Goal: Task Accomplishment & Management: Manage account settings

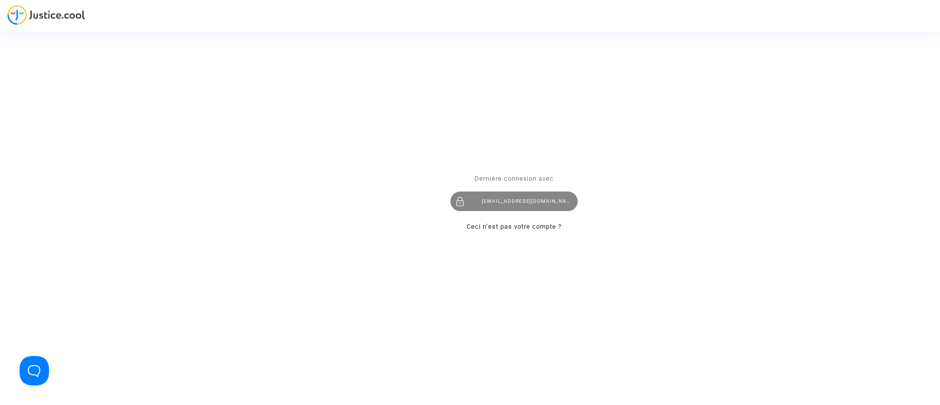
click at [566, 201] on div "[EMAIL_ADDRESS][DOMAIN_NAME]" at bounding box center [513, 201] width 127 height 20
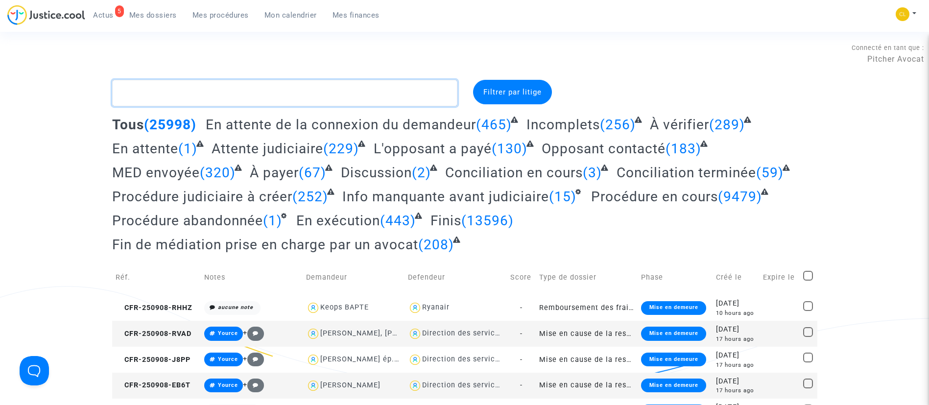
click at [325, 100] on textarea at bounding box center [284, 93] width 345 height 26
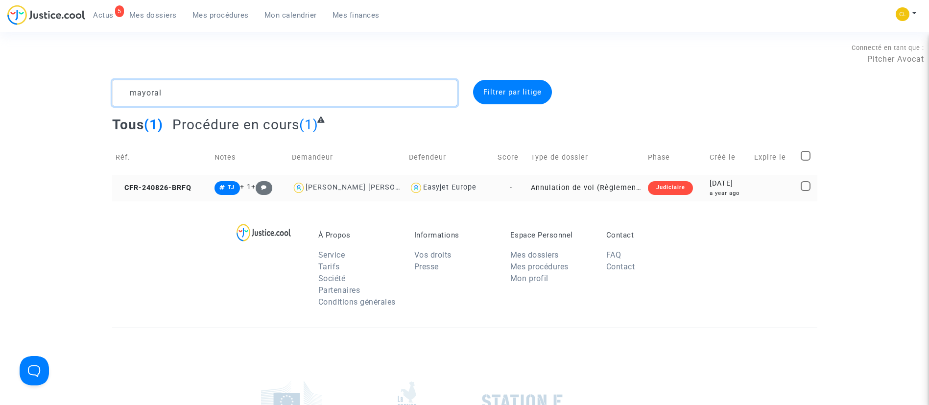
type textarea "mayoral"
click at [751, 190] on td "[DATE] a year ago" at bounding box center [728, 188] width 45 height 26
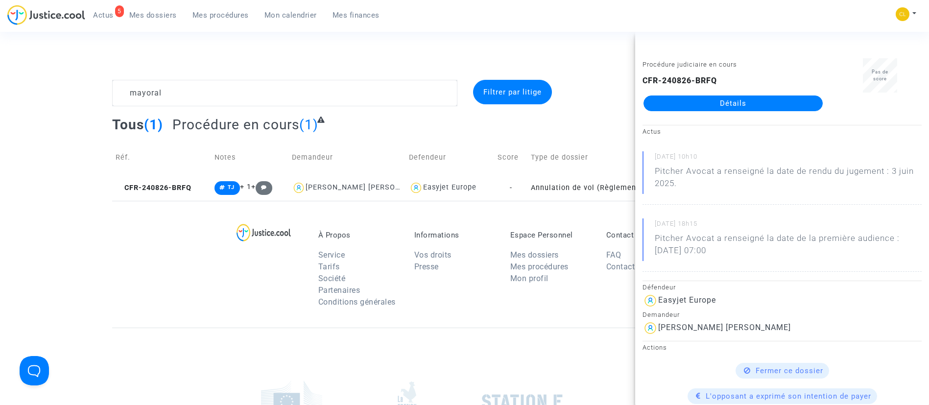
click at [756, 100] on link "Détails" at bounding box center [732, 103] width 179 height 16
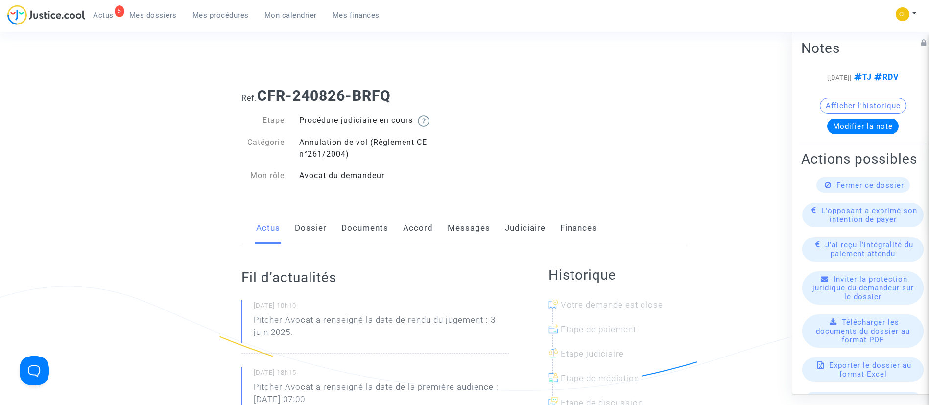
click at [510, 222] on link "Judiciaire" at bounding box center [525, 228] width 41 height 32
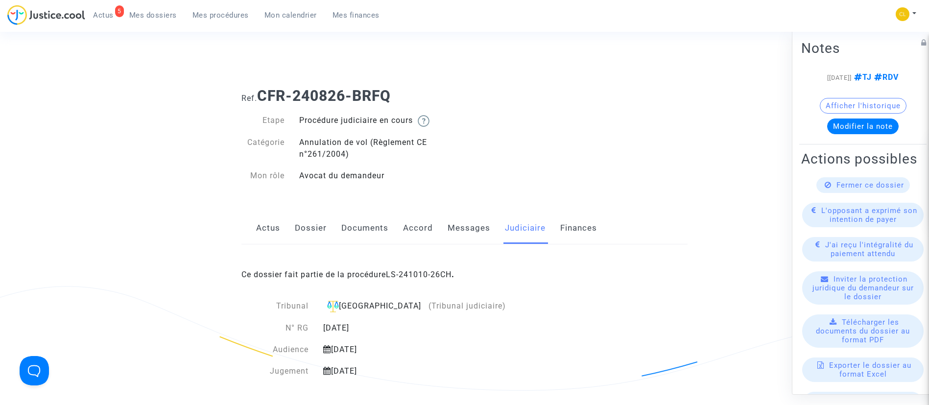
click at [444, 284] on div "Ce dossier fait partie de la procédure LS-241010-26CH ." at bounding box center [464, 267] width 446 height 46
click at [438, 276] on link "LS-241010-26CH" at bounding box center [419, 274] width 66 height 9
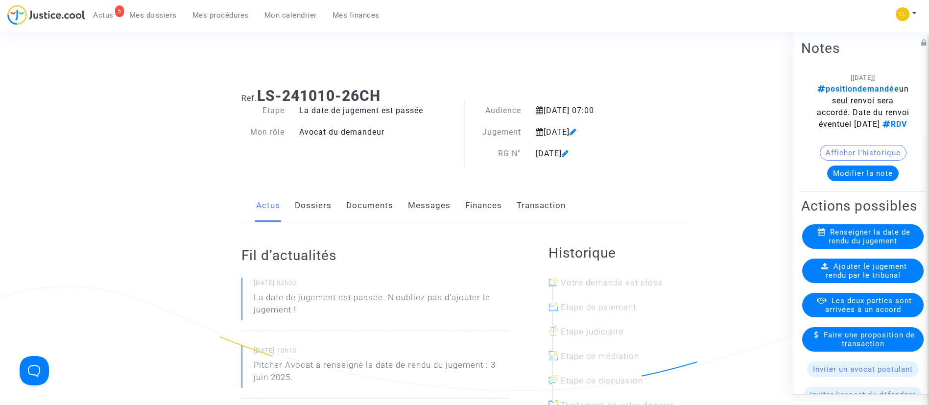
click at [151, 13] on span "Mes dossiers" at bounding box center [152, 15] width 47 height 9
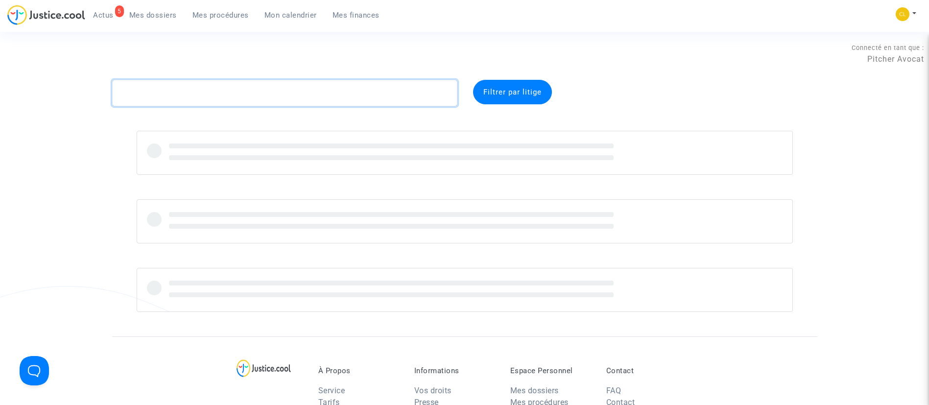
click at [227, 92] on textarea at bounding box center [284, 93] width 345 height 26
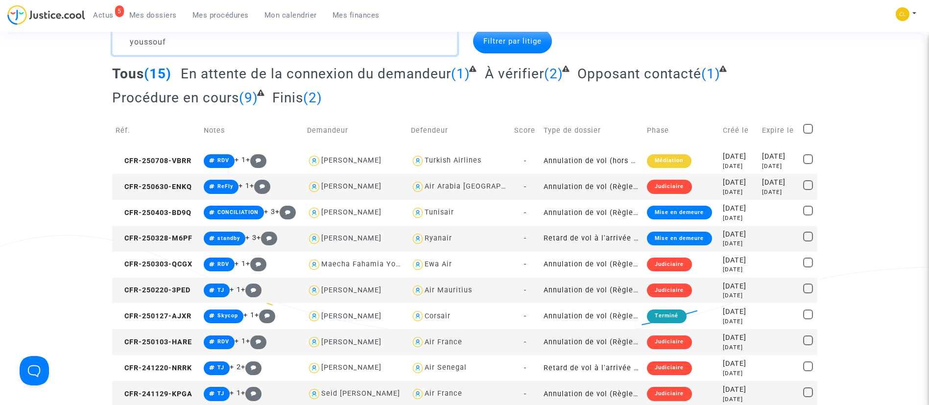
scroll to position [73, 0]
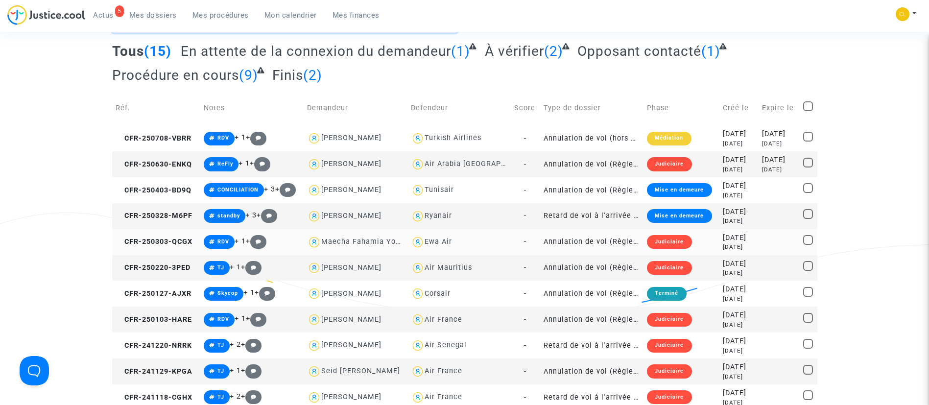
type textarea "youssouf"
click at [736, 239] on div "[DATE]" at bounding box center [739, 238] width 32 height 11
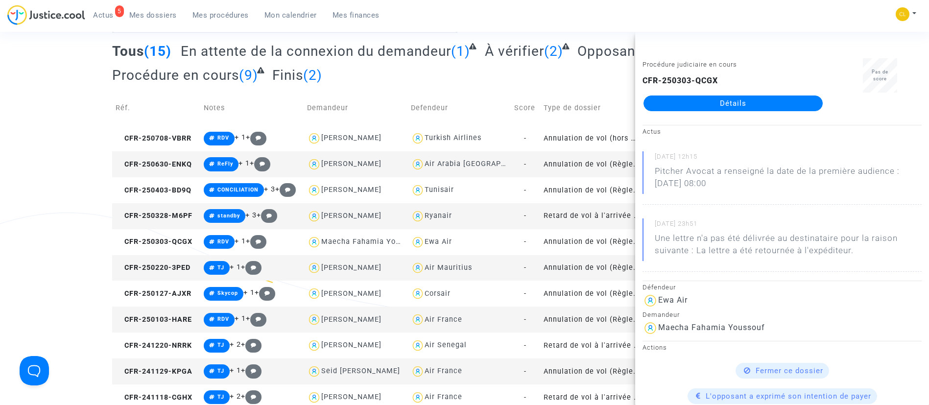
click at [746, 107] on link "Détails" at bounding box center [732, 103] width 179 height 16
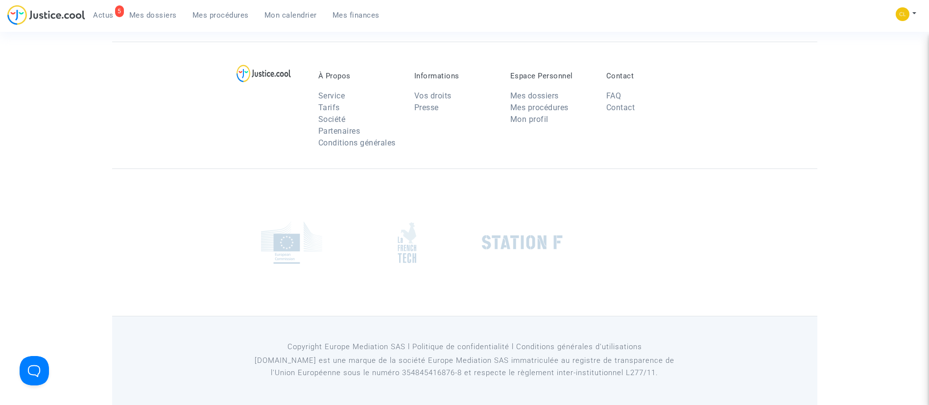
scroll to position [73, 0]
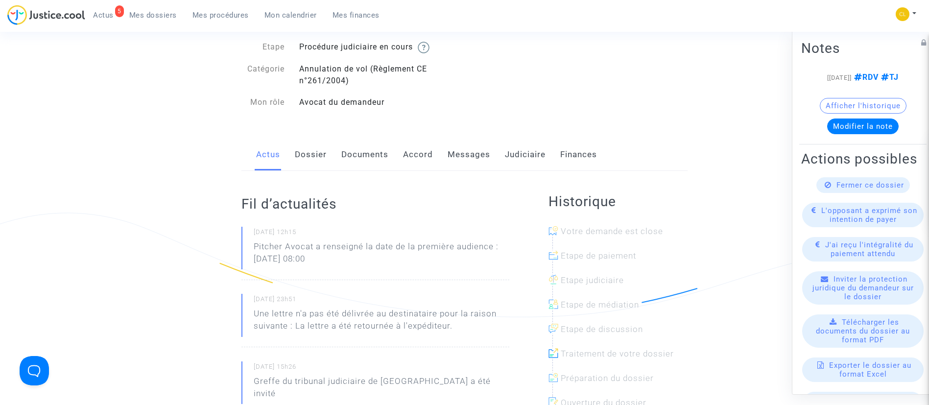
click at [318, 155] on link "Dossier" at bounding box center [311, 155] width 32 height 32
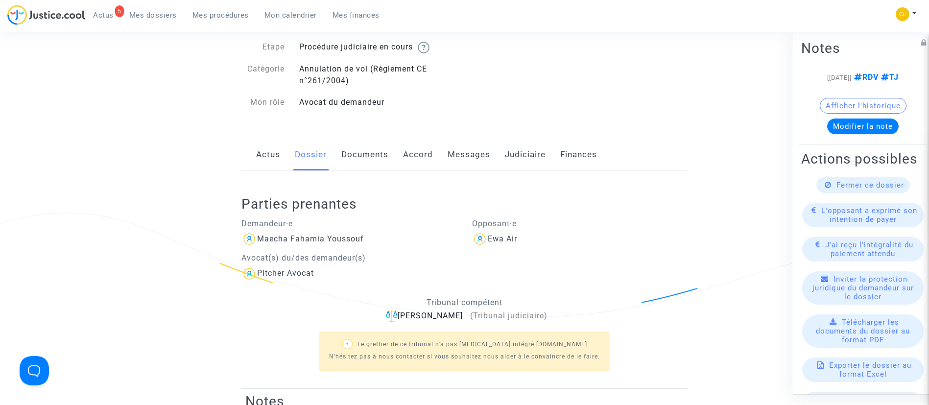
click at [439, 151] on div "Actus Dossier Documents Accord Messages Judiciaire Finances" at bounding box center [464, 155] width 446 height 33
click at [411, 154] on link "Accord" at bounding box center [418, 155] width 30 height 32
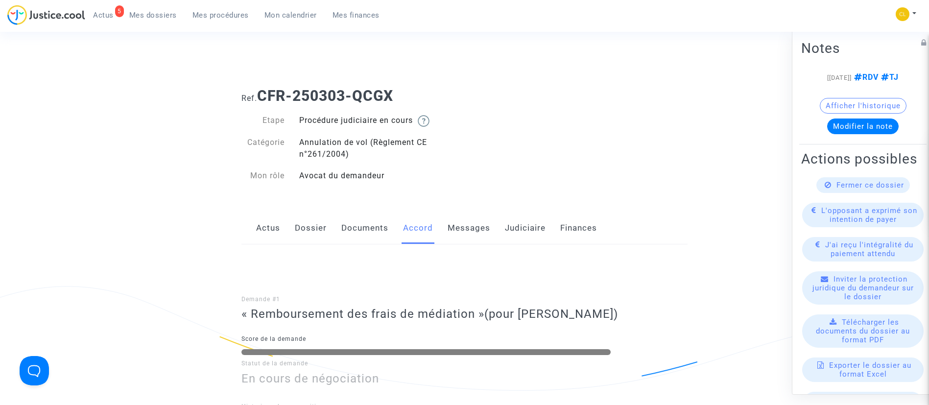
click at [241, 14] on span "Mes procédures" at bounding box center [220, 15] width 56 height 9
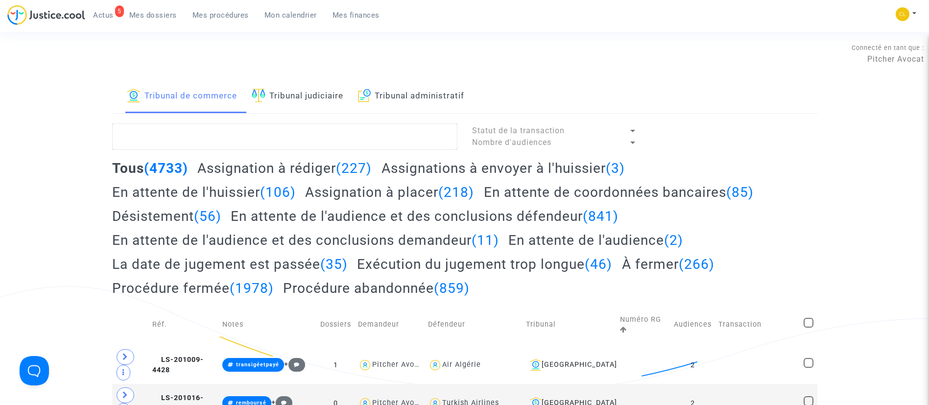
click at [272, 15] on span "Mon calendrier" at bounding box center [290, 15] width 52 height 9
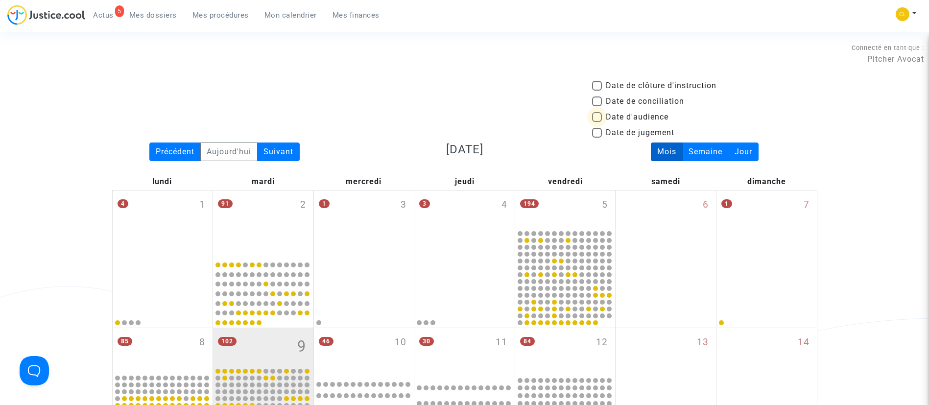
click at [615, 115] on span "Date d'audience" at bounding box center [637, 117] width 63 height 12
click at [597, 122] on input "Date d'audience" at bounding box center [596, 122] width 0 height 0
checkbox input "true"
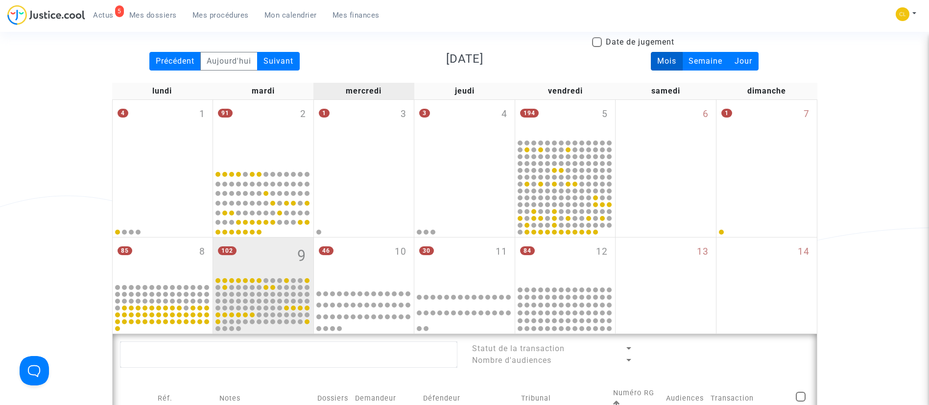
scroll to position [294, 0]
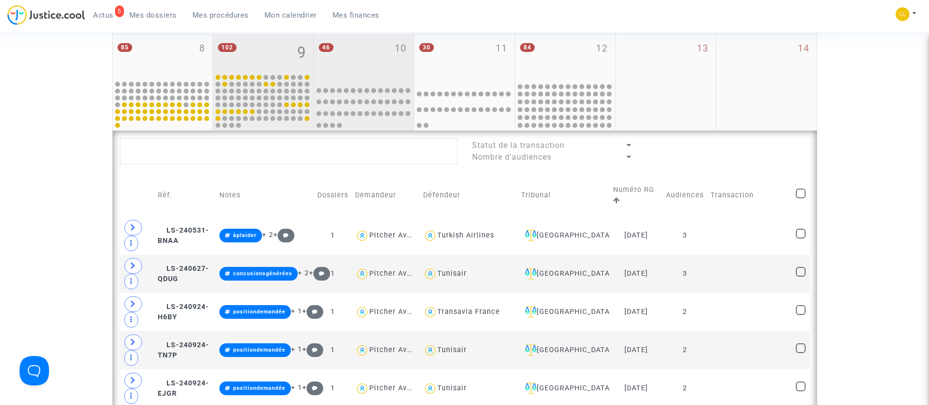
click at [363, 69] on div "46 10" at bounding box center [364, 57] width 100 height 47
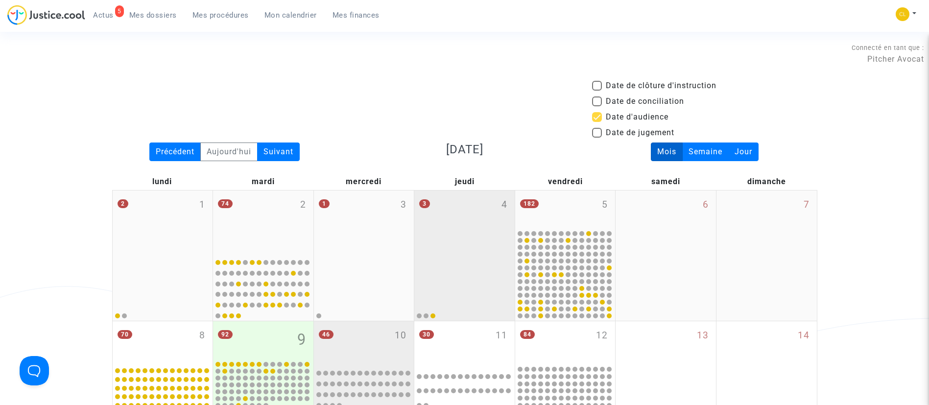
scroll to position [147, 0]
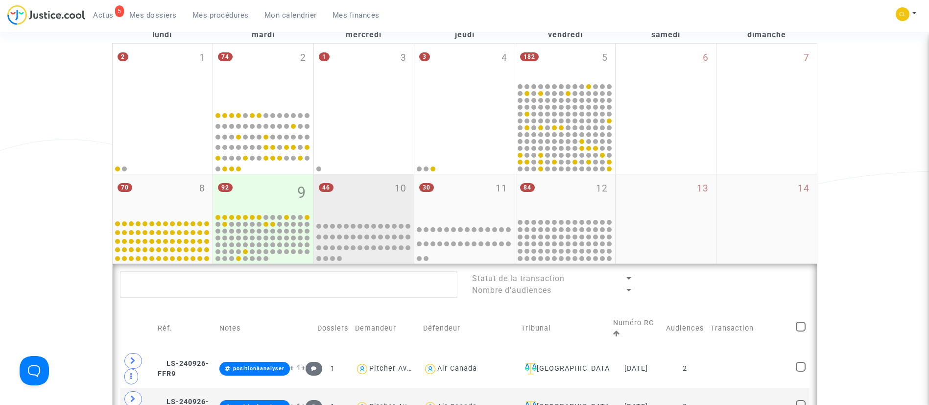
click at [380, 189] on div "46 10" at bounding box center [364, 195] width 100 height 43
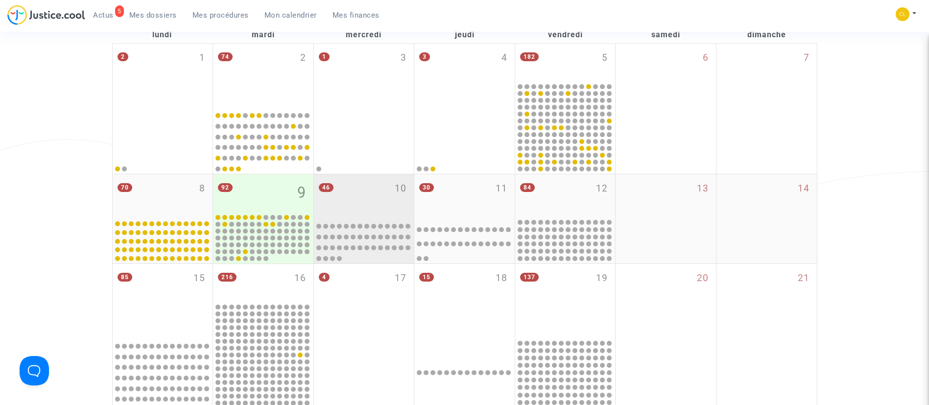
click at [380, 189] on div "46 10" at bounding box center [364, 195] width 100 height 43
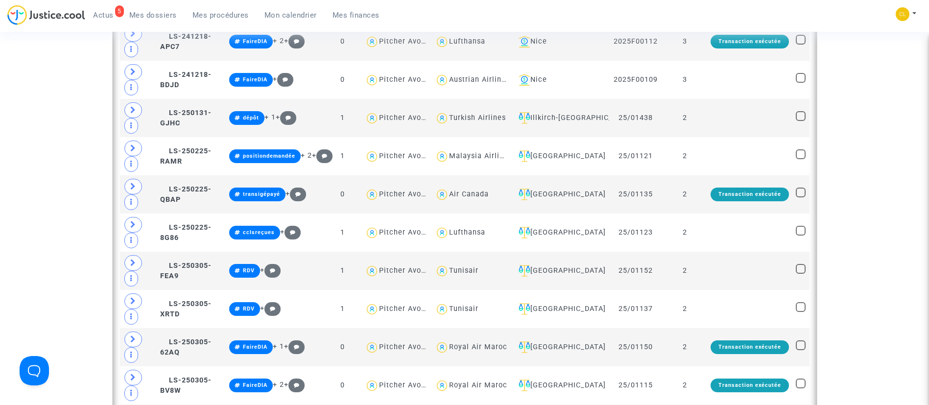
scroll to position [808, 0]
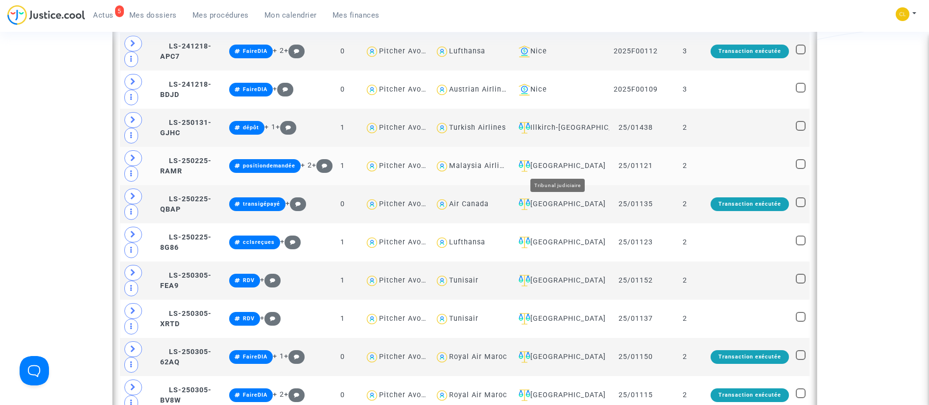
click at [558, 164] on div "[GEOGRAPHIC_DATA]" at bounding box center [560, 166] width 91 height 12
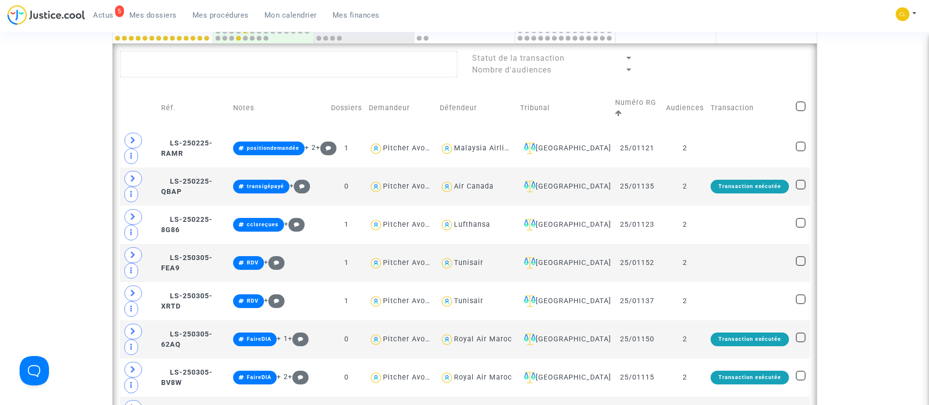
scroll to position [294, 0]
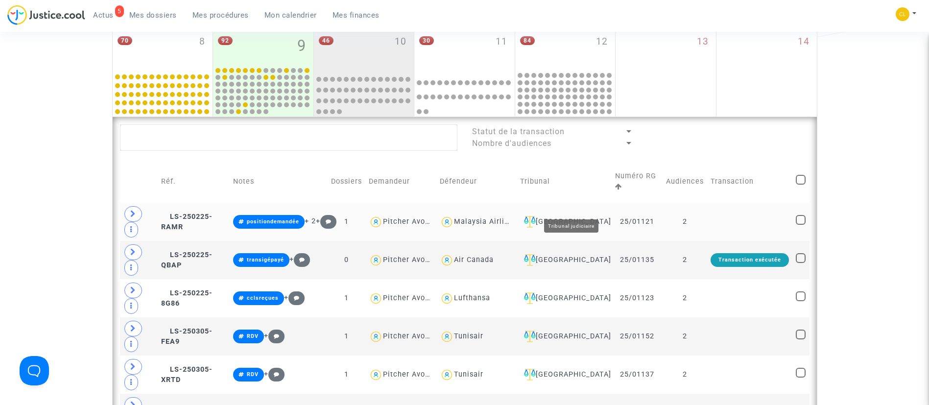
click at [589, 216] on div "[GEOGRAPHIC_DATA]" at bounding box center [564, 222] width 88 height 12
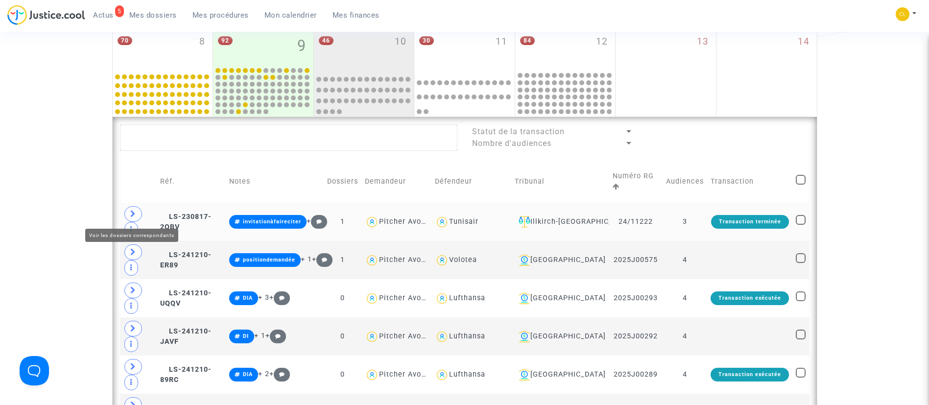
click at [129, 214] on span at bounding box center [133, 214] width 18 height 16
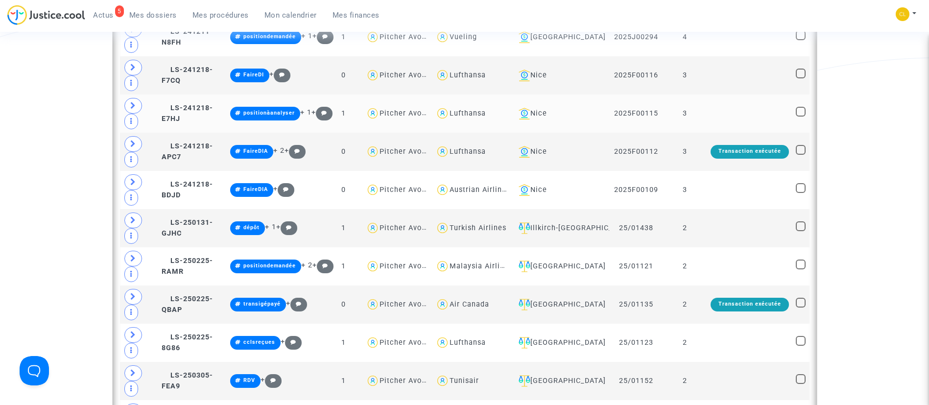
scroll to position [808, 0]
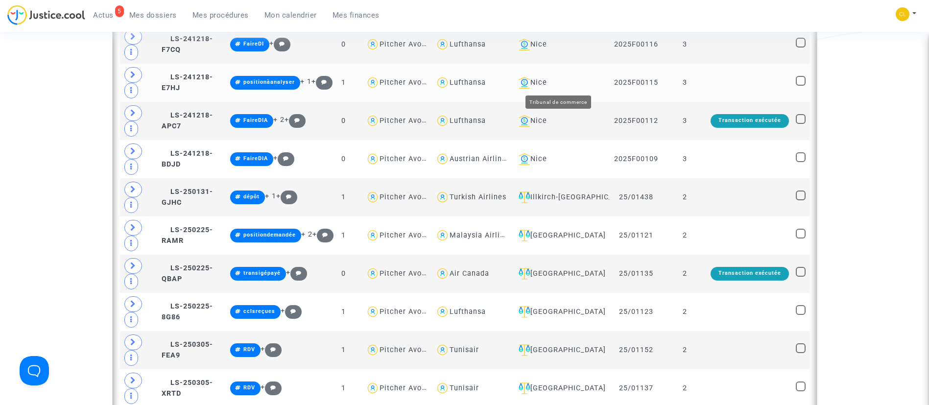
click at [542, 83] on div "Nice" at bounding box center [560, 83] width 91 height 12
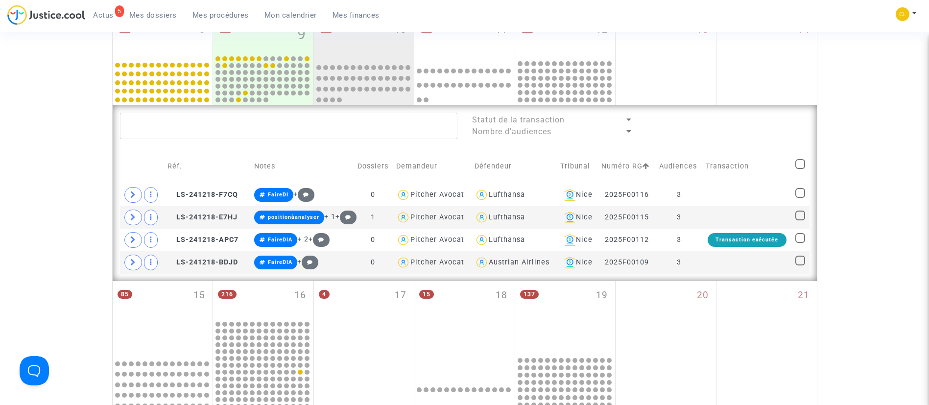
scroll to position [294, 0]
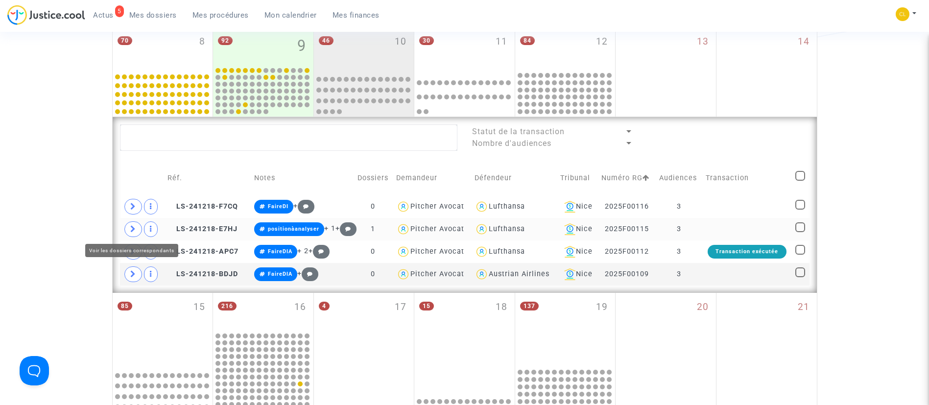
click at [135, 225] on icon at bounding box center [133, 228] width 6 height 7
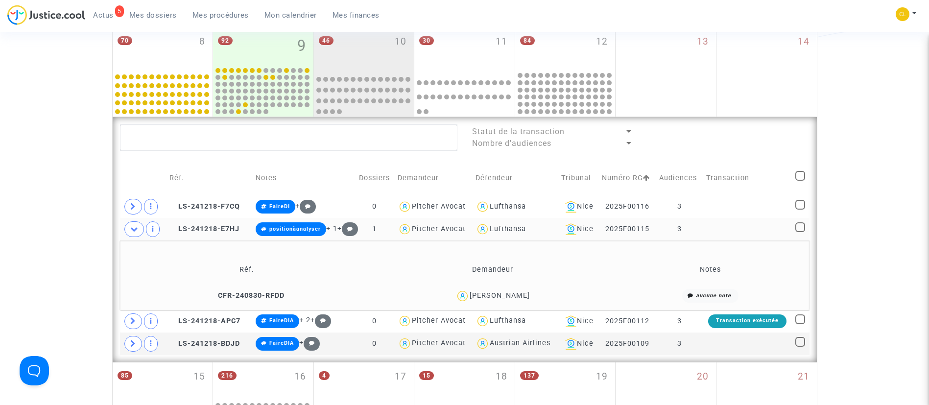
drag, startPoint x: 537, startPoint y: 296, endPoint x: 498, endPoint y: 305, distance: 40.3
click at [498, 305] on td "[PERSON_NAME]" at bounding box center [493, 295] width 244 height 21
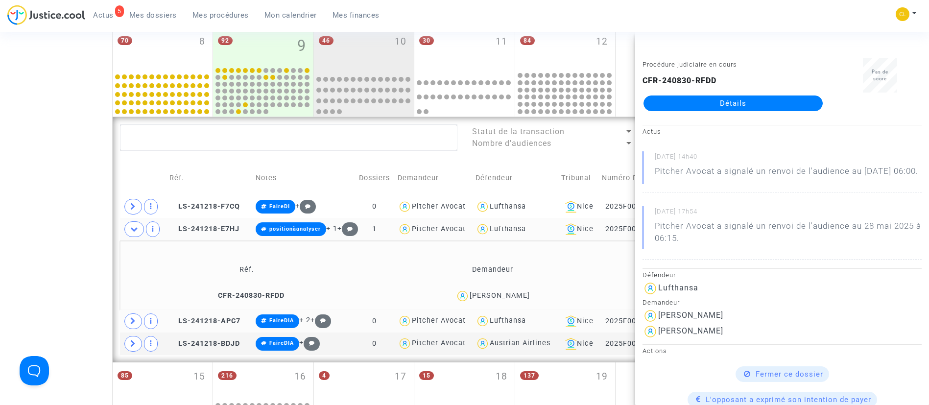
copy div "Ibragimov"
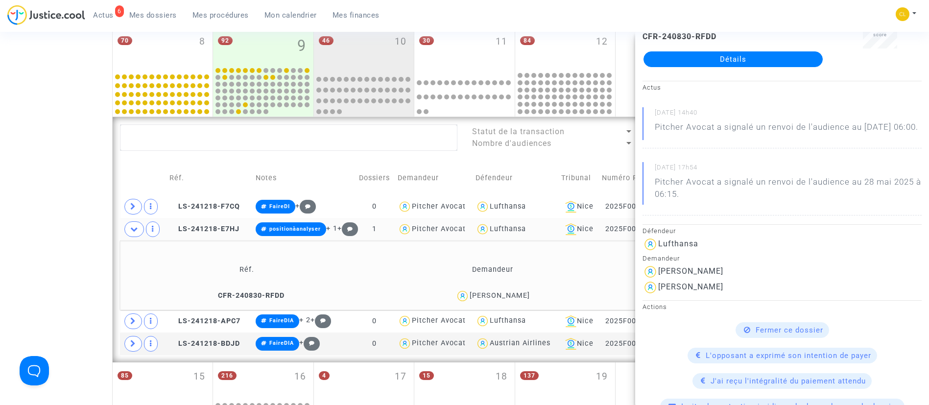
scroll to position [73, 0]
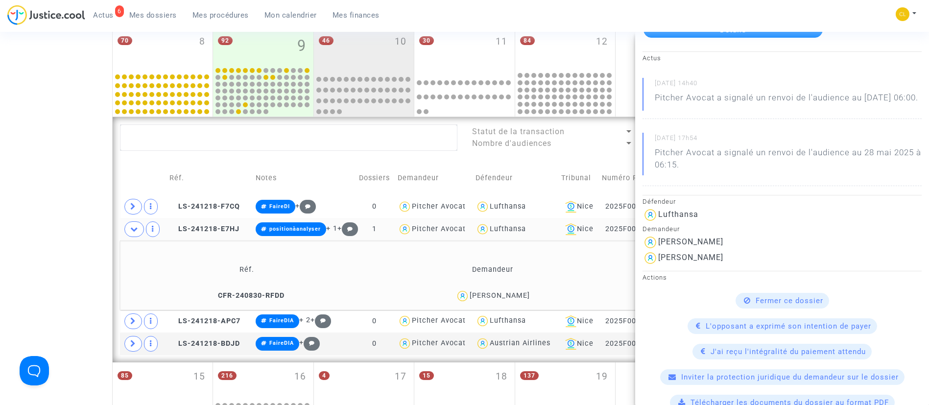
click at [587, 268] on td "Demandeur" at bounding box center [493, 270] width 244 height 32
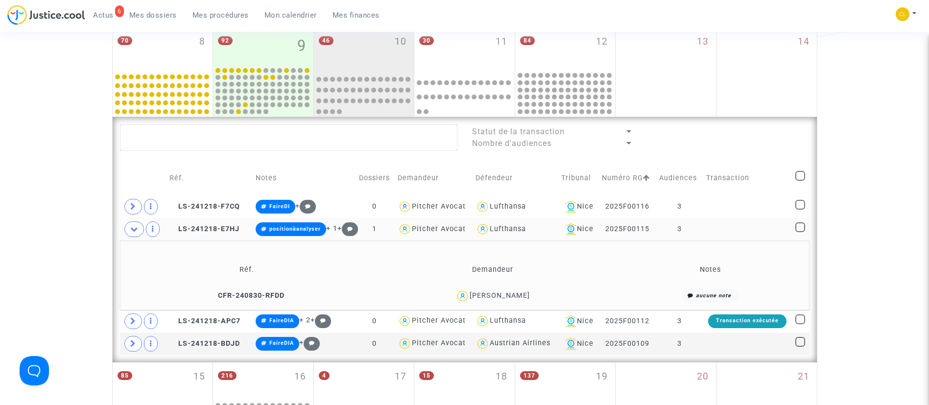
scroll to position [0, 0]
click at [141, 231] on span at bounding box center [134, 229] width 20 height 16
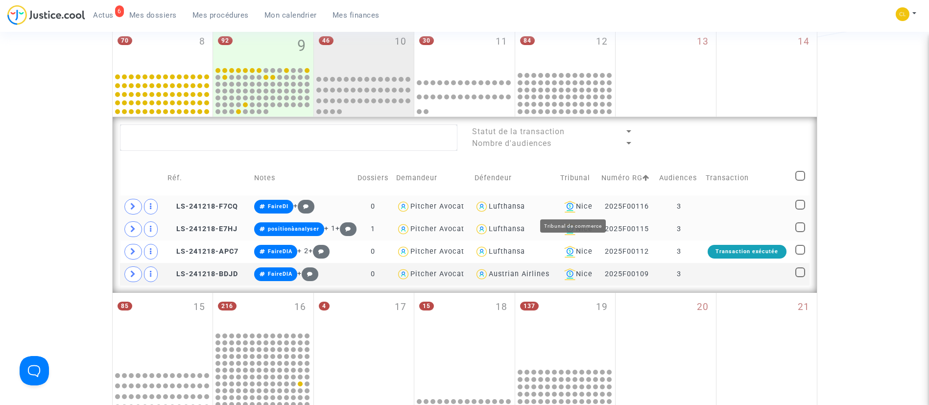
click at [589, 208] on div "Nice" at bounding box center [577, 207] width 34 height 12
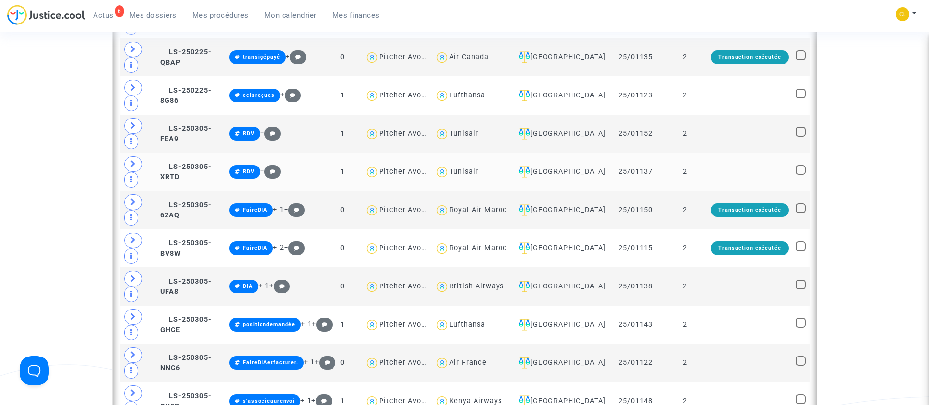
scroll to position [881, 0]
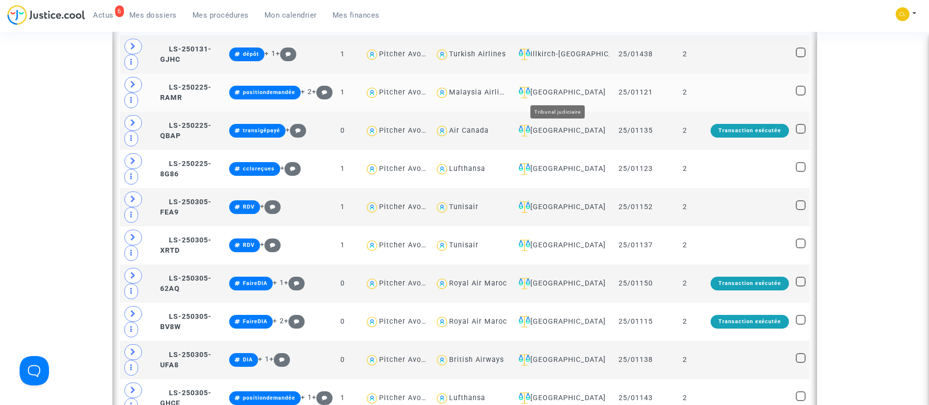
click at [559, 91] on div "[GEOGRAPHIC_DATA]" at bounding box center [560, 93] width 91 height 12
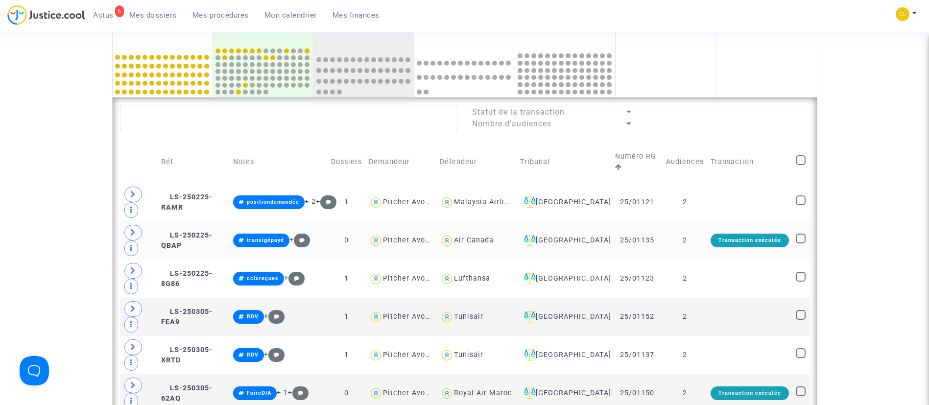
scroll to position [294, 0]
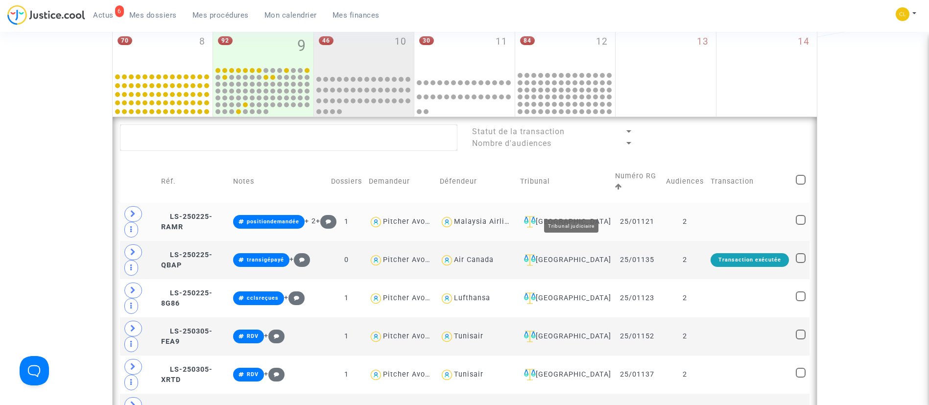
click at [585, 216] on div "[GEOGRAPHIC_DATA]" at bounding box center [564, 222] width 88 height 12
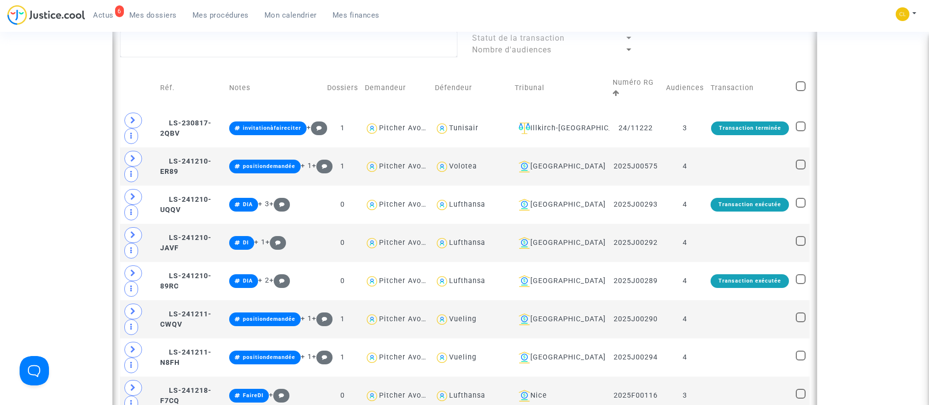
scroll to position [294, 0]
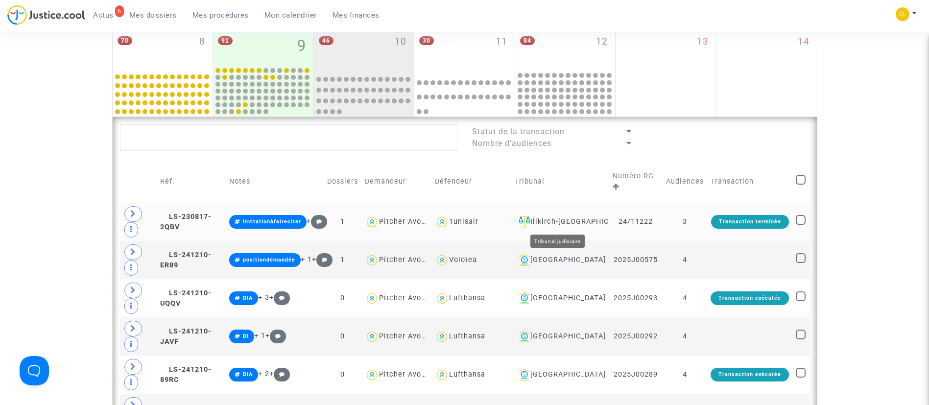
click at [580, 219] on div "Illkirch-[GEOGRAPHIC_DATA]" at bounding box center [560, 222] width 91 height 12
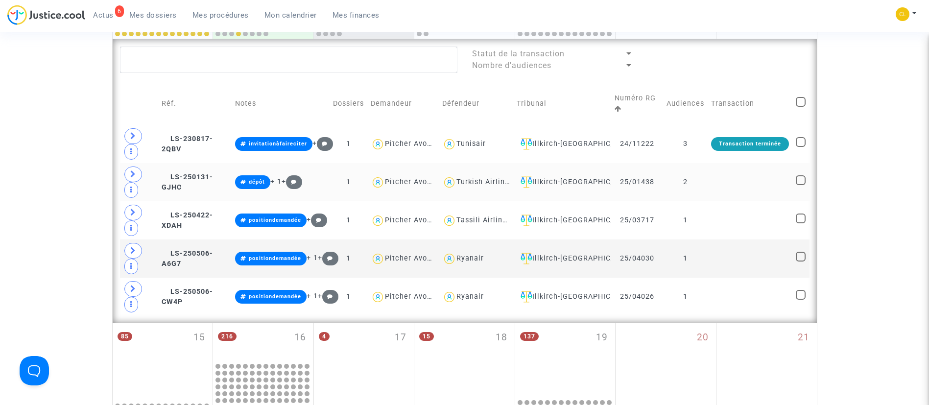
scroll to position [367, 0]
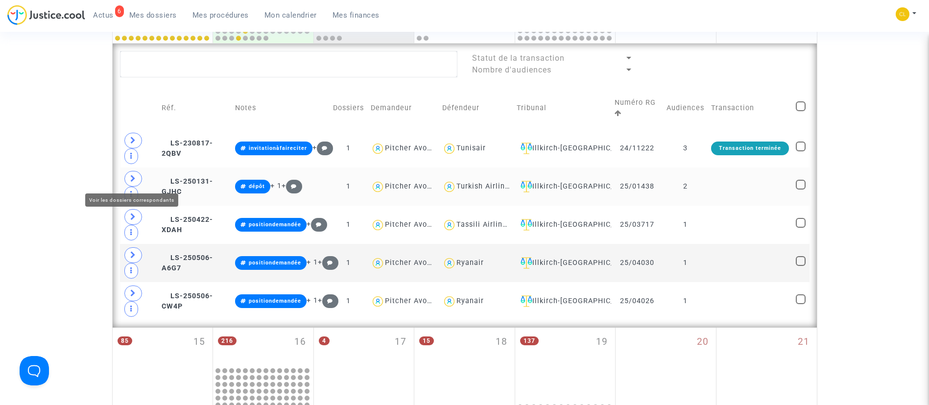
click at [136, 179] on icon at bounding box center [133, 178] width 6 height 7
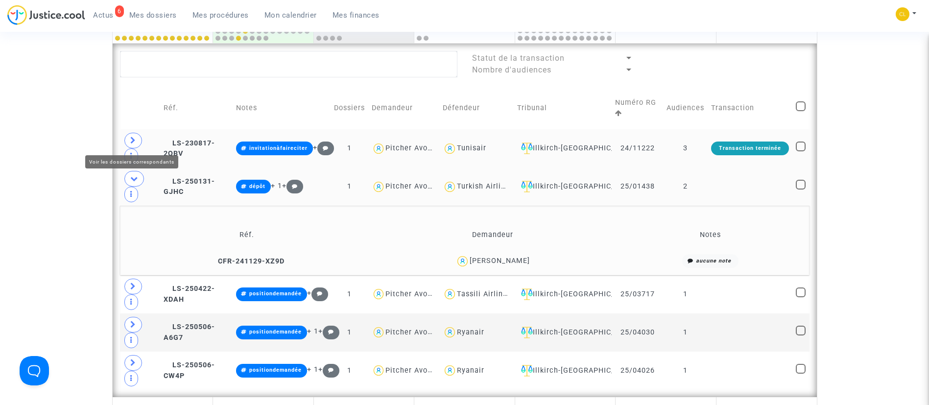
click at [125, 140] on span at bounding box center [133, 141] width 18 height 16
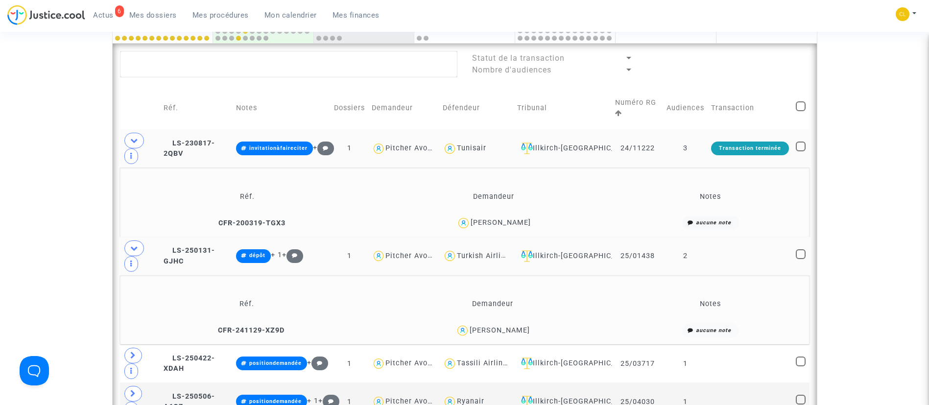
click at [695, 150] on td "3" at bounding box center [685, 148] width 45 height 38
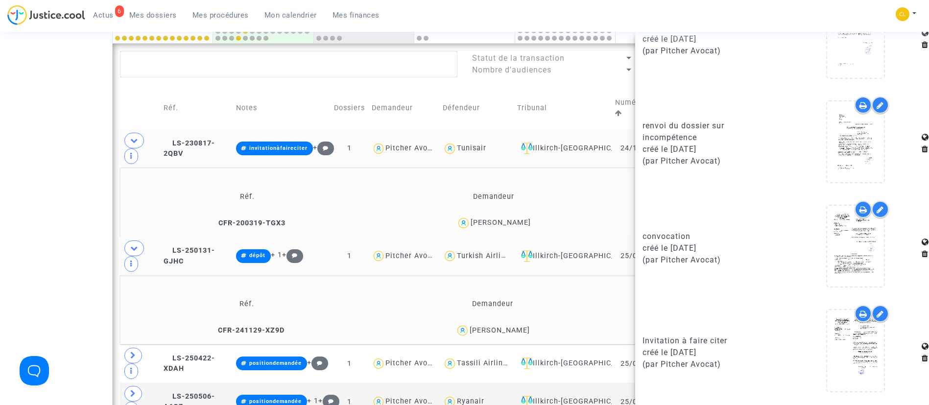
scroll to position [875, 0]
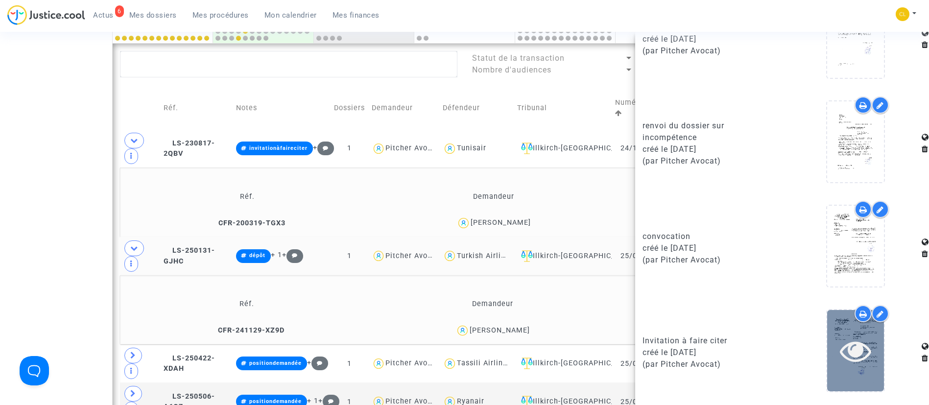
click at [845, 341] on icon at bounding box center [856, 350] width 32 height 31
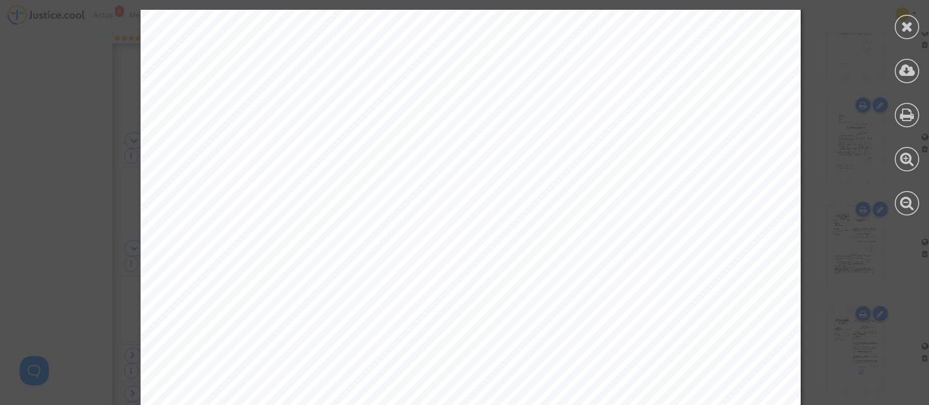
scroll to position [0, 0]
click at [908, 26] on icon at bounding box center [907, 26] width 12 height 15
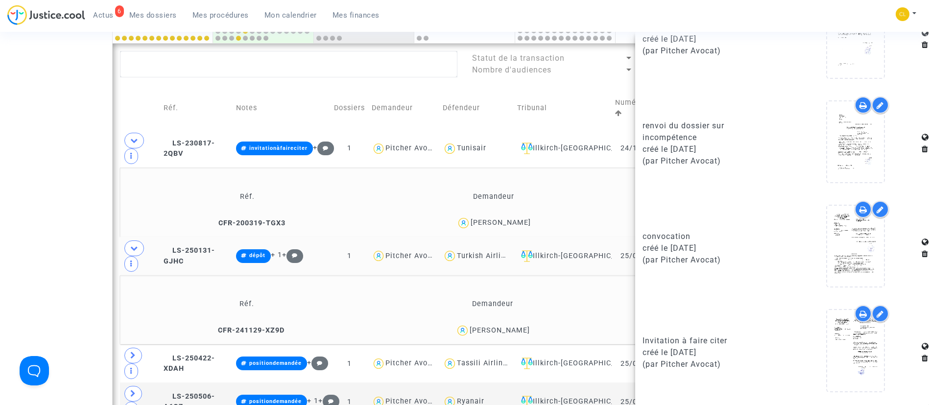
click at [565, 221] on div "[PERSON_NAME]" at bounding box center [493, 223] width 237 height 14
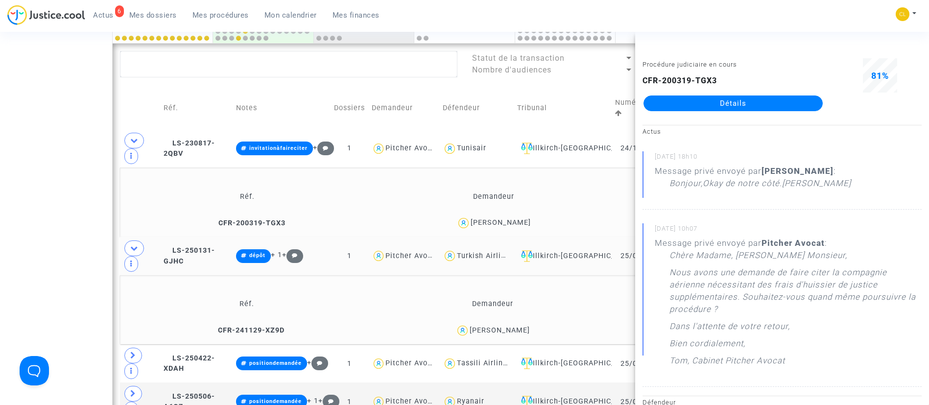
click at [583, 181] on td "Demandeur" at bounding box center [494, 197] width 244 height 32
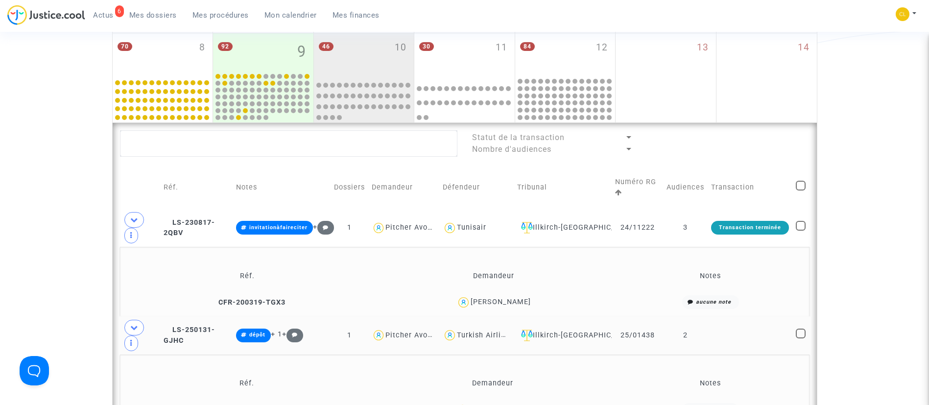
scroll to position [220, 0]
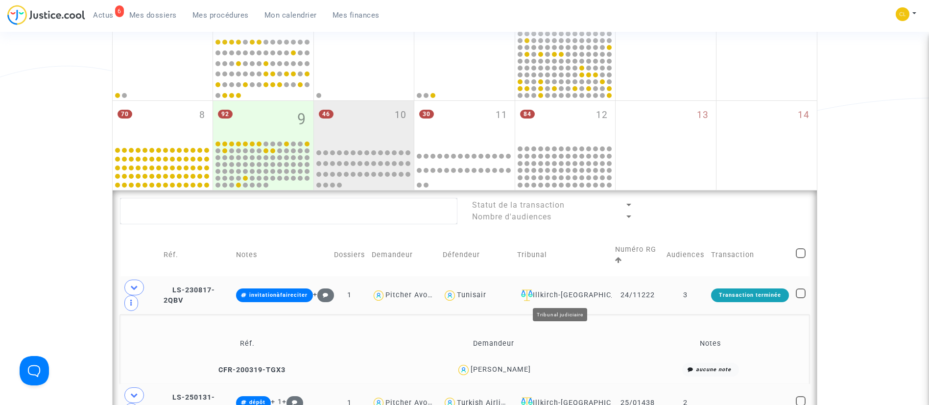
click at [587, 299] on div "Illkirch-[GEOGRAPHIC_DATA]" at bounding box center [562, 295] width 91 height 12
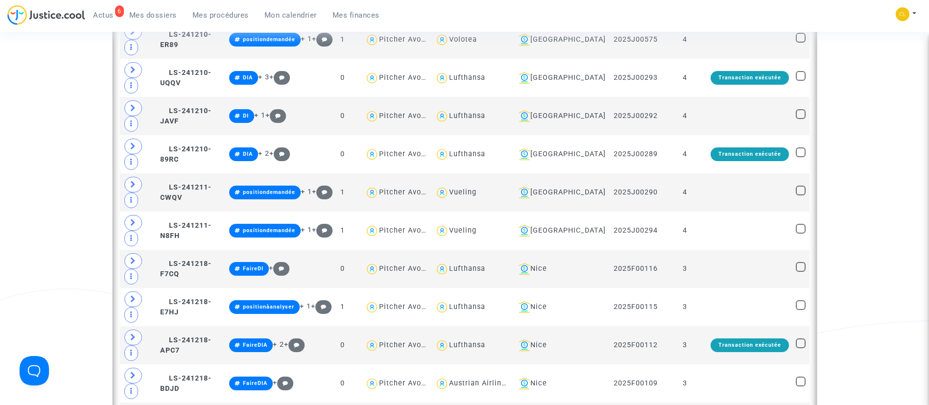
scroll to position [441, 0]
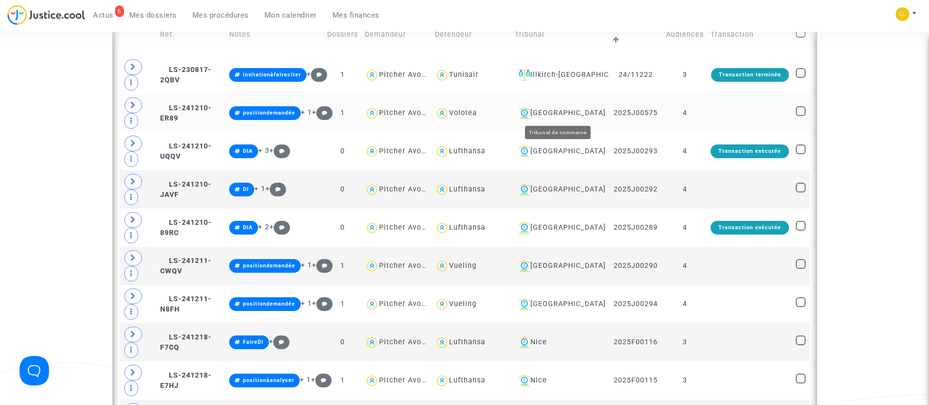
click at [544, 113] on div "[GEOGRAPHIC_DATA]" at bounding box center [560, 113] width 91 height 12
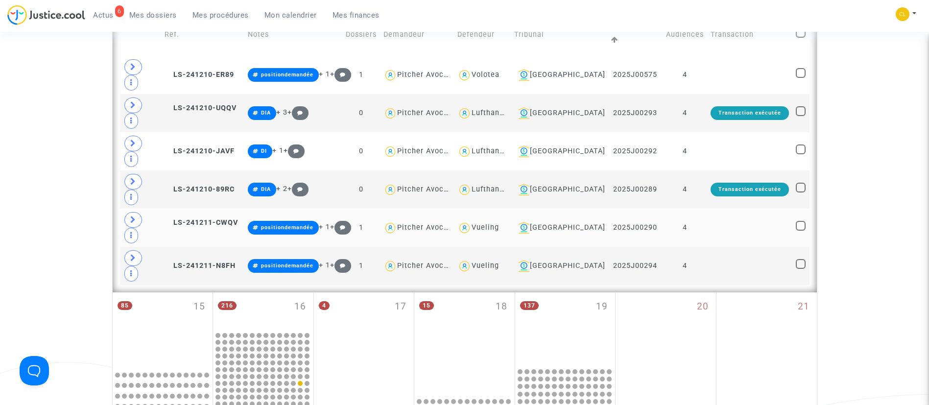
scroll to position [367, 0]
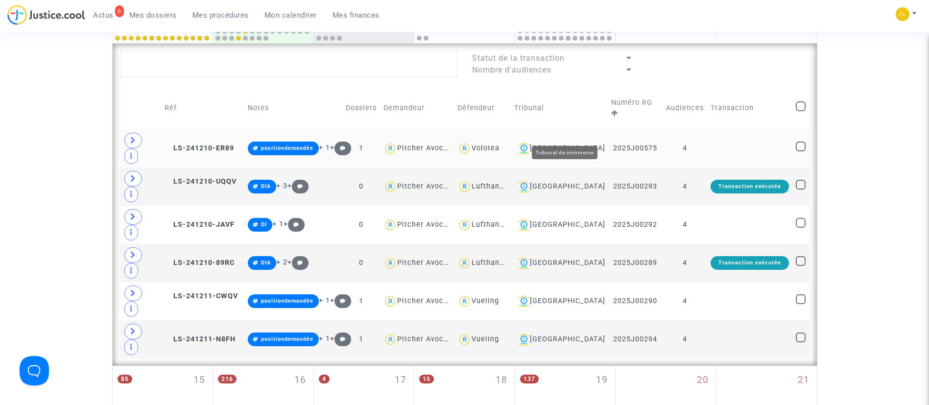
click at [571, 142] on div "[GEOGRAPHIC_DATA]" at bounding box center [559, 148] width 91 height 12
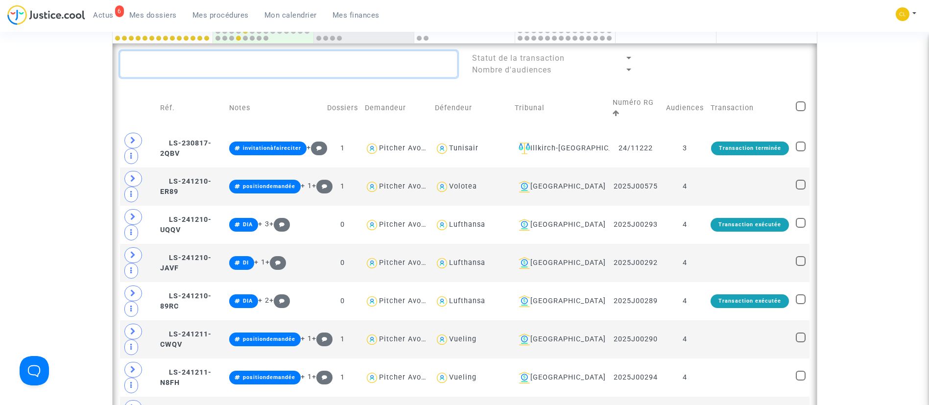
click at [373, 75] on textarea at bounding box center [288, 64] width 337 height 26
paste textarea "Ibragimov"
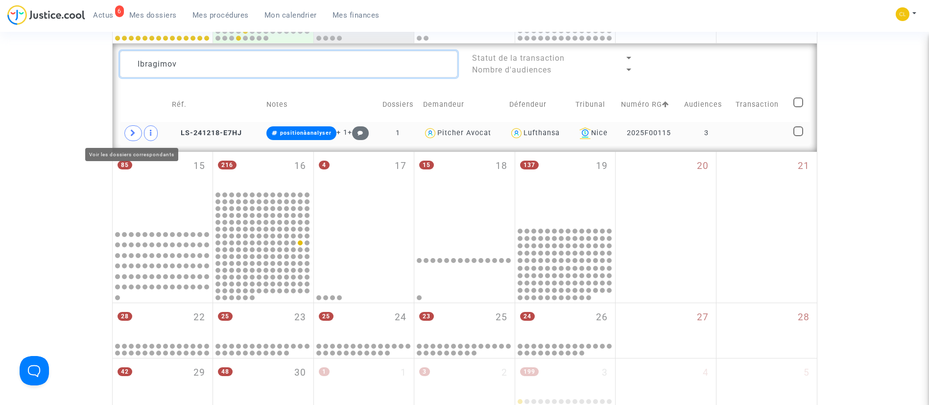
type textarea "Ibragimov"
click at [134, 133] on icon at bounding box center [133, 132] width 6 height 7
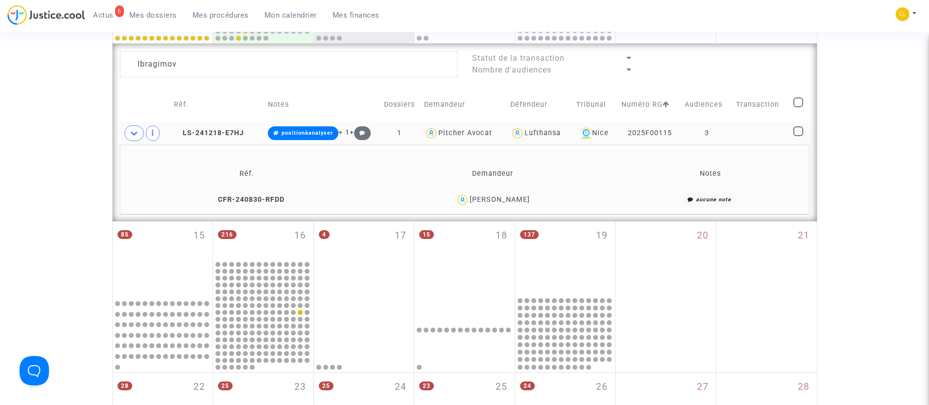
drag, startPoint x: 508, startPoint y: 201, endPoint x: 503, endPoint y: 191, distance: 10.7
click at [508, 199] on div "[PERSON_NAME]" at bounding box center [500, 199] width 60 height 8
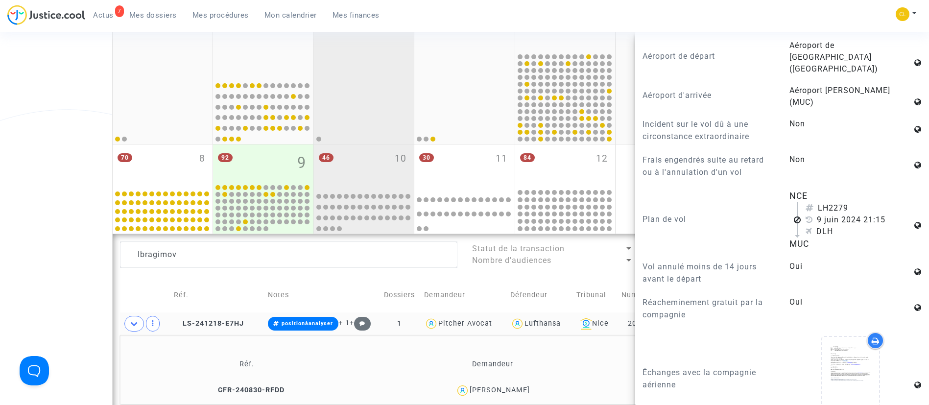
scroll to position [220, 0]
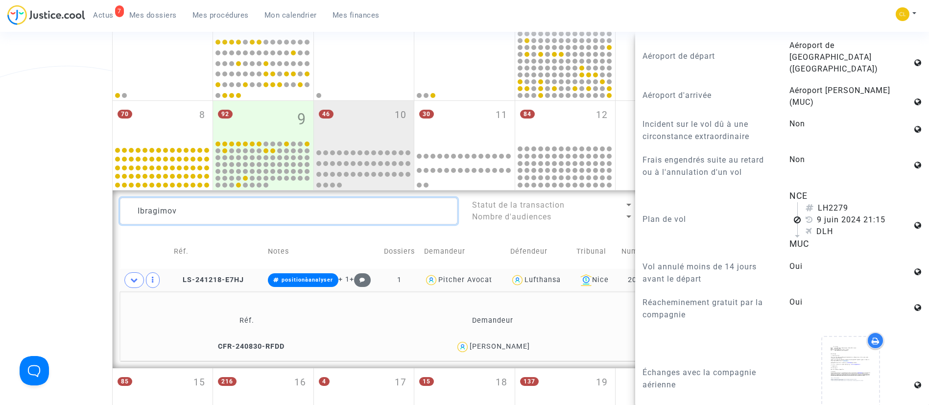
drag, startPoint x: 229, startPoint y: 213, endPoint x: 178, endPoint y: 214, distance: 50.9
click at [178, 214] on textarea at bounding box center [288, 211] width 337 height 26
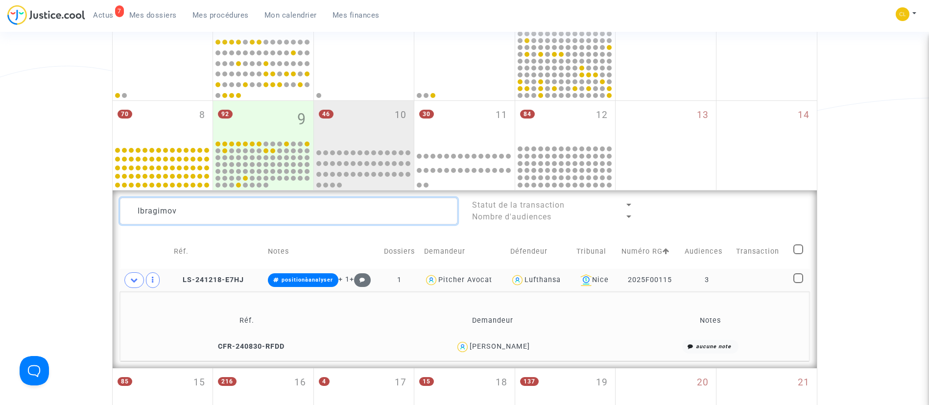
scroll to position [0, 0]
click at [515, 340] on span "[PERSON_NAME]" at bounding box center [500, 318] width 60 height 65
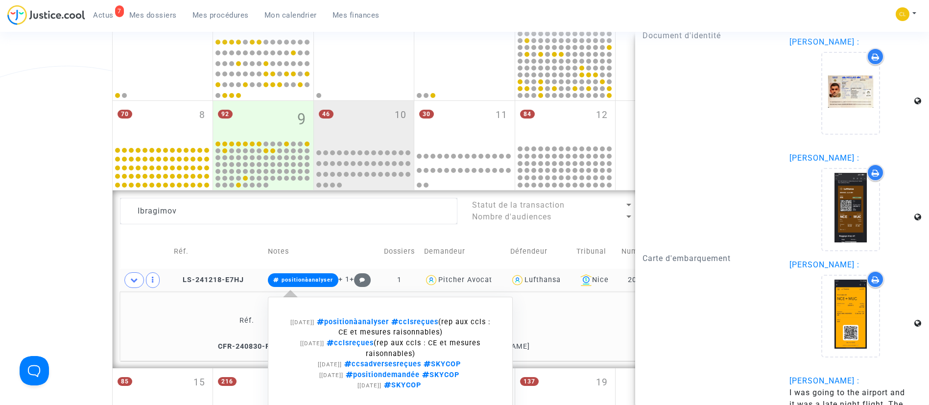
scroll to position [294, 0]
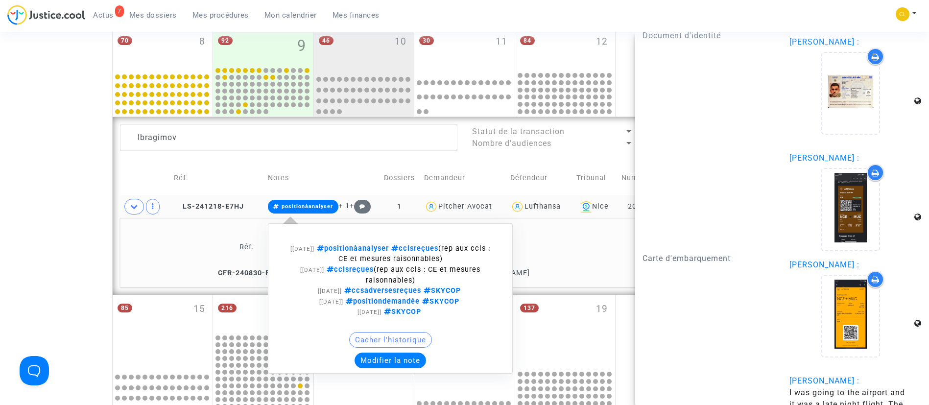
drag, startPoint x: 392, startPoint y: 358, endPoint x: 385, endPoint y: 340, distance: 19.2
click at [392, 358] on button "Modifier la note" at bounding box center [389, 361] width 71 height 16
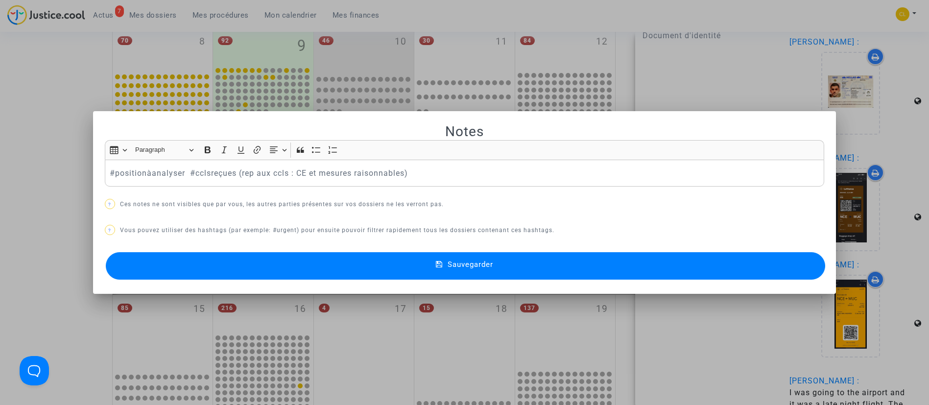
scroll to position [0, 0]
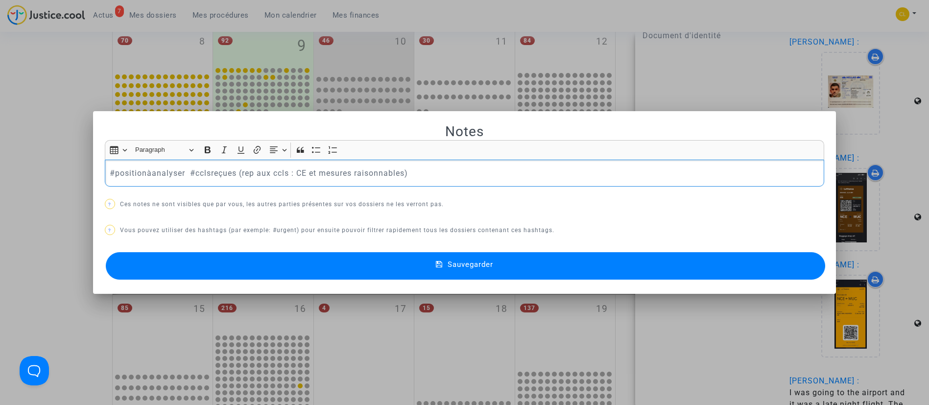
drag, startPoint x: 315, startPoint y: 172, endPoint x: 108, endPoint y: 178, distance: 207.2
click at [110, 178] on p "#positionàanalyser #cclsreçues (rep aux ccls : CE et mesures raisonnables)" at bounding box center [464, 173] width 709 height 12
click at [112, 177] on p "#positionàanalyser #cclsreçues (rep aux ccls : CE et mesures raisonnables)" at bounding box center [464, 173] width 709 height 12
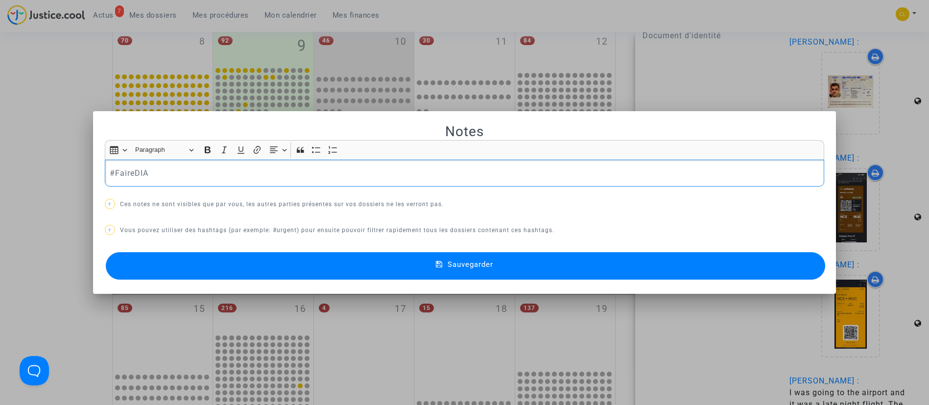
click at [449, 269] on button "Sauvegarder" at bounding box center [466, 265] width 720 height 27
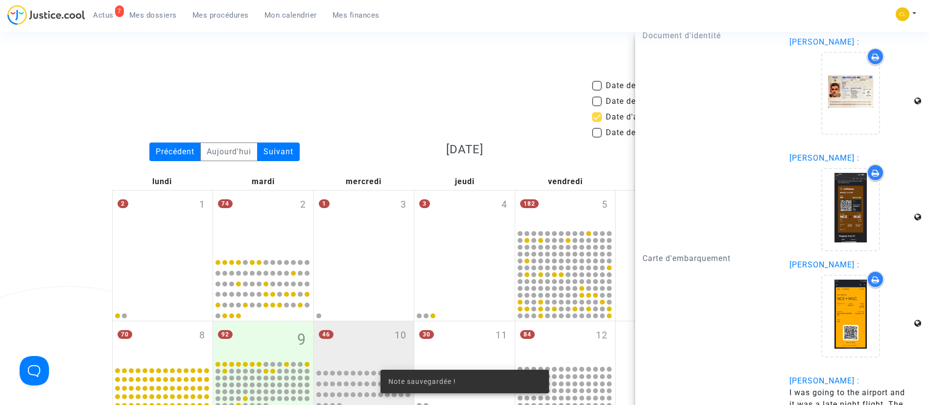
scroll to position [294, 0]
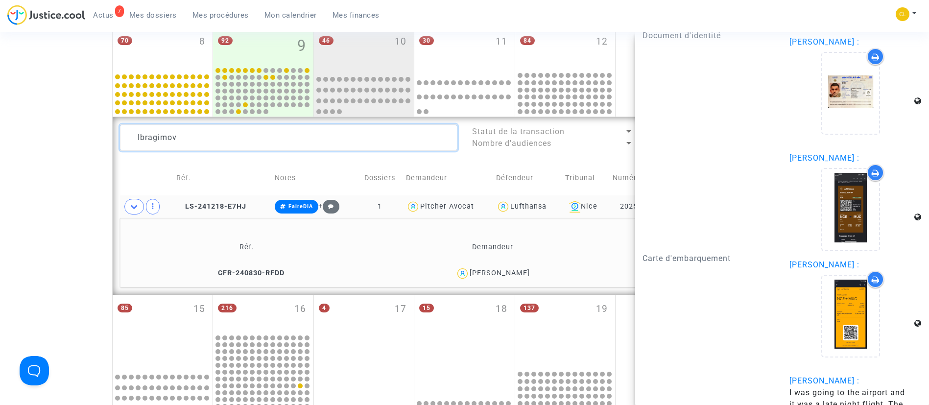
click at [221, 130] on textarea at bounding box center [288, 137] width 337 height 26
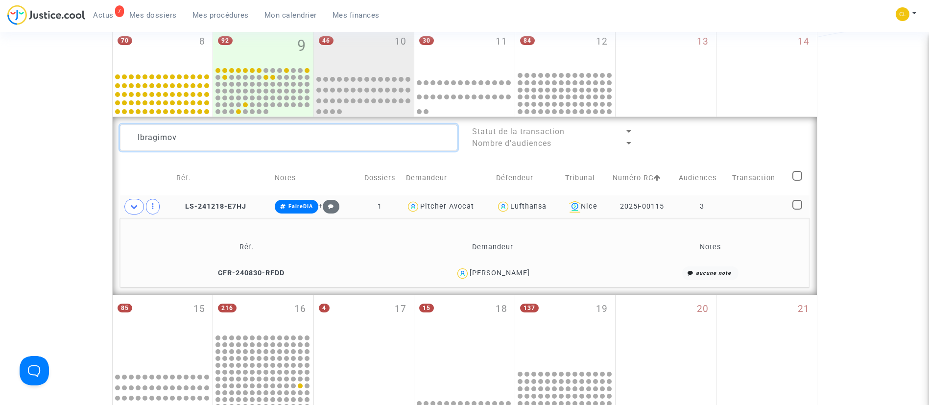
click at [221, 130] on textarea at bounding box center [288, 137] width 337 height 26
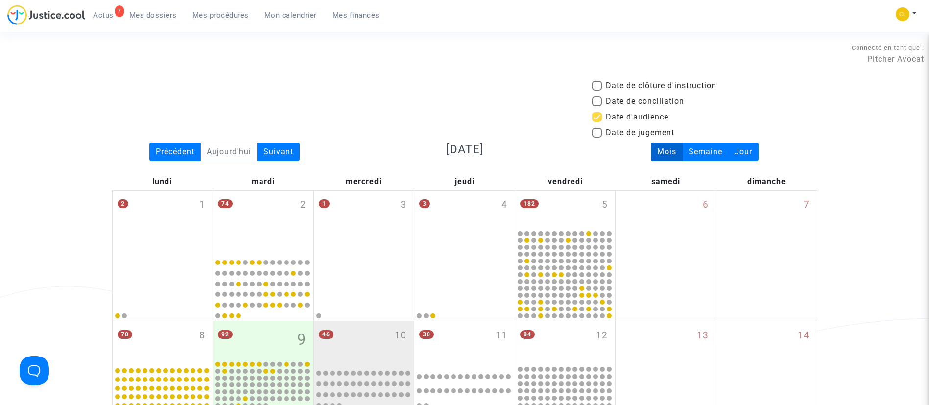
click at [146, 15] on span "Mes dossiers" at bounding box center [152, 15] width 47 height 9
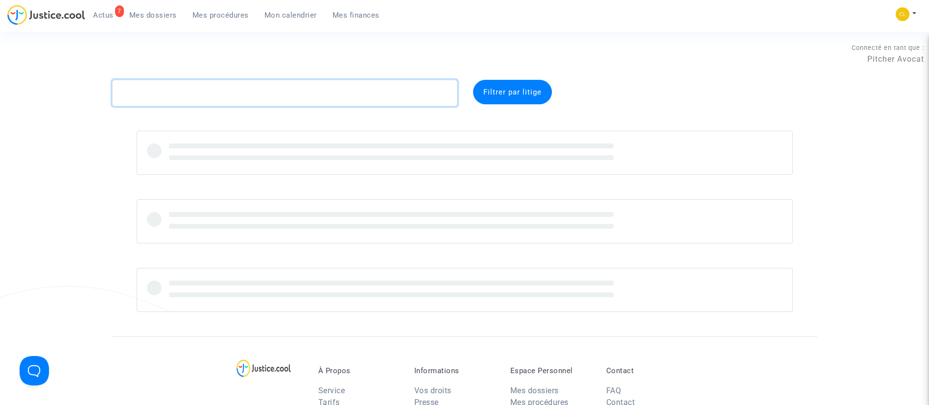
click at [251, 92] on textarea at bounding box center [284, 93] width 345 height 26
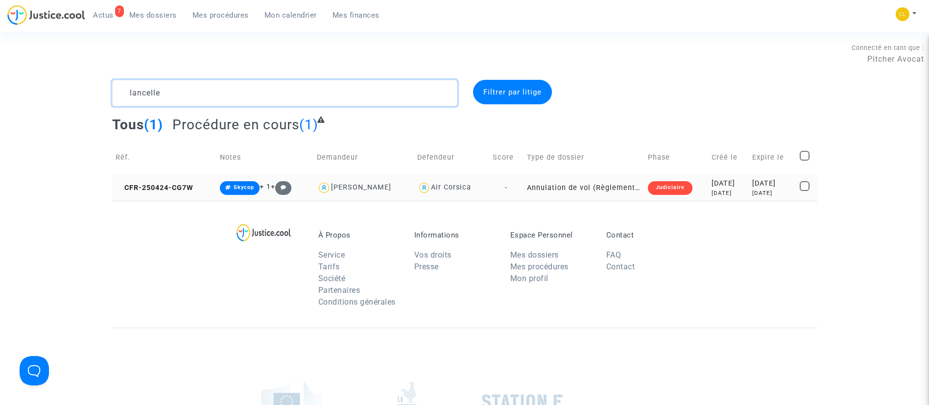
type textarea "lancelle"
click at [764, 186] on div "[DATE]" at bounding box center [772, 183] width 41 height 11
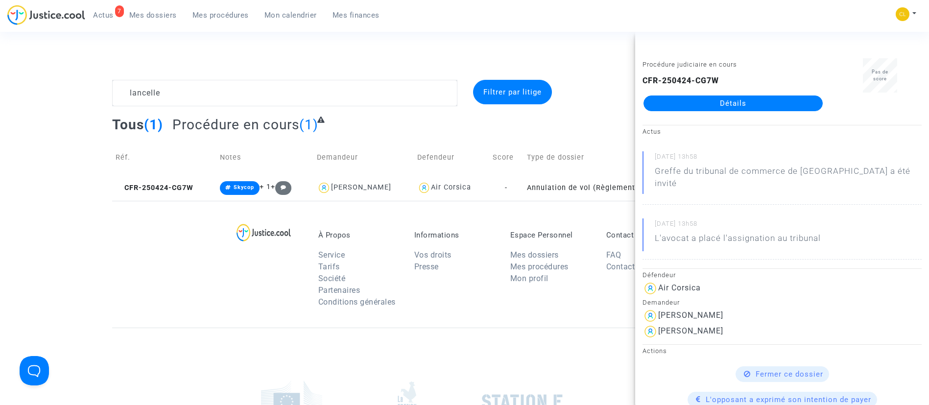
click at [733, 99] on link "Détails" at bounding box center [732, 103] width 179 height 16
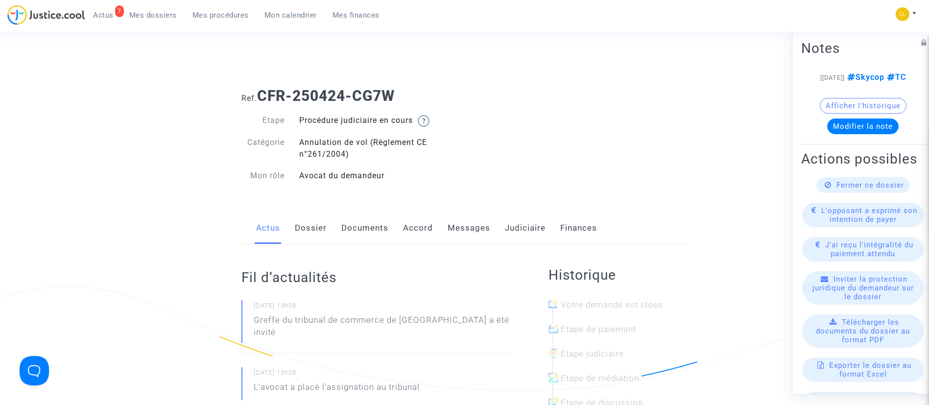
click at [359, 226] on link "Documents" at bounding box center [364, 228] width 47 height 32
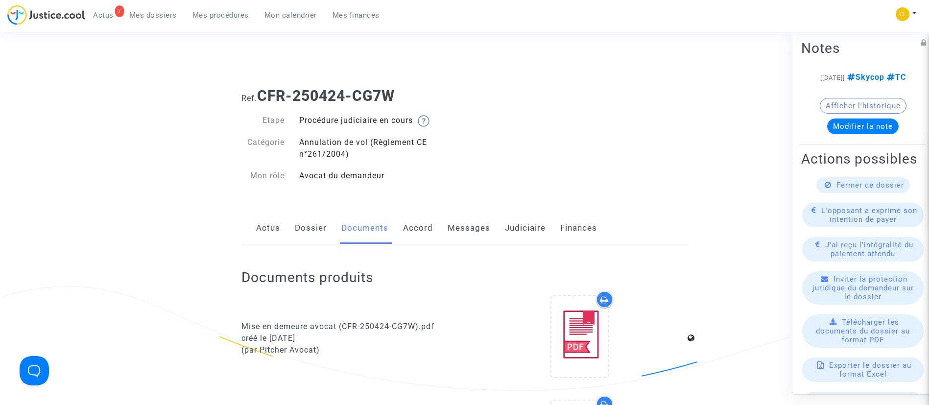
click at [533, 224] on link "Judiciaire" at bounding box center [525, 228] width 41 height 32
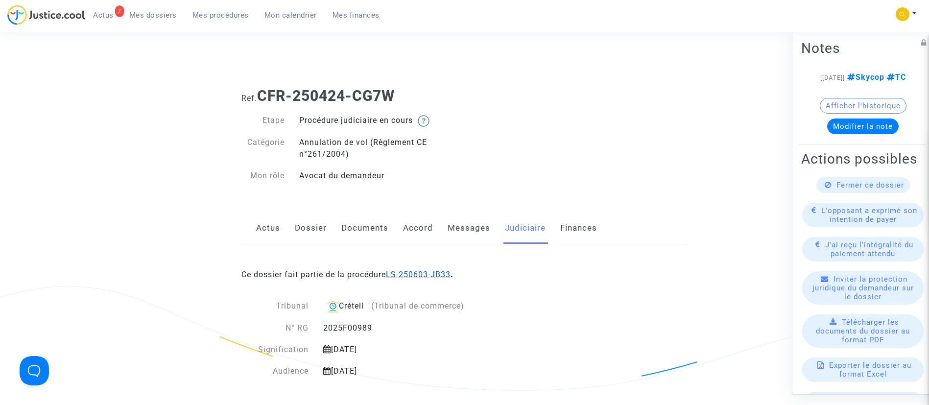
click at [426, 272] on link "LS-250603-JB33" at bounding box center [418, 274] width 65 height 9
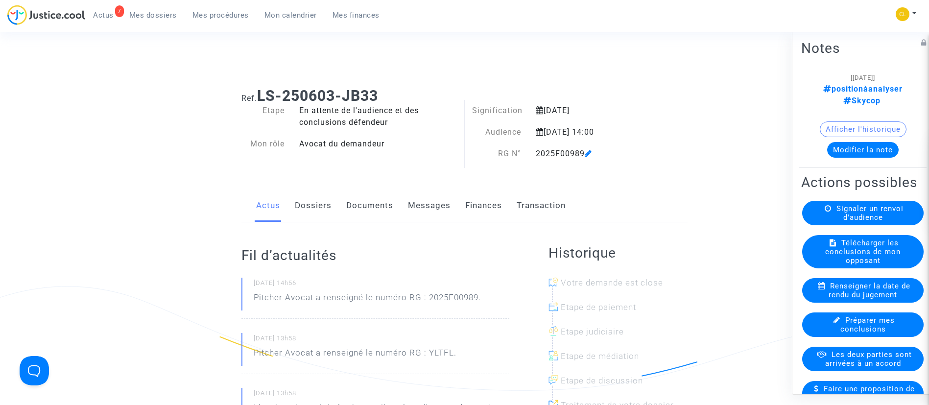
click at [323, 198] on link "Dossiers" at bounding box center [313, 205] width 37 height 32
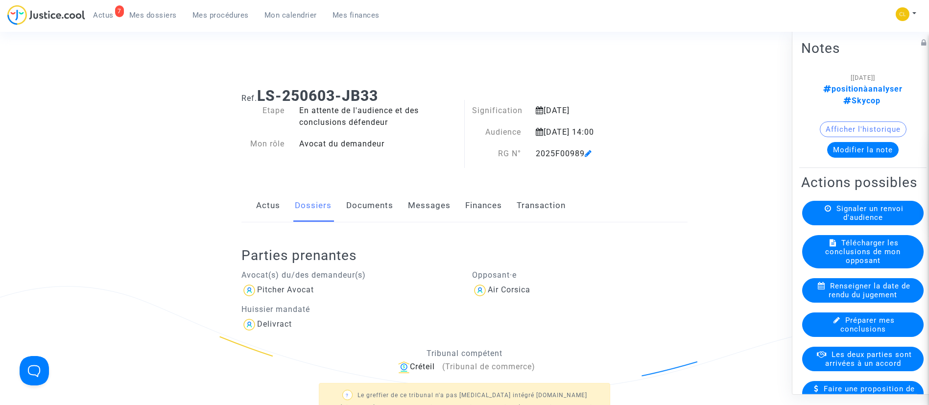
click at [301, 16] on span "Mon calendrier" at bounding box center [290, 15] width 52 height 9
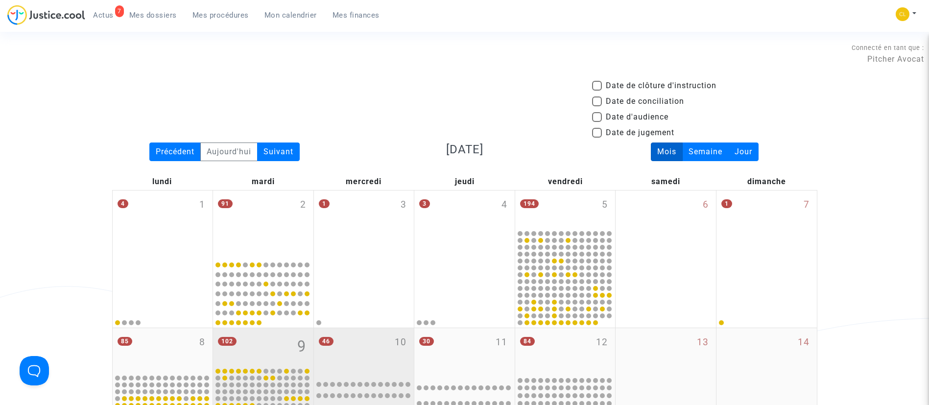
click at [370, 346] on div "46 10" at bounding box center [364, 351] width 100 height 47
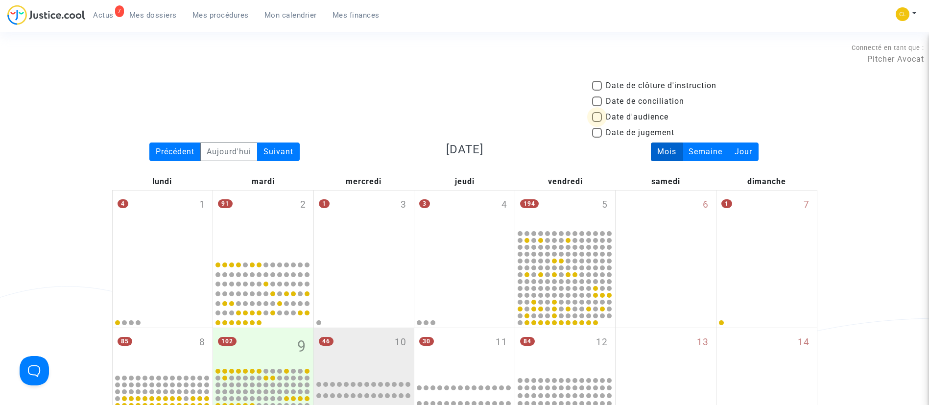
click at [625, 114] on span "Date d'audience" at bounding box center [637, 117] width 63 height 12
click at [597, 122] on input "Date d'audience" at bounding box center [596, 122] width 0 height 0
checkbox input "true"
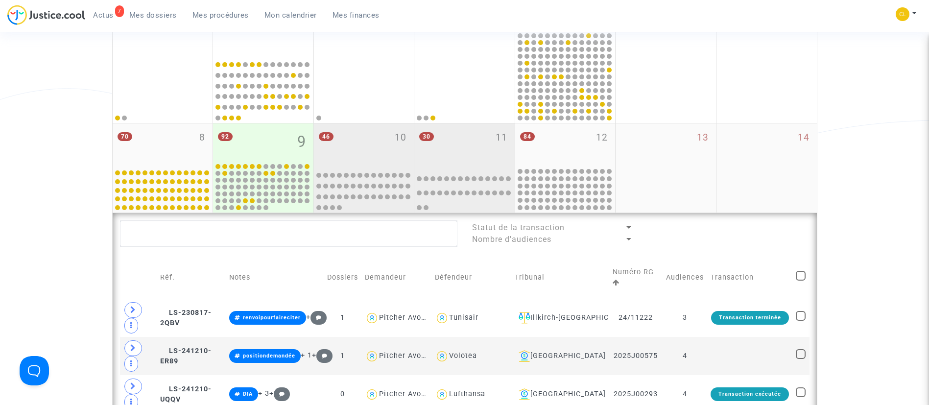
scroll to position [220, 0]
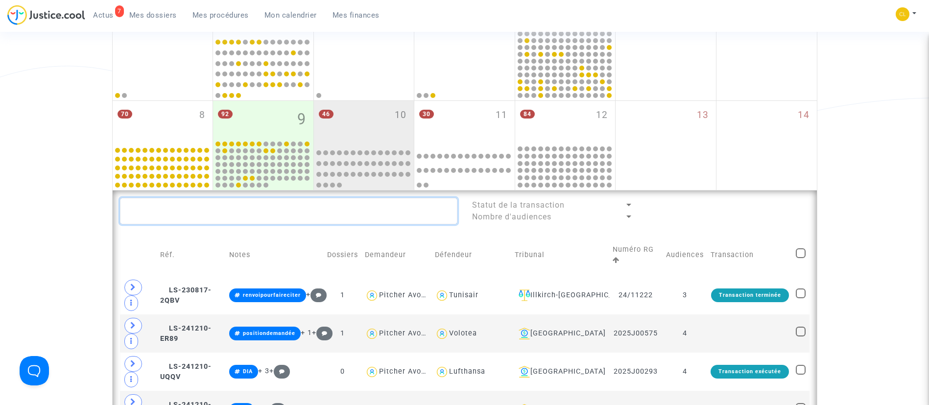
click at [334, 213] on textarea at bounding box center [288, 211] width 337 height 26
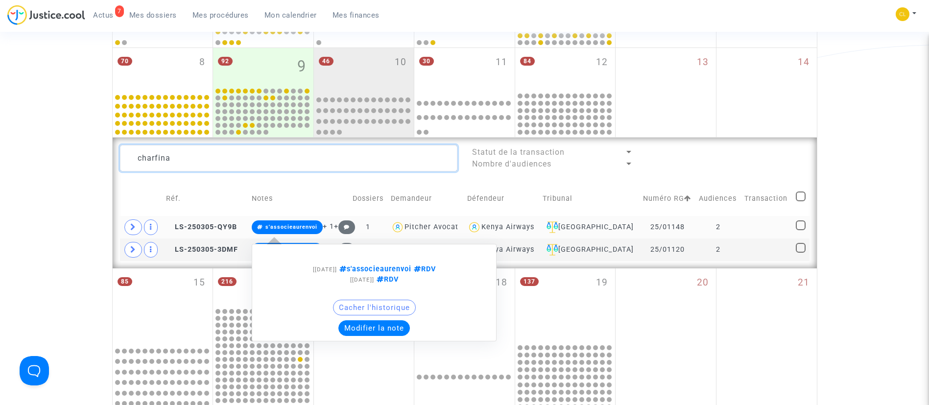
scroll to position [294, 0]
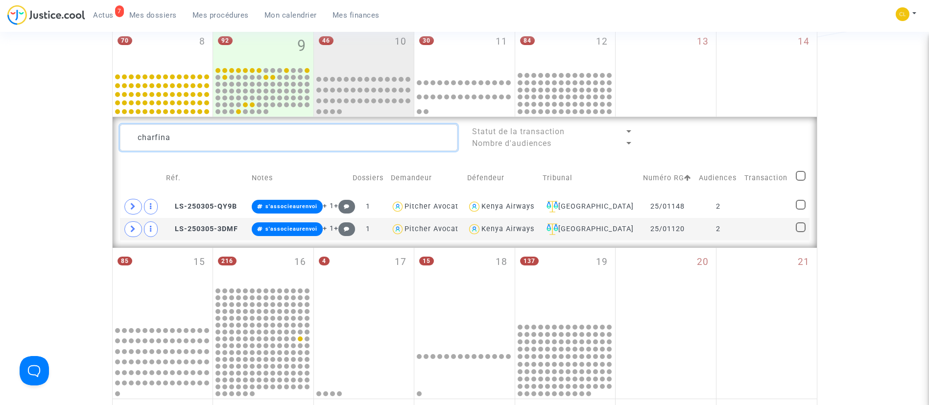
type textarea "charfina"
click at [317, 147] on textarea at bounding box center [288, 137] width 337 height 26
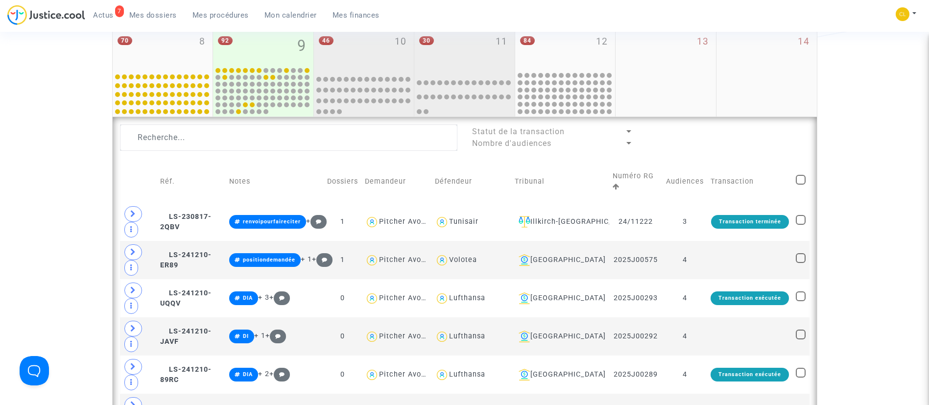
click at [472, 65] on div "30 11" at bounding box center [464, 48] width 100 height 43
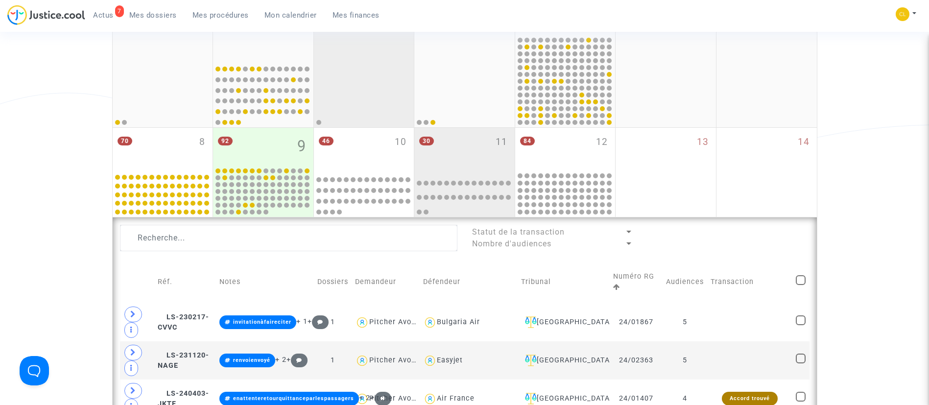
scroll to position [220, 0]
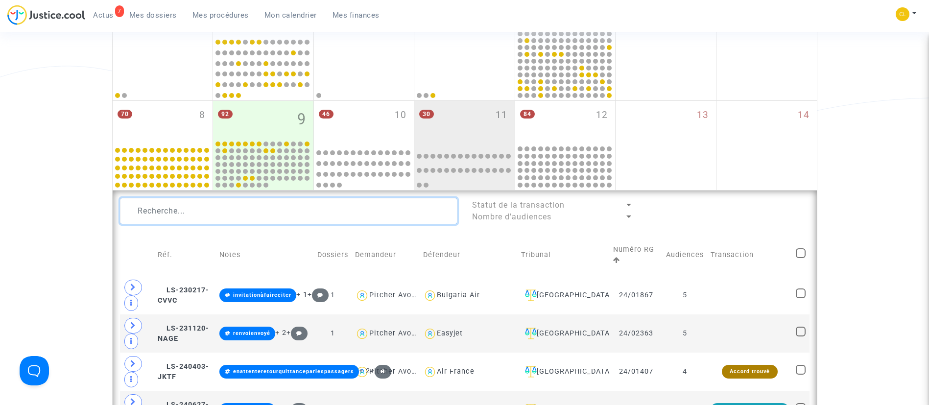
click at [250, 211] on textarea at bounding box center [288, 211] width 337 height 26
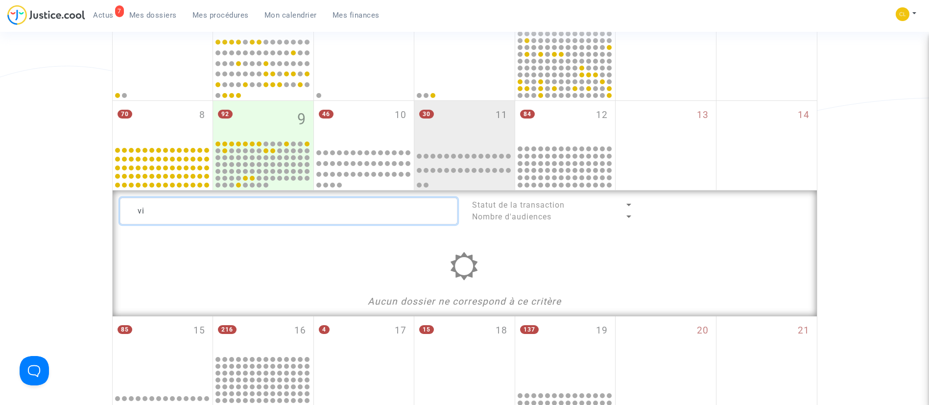
type textarea "v"
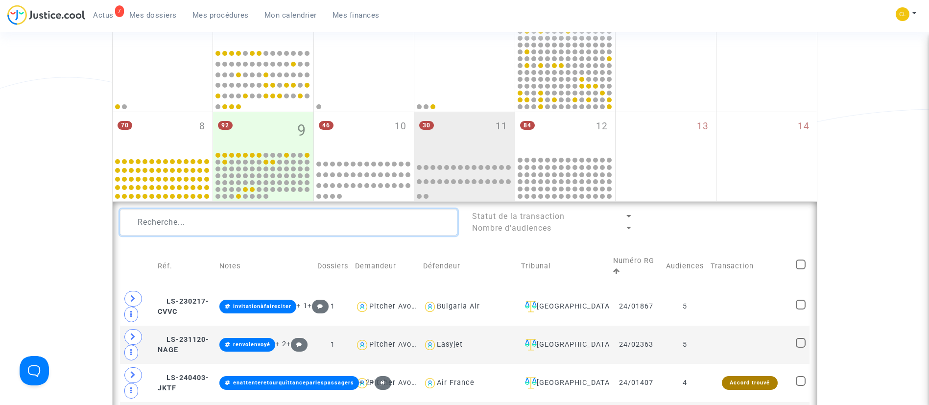
scroll to position [294, 0]
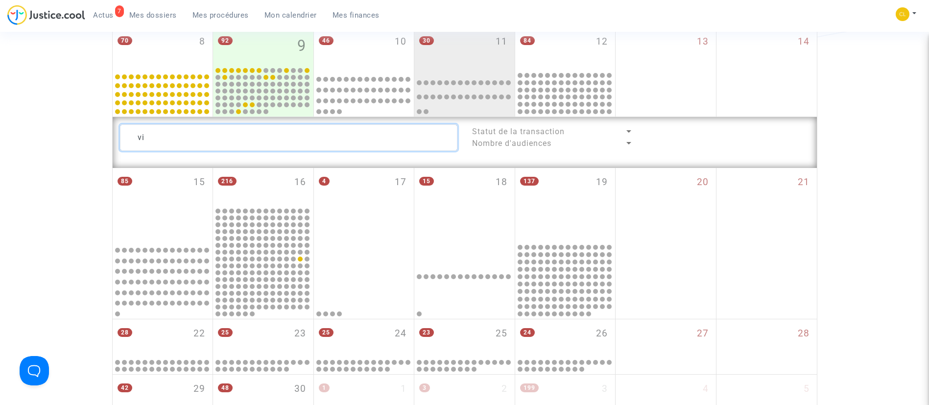
type textarea "v"
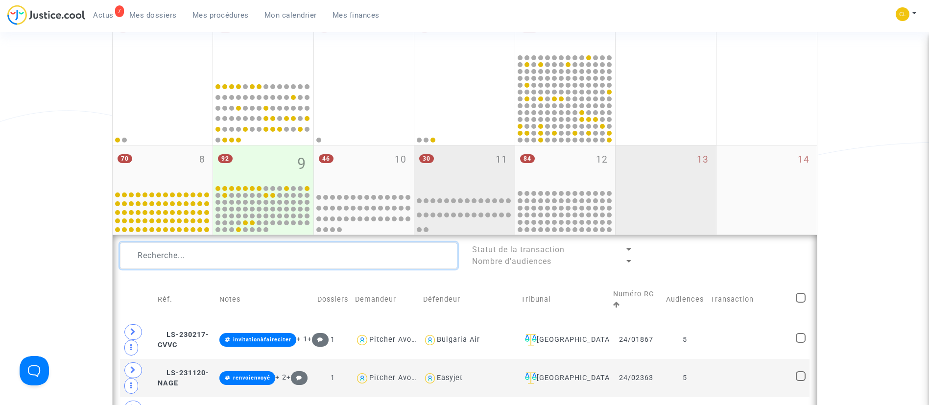
scroll to position [173, 0]
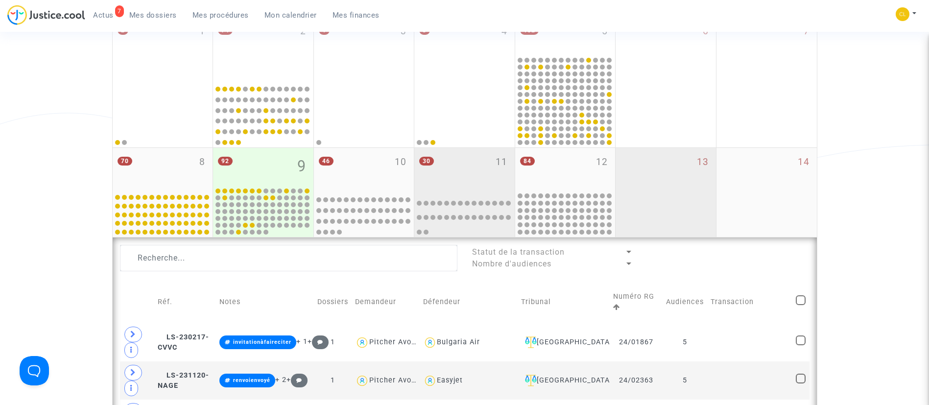
click at [651, 195] on div "13" at bounding box center [665, 192] width 100 height 89
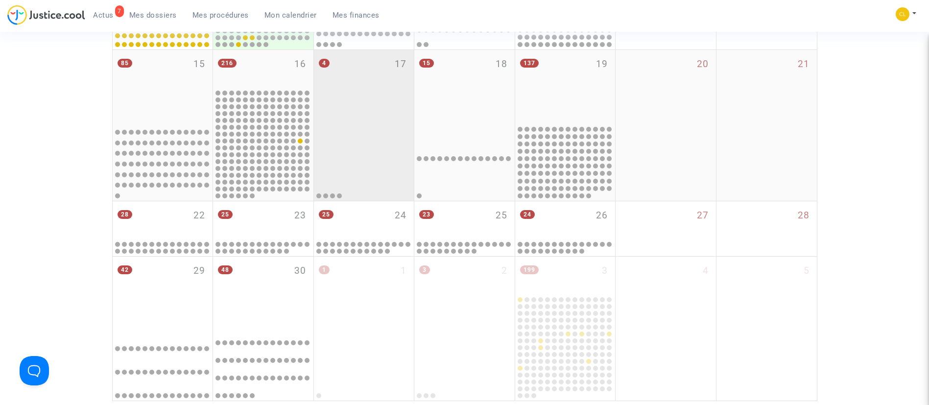
scroll to position [375, 0]
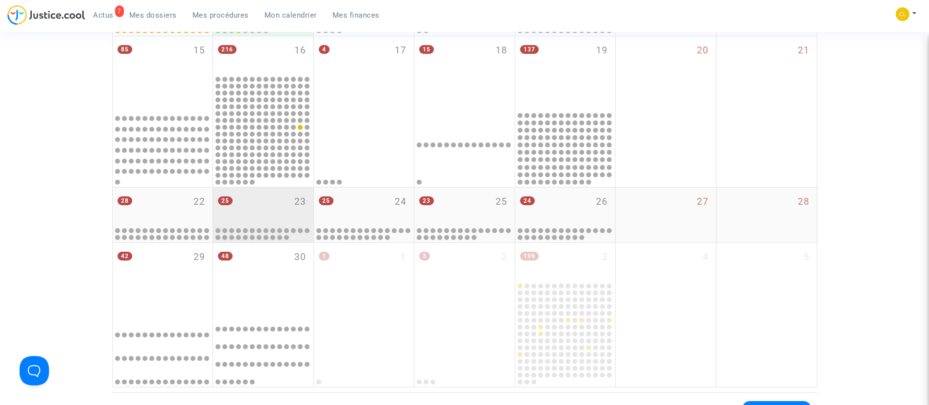
click at [256, 202] on div "25 23" at bounding box center [263, 207] width 100 height 38
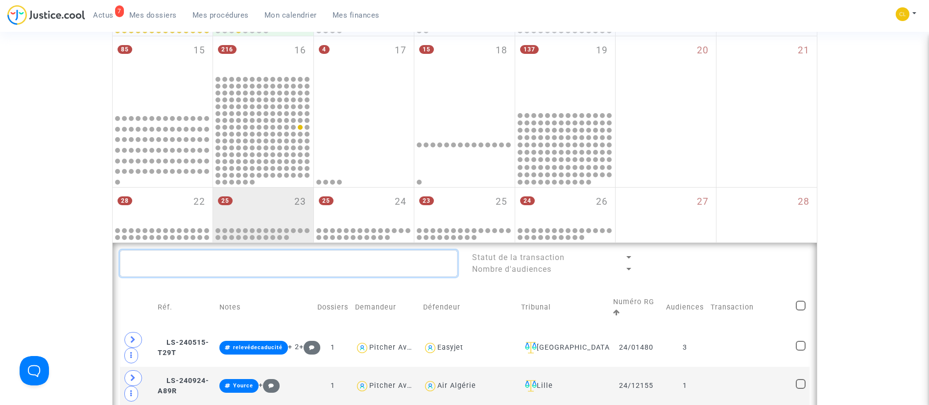
click at [280, 267] on textarea at bounding box center [288, 263] width 337 height 26
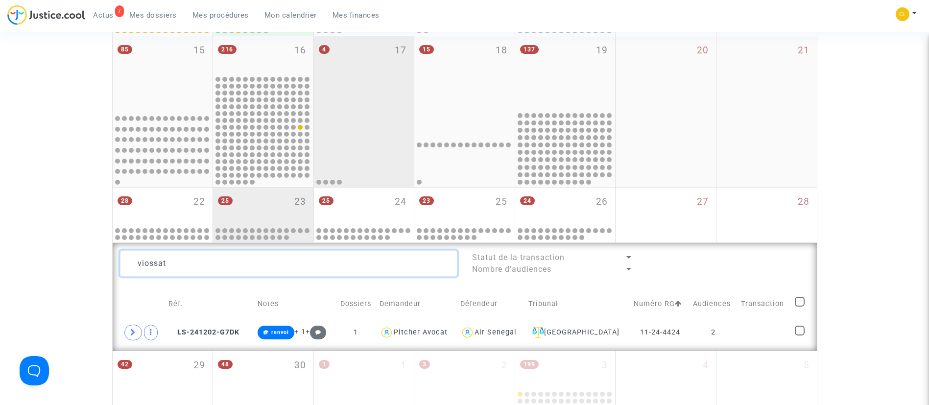
type textarea "viossat"
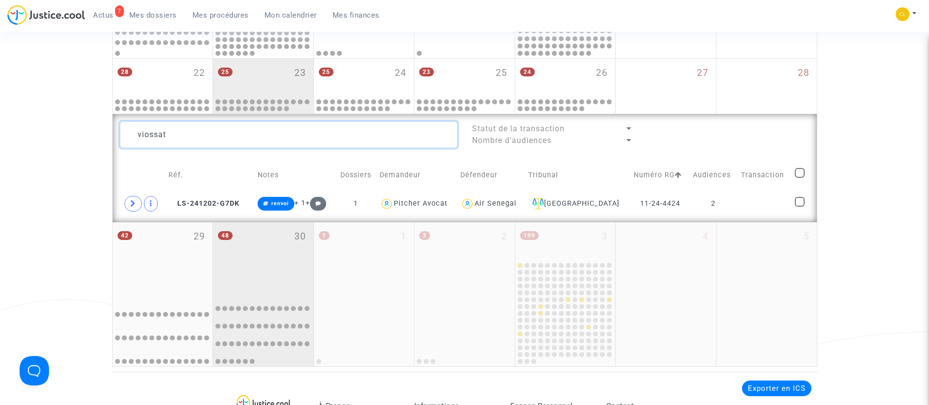
scroll to position [521, 0]
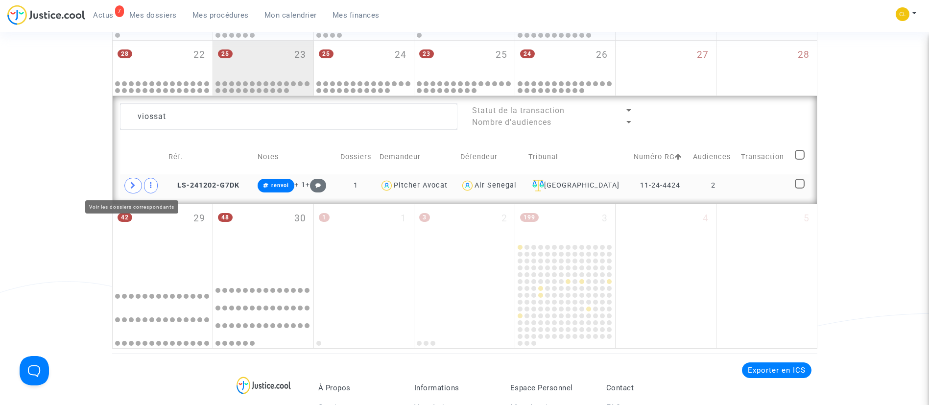
click at [132, 185] on icon at bounding box center [133, 185] width 6 height 7
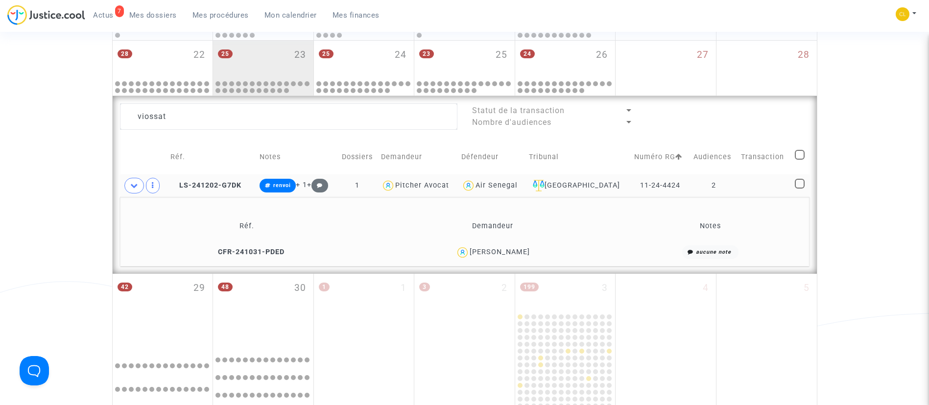
click at [736, 190] on td "2" at bounding box center [714, 185] width 48 height 23
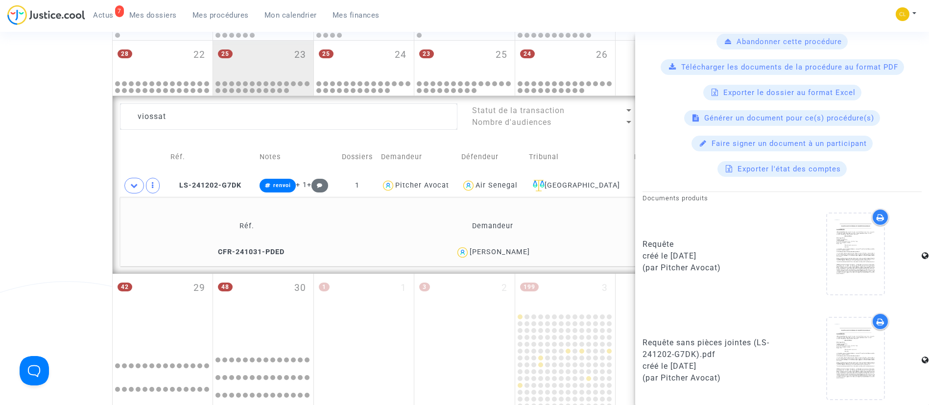
scroll to position [293, 0]
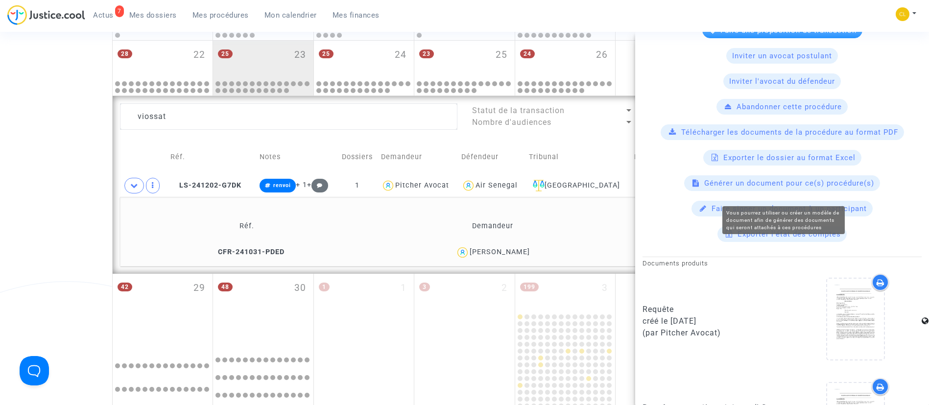
click at [745, 188] on span "Générer un document pour ce(s) procédure(s)" at bounding box center [789, 183] width 170 height 9
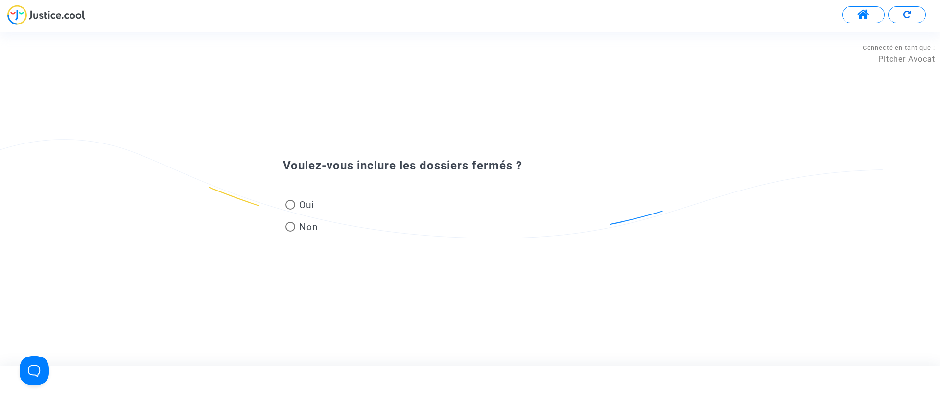
click at [294, 208] on span at bounding box center [290, 205] width 10 height 10
click at [290, 210] on input "Oui" at bounding box center [290, 210] width 0 height 0
radio input "true"
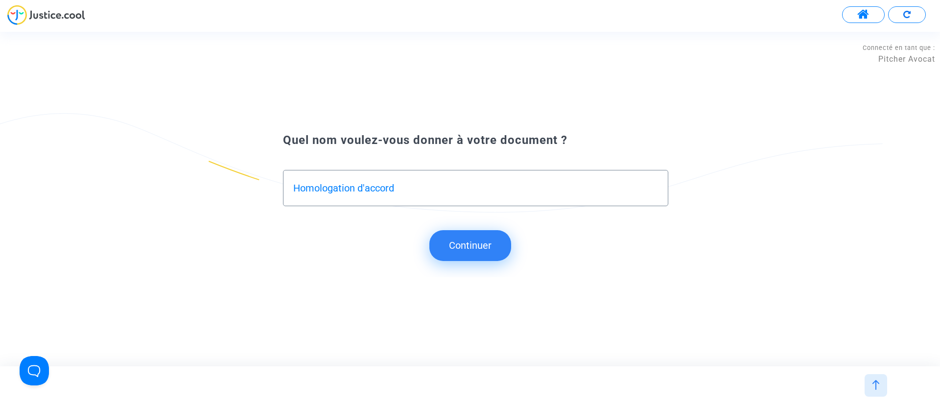
type input "Homologation d'accord"
click at [469, 245] on button "Continuer" at bounding box center [470, 245] width 82 height 30
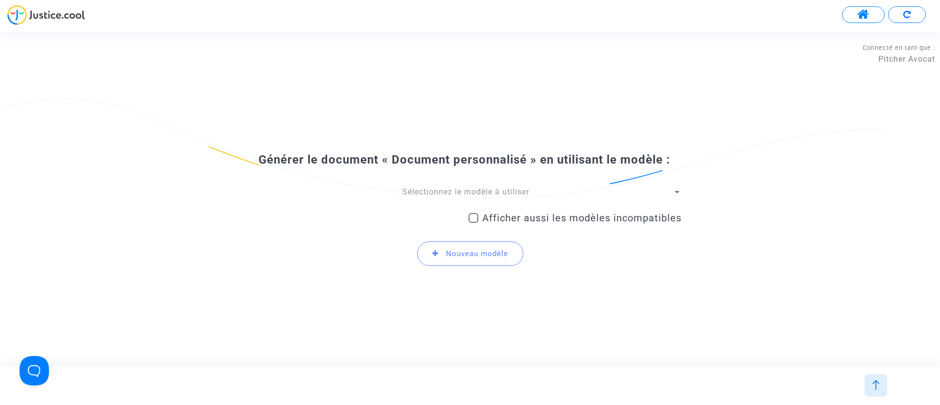
click at [499, 198] on div "Sélectionnez le modèle à utiliser Afficher aussi les modèles incompatibles Nouv…" at bounding box center [470, 231] width 423 height 88
click at [494, 191] on span "Sélectionnez le modèle à utiliser" at bounding box center [465, 191] width 127 height 9
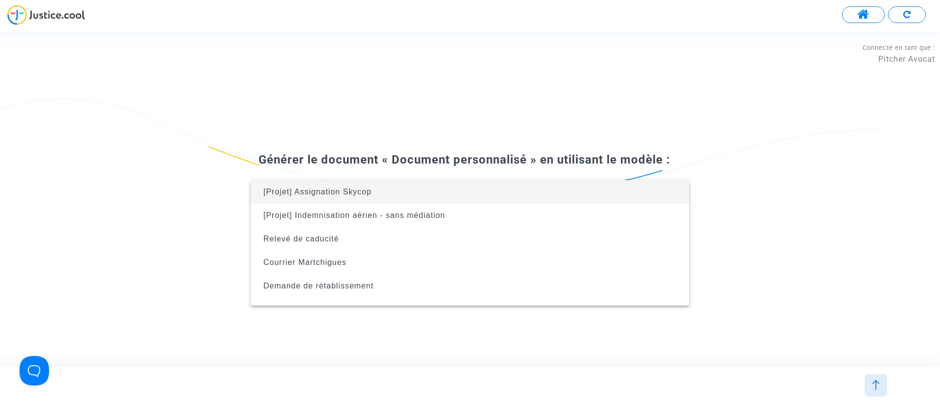
click at [786, 219] on div at bounding box center [470, 202] width 940 height 405
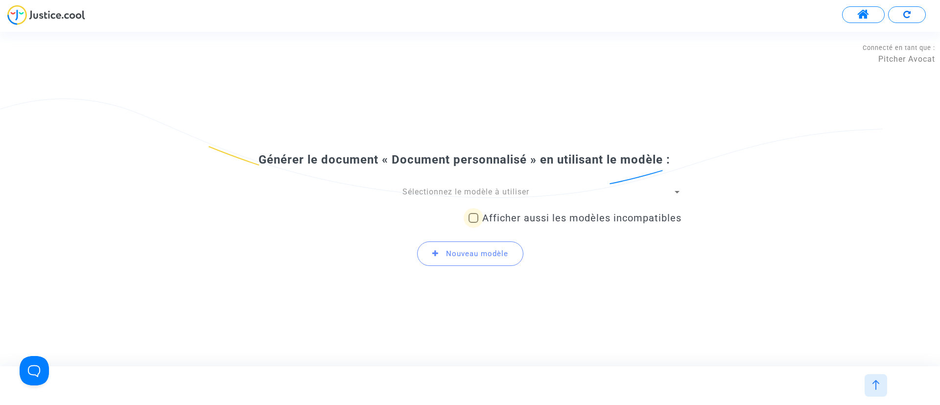
click at [657, 212] on span "Afficher aussi les modèles incompatibles" at bounding box center [581, 218] width 199 height 12
click at [473, 223] on input "Afficher aussi les modèles incompatibles" at bounding box center [473, 223] width 0 height 0
checkbox input "true"
click at [587, 191] on div "Sélectionnez le modèle à utiliser" at bounding box center [466, 192] width 414 height 11
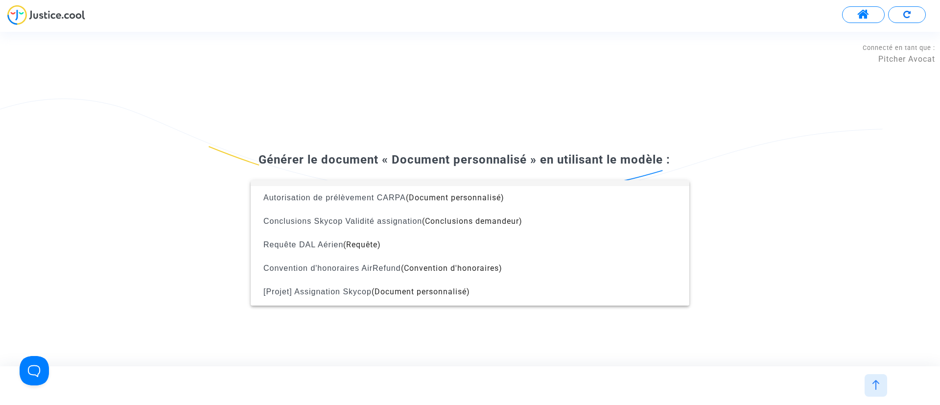
scroll to position [1100, 0]
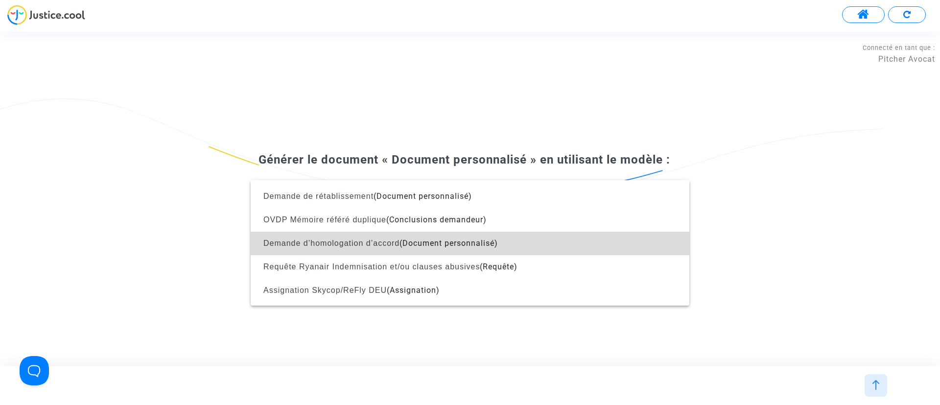
click at [498, 248] on span "Demande d’homologation d’accord (Document personnalisé)" at bounding box center [470, 244] width 423 height 24
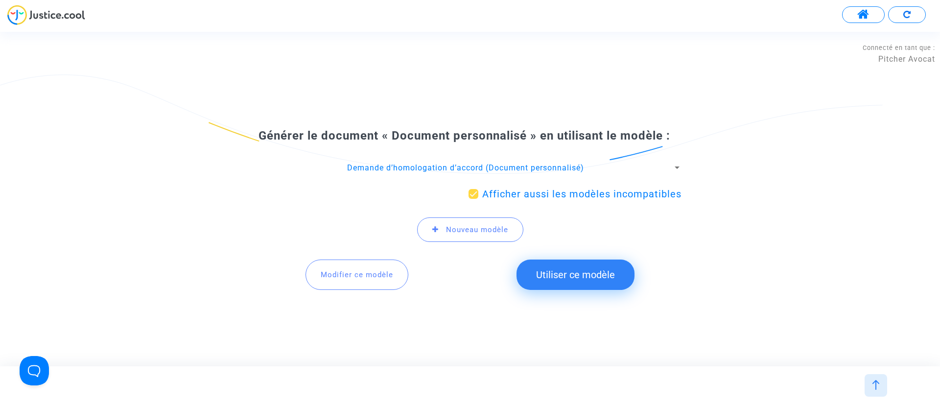
click at [560, 277] on button "Utiliser ce modèle" at bounding box center [576, 274] width 118 height 30
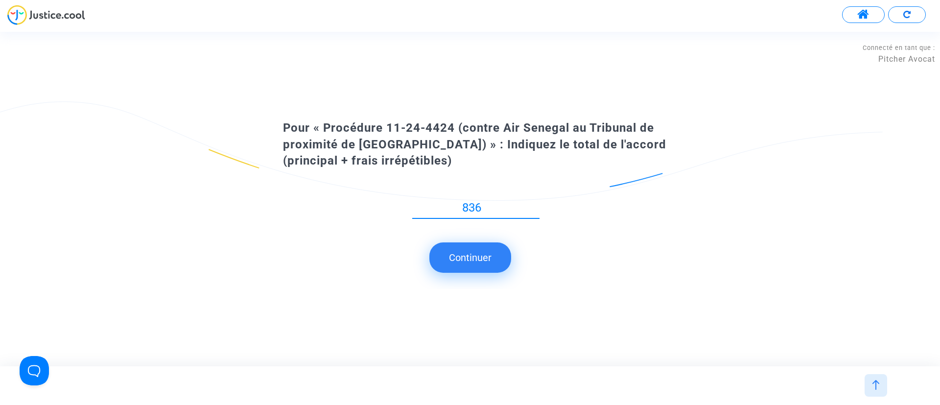
type input "836"
click at [459, 245] on button "Continuer" at bounding box center [470, 257] width 82 height 30
type input "600"
click at [468, 242] on button "Continuer" at bounding box center [470, 257] width 82 height 30
type input "236"
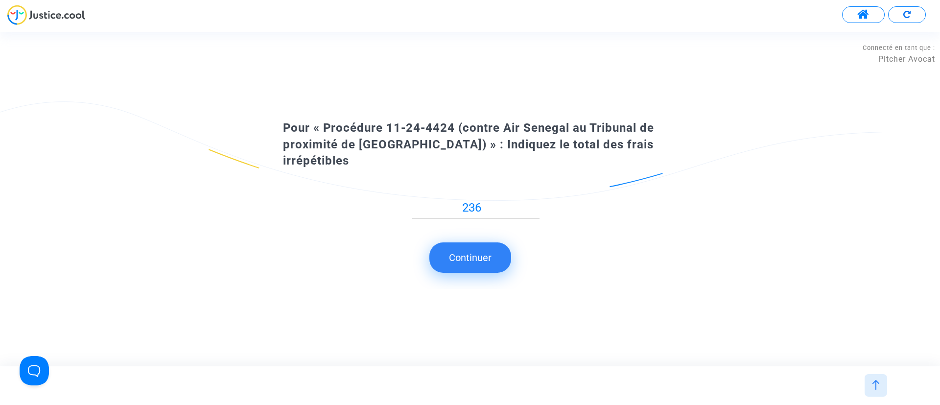
click at [482, 242] on button "Continuer" at bounding box center [470, 257] width 82 height 30
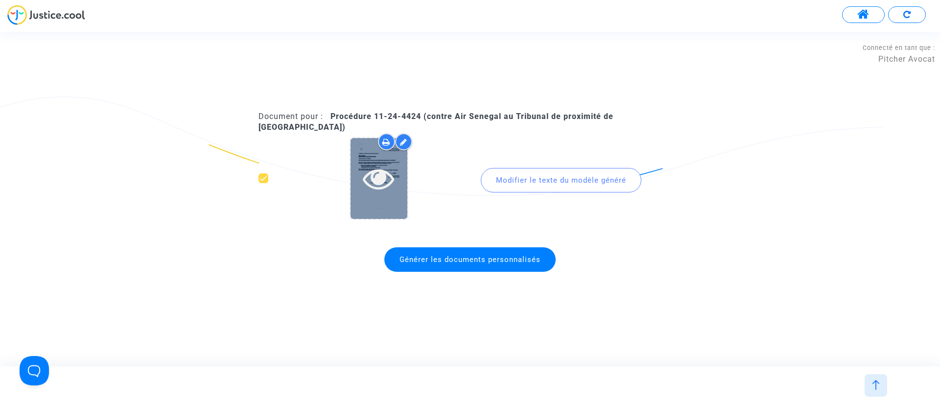
click at [398, 183] on div at bounding box center [379, 178] width 57 height 31
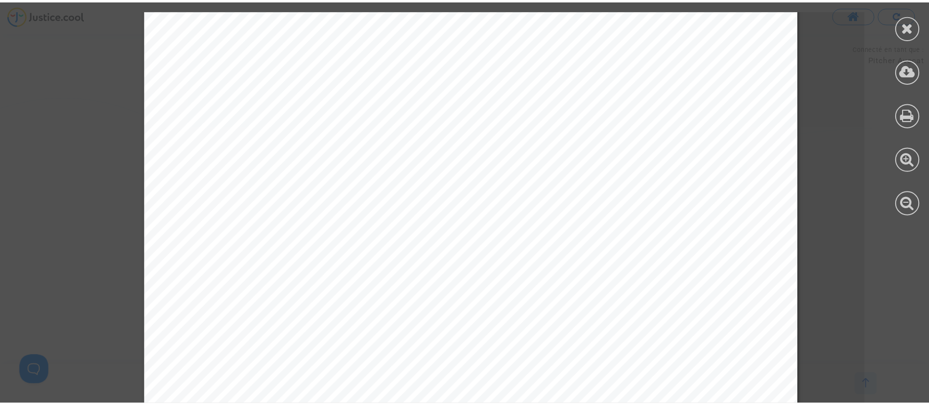
scroll to position [115, 0]
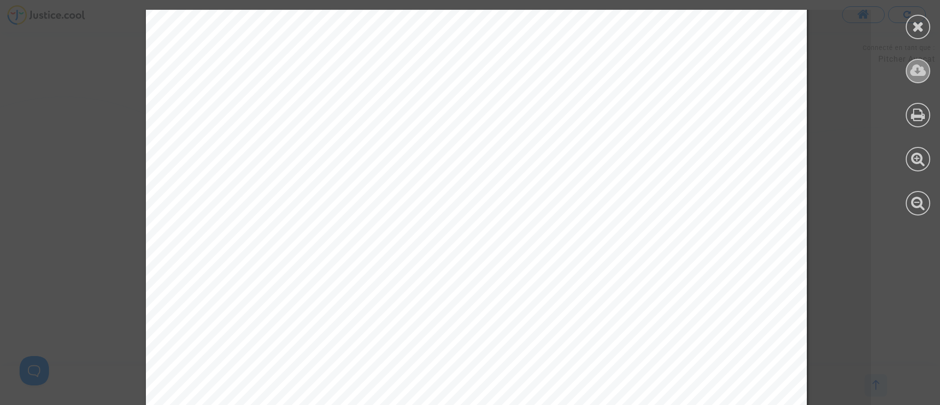
click at [927, 63] on div at bounding box center [918, 71] width 24 height 24
click at [916, 30] on icon at bounding box center [918, 26] width 12 height 15
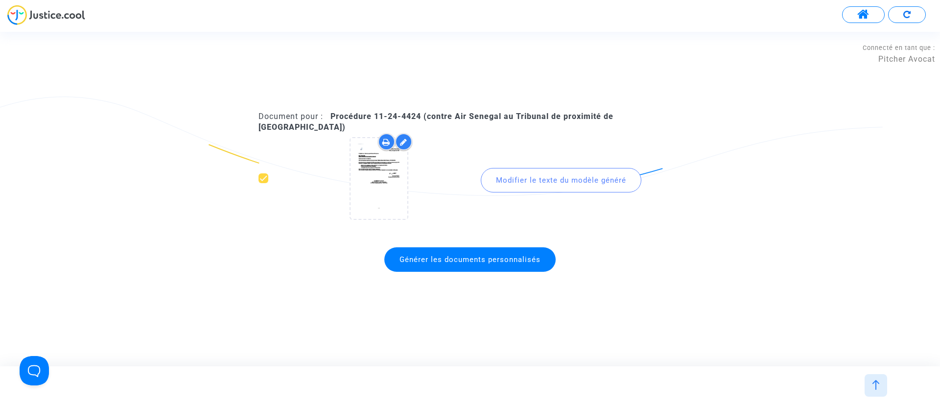
click at [485, 257] on span "Générer les documents personnalisés" at bounding box center [470, 259] width 141 height 9
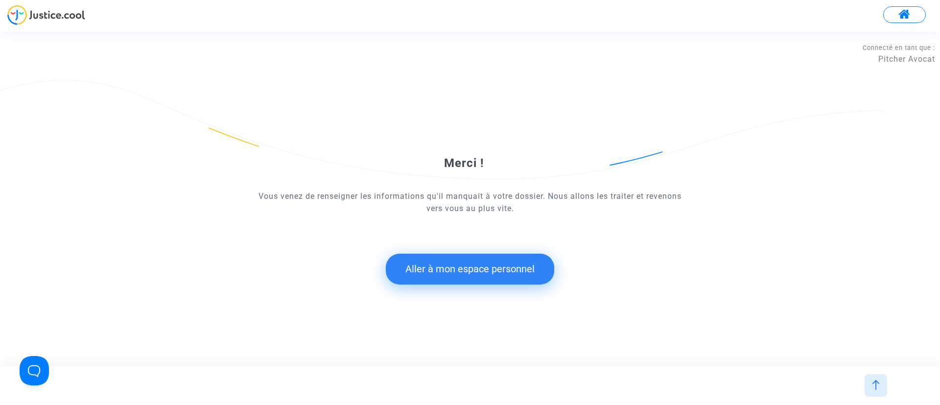
click at [502, 261] on button "Aller à mon espace personnel" at bounding box center [470, 269] width 168 height 30
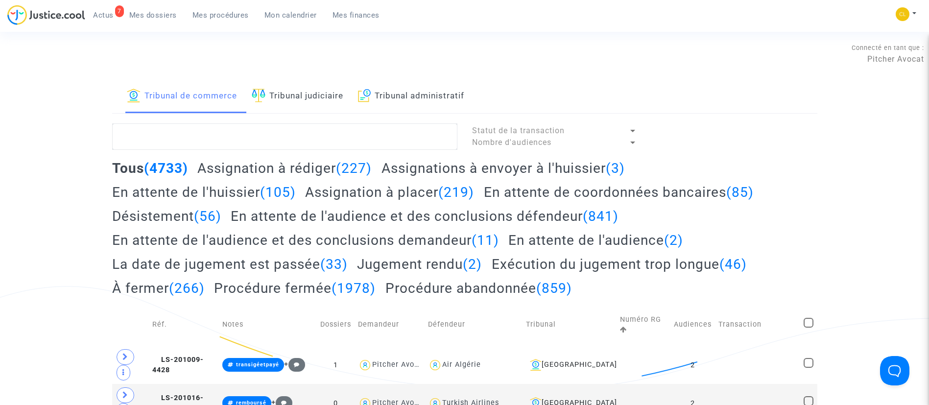
click at [277, 14] on span "Mon calendrier" at bounding box center [290, 15] width 52 height 9
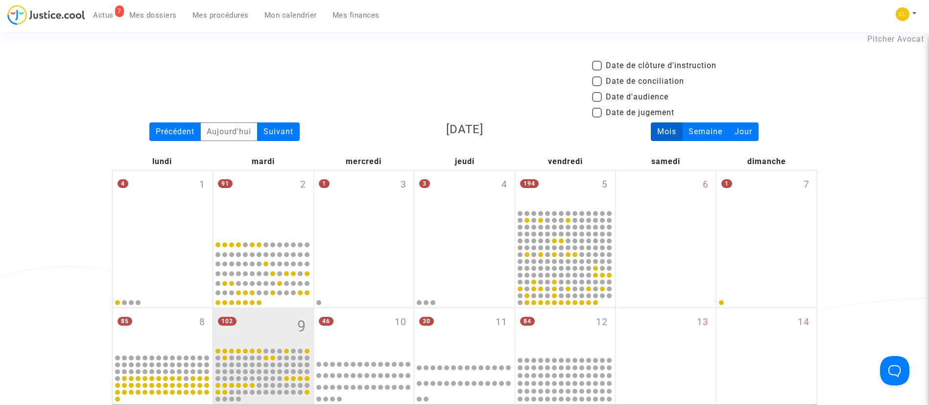
scroll to position [151, 0]
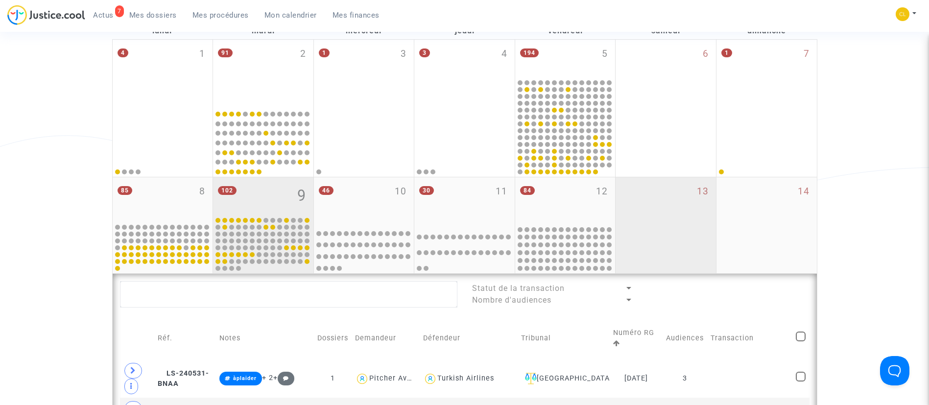
click at [650, 189] on div "13" at bounding box center [665, 225] width 100 height 96
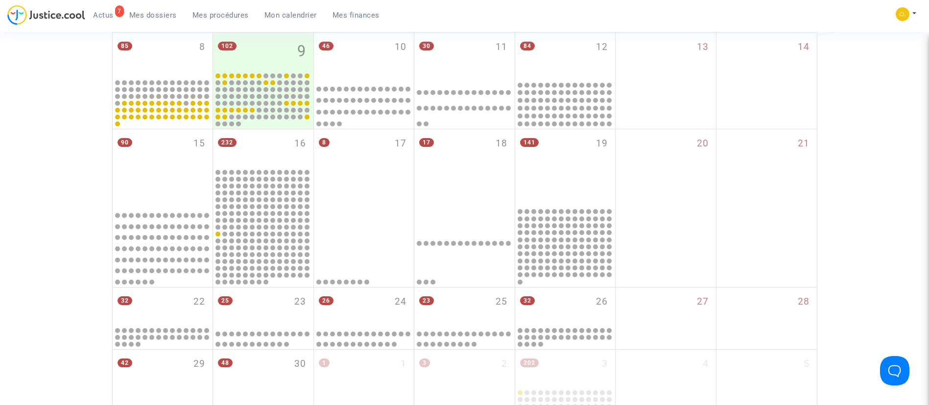
scroll to position [305, 0]
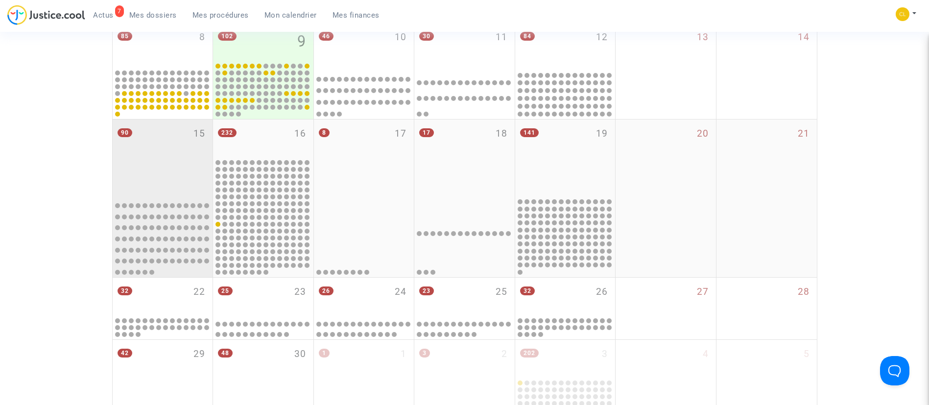
click at [147, 171] on div "90 15" at bounding box center [163, 157] width 100 height 77
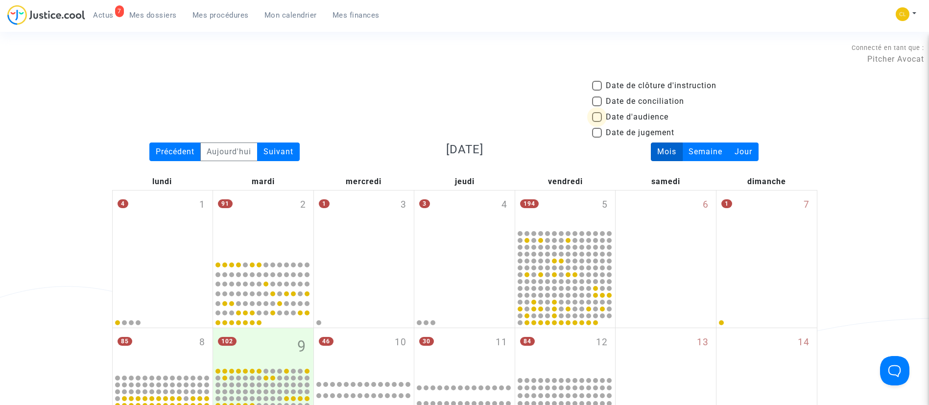
click at [632, 116] on span "Date d'audience" at bounding box center [637, 117] width 63 height 12
click at [597, 122] on input "Date d'audience" at bounding box center [596, 122] width 0 height 0
checkbox input "true"
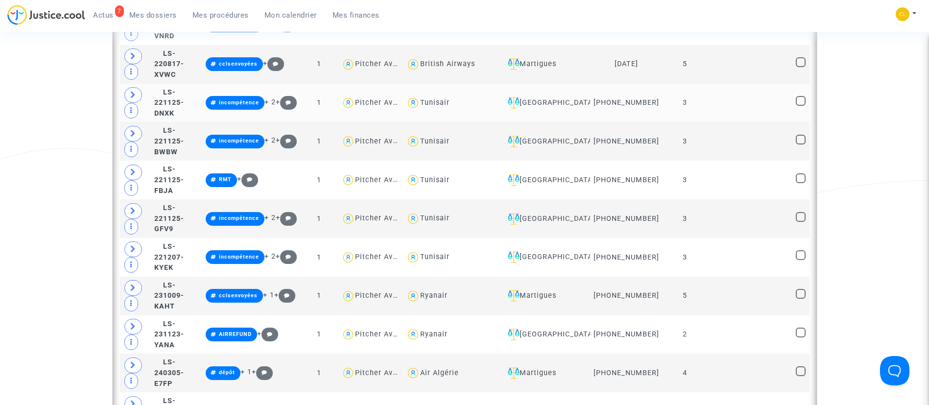
scroll to position [656, 0]
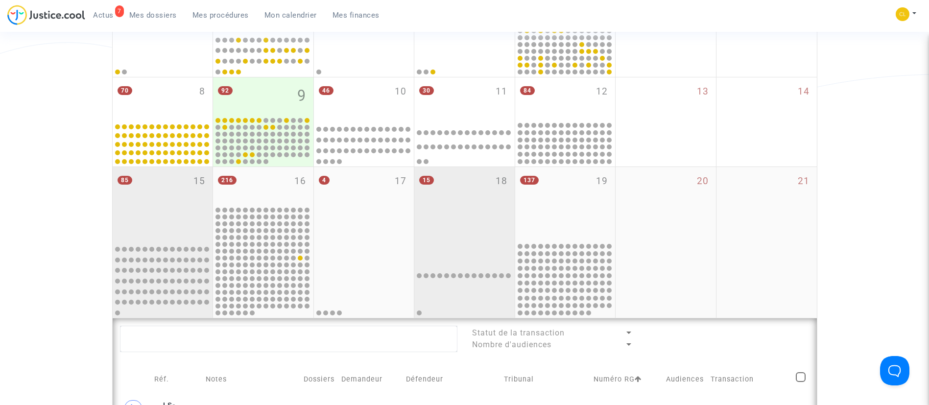
scroll to position [245, 0]
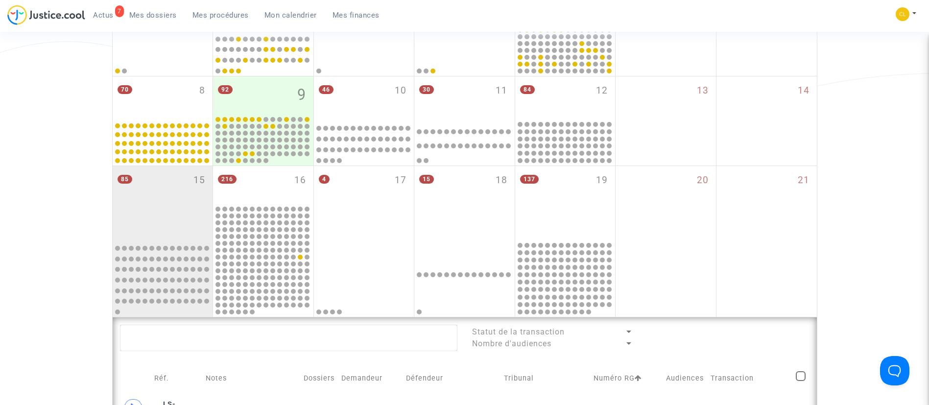
drag, startPoint x: 557, startPoint y: 193, endPoint x: 49, endPoint y: 308, distance: 520.6
click at [557, 193] on div "137 19" at bounding box center [565, 203] width 100 height 74
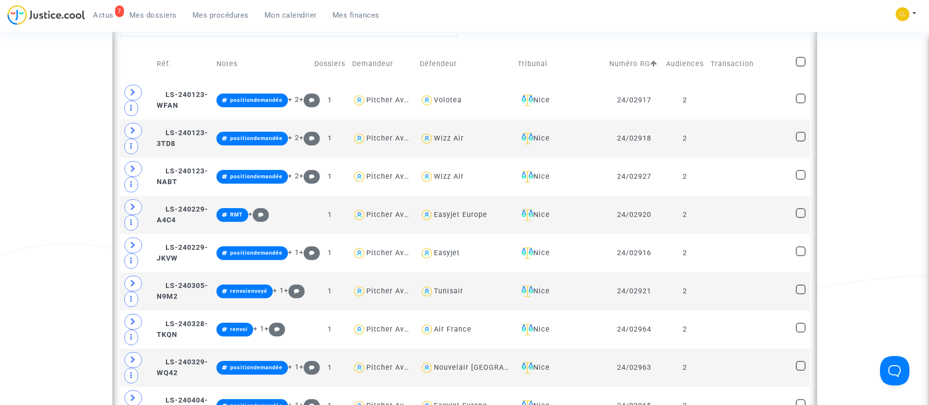
scroll to position [832, 0]
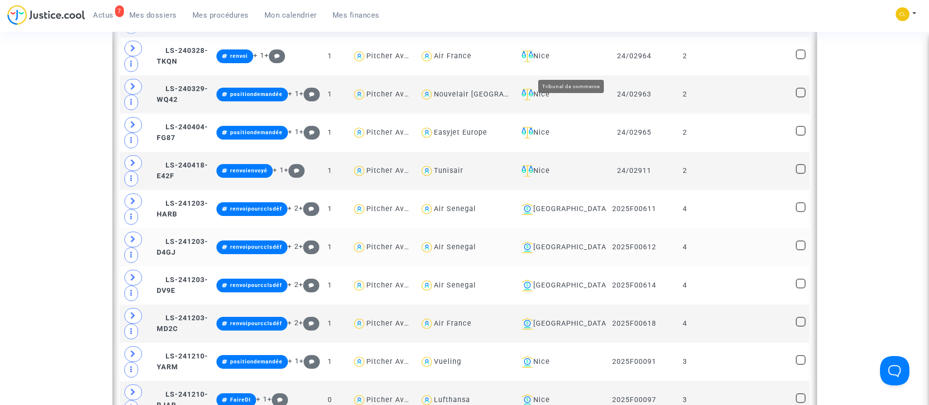
click at [582, 241] on div "[GEOGRAPHIC_DATA]" at bounding box center [560, 247] width 85 height 12
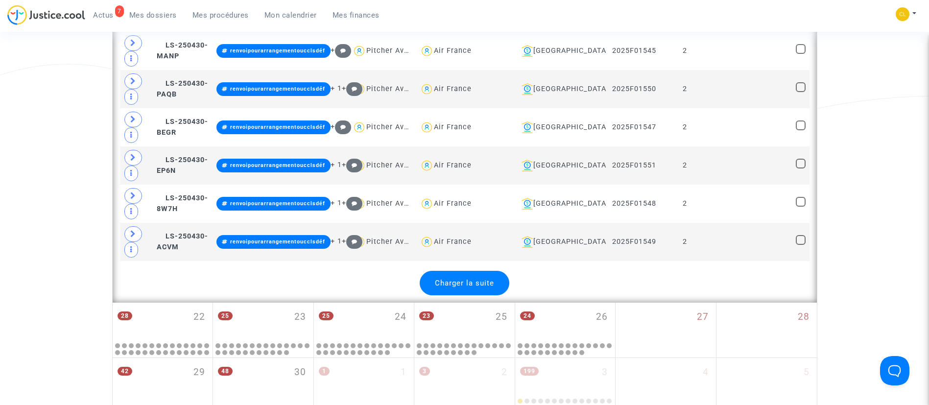
scroll to position [2301, 0]
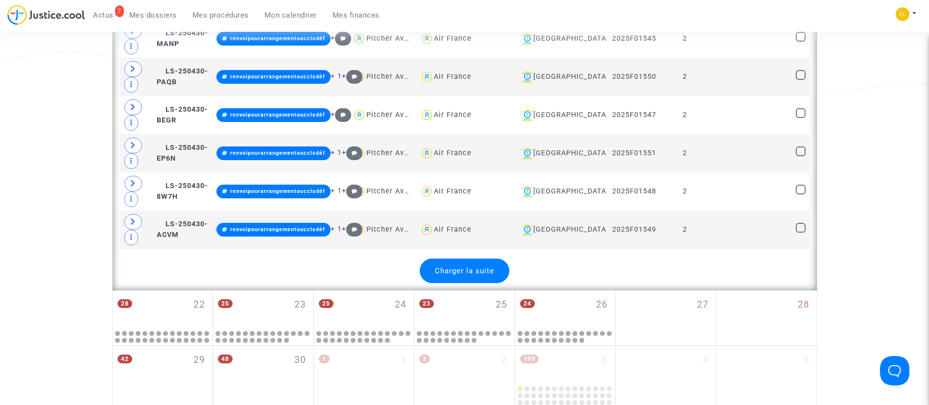
click at [478, 264] on div "Charger la suite" at bounding box center [465, 271] width 90 height 24
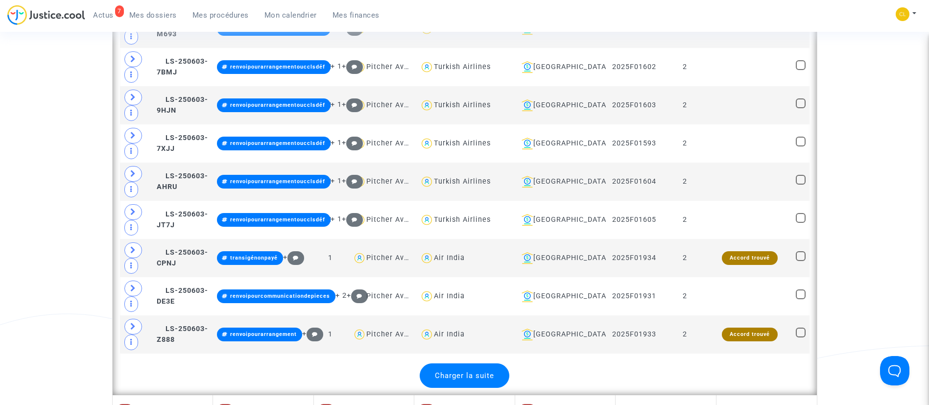
scroll to position [4137, 0]
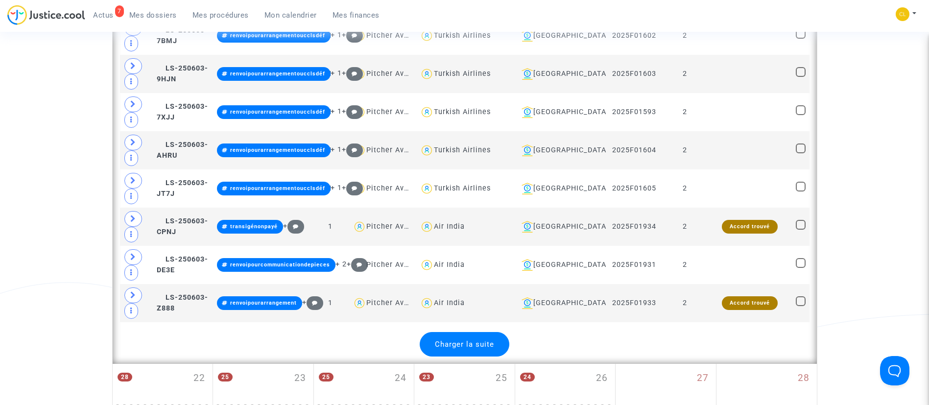
click at [444, 342] on span "Charger la suite" at bounding box center [464, 344] width 59 height 9
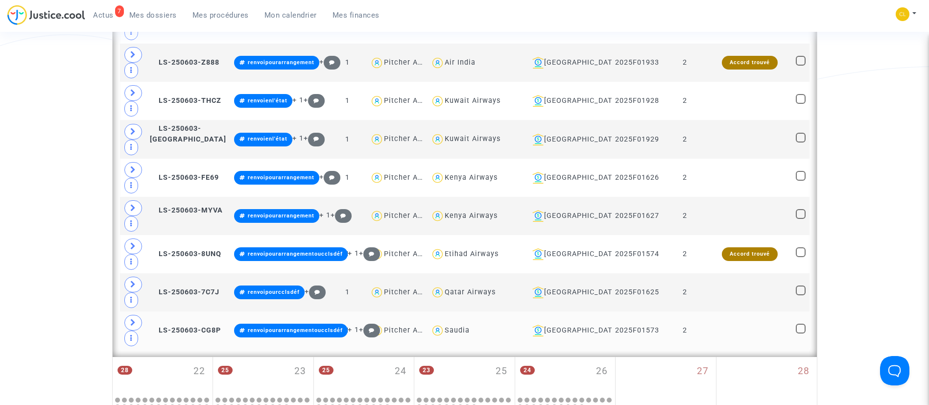
scroll to position [4357, 0]
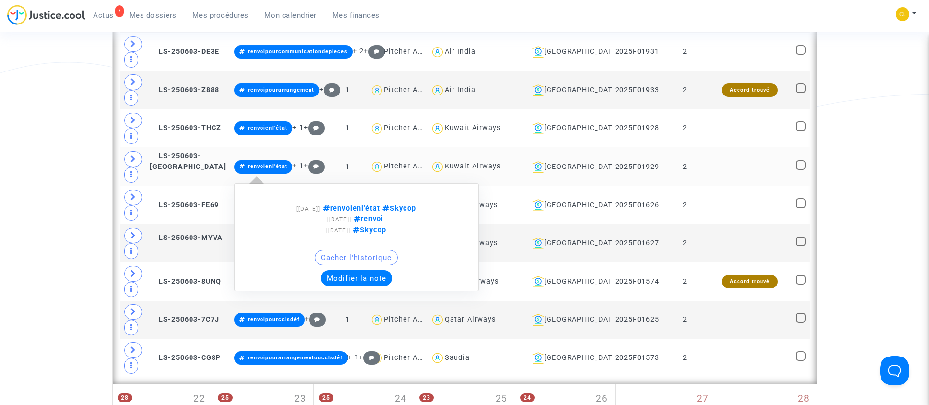
click at [371, 271] on button "Modifier la note" at bounding box center [356, 278] width 71 height 16
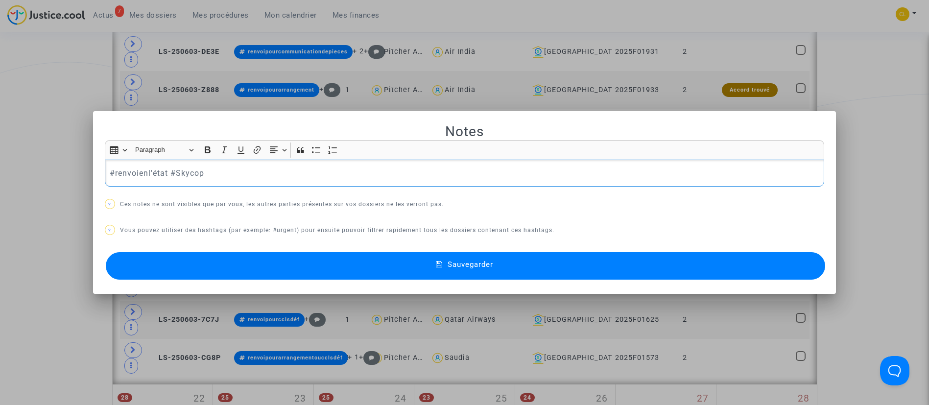
scroll to position [0, 0]
click at [149, 169] on p "#renvoienl'état #Skycop" at bounding box center [464, 173] width 709 height 12
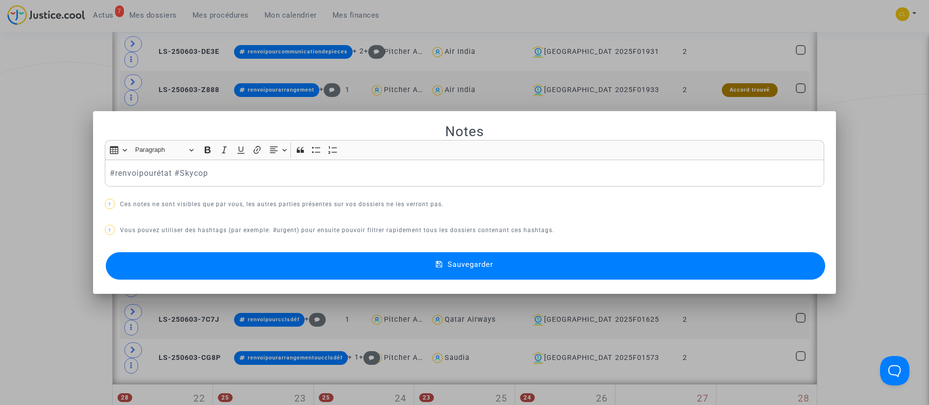
click at [489, 262] on span "Sauvegarder" at bounding box center [470, 264] width 46 height 9
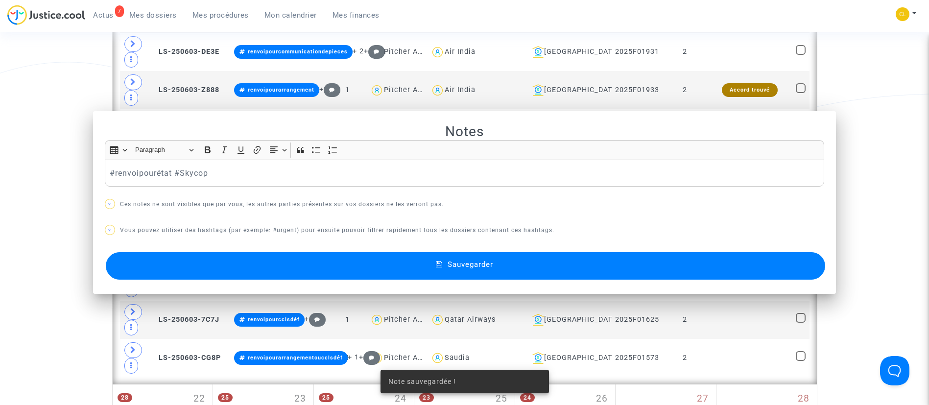
scroll to position [4357, 0]
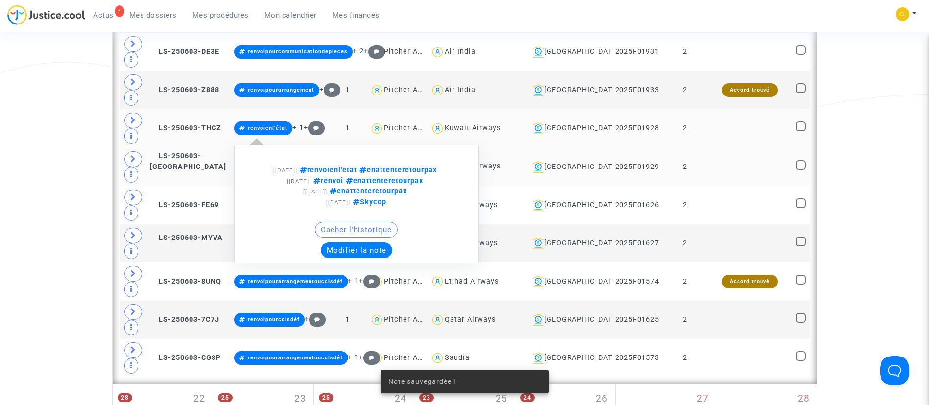
click at [368, 244] on button "Modifier la note" at bounding box center [356, 250] width 71 height 16
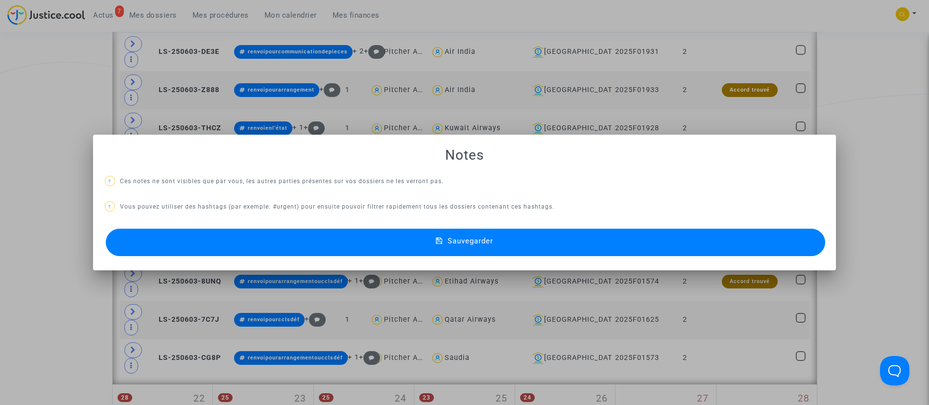
scroll to position [0, 0]
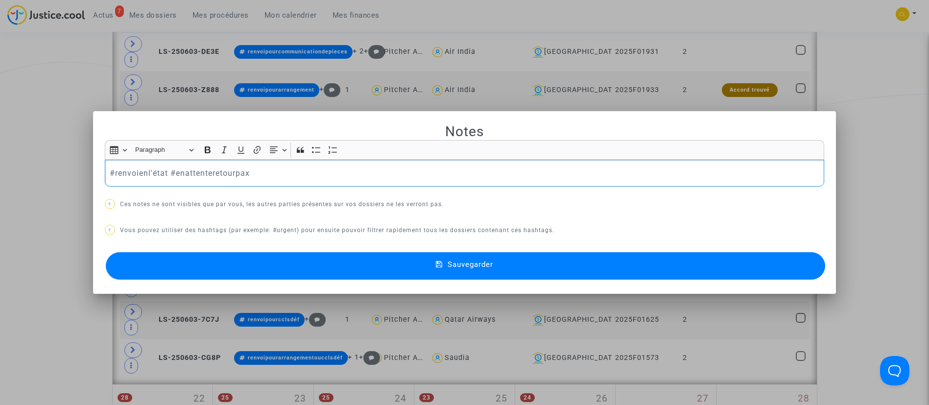
drag, startPoint x: 151, startPoint y: 171, endPoint x: 165, endPoint y: 171, distance: 14.2
click at [152, 171] on p "#renvoienl'état #enattenteretourpax" at bounding box center [464, 173] width 709 height 12
click at [575, 260] on button "Sauvegarder" at bounding box center [466, 265] width 720 height 27
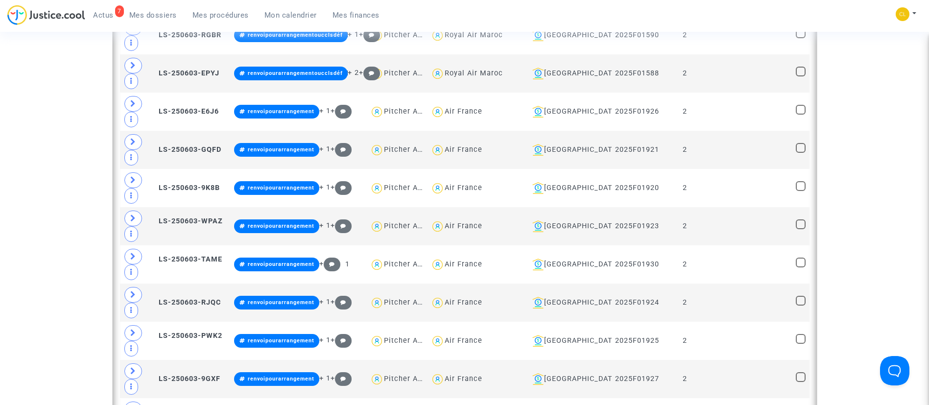
scroll to position [3476, 0]
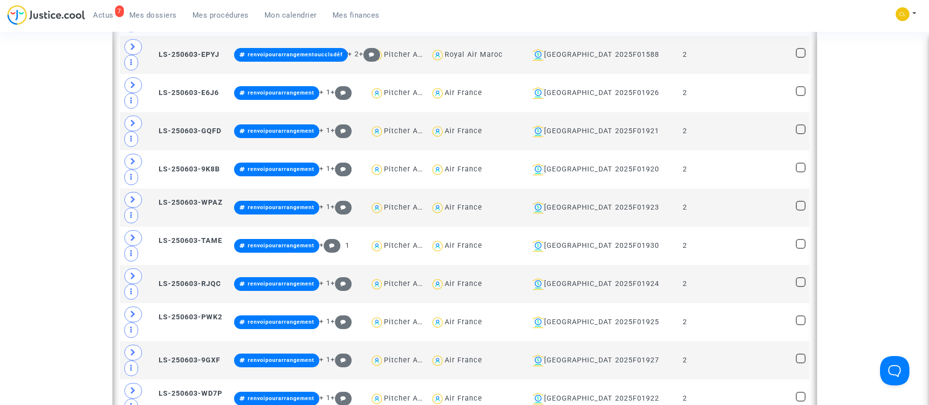
drag, startPoint x: 224, startPoint y: 11, endPoint x: 275, endPoint y: 136, distance: 134.6
click at [224, 11] on span "Mes procédures" at bounding box center [220, 15] width 56 height 9
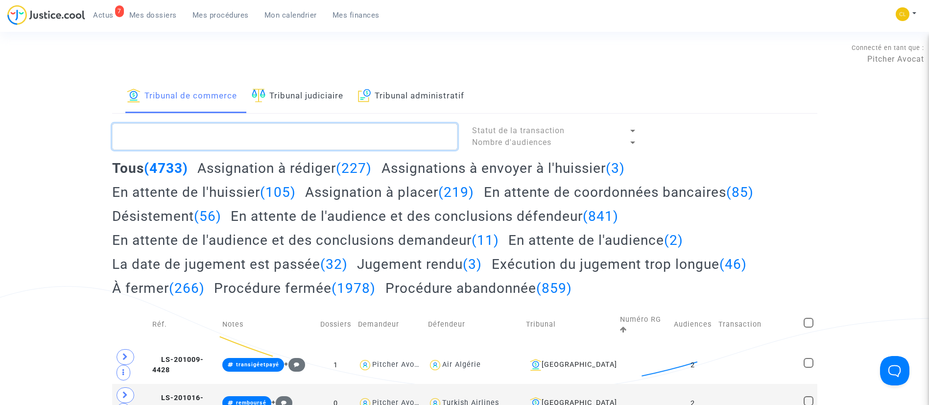
click at [293, 127] on textarea at bounding box center [284, 136] width 345 height 26
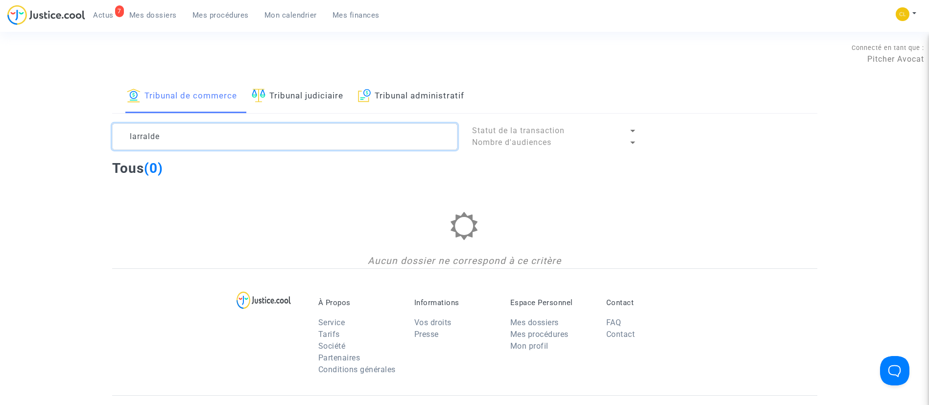
type textarea "larralde"
click at [293, 103] on link "Tribunal judiciaire" at bounding box center [298, 96] width 92 height 33
click at [278, 134] on textarea at bounding box center [284, 136] width 345 height 26
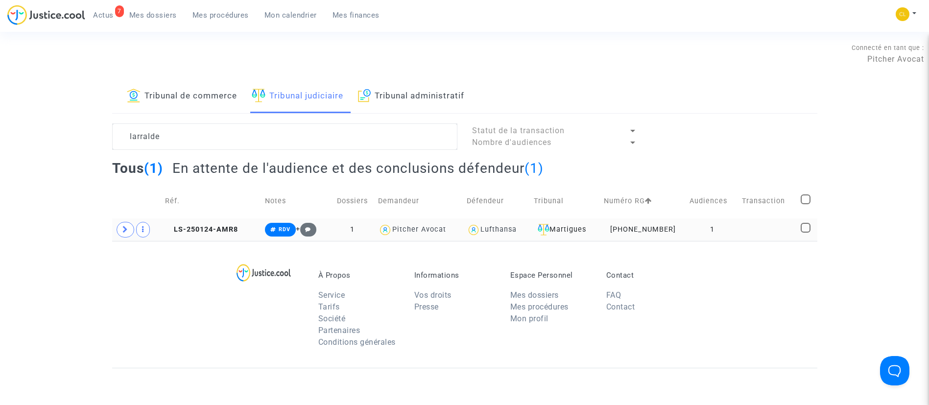
click at [778, 229] on td at bounding box center [767, 229] width 59 height 23
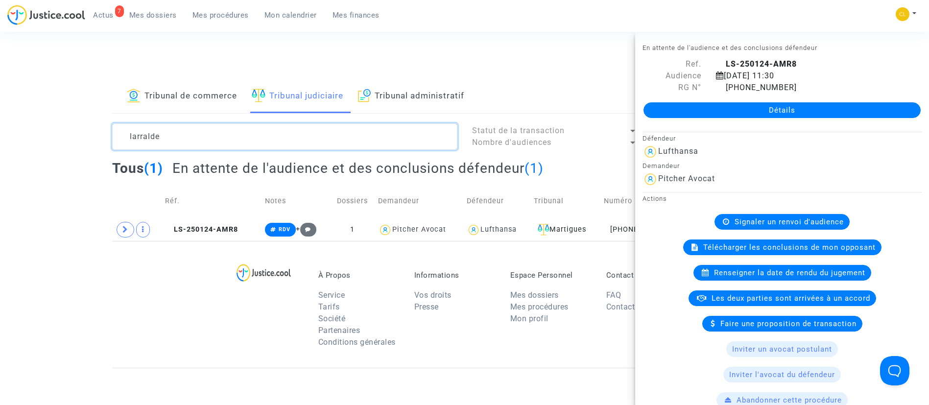
click at [206, 139] on textarea at bounding box center [284, 136] width 345 height 26
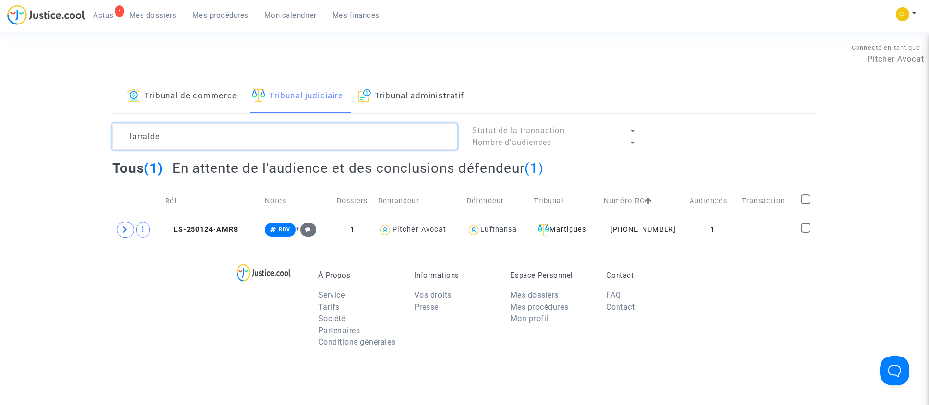
click at [206, 139] on textarea at bounding box center [284, 136] width 345 height 26
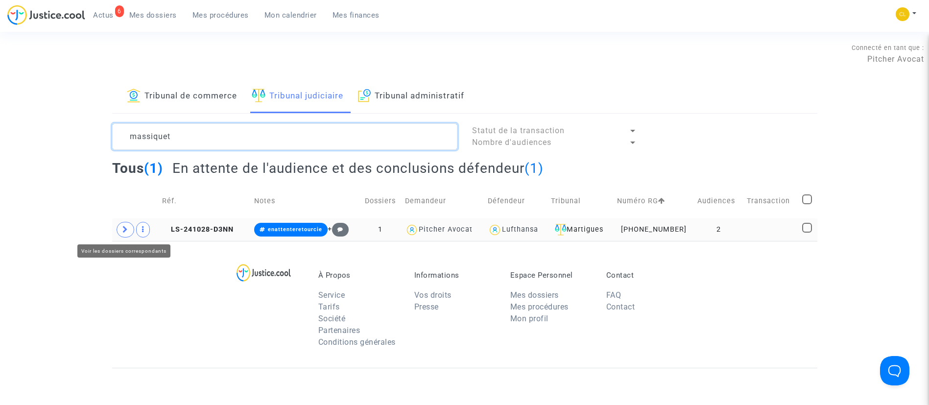
type textarea "massiquet"
click at [124, 231] on icon at bounding box center [125, 229] width 6 height 7
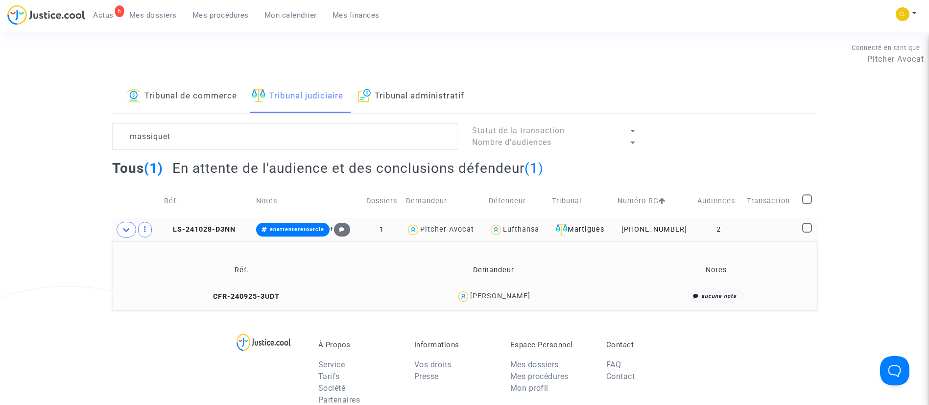
click at [751, 225] on td at bounding box center [770, 229] width 55 height 23
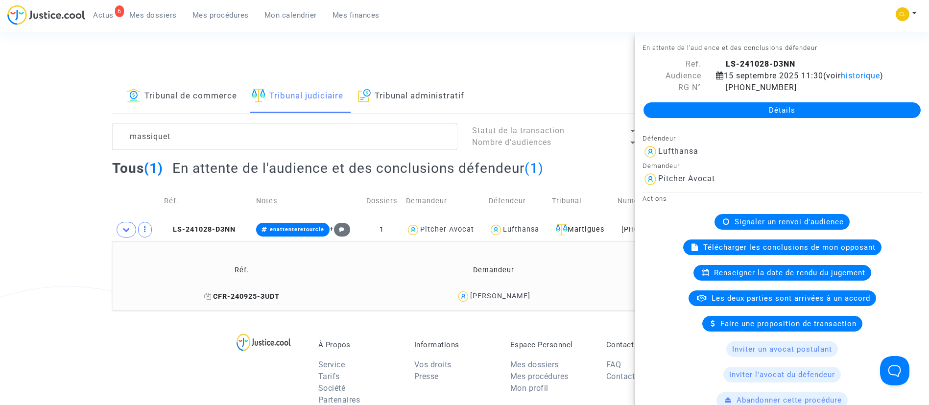
click at [206, 294] on icon at bounding box center [207, 296] width 7 height 7
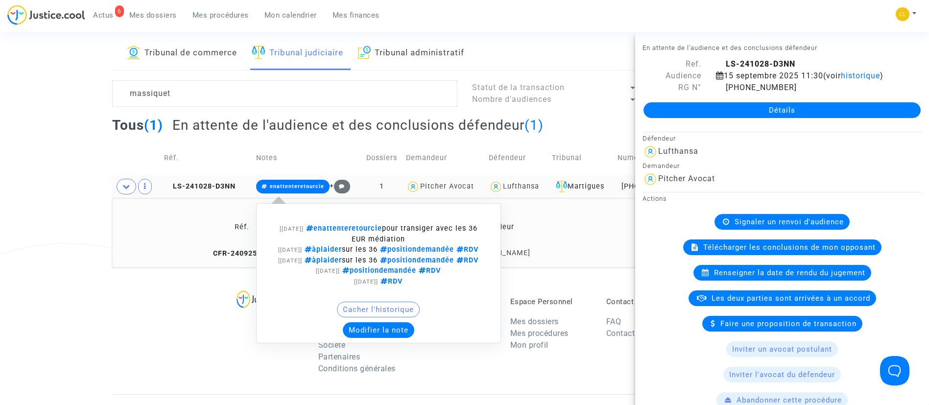
scroll to position [73, 0]
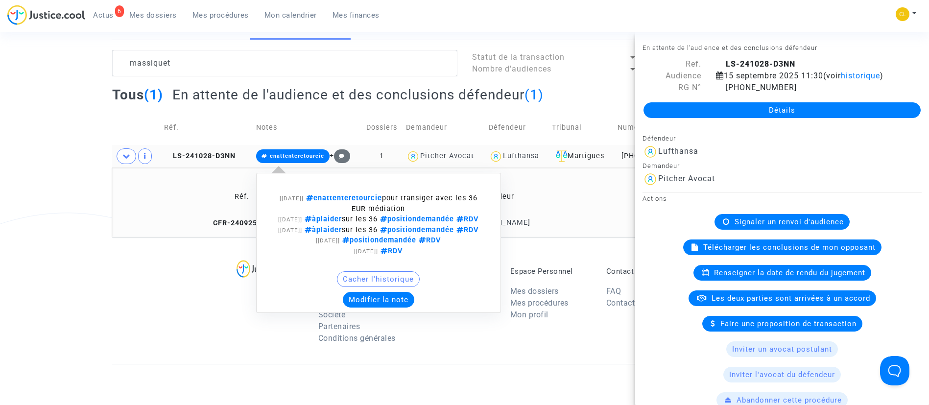
click at [366, 307] on button "Modifier la note" at bounding box center [378, 300] width 71 height 16
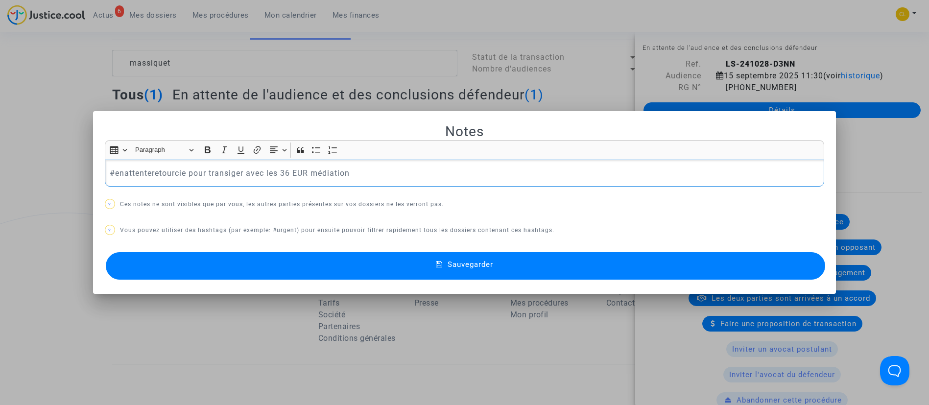
scroll to position [0, 0]
drag, startPoint x: 353, startPoint y: 175, endPoint x: 100, endPoint y: 175, distance: 252.6
click at [105, 175] on div "#enattenteretourcie pour transiger avec les 36 EUR médiation" at bounding box center [465, 173] width 720 height 27
click at [441, 275] on button "Sauvegarder" at bounding box center [466, 265] width 720 height 27
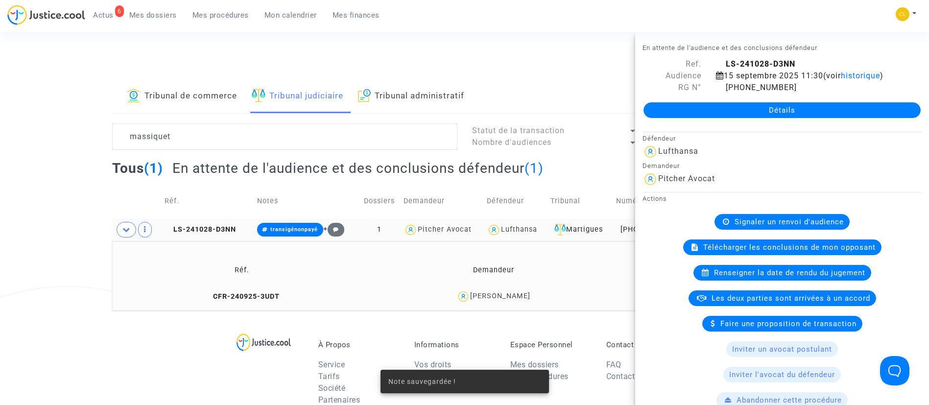
scroll to position [73, 0]
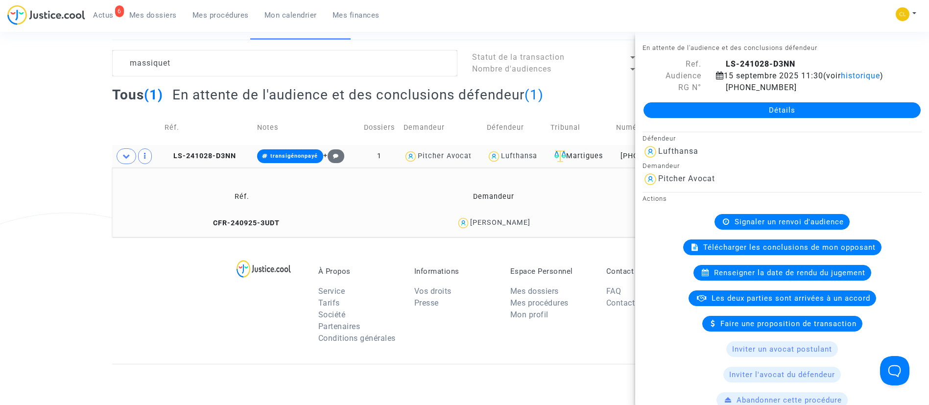
click at [470, 106] on div "Tous (1) En attente de l'audience et des conclusions défendeur (1)" at bounding box center [464, 98] width 705 height 24
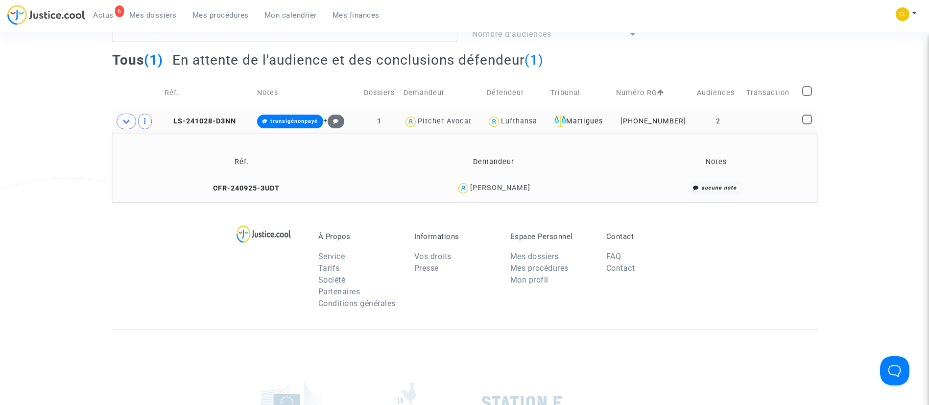
scroll to position [88, 0]
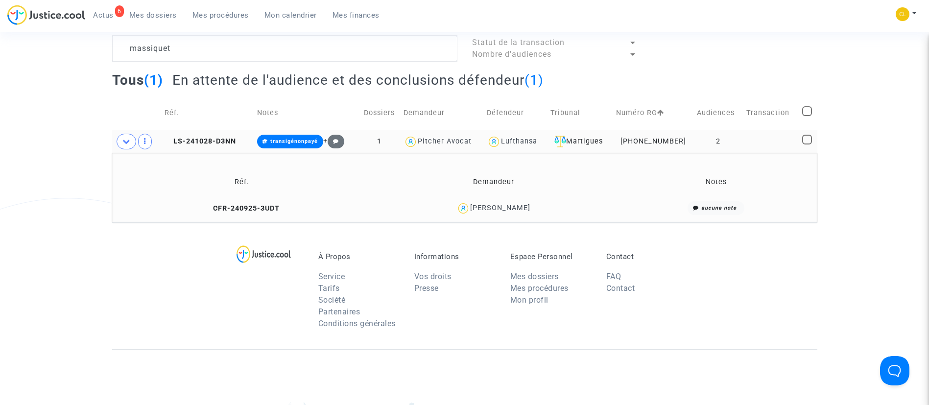
click at [768, 142] on td at bounding box center [770, 141] width 55 height 23
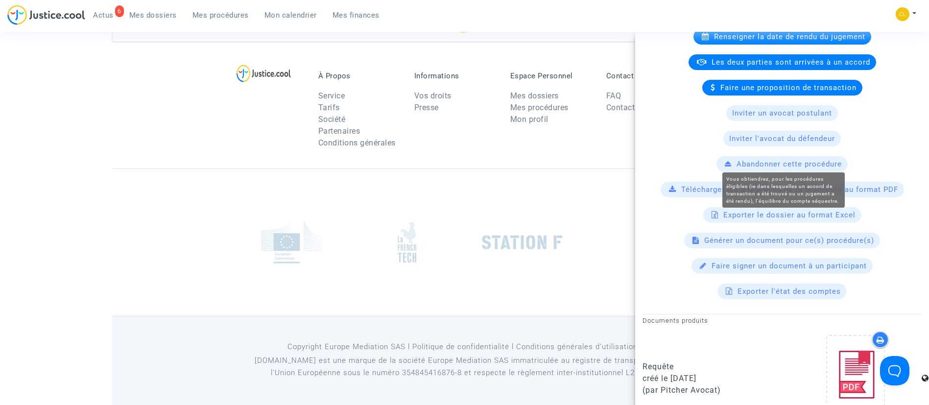
scroll to position [84, 0]
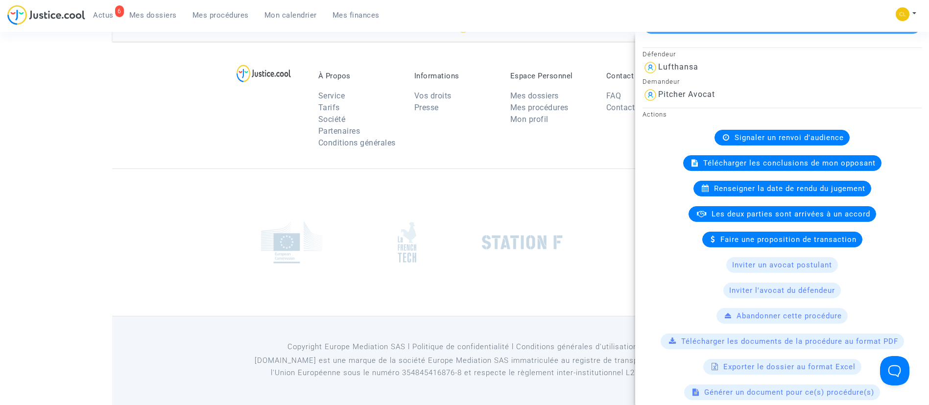
click at [745, 218] on span "Les deux parties sont arrivées à un accord" at bounding box center [790, 214] width 159 height 9
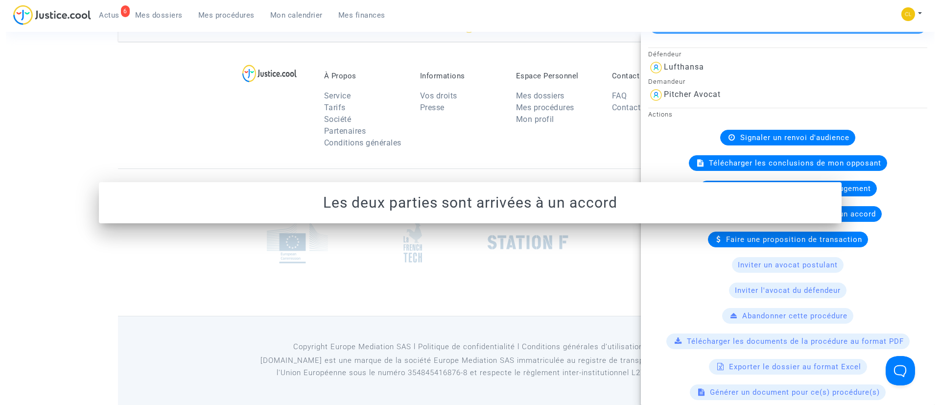
scroll to position [0, 0]
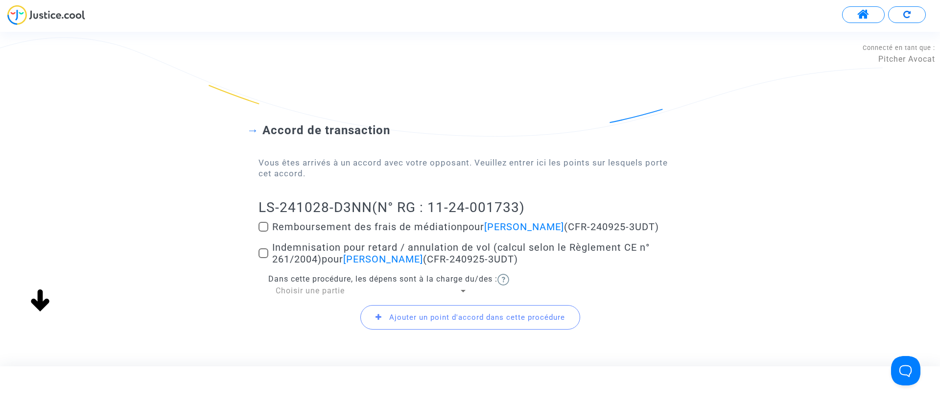
click at [366, 228] on span "Remboursement des frais de médiation pour [PERSON_NAME] (CFR-240925-3UDT)" at bounding box center [465, 227] width 387 height 12
click at [263, 232] on input "Remboursement des frais de médiation pour [PERSON_NAME] (CFR-240925-3UDT)" at bounding box center [263, 232] width 0 height 0
checkbox input "true"
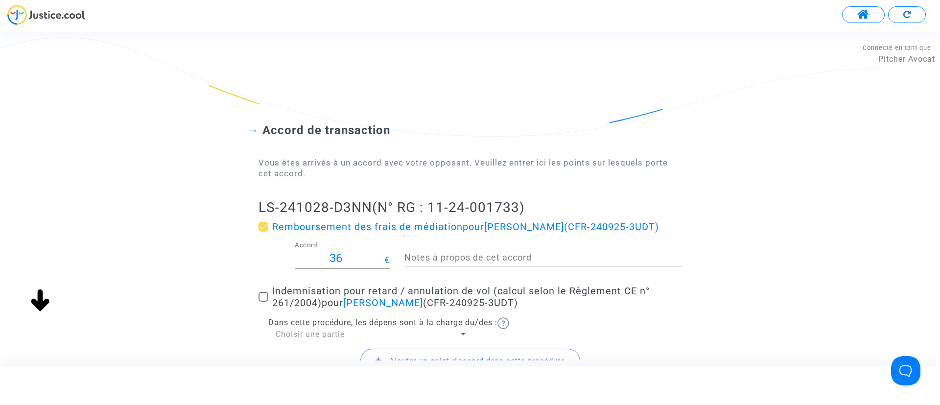
scroll to position [102, 0]
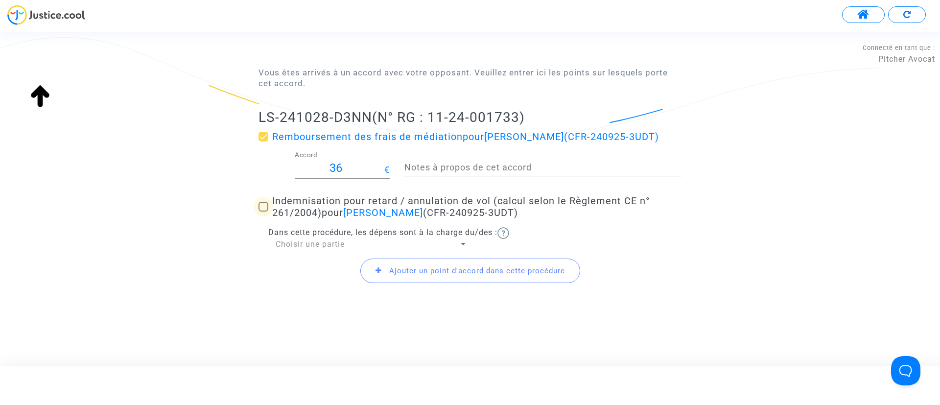
click at [327, 201] on span "Indemnisation pour retard / annulation de vol (calcul selon le Règlement CE n° …" at bounding box center [460, 207] width 377 height 24
click at [263, 212] on input "Indemnisation pour retard / annulation de vol (calcul selon le Règlement CE n° …" at bounding box center [263, 212] width 0 height 0
checkbox input "true"
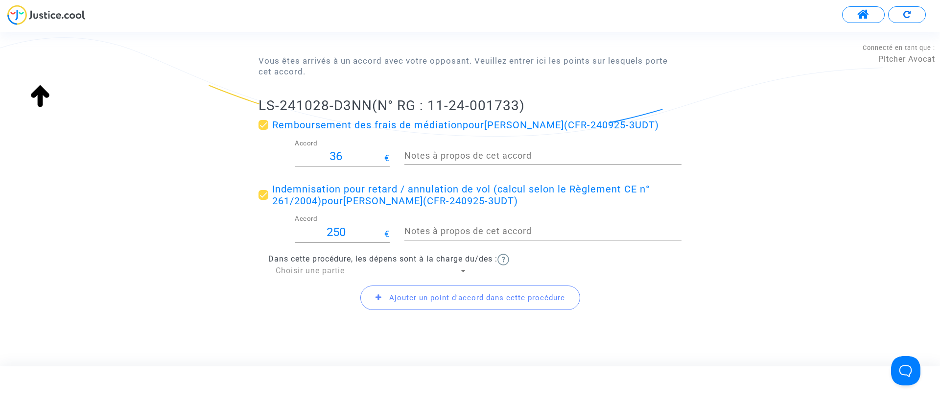
scroll to position [141, 0]
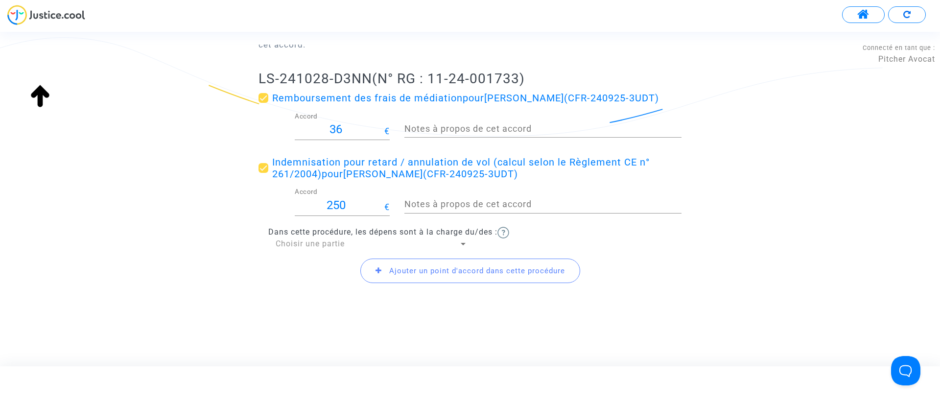
click at [304, 242] on span "Choisir une partie" at bounding box center [310, 243] width 69 height 9
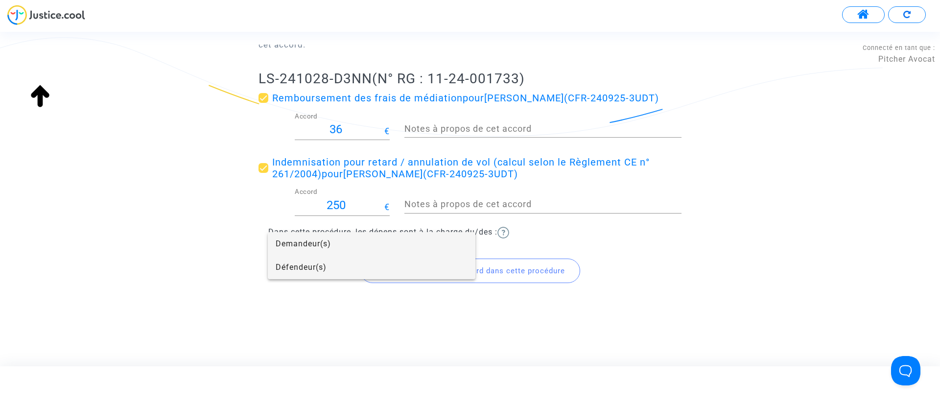
click at [336, 271] on span "Défendeur(s)" at bounding box center [372, 268] width 192 height 24
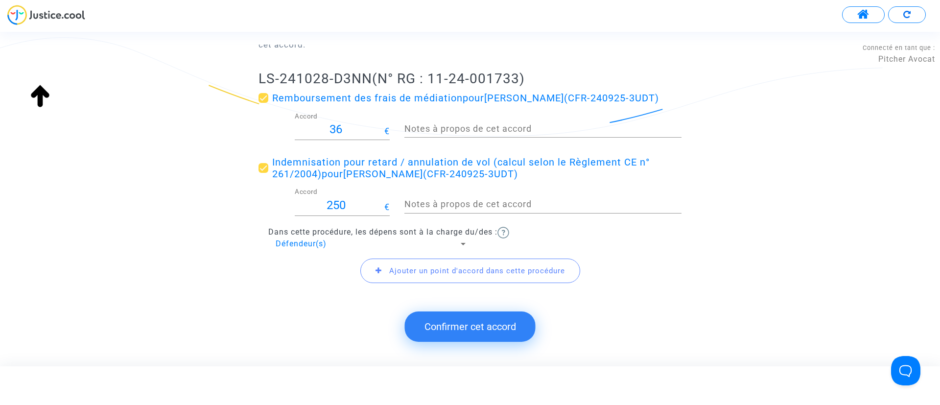
click at [415, 276] on span "Ajouter un point d'accord dans cette procédure" at bounding box center [470, 271] width 220 height 24
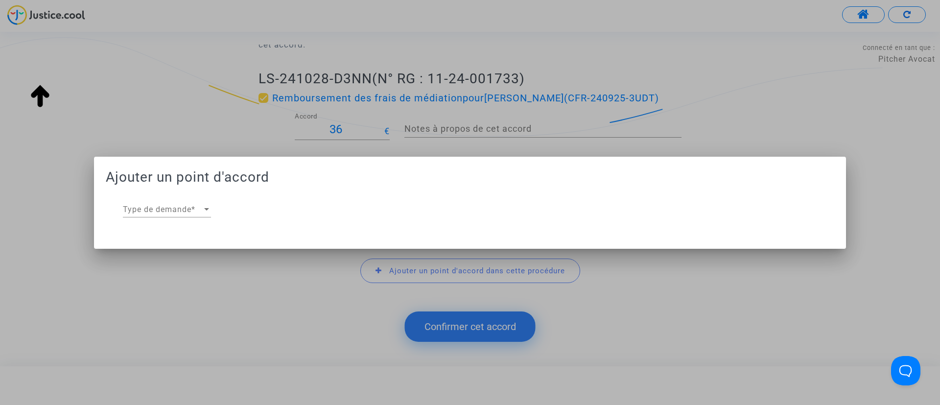
click at [152, 202] on div "Type de demande Type de demande *" at bounding box center [167, 206] width 88 height 22
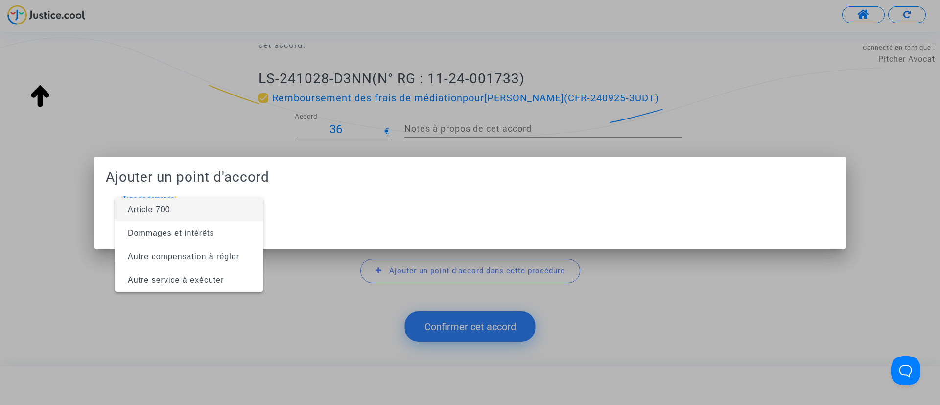
click at [158, 206] on span "Article 700" at bounding box center [149, 209] width 43 height 8
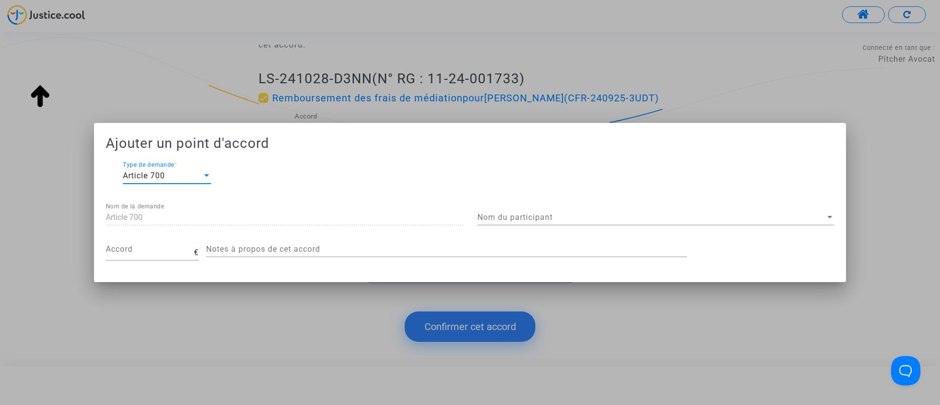
click at [154, 252] on input "Accord" at bounding box center [150, 250] width 88 height 13
type input "200"
click at [507, 224] on div "Nom du participant Nom du participant" at bounding box center [655, 214] width 357 height 22
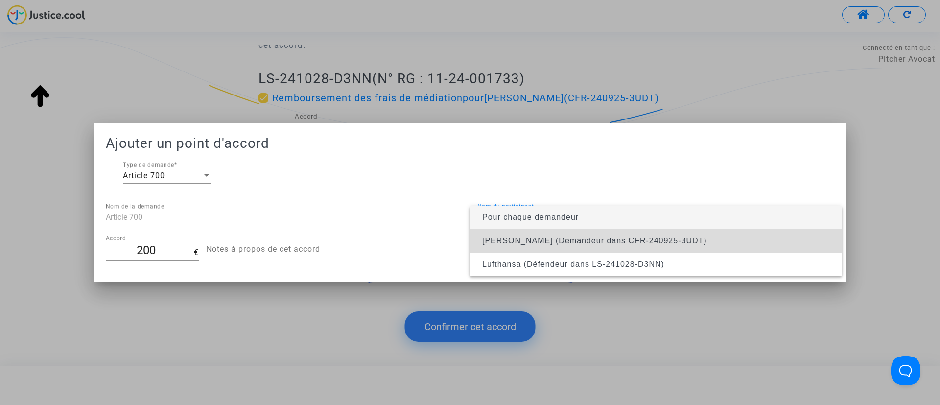
click at [506, 244] on span "[PERSON_NAME] (Demandeur dans CFR-240925-3UDT)" at bounding box center [594, 240] width 225 height 8
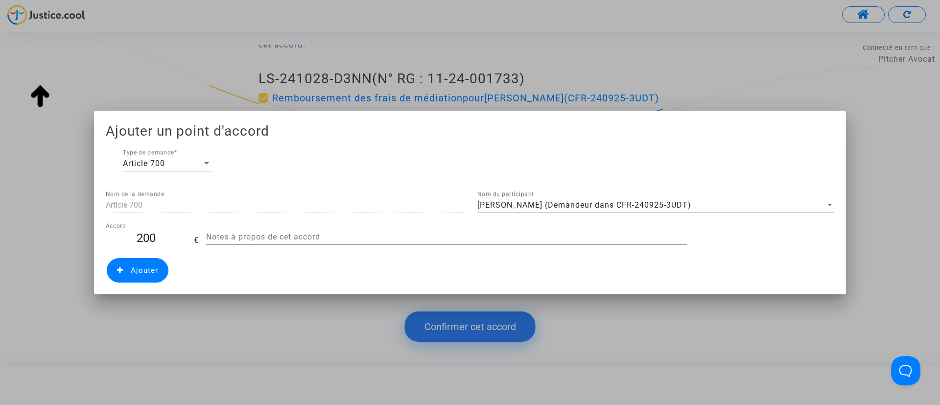
click at [126, 266] on span "Ajouter" at bounding box center [138, 270] width 62 height 24
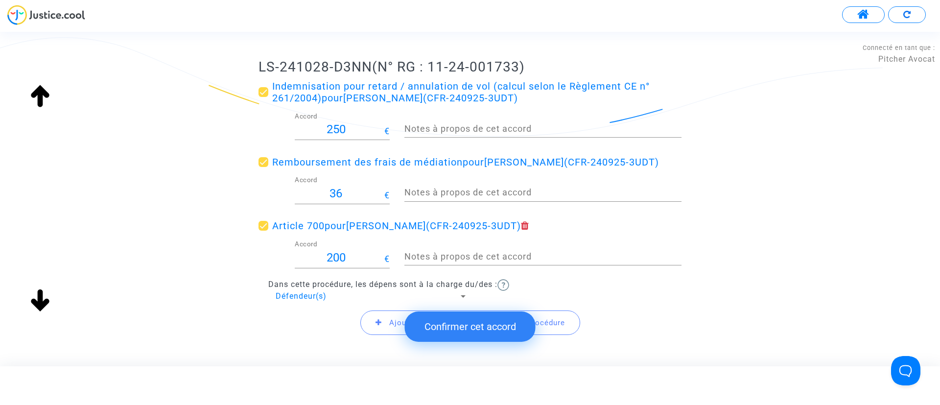
click at [481, 326] on button "Confirmer cet accord" at bounding box center [470, 326] width 131 height 30
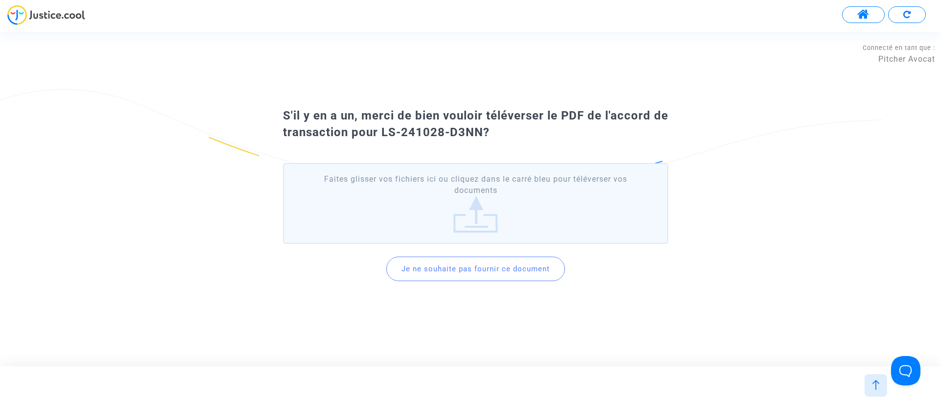
click at [503, 270] on button "Je ne souhaite pas fournir ce document" at bounding box center [475, 269] width 179 height 24
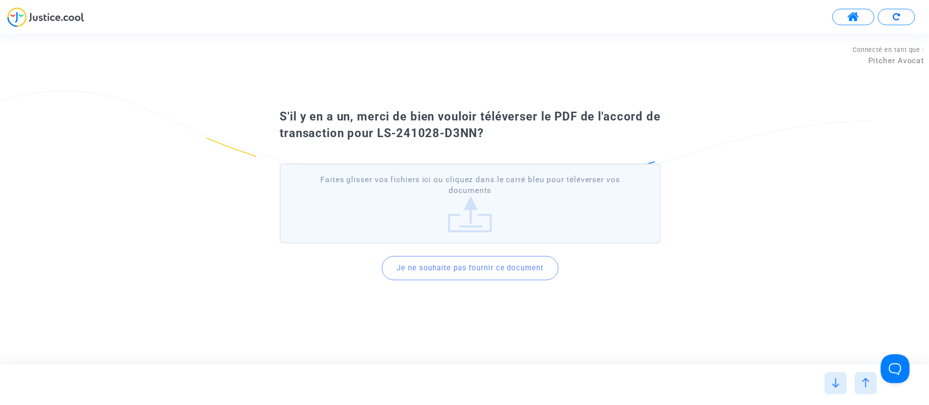
scroll to position [0, 0]
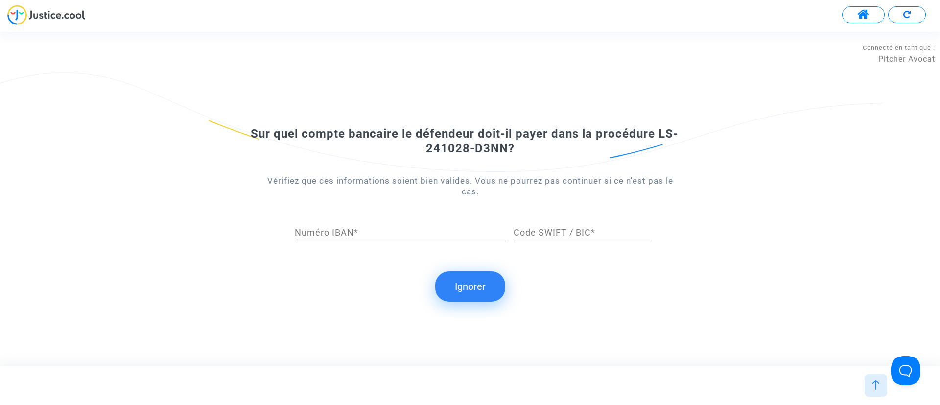
click at [468, 282] on button "Ignorer" at bounding box center [470, 286] width 70 height 30
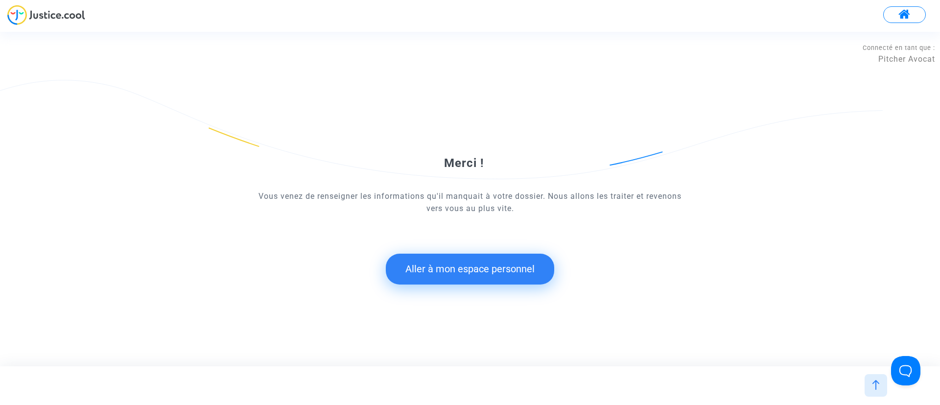
click at [464, 259] on button "Aller à mon espace personnel" at bounding box center [470, 269] width 168 height 30
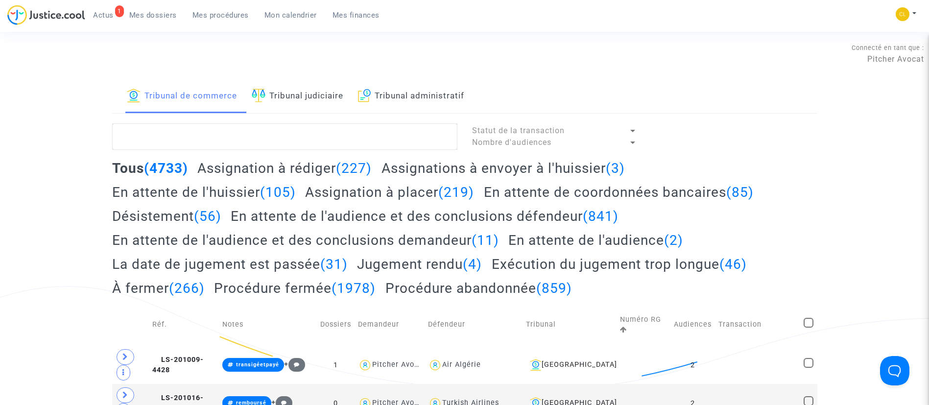
drag, startPoint x: 155, startPoint y: 15, endPoint x: 209, endPoint y: 76, distance: 81.8
click at [154, 15] on span "Mes dossiers" at bounding box center [152, 15] width 47 height 9
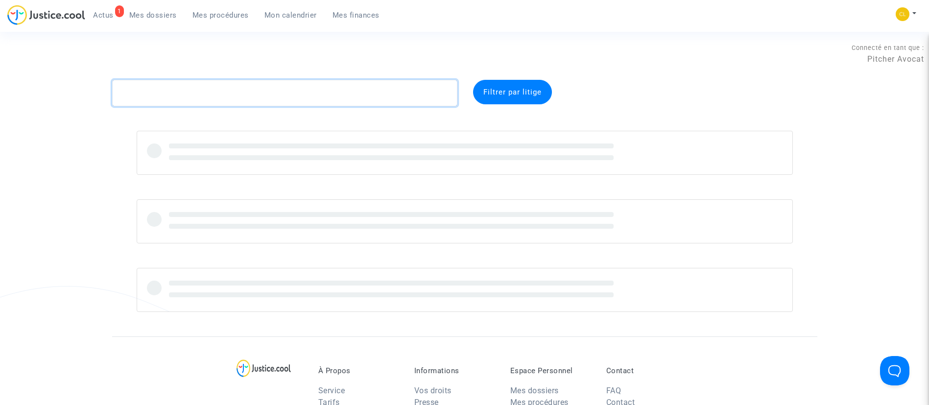
click at [282, 102] on textarea at bounding box center [284, 93] width 345 height 26
paste textarea "BENGHAZI"
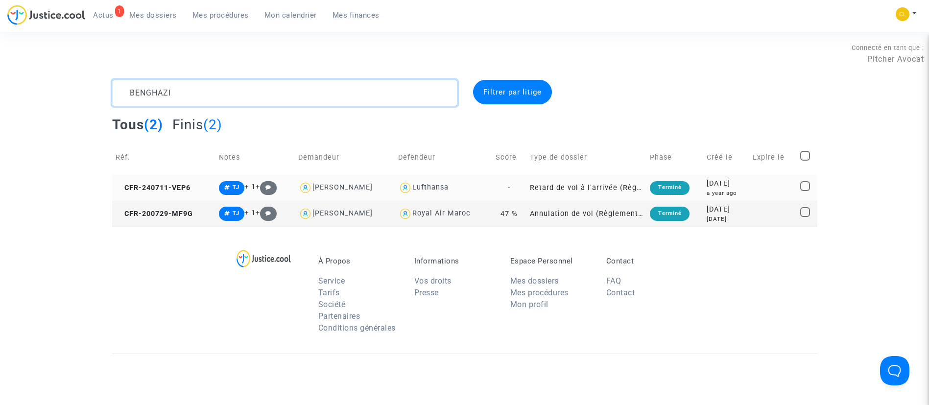
type textarea "BENGHAZI"
click at [749, 192] on td "[DATE] a year ago" at bounding box center [726, 188] width 46 height 26
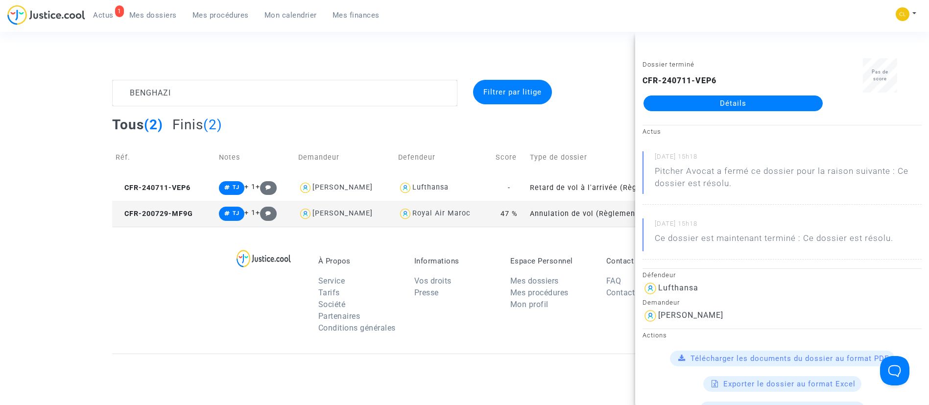
click at [754, 100] on link "Détails" at bounding box center [732, 103] width 179 height 16
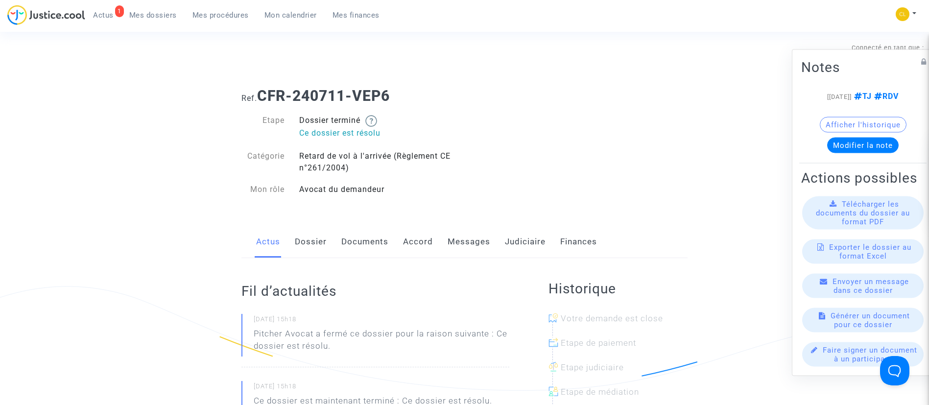
click at [511, 242] on link "Judiciaire" at bounding box center [525, 242] width 41 height 32
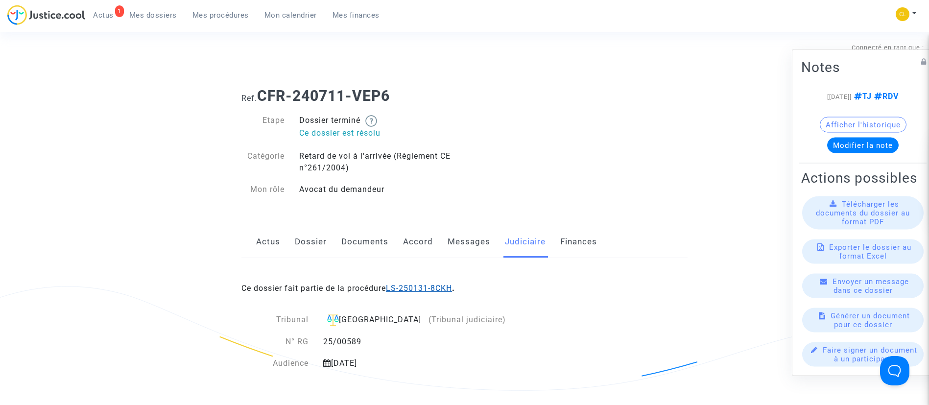
click at [445, 288] on link "LS-250131-8CKH" at bounding box center [419, 287] width 66 height 9
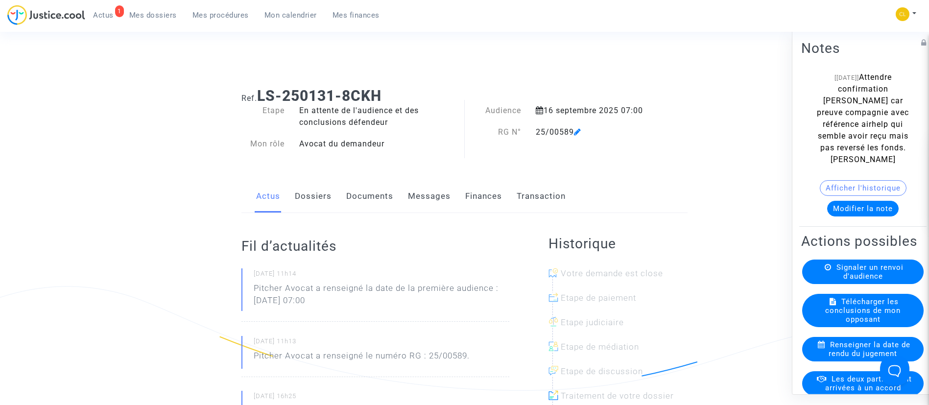
click at [310, 205] on link "Dossiers" at bounding box center [313, 196] width 37 height 32
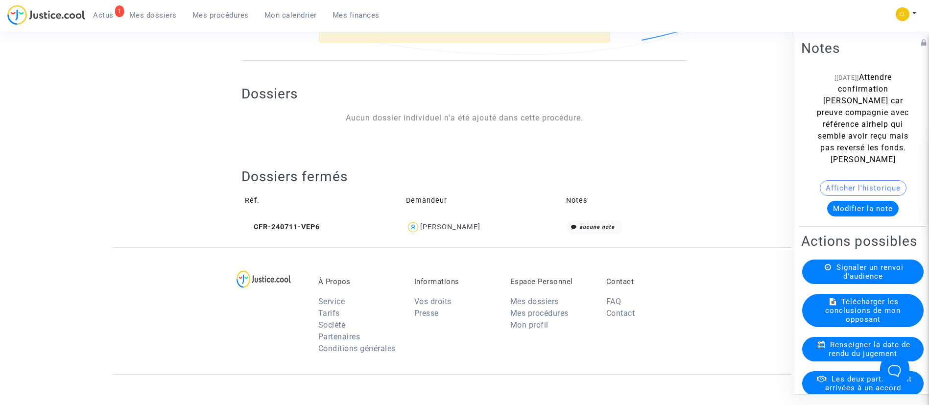
scroll to position [367, 0]
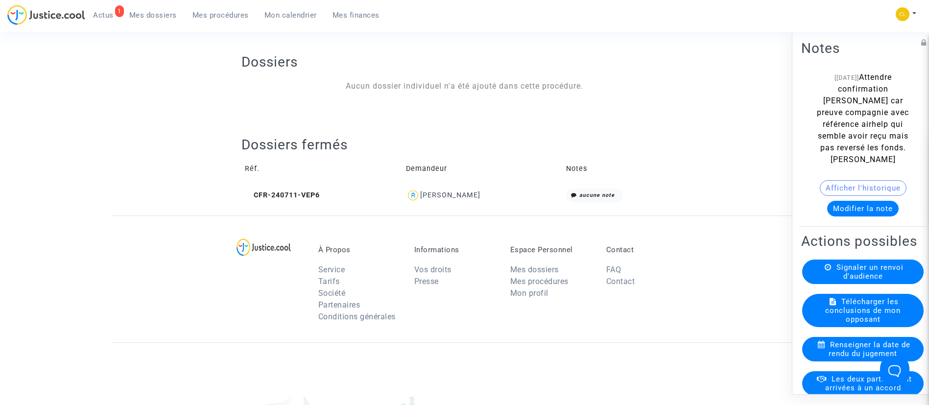
click at [453, 191] on div "[PERSON_NAME]" at bounding box center [450, 195] width 60 height 8
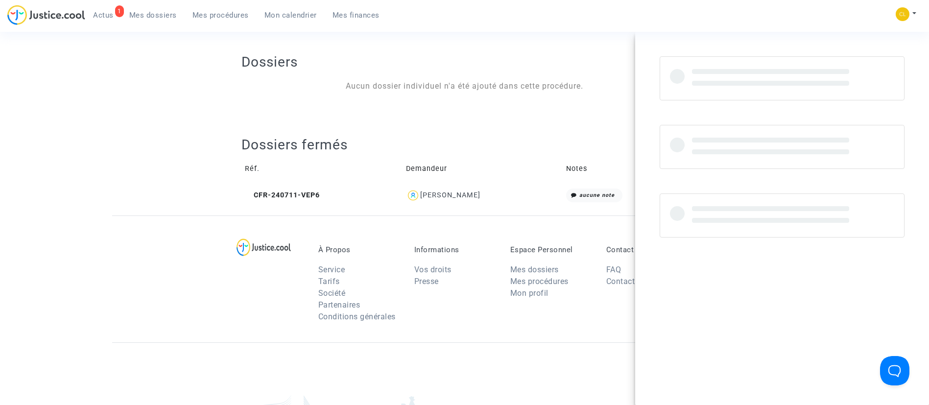
click at [453, 191] on div "[PERSON_NAME]" at bounding box center [450, 195] width 60 height 8
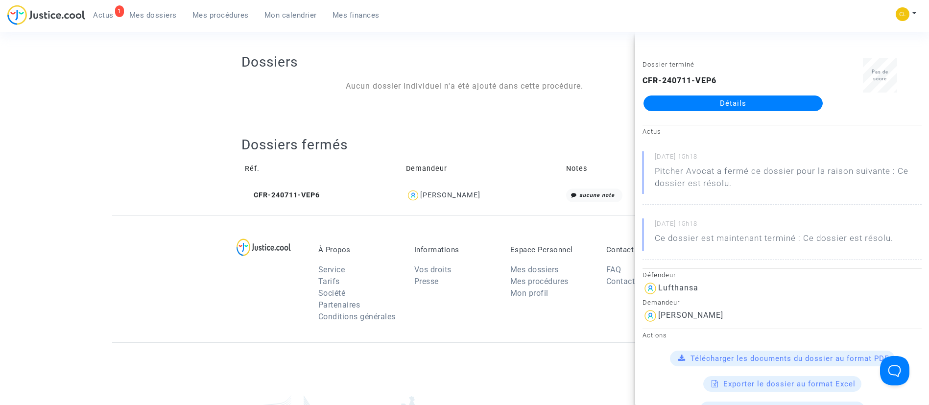
click at [739, 104] on link "Détails" at bounding box center [732, 103] width 179 height 16
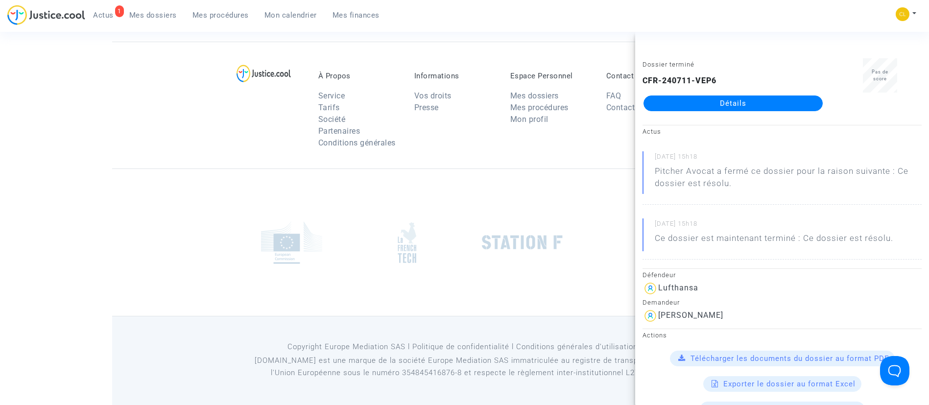
scroll to position [367, 0]
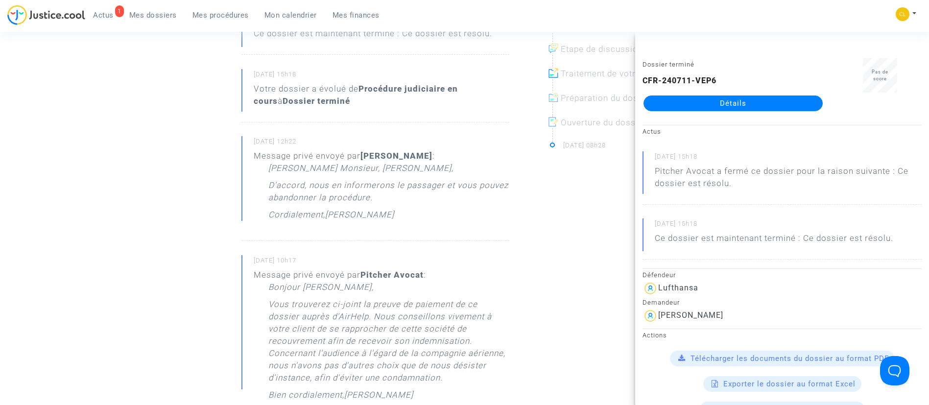
click at [442, 141] on small "[DATE] 12h22" at bounding box center [382, 143] width 256 height 13
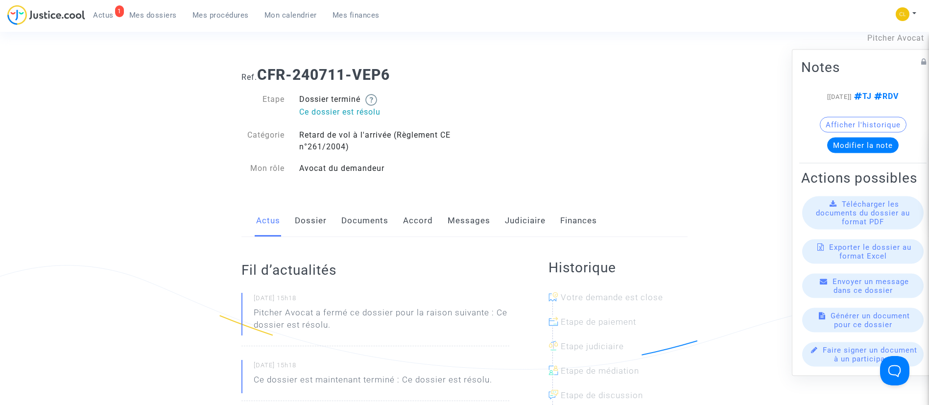
scroll to position [0, 0]
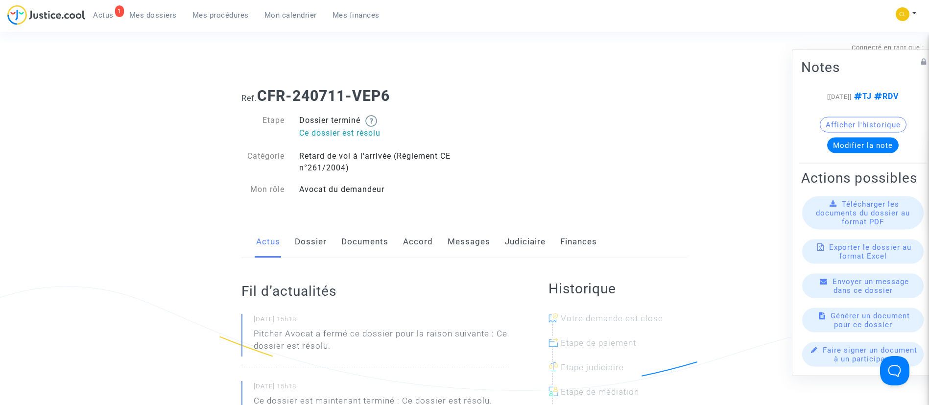
drag, startPoint x: 158, startPoint y: 19, endPoint x: 181, endPoint y: 19, distance: 23.0
click at [158, 19] on span "Mes dossiers" at bounding box center [152, 15] width 47 height 9
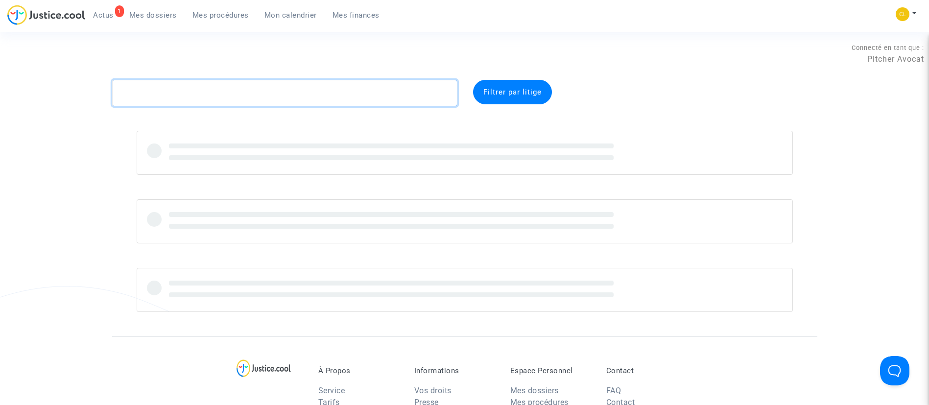
click at [239, 98] on textarea at bounding box center [284, 93] width 345 height 26
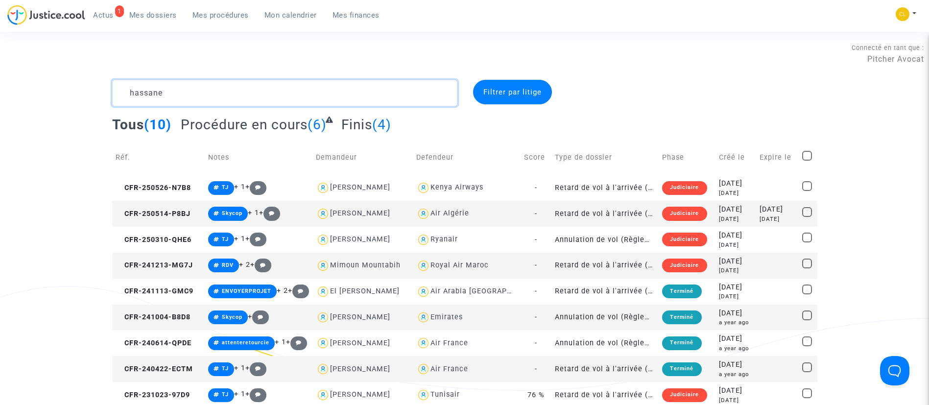
click at [153, 96] on textarea at bounding box center [284, 93] width 345 height 26
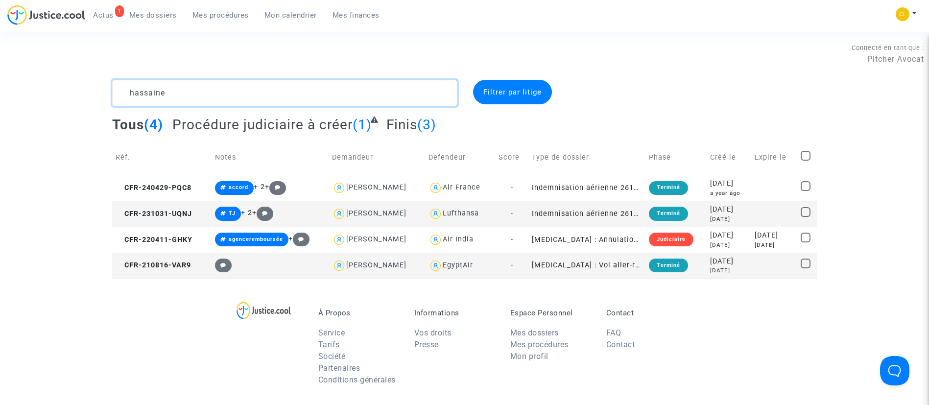
click at [210, 88] on textarea at bounding box center [284, 93] width 345 height 26
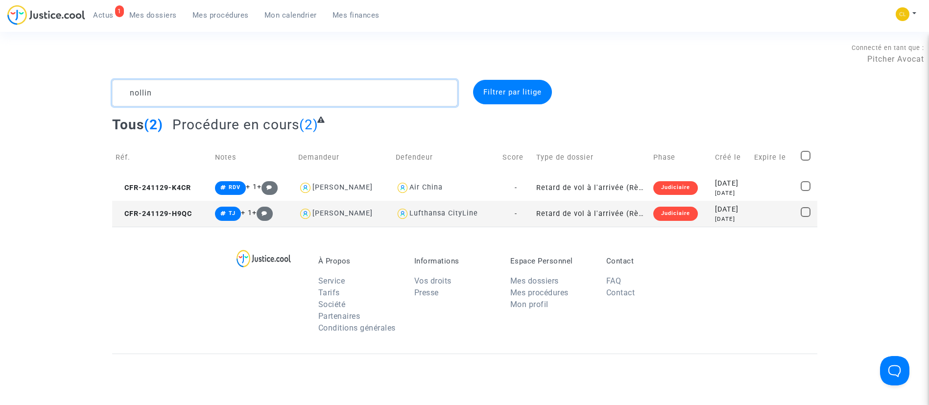
type textarea "nollin"
click at [720, 208] on div "[DATE]" at bounding box center [731, 209] width 32 height 11
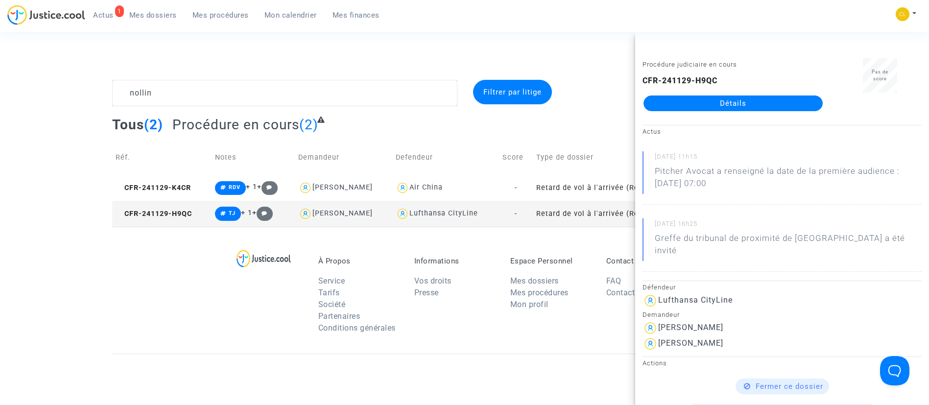
click at [761, 99] on link "Détails" at bounding box center [732, 103] width 179 height 16
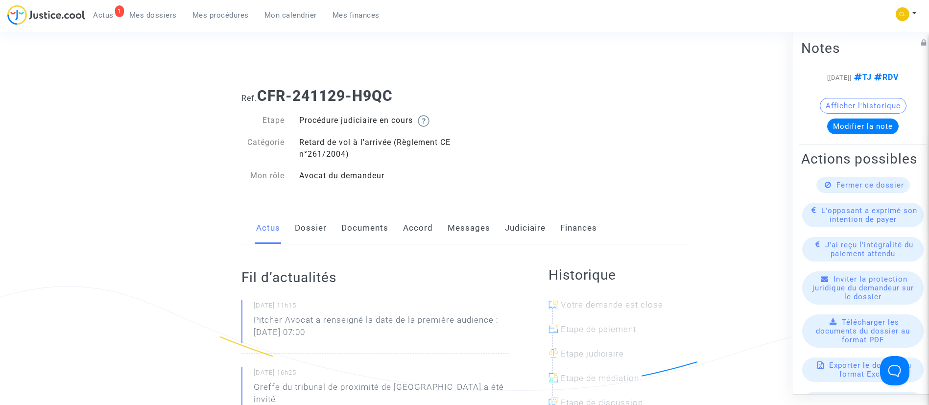
click at [476, 223] on link "Messages" at bounding box center [468, 228] width 43 height 32
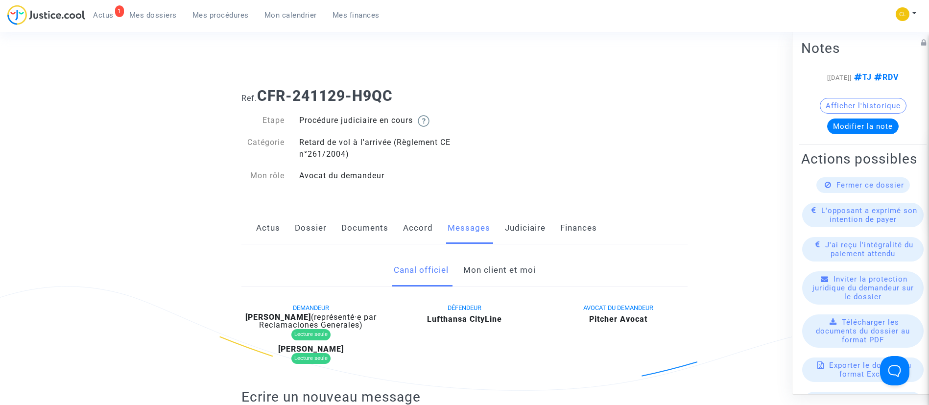
click at [477, 265] on link "Mon client et moi" at bounding box center [499, 270] width 72 height 32
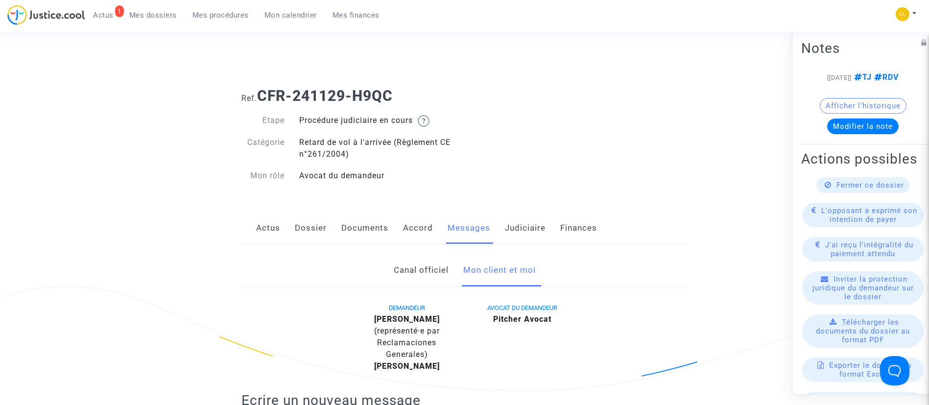
click at [316, 232] on link "Dossier" at bounding box center [311, 228] width 32 height 32
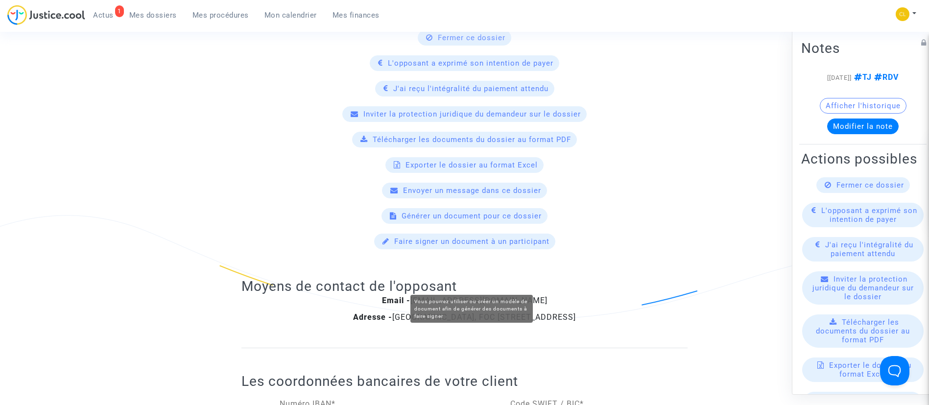
scroll to position [147, 0]
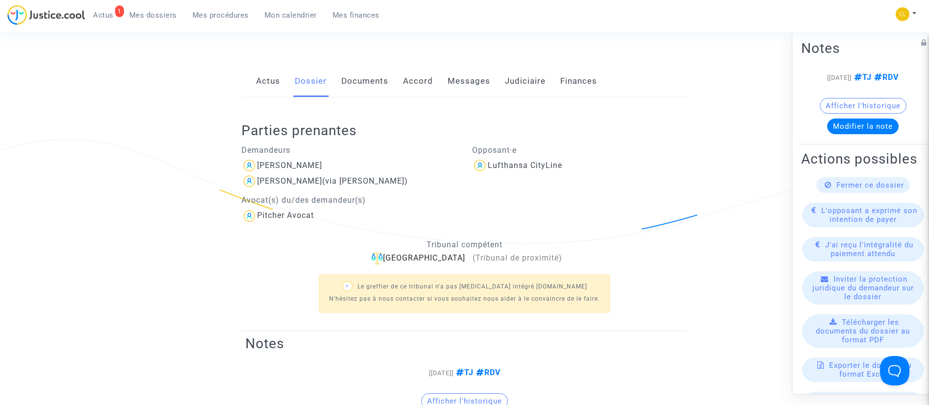
click at [478, 74] on link "Messages" at bounding box center [468, 81] width 43 height 32
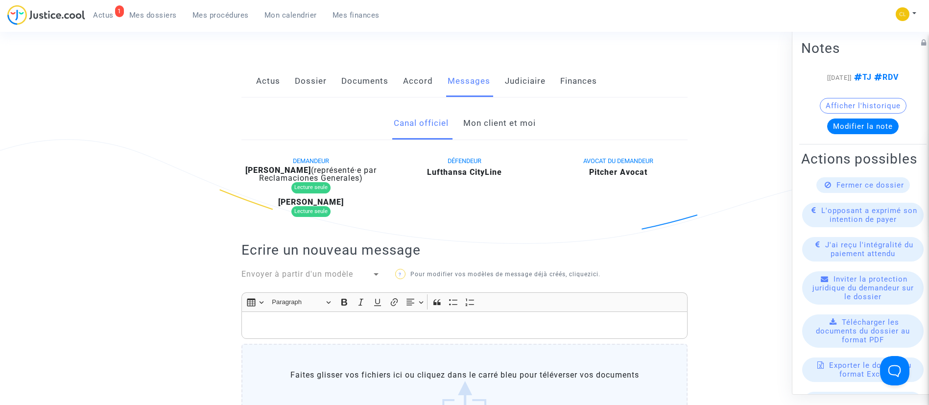
click at [507, 122] on link "Mon client et moi" at bounding box center [499, 123] width 72 height 32
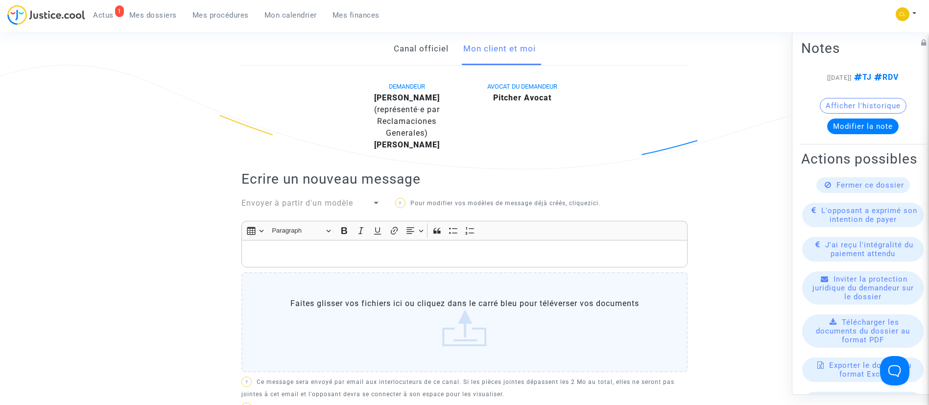
scroll to position [220, 0]
click at [389, 262] on div "Rich Text Editor, main" at bounding box center [464, 254] width 446 height 27
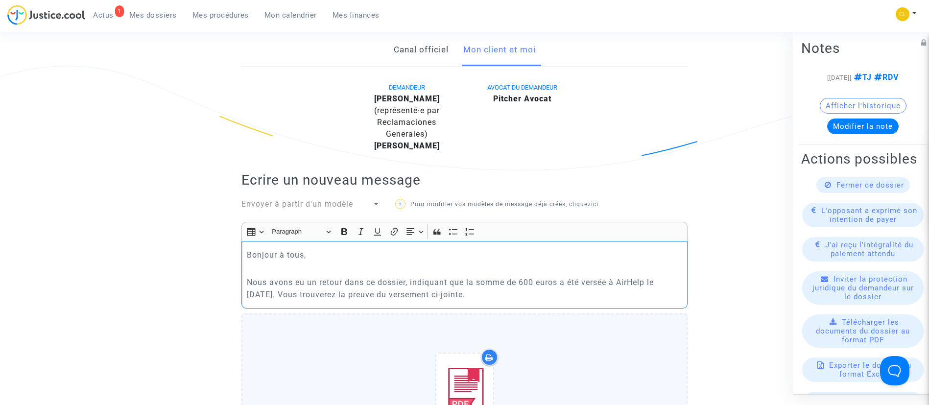
click at [492, 294] on p "Nous avons eu un retour dans ce dossier, indiquant que la somme de 600 euros a …" at bounding box center [465, 288] width 436 height 24
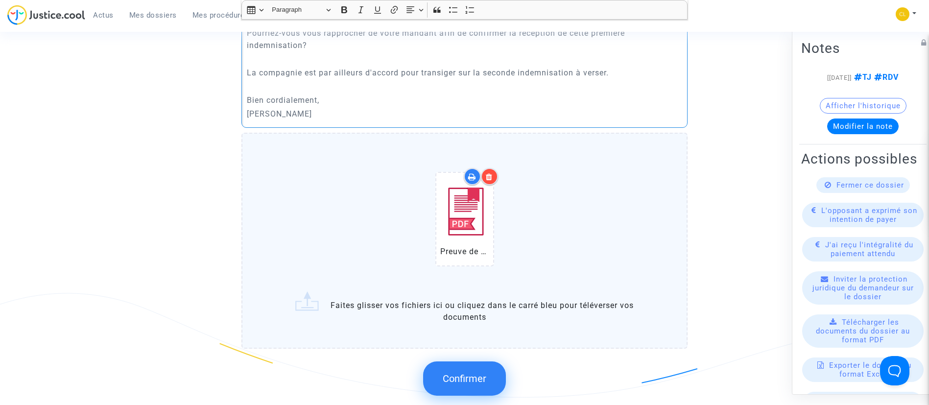
scroll to position [528, 0]
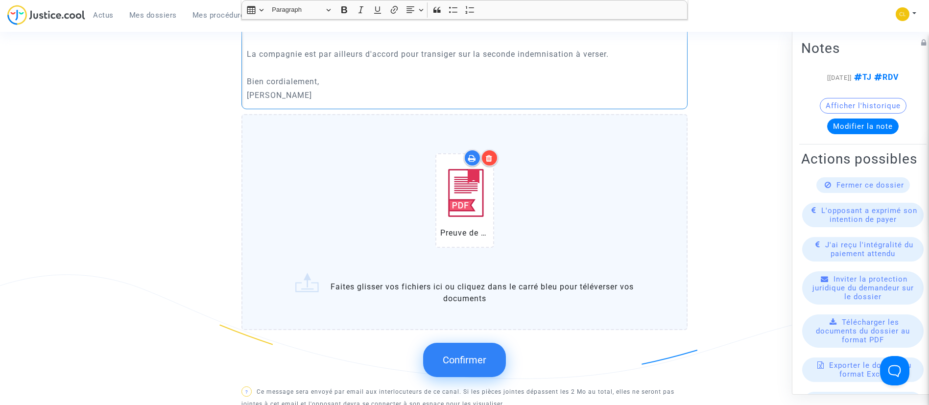
click at [479, 354] on span "Confirmer" at bounding box center [465, 360] width 44 height 12
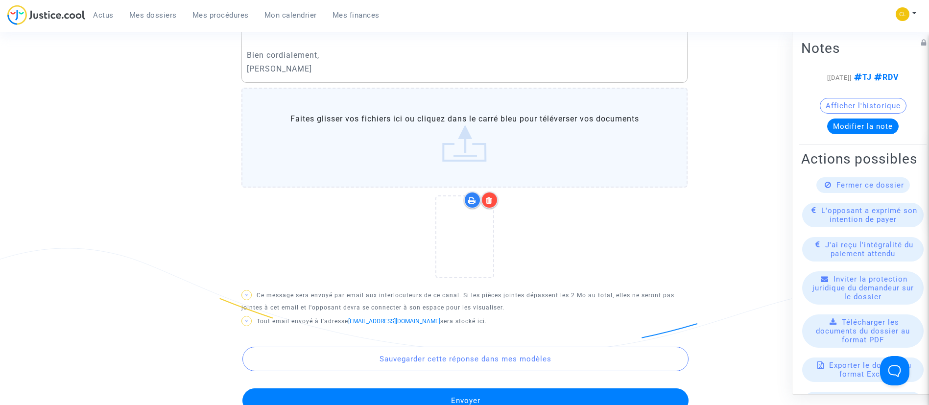
scroll to position [675, 0]
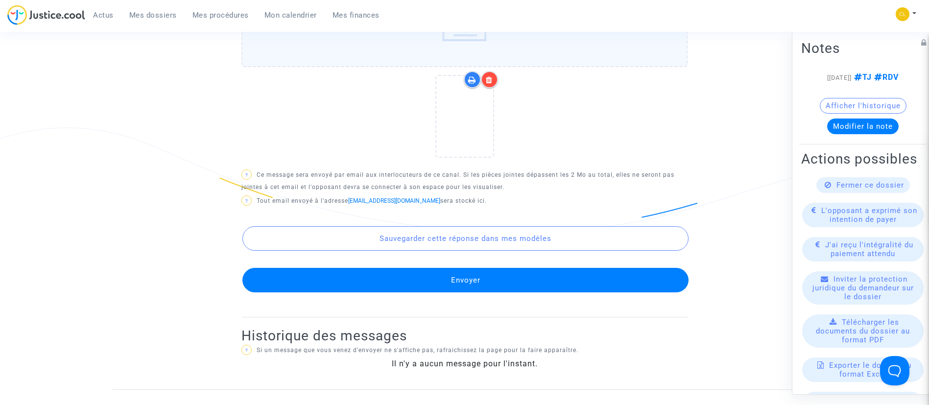
click at [521, 272] on button "Envoyer" at bounding box center [465, 280] width 446 height 24
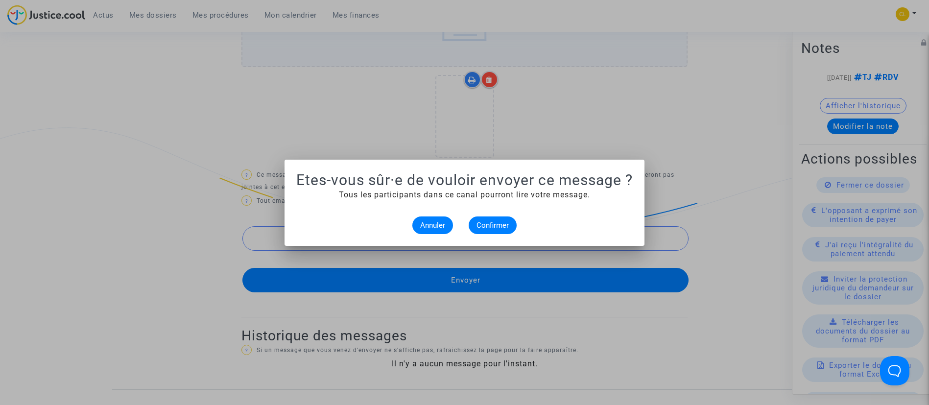
scroll to position [0, 0]
click at [502, 221] on span "Confirmer" at bounding box center [492, 225] width 32 height 9
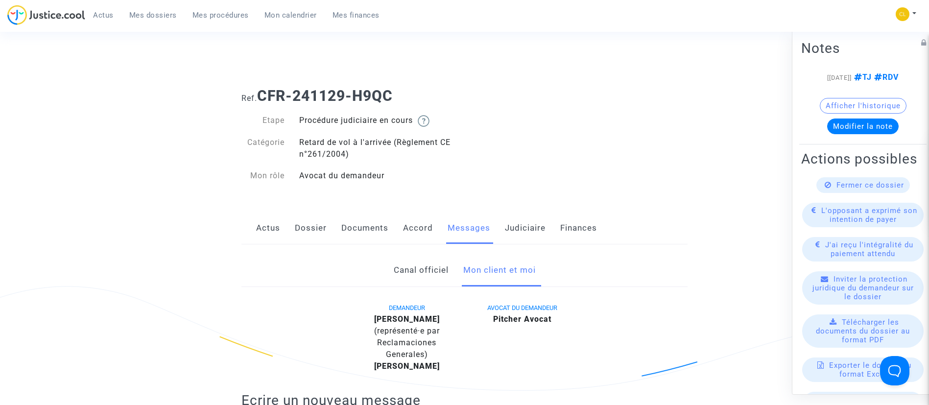
click at [219, 19] on span "Mes procédures" at bounding box center [220, 15] width 56 height 9
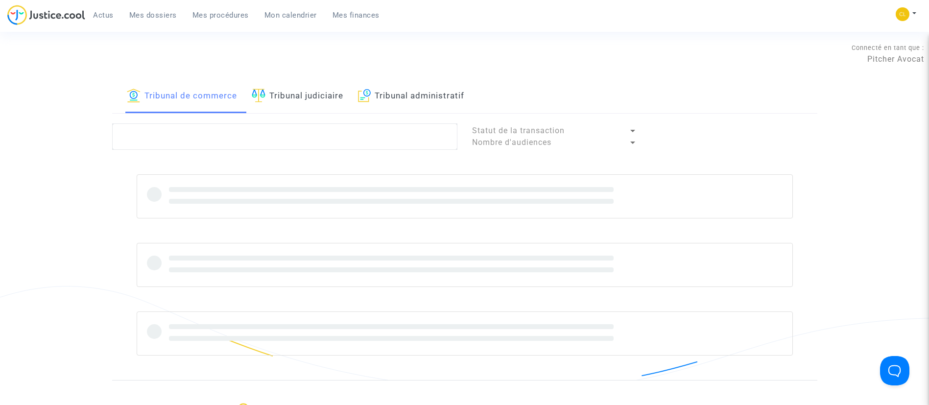
click at [282, 86] on link "Tribunal judiciaire" at bounding box center [298, 96] width 92 height 33
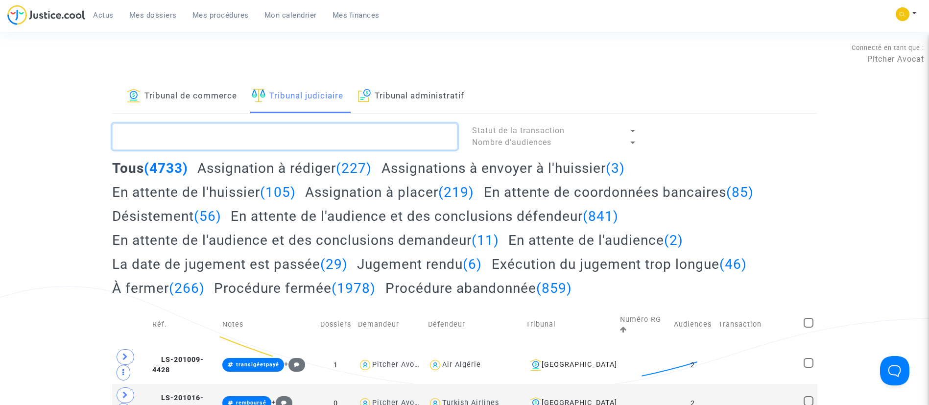
click at [289, 134] on textarea at bounding box center [284, 136] width 345 height 26
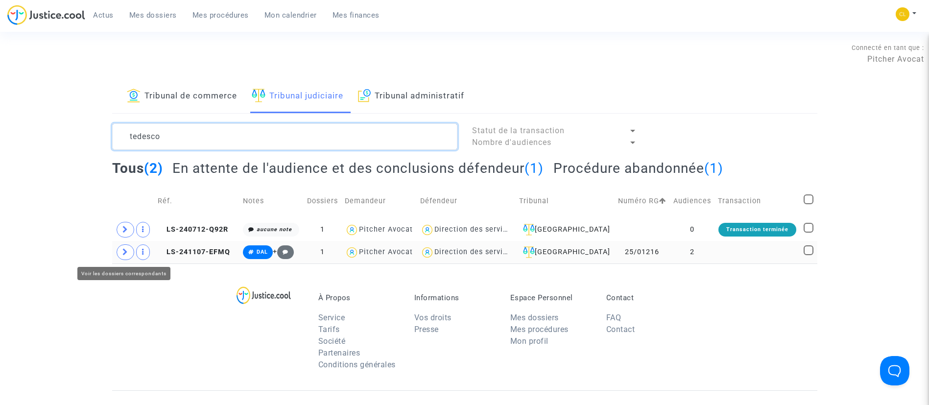
type textarea "tedesco"
click at [127, 253] on icon at bounding box center [125, 251] width 6 height 7
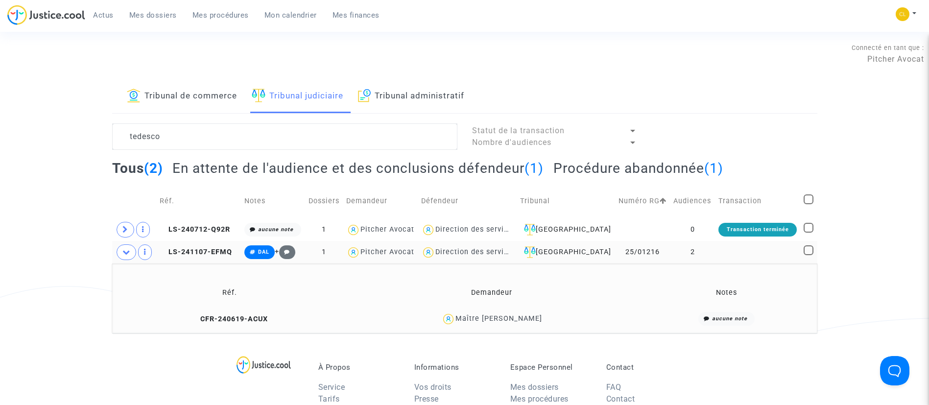
click at [734, 256] on td at bounding box center [757, 252] width 85 height 23
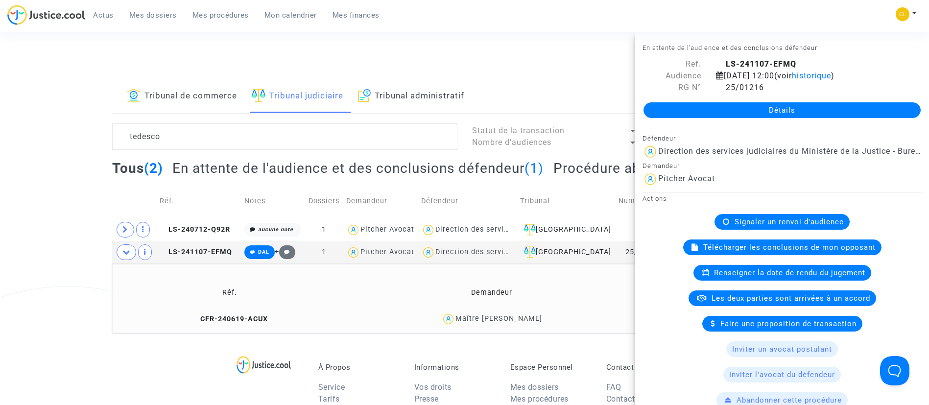
click at [715, 117] on link "Détails" at bounding box center [781, 110] width 277 height 16
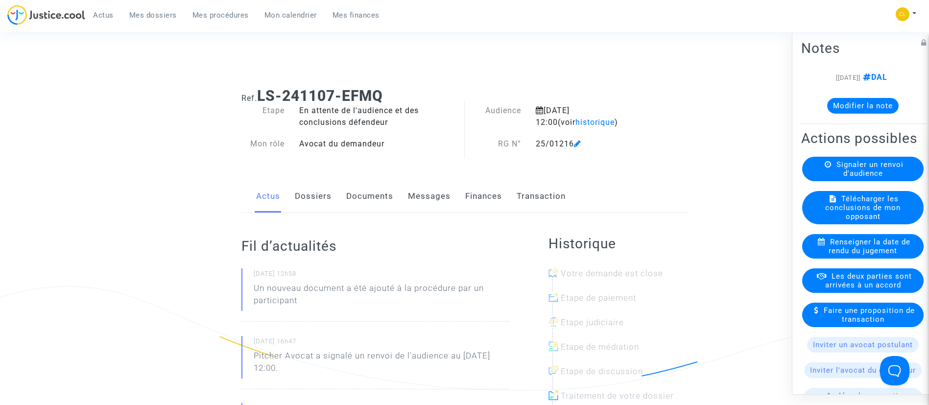
click at [367, 196] on link "Documents" at bounding box center [369, 196] width 47 height 32
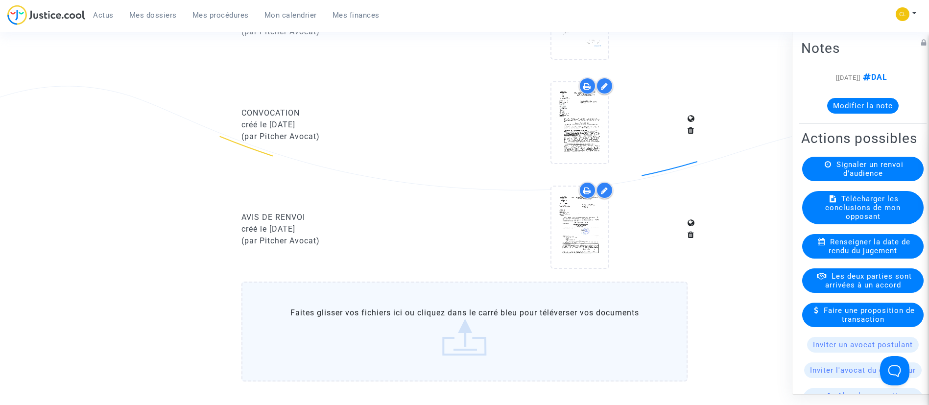
scroll to position [730, 0]
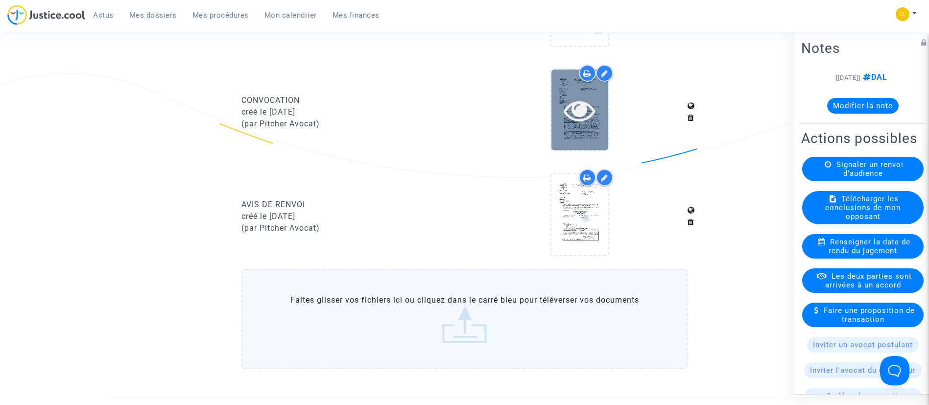
click at [573, 115] on icon at bounding box center [580, 109] width 32 height 31
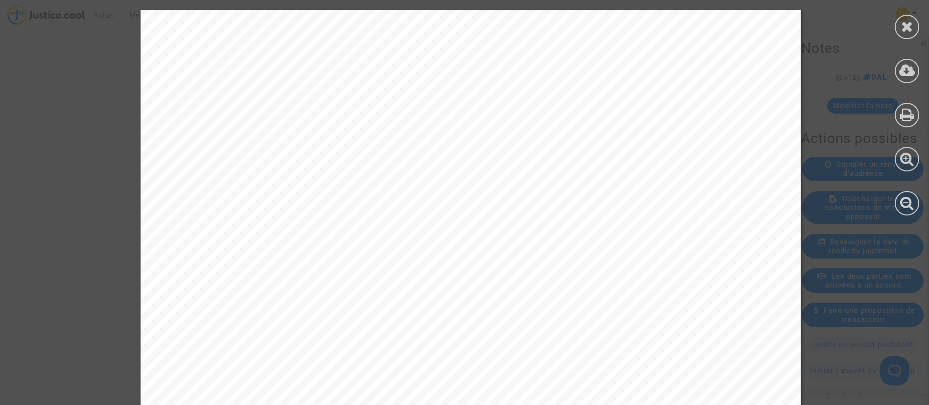
scroll to position [207, 0]
click at [901, 23] on icon at bounding box center [907, 26] width 12 height 15
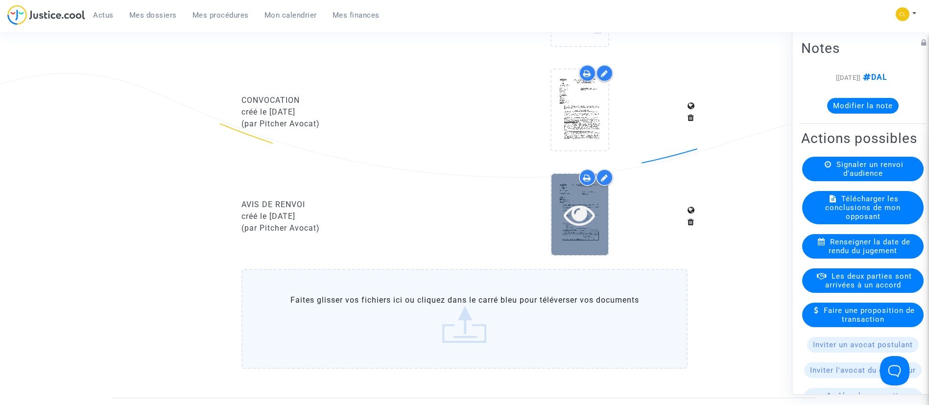
click at [600, 221] on div at bounding box center [579, 214] width 57 height 31
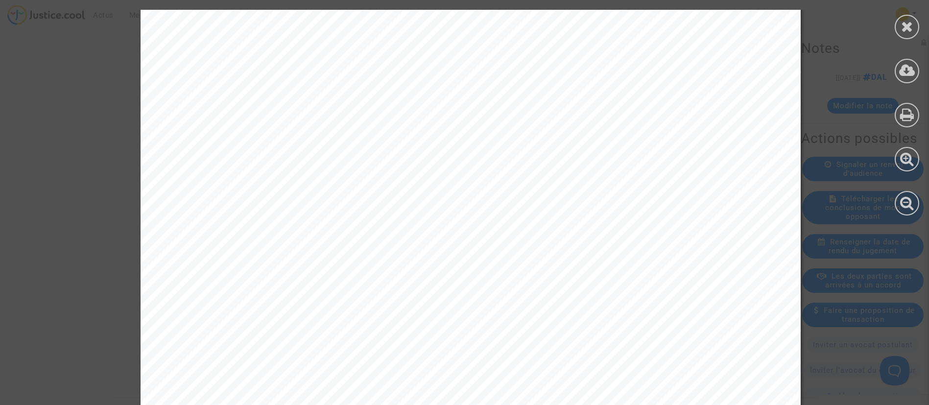
scroll to position [185, 0]
click at [904, 24] on icon at bounding box center [907, 26] width 12 height 15
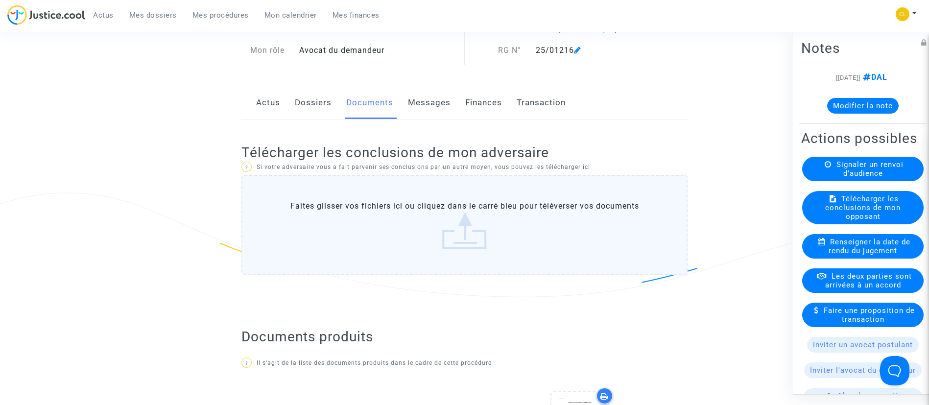
scroll to position [0, 0]
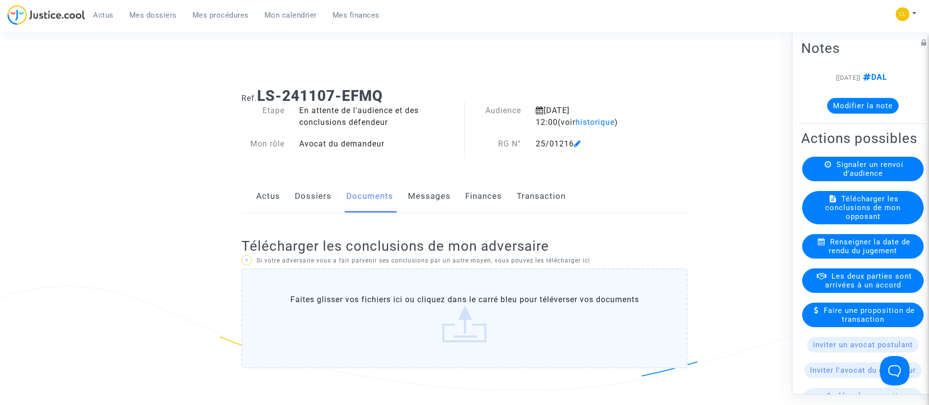
click at [195, 13] on span "Mes procédures" at bounding box center [220, 15] width 56 height 9
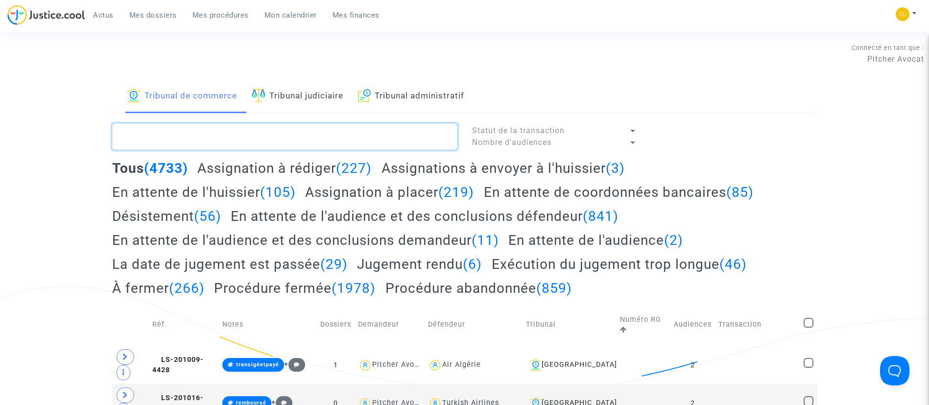
click at [277, 125] on textarea at bounding box center [284, 136] width 345 height 26
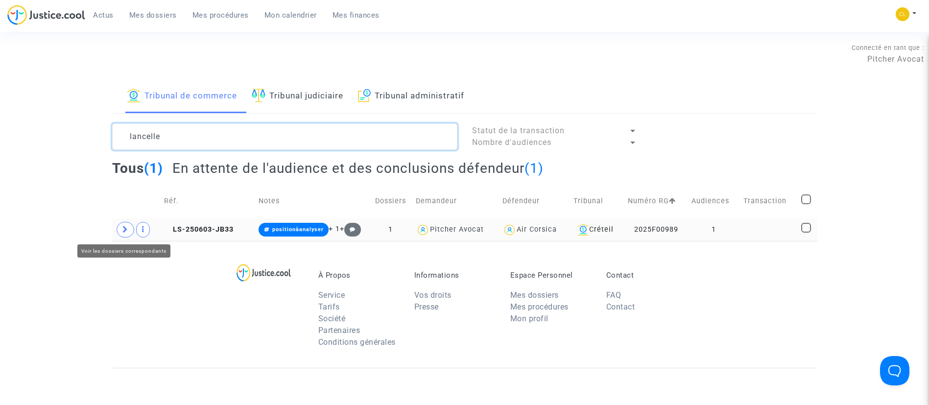
type textarea "lancelle"
click at [125, 228] on icon at bounding box center [125, 229] width 6 height 7
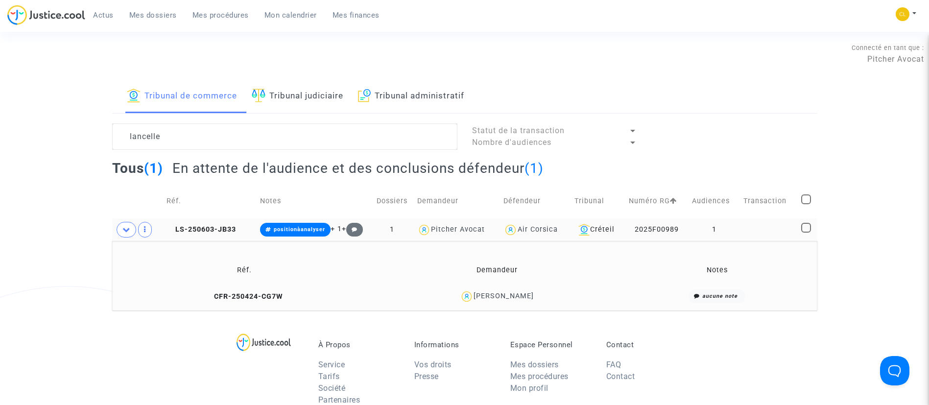
click at [523, 299] on div "[PERSON_NAME]" at bounding box center [503, 296] width 60 height 8
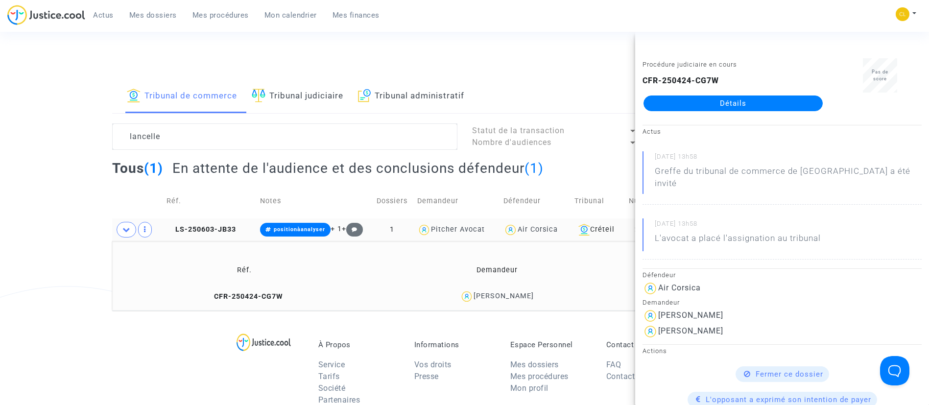
click at [677, 111] on div "Procédure judiciaire en cours CFR-250424-CG7W Détails" at bounding box center [733, 89] width 196 height 62
click at [672, 106] on link "Détails" at bounding box center [732, 103] width 179 height 16
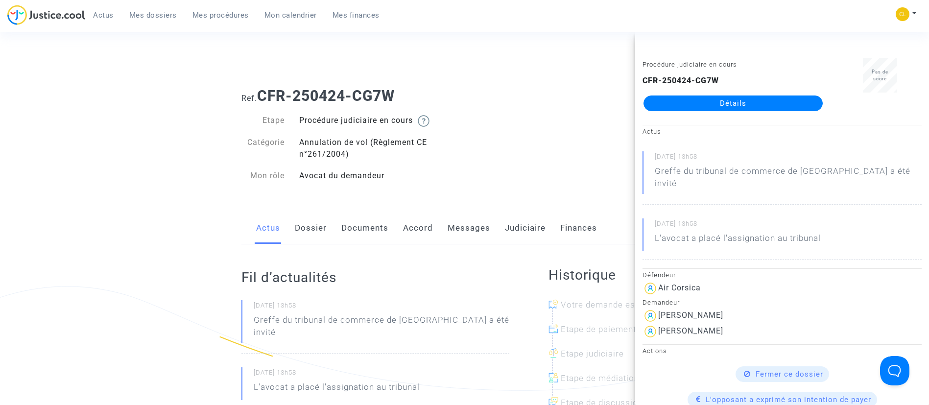
click at [477, 231] on link "Messages" at bounding box center [468, 228] width 43 height 32
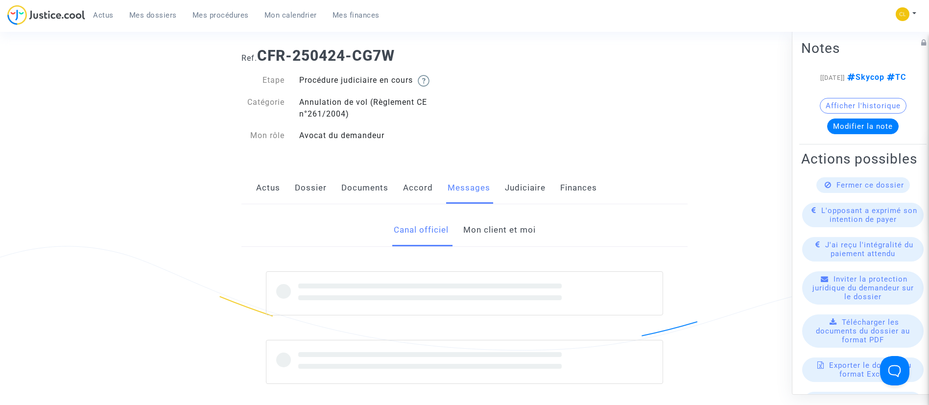
scroll to position [73, 0]
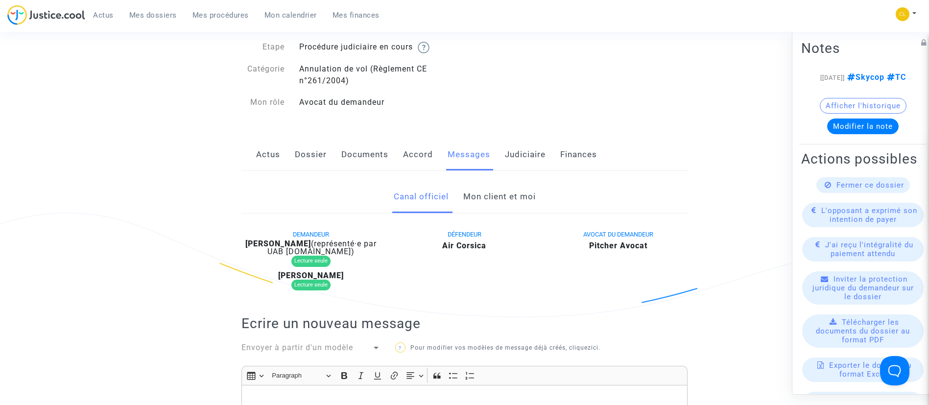
click at [490, 189] on link "Mon client et moi" at bounding box center [499, 197] width 72 height 32
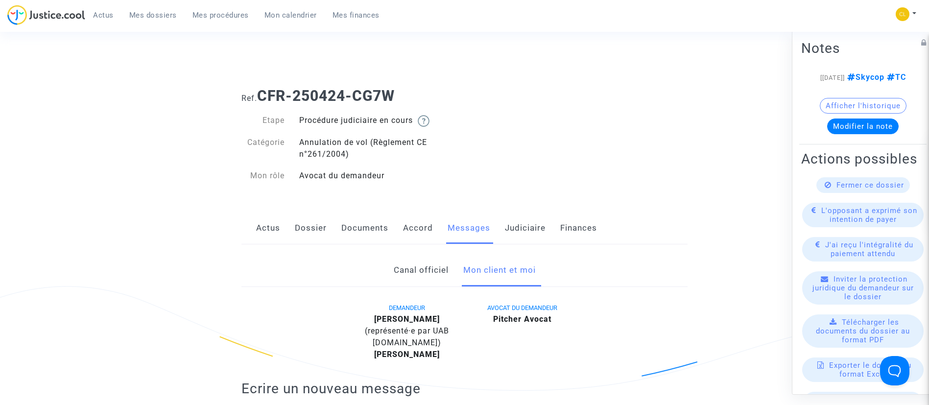
click at [268, 14] on span "Mon calendrier" at bounding box center [290, 15] width 52 height 9
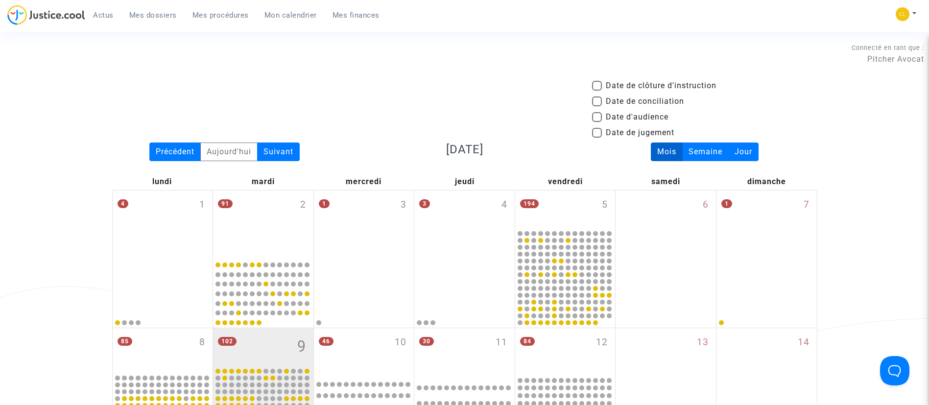
drag, startPoint x: 649, startPoint y: 113, endPoint x: 503, endPoint y: 145, distance: 149.5
click at [649, 113] on span "Date d'audience" at bounding box center [637, 117] width 63 height 12
click at [597, 122] on input "Date d'audience" at bounding box center [596, 122] width 0 height 0
checkbox input "true"
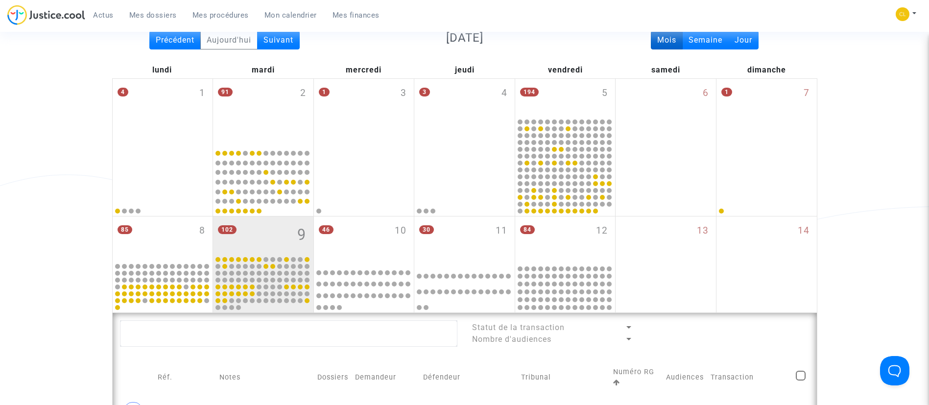
scroll to position [147, 0]
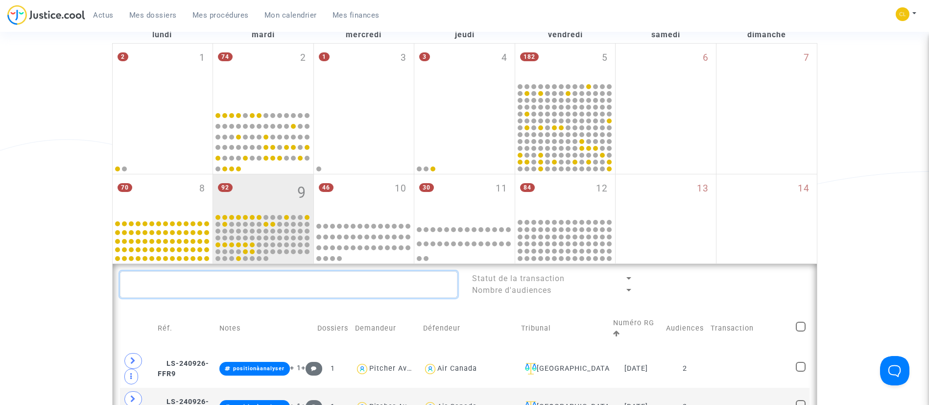
click at [258, 277] on textarea at bounding box center [288, 284] width 337 height 26
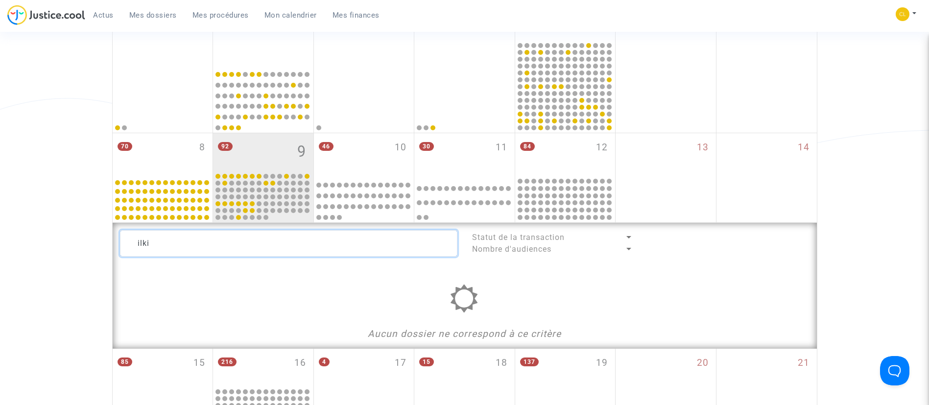
scroll to position [220, 0]
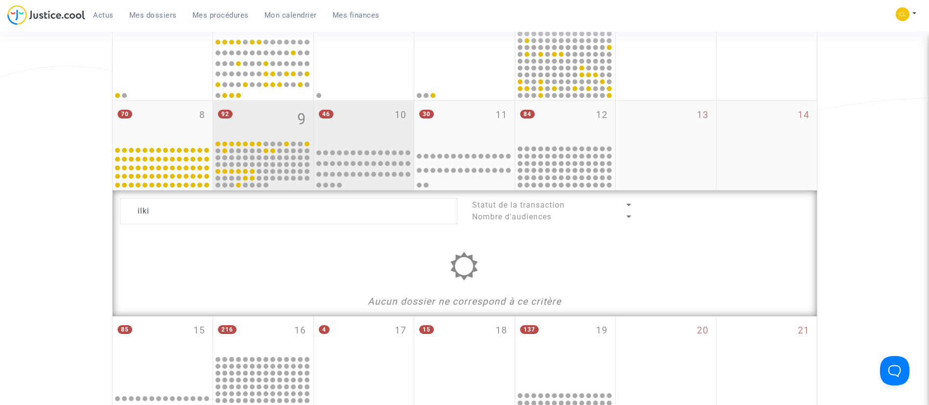
click at [363, 109] on div "46 10" at bounding box center [364, 122] width 100 height 43
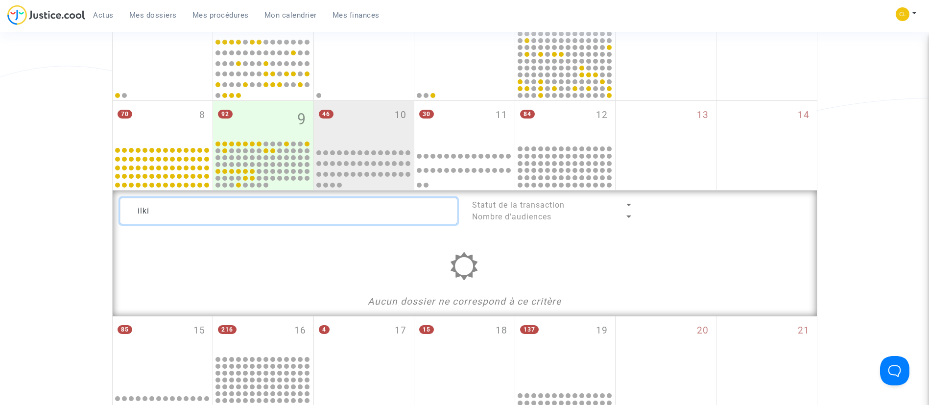
click at [315, 221] on textarea at bounding box center [288, 211] width 337 height 26
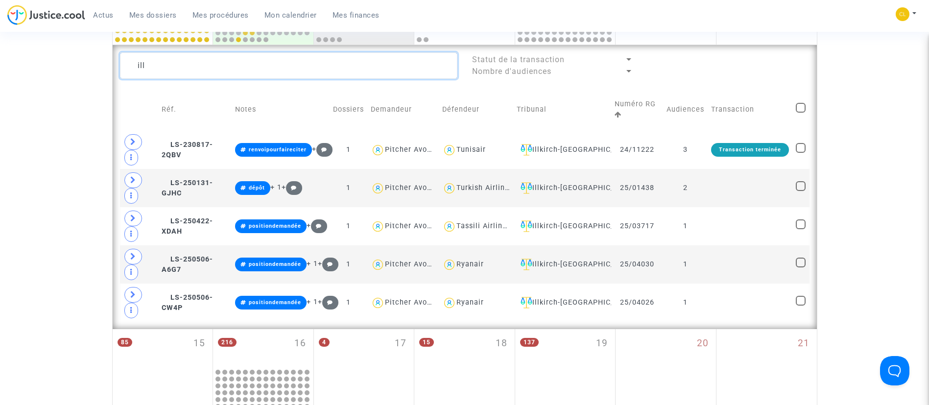
scroll to position [367, 0]
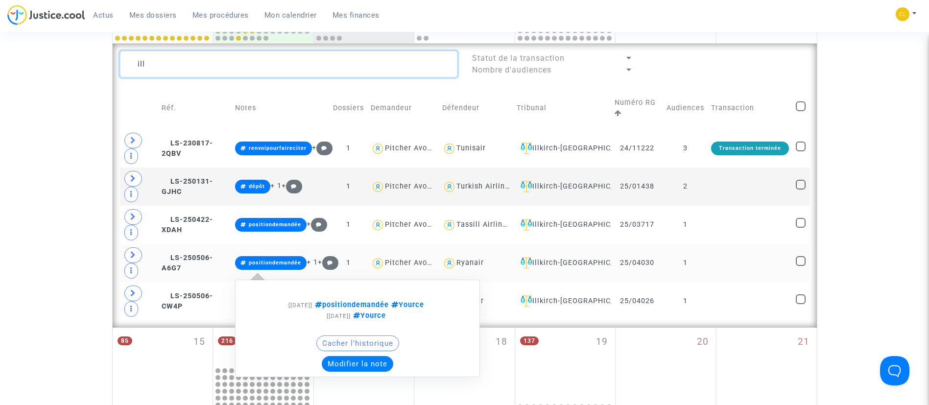
type textarea "ill"
click at [340, 360] on button "Modifier la note" at bounding box center [357, 364] width 71 height 16
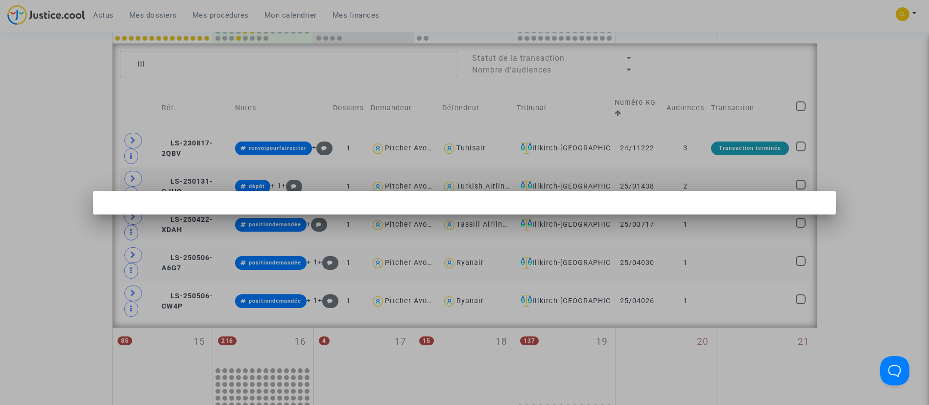
scroll to position [0, 0]
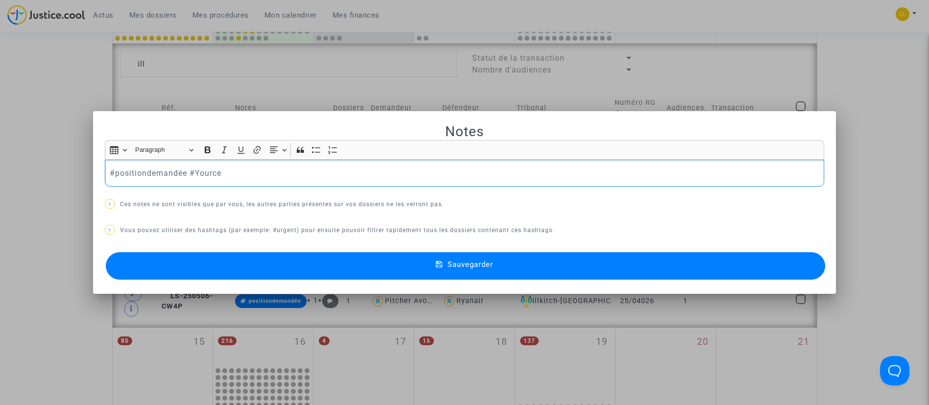
click at [146, 176] on p "#positiondemandée #Yource" at bounding box center [464, 173] width 709 height 12
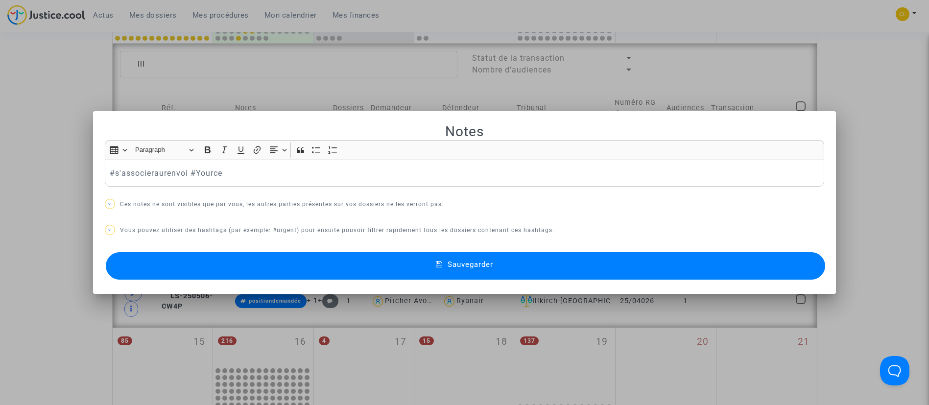
click at [429, 259] on button "Sauvegarder" at bounding box center [466, 265] width 720 height 27
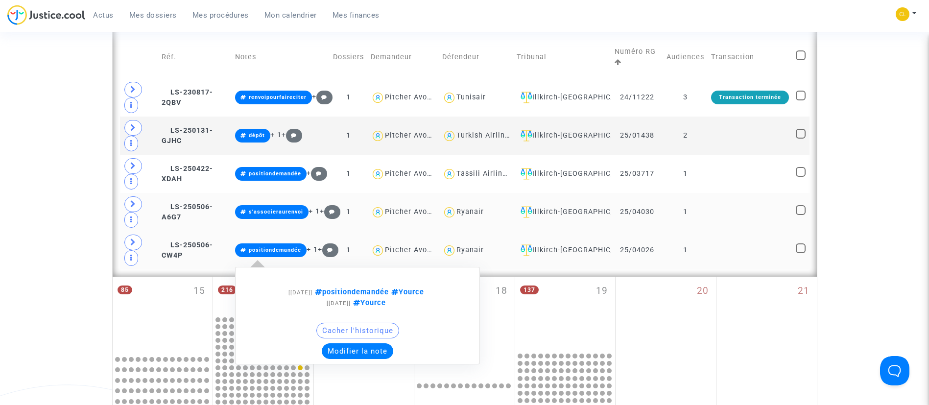
scroll to position [441, 0]
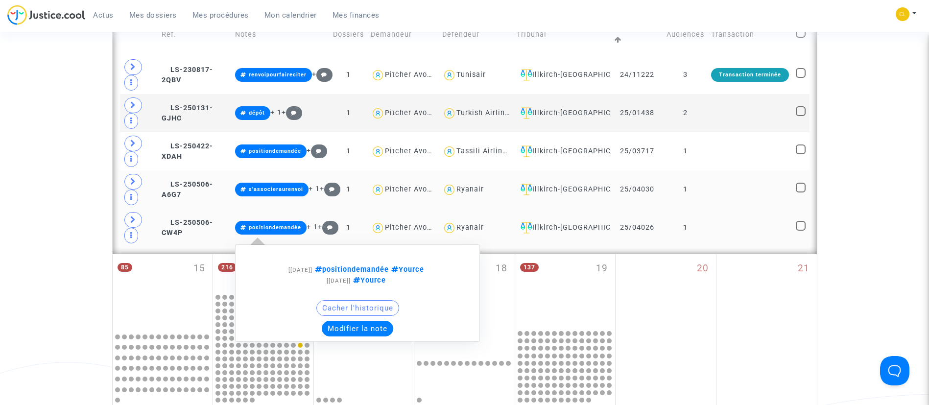
click at [351, 323] on button "Modifier la note" at bounding box center [357, 329] width 71 height 16
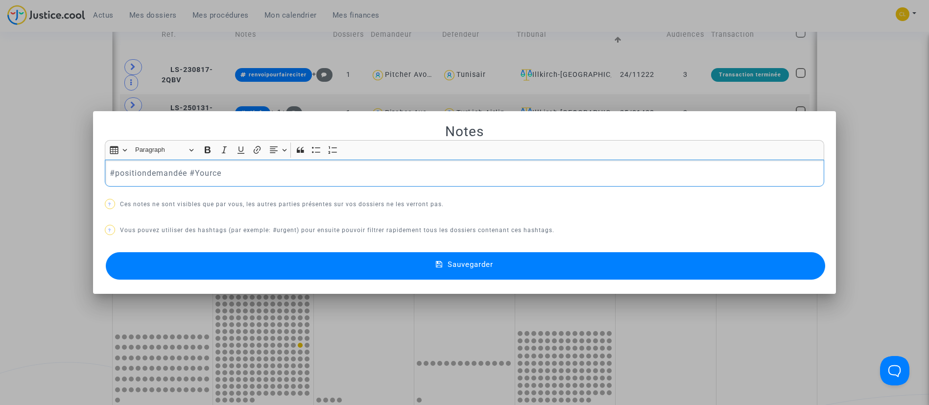
click at [147, 172] on p "#positiondemandée #Yource" at bounding box center [464, 173] width 709 height 12
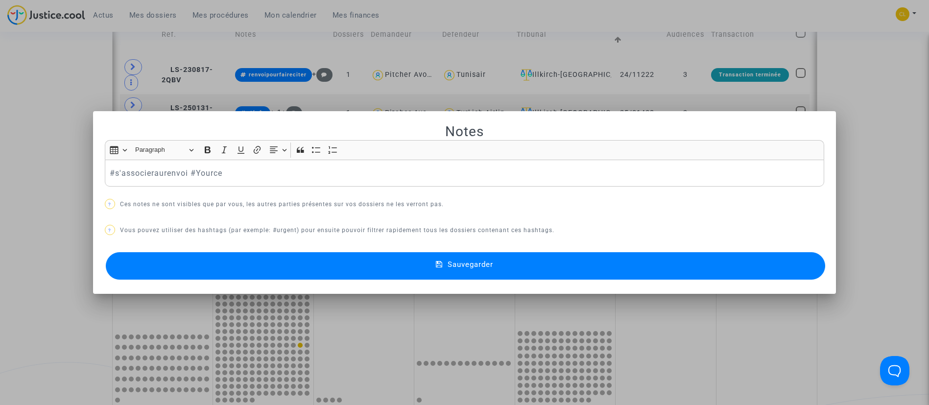
click at [490, 269] on button "Sauvegarder" at bounding box center [466, 265] width 720 height 27
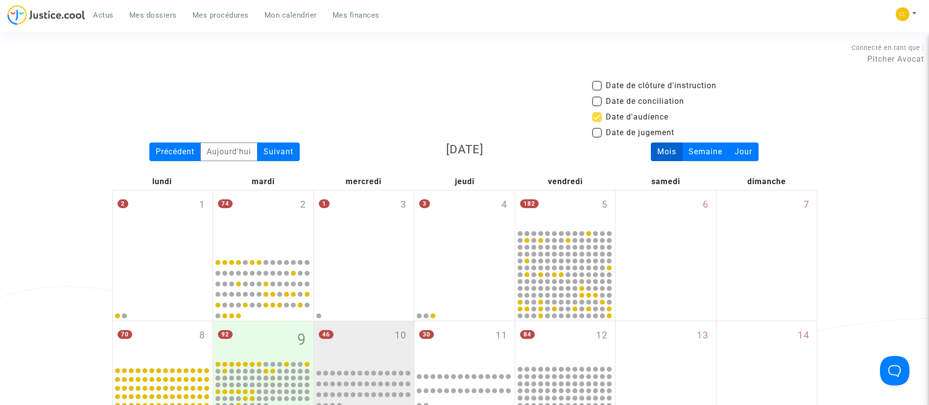
click at [164, 14] on span "Mes dossiers" at bounding box center [152, 15] width 47 height 9
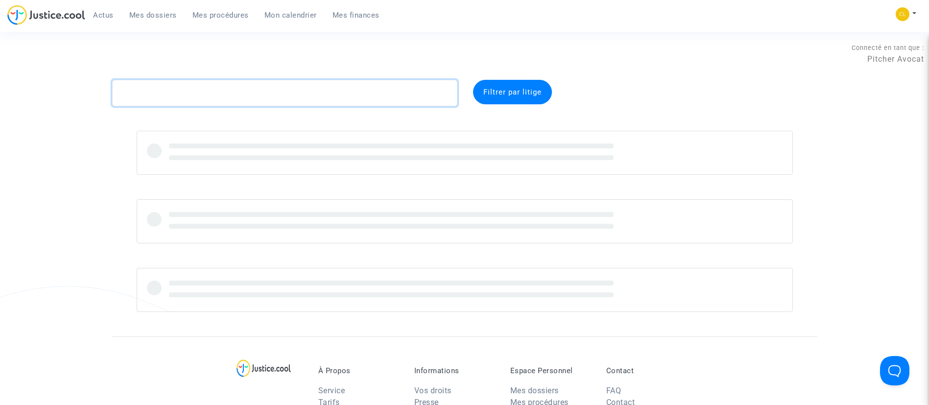
click at [372, 102] on textarea at bounding box center [284, 93] width 345 height 26
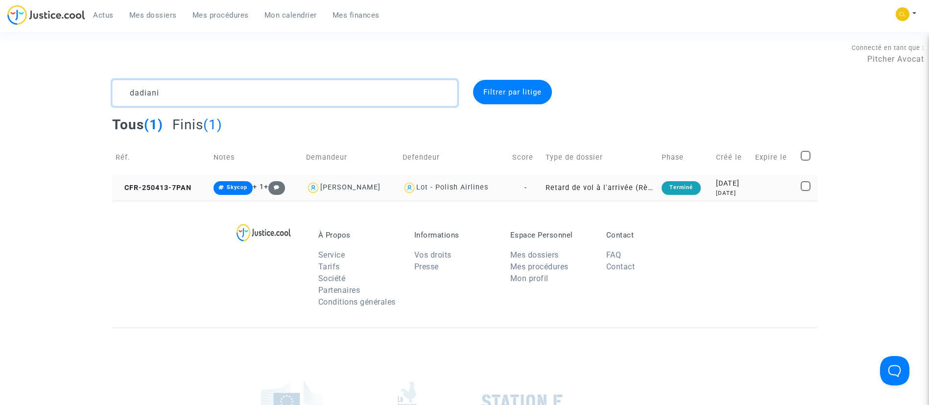
type textarea "dadiani"
click at [746, 192] on div "[DATE]" at bounding box center [732, 193] width 32 height 8
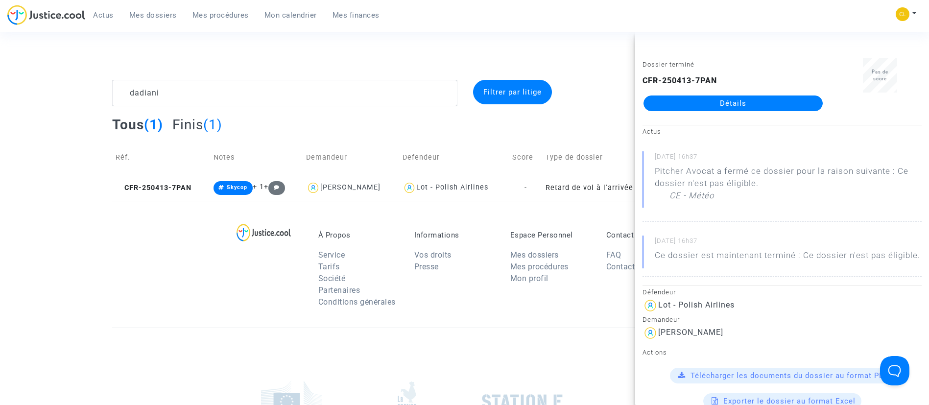
click at [728, 97] on link "Détails" at bounding box center [732, 103] width 179 height 16
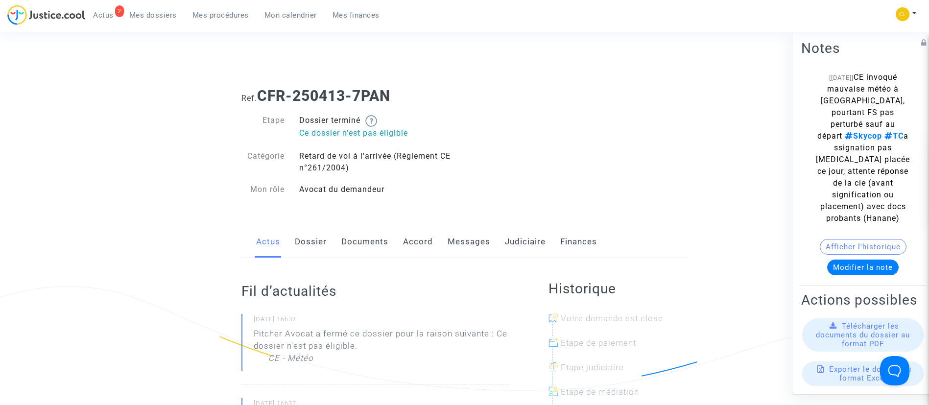
drag, startPoint x: 520, startPoint y: 246, endPoint x: 485, endPoint y: 256, distance: 37.1
click at [520, 246] on link "Judiciaire" at bounding box center [525, 242] width 41 height 32
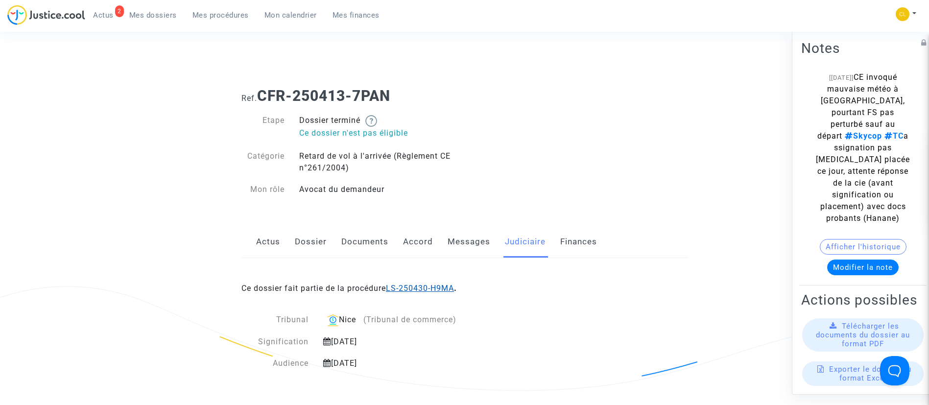
click at [444, 287] on link "LS-250430-H9MA" at bounding box center [420, 287] width 68 height 9
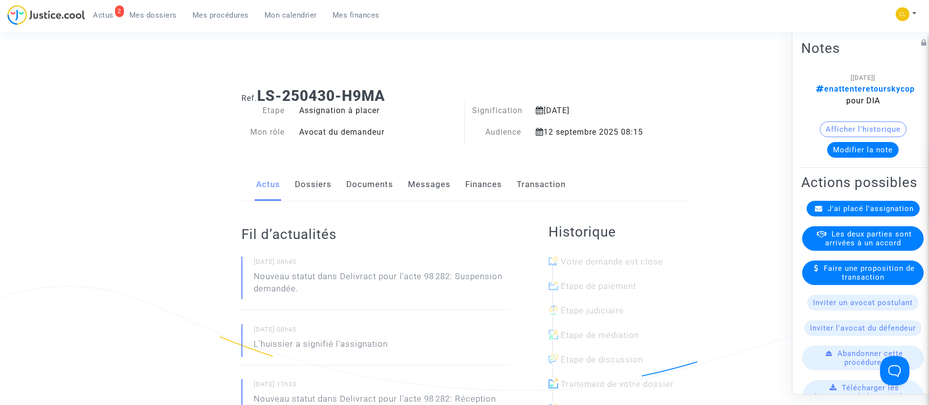
click at [862, 149] on button "Modifier la note" at bounding box center [862, 149] width 71 height 16
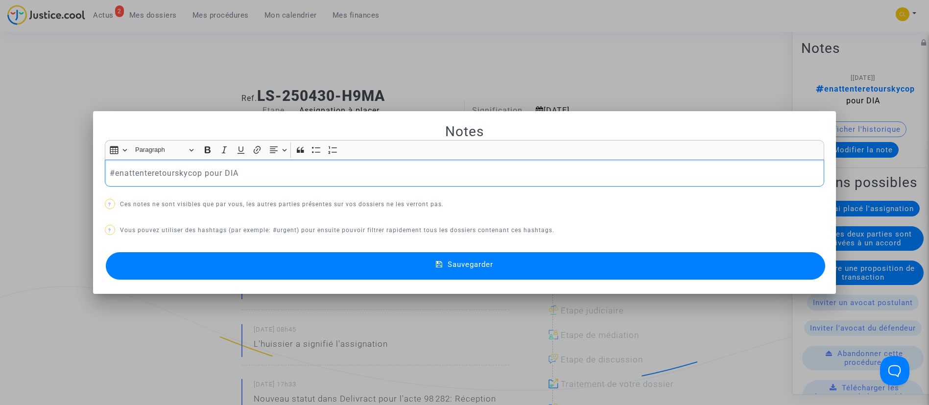
drag, startPoint x: 109, startPoint y: 174, endPoint x: 302, endPoint y: 178, distance: 193.4
click at [302, 178] on p "#enattenteretourskycop pour DIA" at bounding box center [464, 173] width 709 height 12
click at [422, 272] on button "Sauvegarder" at bounding box center [466, 265] width 720 height 27
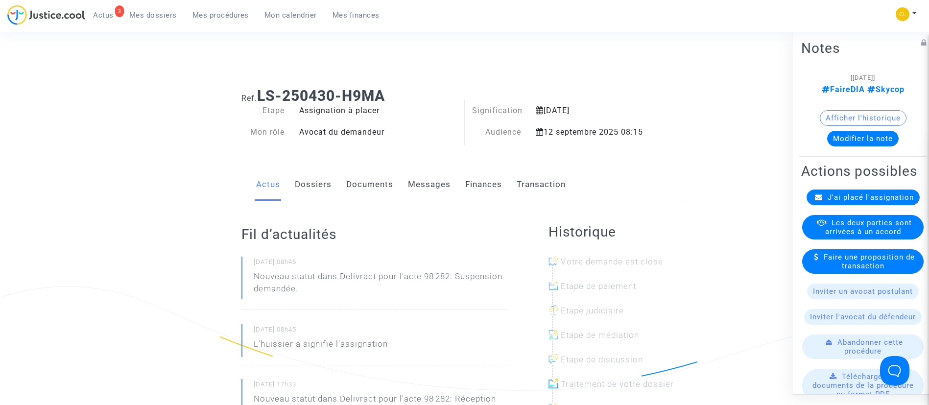
click at [227, 17] on span "Mes procédures" at bounding box center [220, 15] width 56 height 9
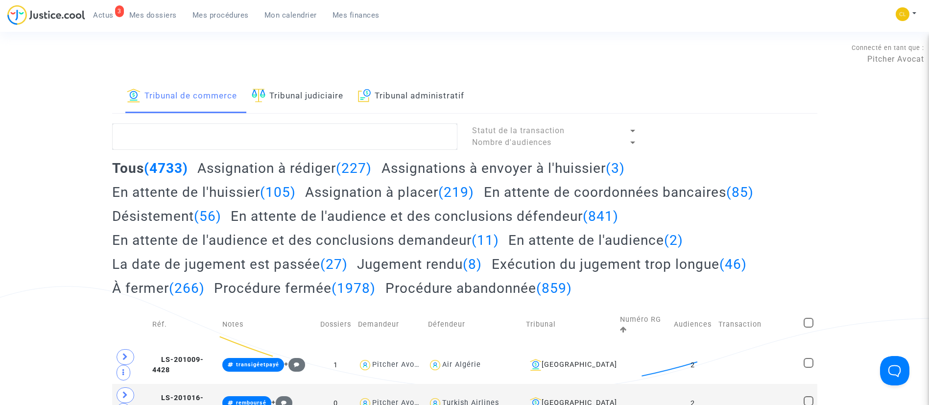
click at [339, 98] on link "Tribunal judiciaire" at bounding box center [298, 96] width 92 height 33
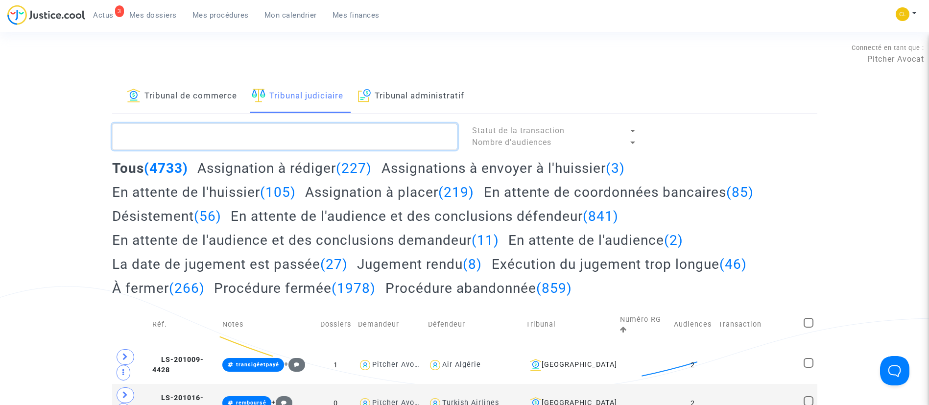
click at [341, 128] on textarea at bounding box center [284, 136] width 345 height 26
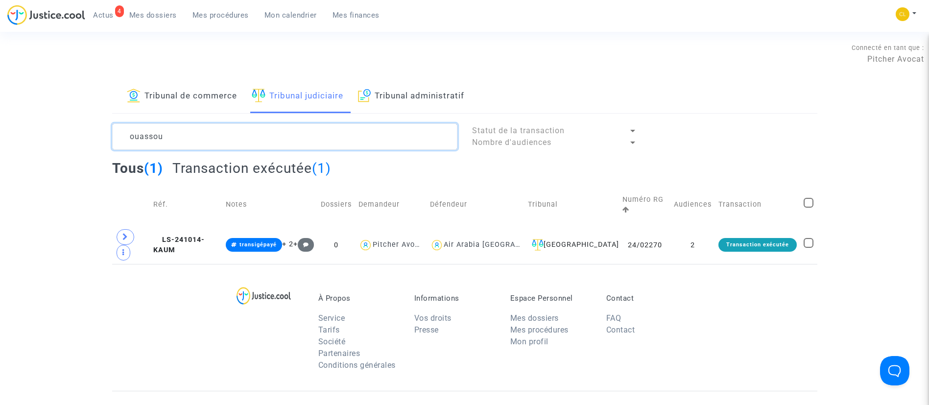
click at [269, 141] on textarea at bounding box center [284, 136] width 345 height 26
click at [268, 141] on textarea at bounding box center [284, 136] width 345 height 26
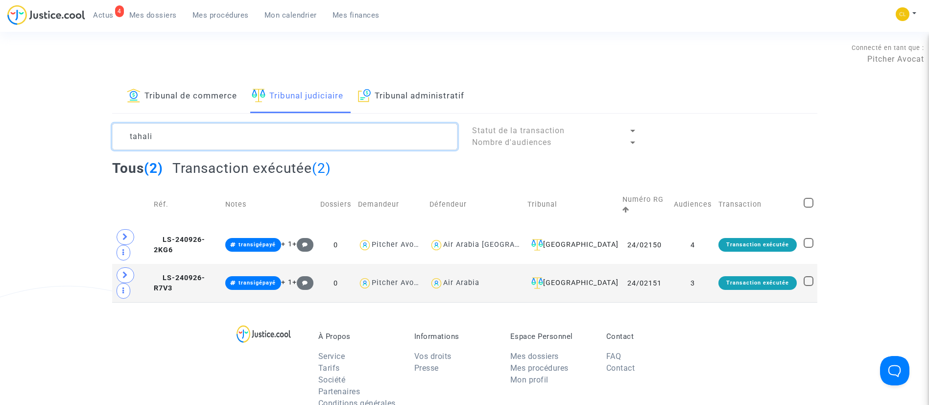
click at [226, 134] on textarea at bounding box center [284, 136] width 345 height 26
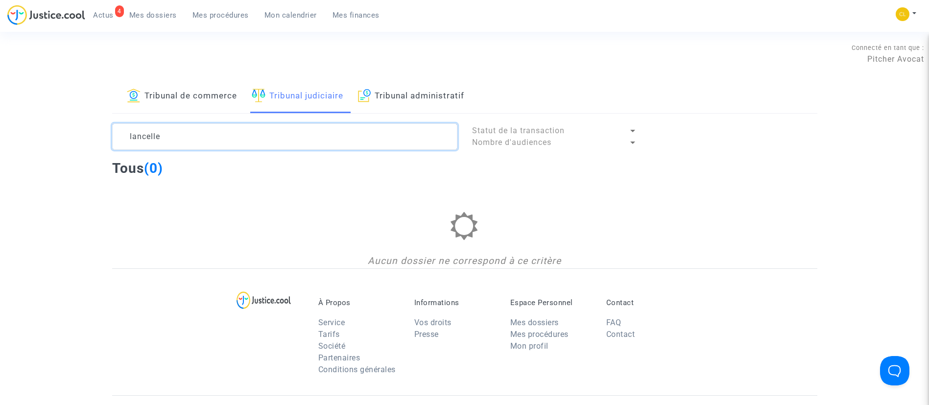
click at [156, 135] on textarea at bounding box center [284, 136] width 345 height 26
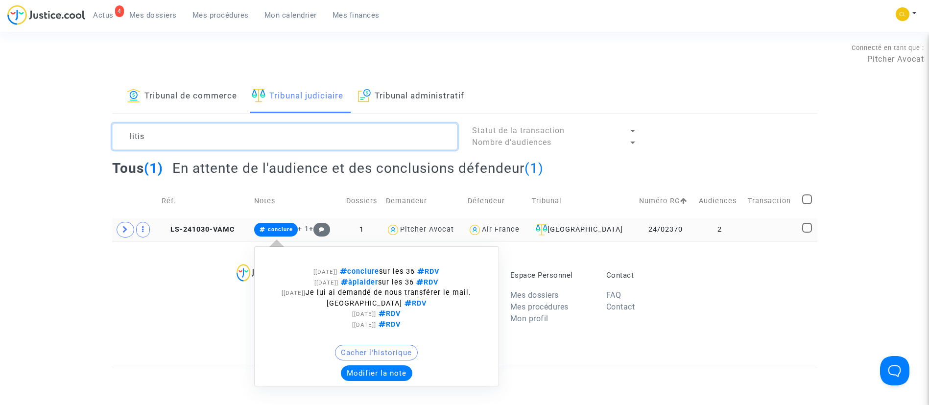
scroll to position [73, 0]
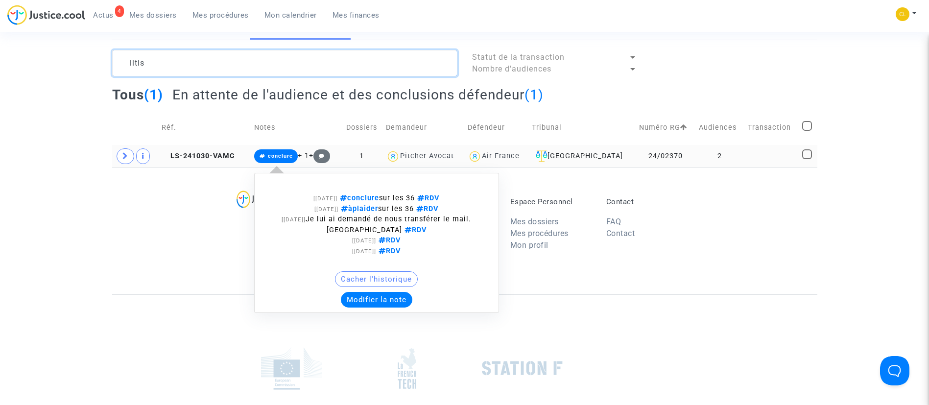
type textarea "litis"
click at [388, 301] on button "Modifier la note" at bounding box center [376, 300] width 71 height 16
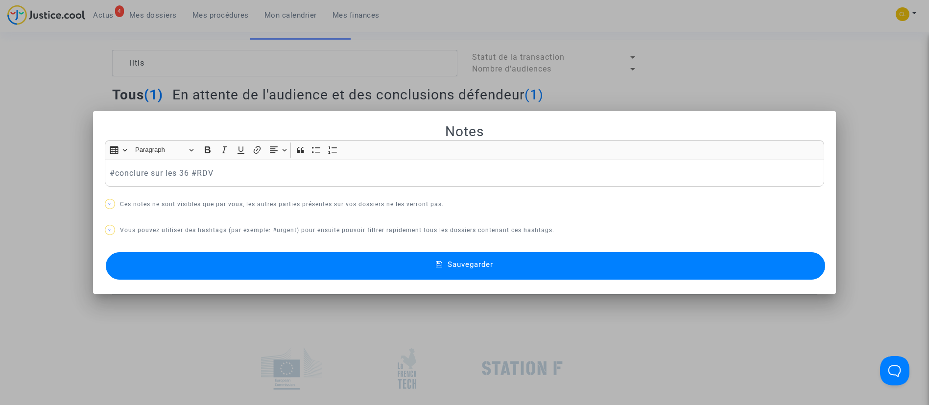
scroll to position [0, 0]
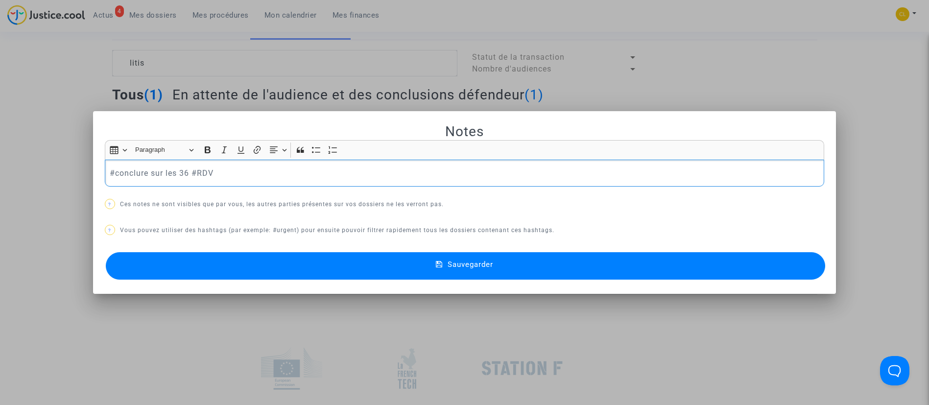
drag, startPoint x: 187, startPoint y: 175, endPoint x: 109, endPoint y: 172, distance: 77.9
click at [110, 172] on p "#conclure sur les 36 #RDV" at bounding box center [464, 173] width 709 height 12
click at [577, 263] on button "Sauvegarder" at bounding box center [466, 265] width 720 height 27
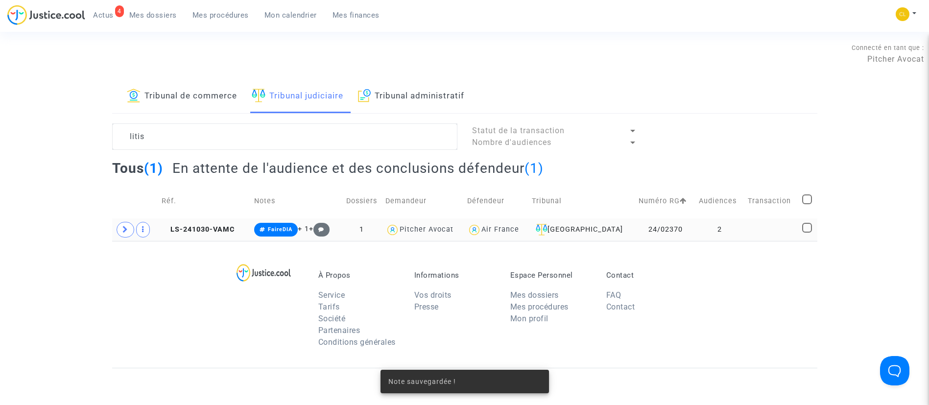
scroll to position [73, 0]
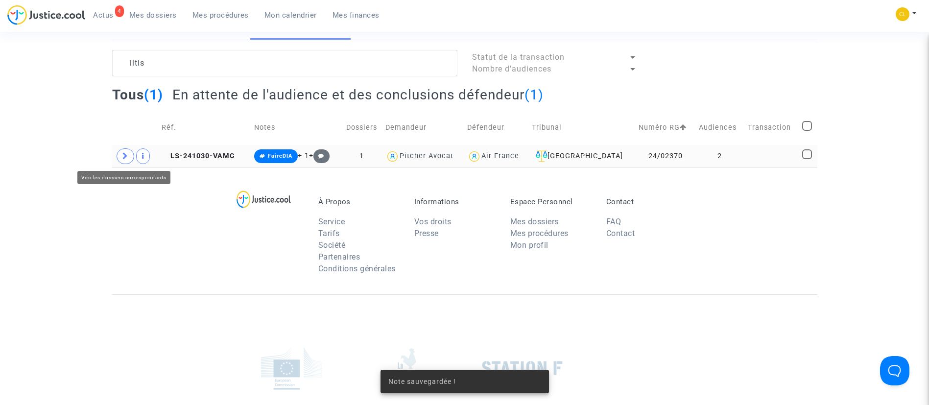
click at [133, 157] on span at bounding box center [126, 156] width 18 height 16
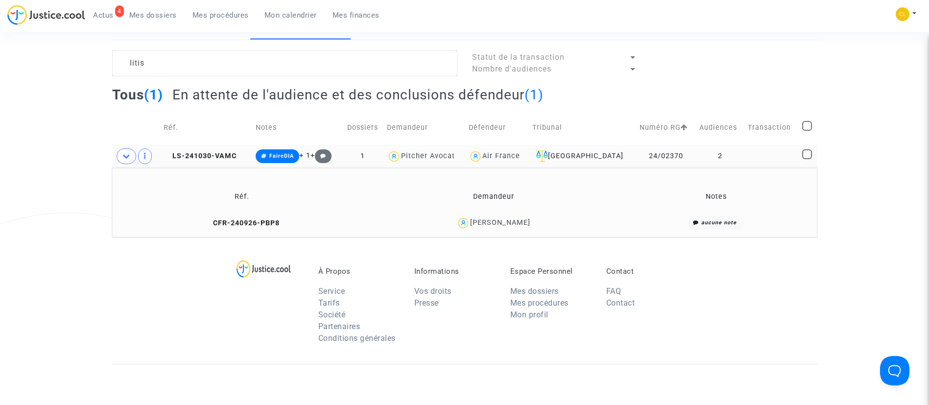
click at [515, 241] on div "À Propos Service Tarifs Société Partenaires Conditions générales Informations V…" at bounding box center [464, 300] width 705 height 127
click at [212, 223] on icon at bounding box center [207, 222] width 7 height 7
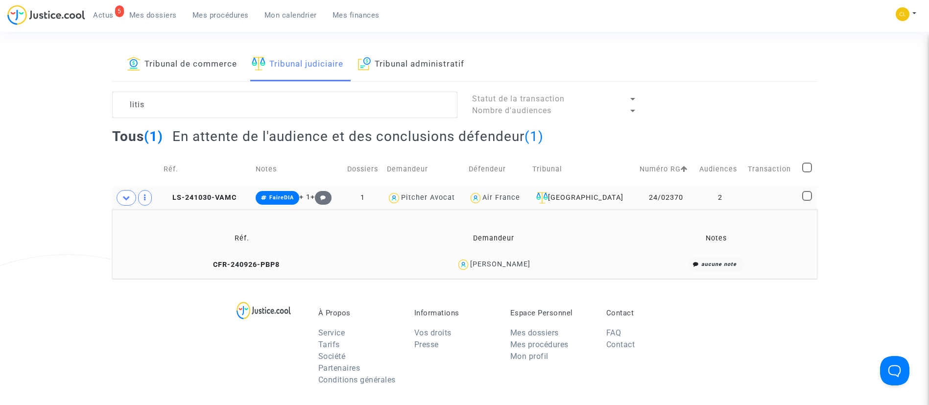
scroll to position [0, 0]
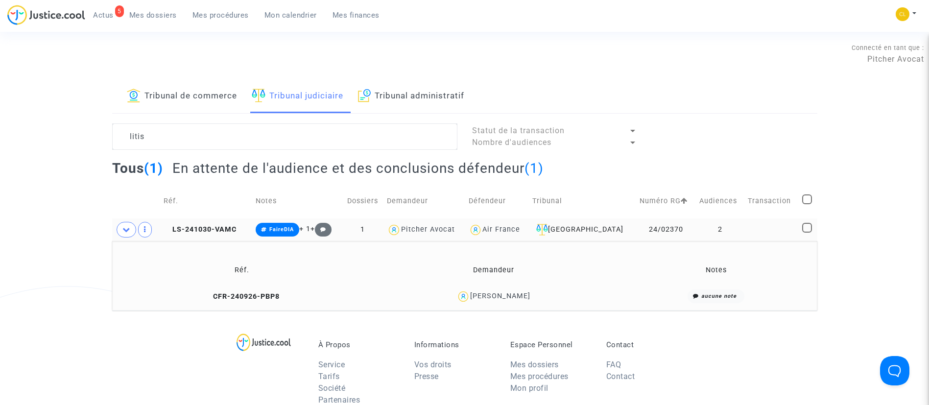
click at [522, 302] on div "[PERSON_NAME]" at bounding box center [493, 296] width 243 height 14
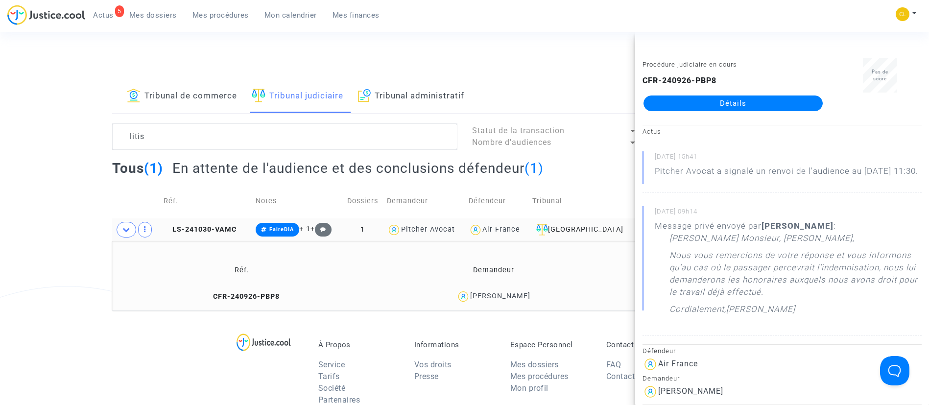
click at [669, 100] on link "Détails" at bounding box center [732, 103] width 179 height 16
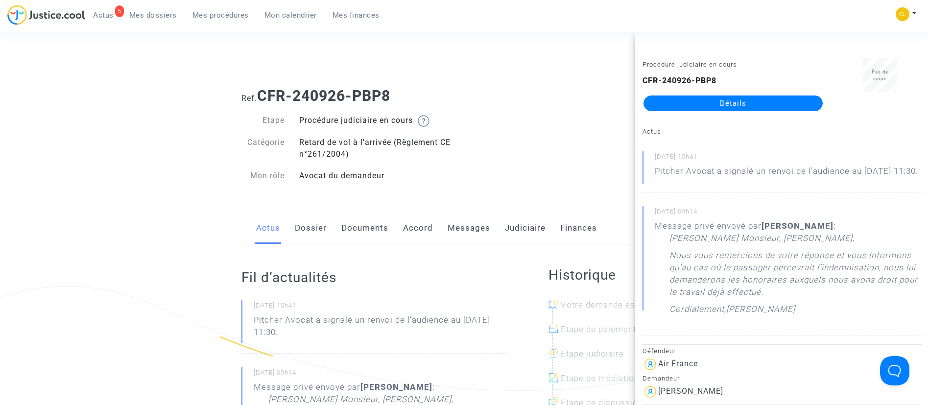
click at [466, 236] on link "Messages" at bounding box center [468, 228] width 43 height 32
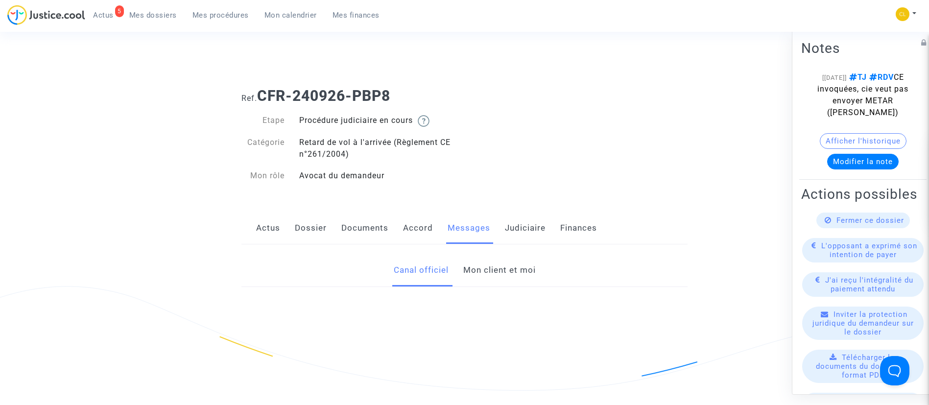
click at [471, 279] on link "Mon client et moi" at bounding box center [499, 270] width 72 height 32
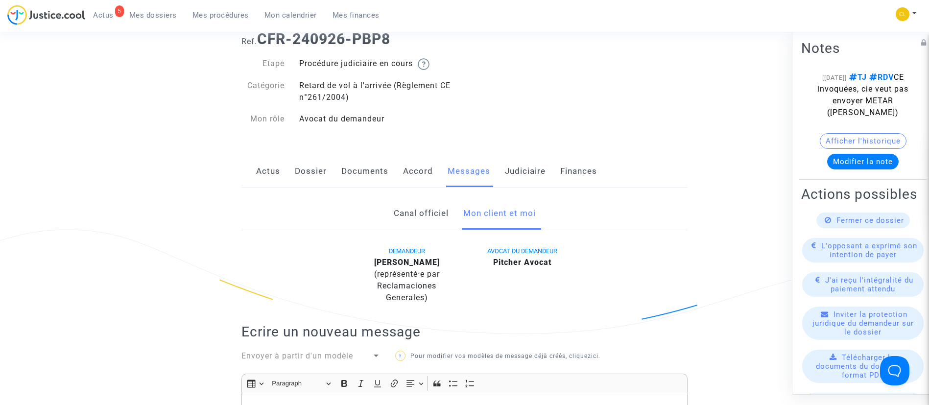
scroll to position [294, 0]
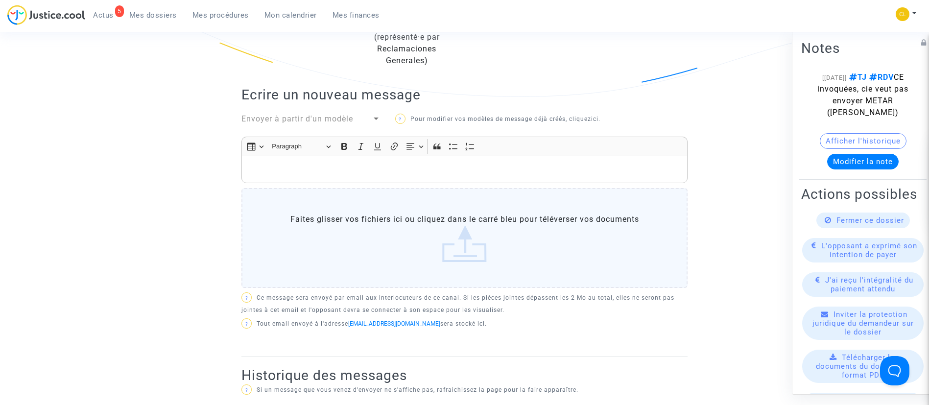
click at [370, 165] on div "Rich Text Editor, main" at bounding box center [464, 169] width 446 height 27
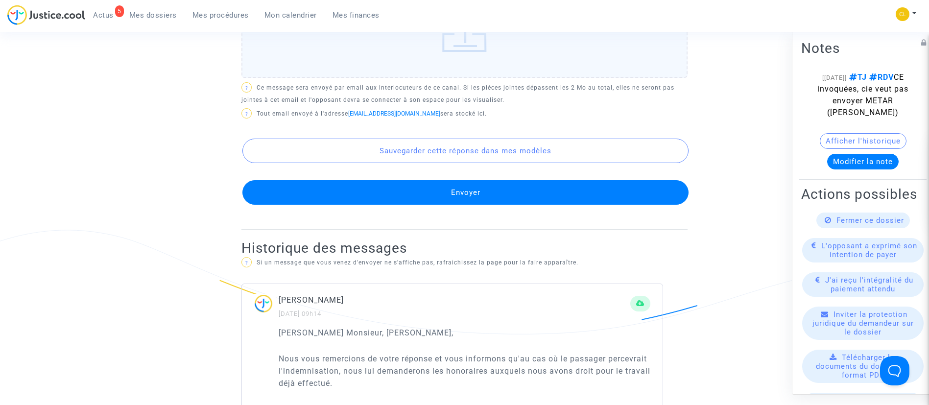
scroll to position [588, 0]
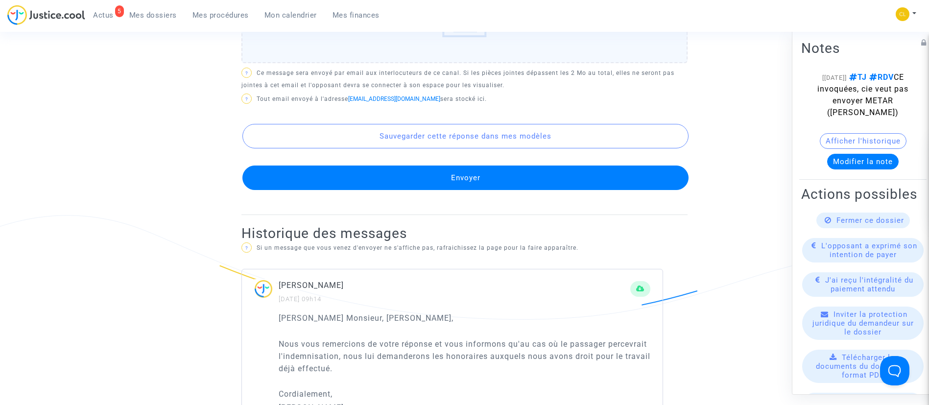
click at [619, 170] on button "Envoyer" at bounding box center [465, 177] width 446 height 24
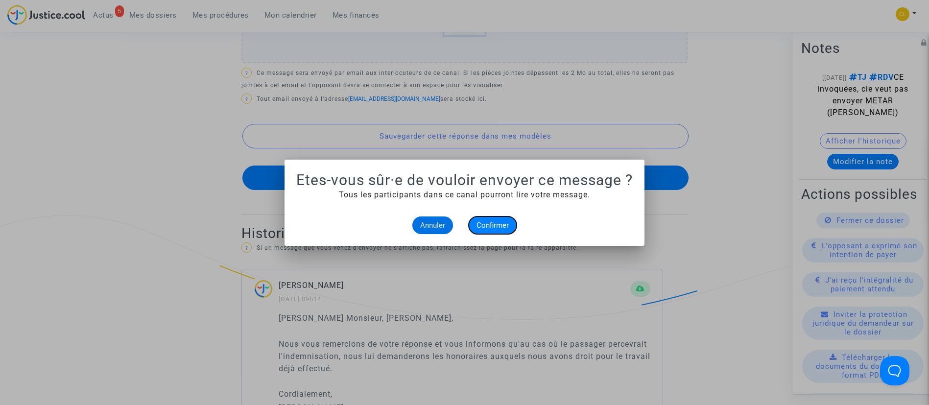
click at [489, 218] on button "Confirmer" at bounding box center [493, 225] width 48 height 18
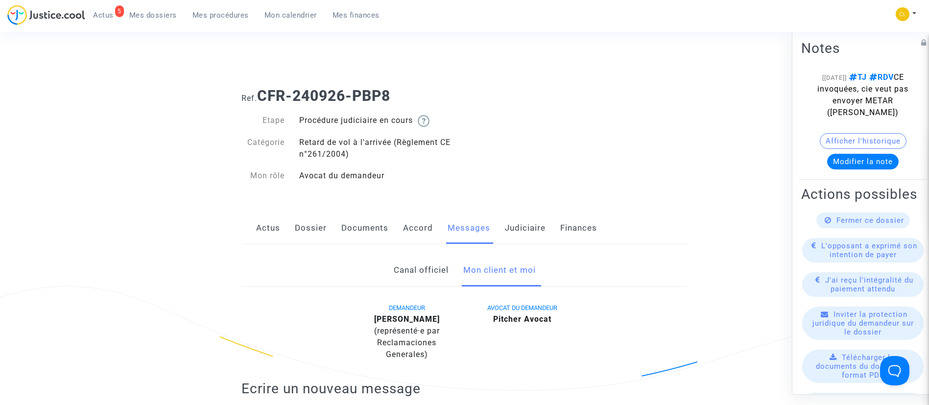
scroll to position [588, 0]
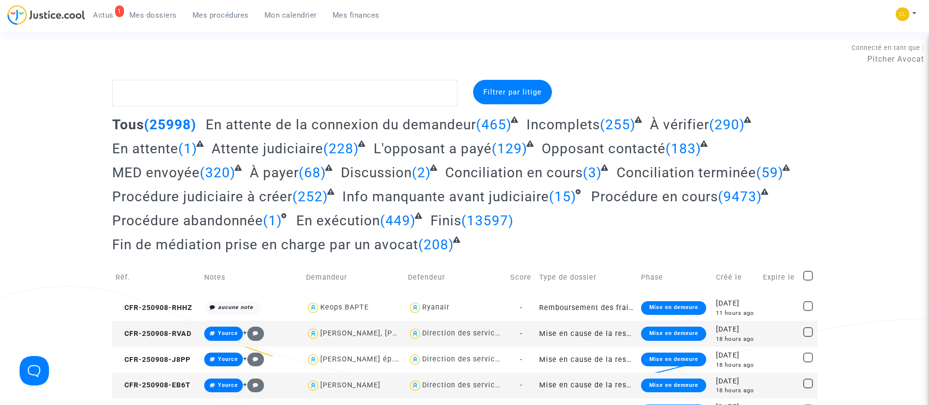
click at [290, 19] on span "Mon calendrier" at bounding box center [290, 15] width 52 height 9
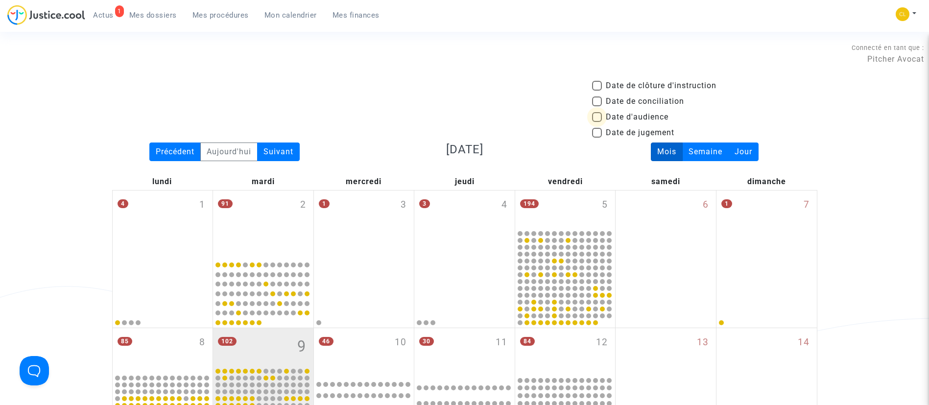
click at [639, 114] on span "Date d'audience" at bounding box center [637, 117] width 63 height 12
click at [597, 122] on input "Date d'audience" at bounding box center [596, 122] width 0 height 0
checkbox input "true"
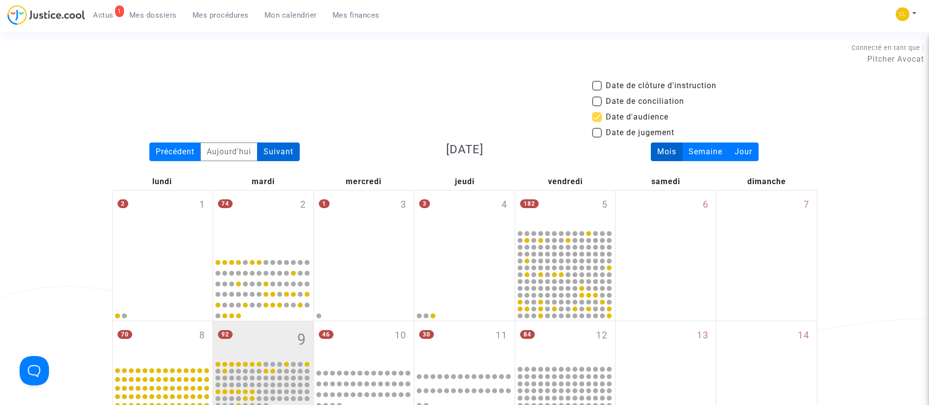
click at [289, 156] on div "Suivant" at bounding box center [278, 151] width 43 height 19
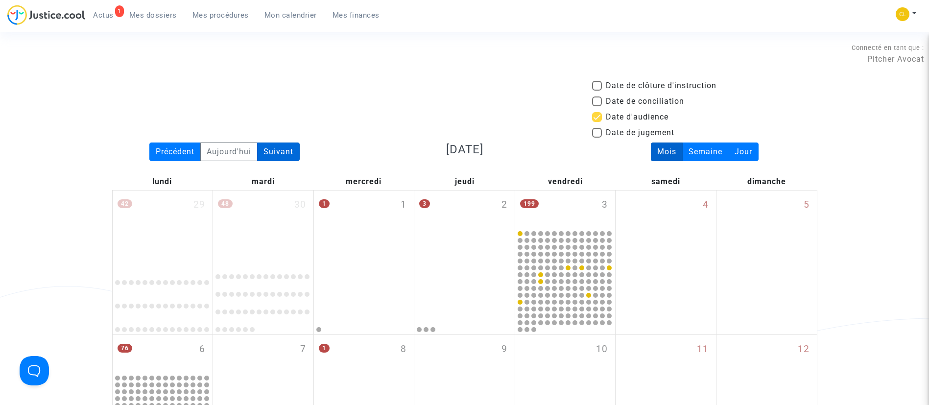
click at [289, 156] on div "Suivant" at bounding box center [278, 151] width 43 height 19
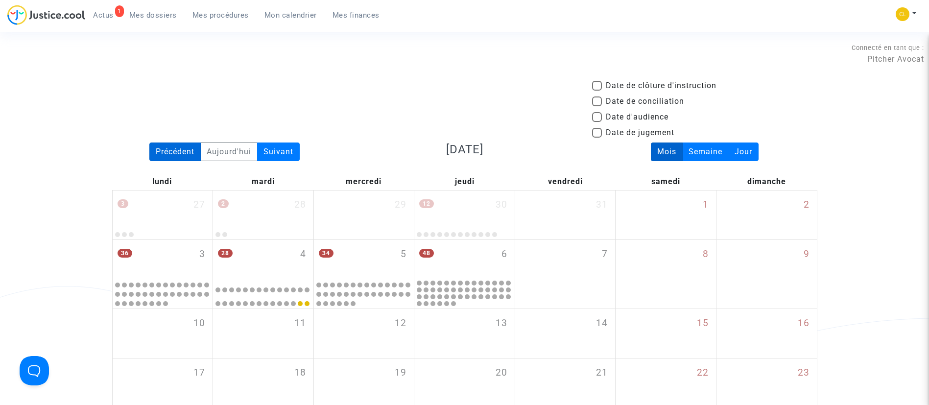
click at [174, 148] on div "Précédent" at bounding box center [174, 151] width 51 height 19
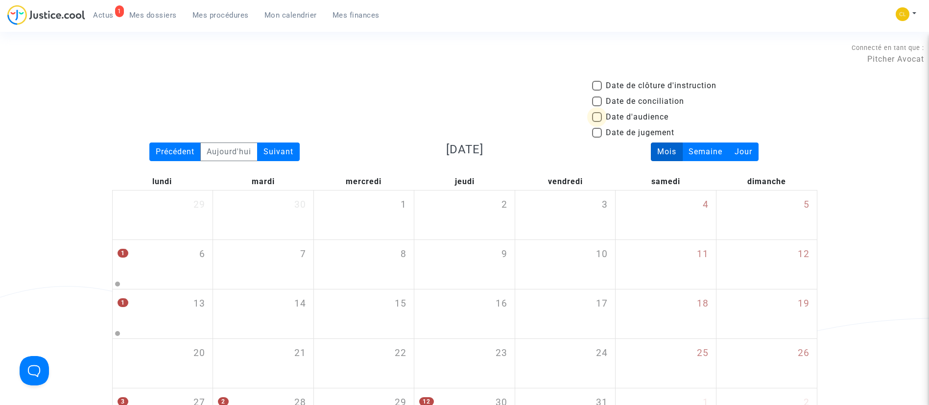
click at [656, 117] on span "Date d'audience" at bounding box center [637, 117] width 63 height 12
click at [597, 122] on input "Date d'audience" at bounding box center [596, 122] width 0 height 0
checkbox input "true"
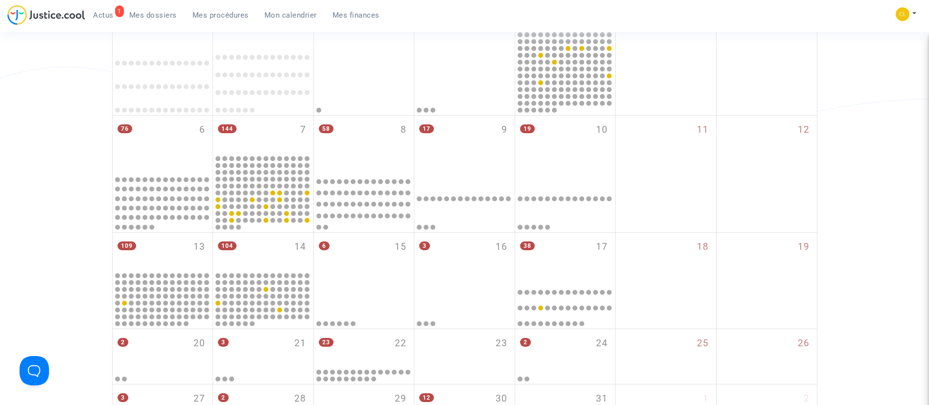
scroll to position [294, 0]
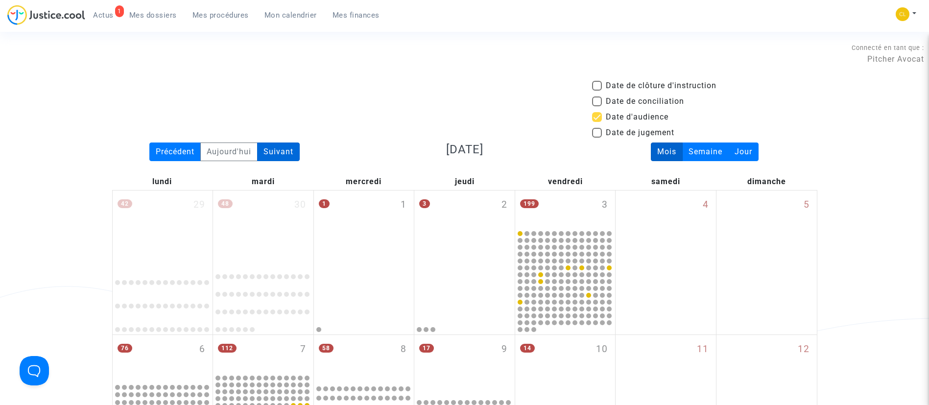
click at [278, 148] on div "Suivant" at bounding box center [278, 151] width 43 height 19
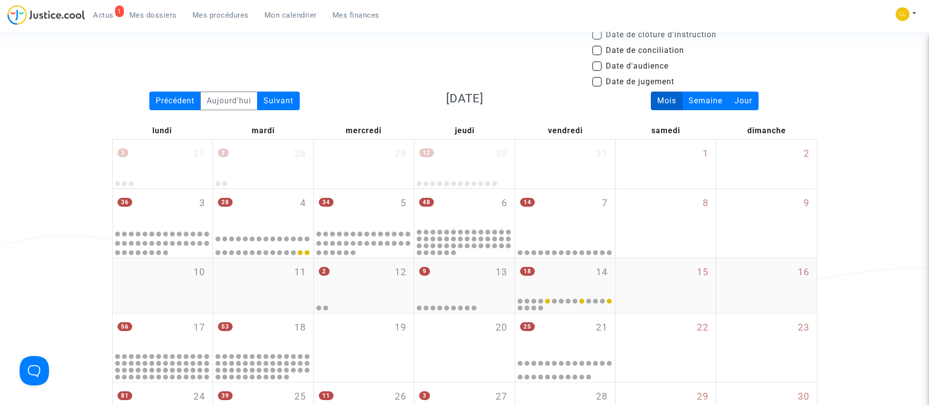
scroll to position [73, 0]
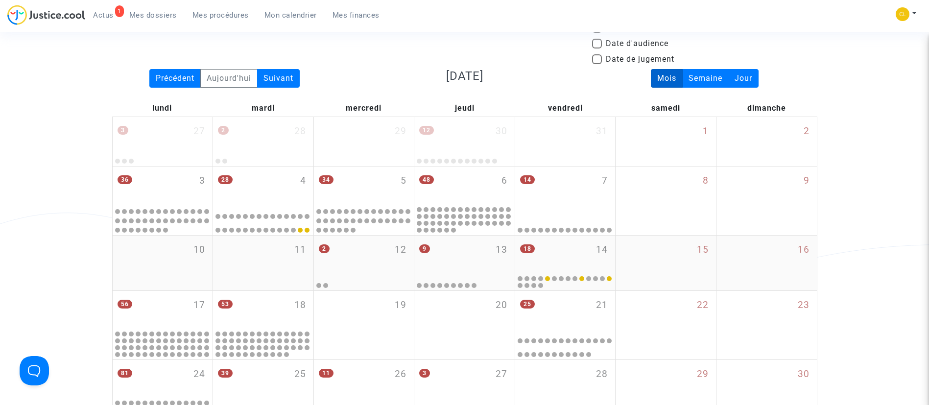
click at [647, 44] on span "Date d'audience" at bounding box center [637, 44] width 63 height 12
click at [597, 48] on input "Date d'audience" at bounding box center [596, 48] width 0 height 0
checkbox input "true"
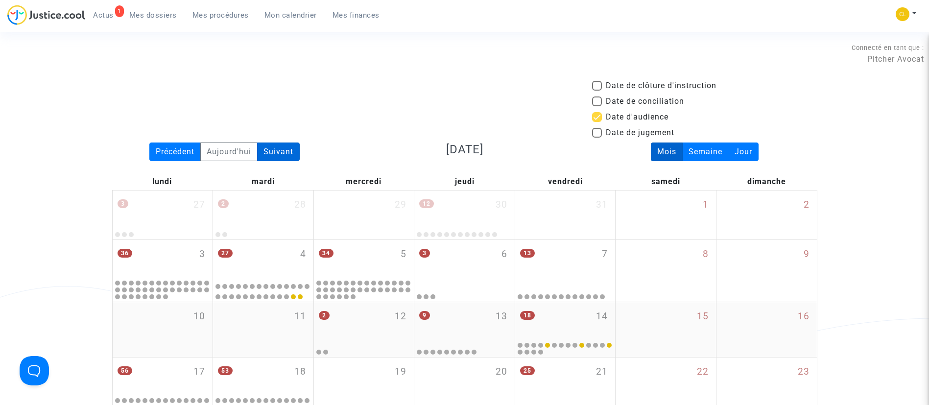
click at [293, 150] on div "Suivant" at bounding box center [278, 151] width 43 height 19
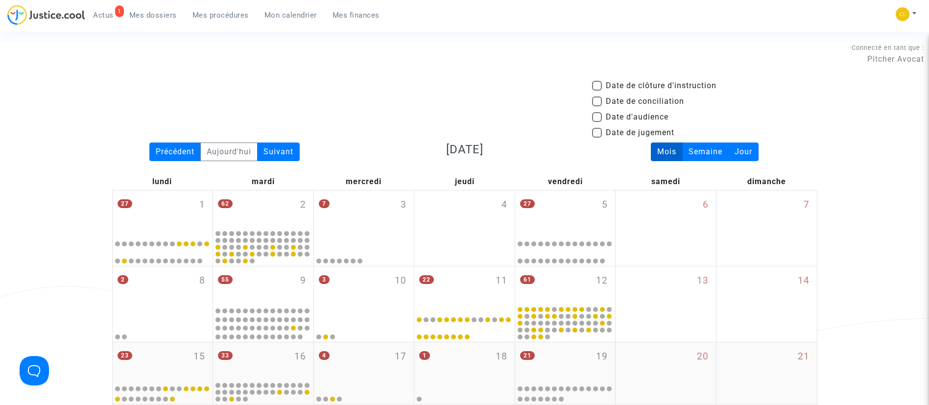
click at [652, 116] on span "Date d'audience" at bounding box center [637, 117] width 63 height 12
click at [597, 122] on input "Date d'audience" at bounding box center [596, 122] width 0 height 0
checkbox input "true"
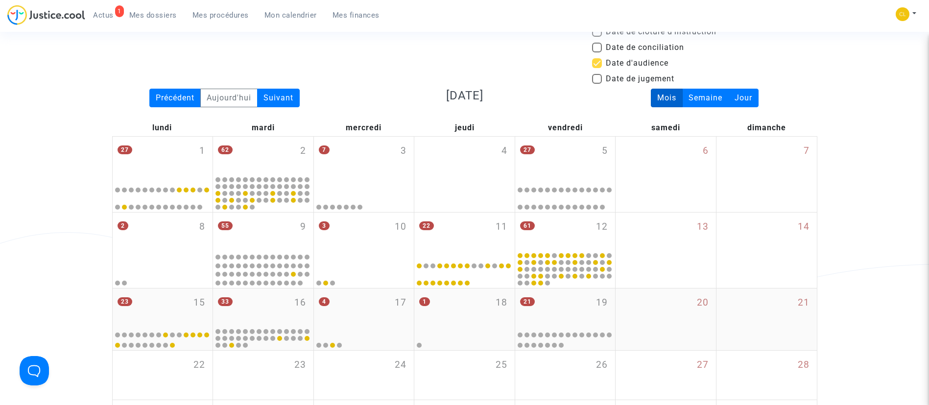
scroll to position [73, 0]
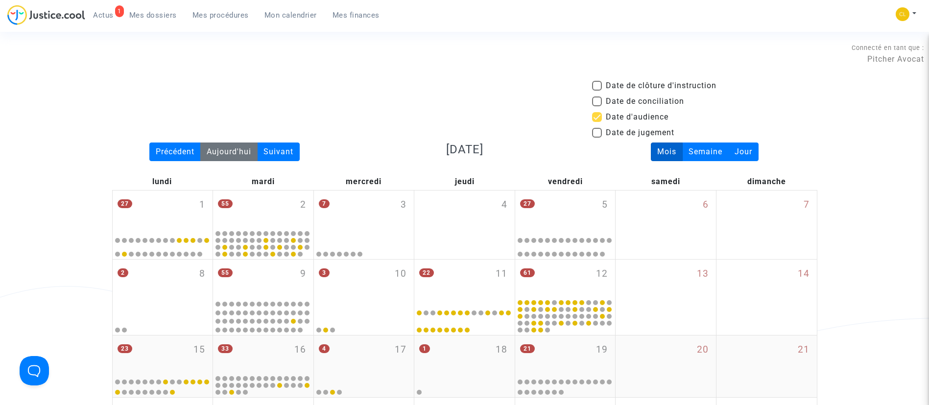
click at [231, 154] on div "Aujourd'hui" at bounding box center [228, 151] width 57 height 19
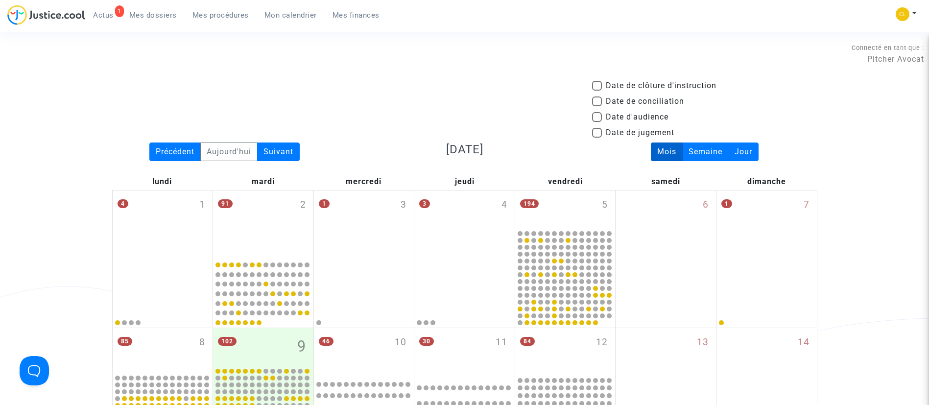
drag, startPoint x: 610, startPoint y: 112, endPoint x: 615, endPoint y: 109, distance: 5.5
click at [610, 112] on span "Date d'audience" at bounding box center [637, 117] width 63 height 12
click at [597, 122] on input "Date d'audience" at bounding box center [596, 122] width 0 height 0
checkbox input "true"
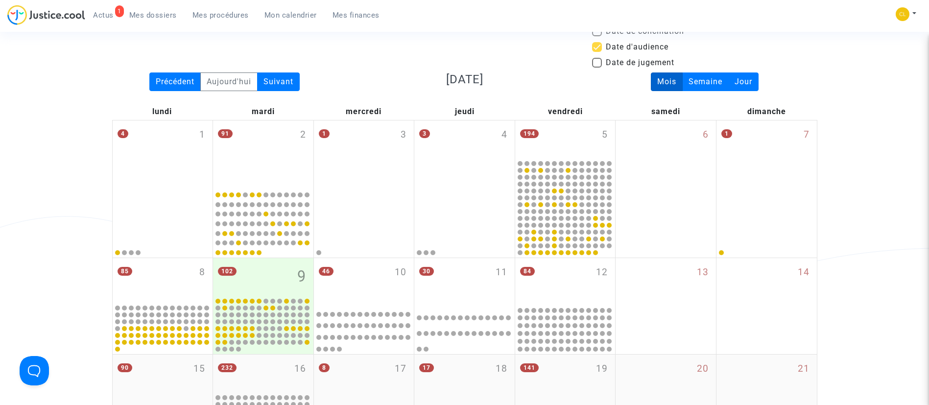
scroll to position [220, 0]
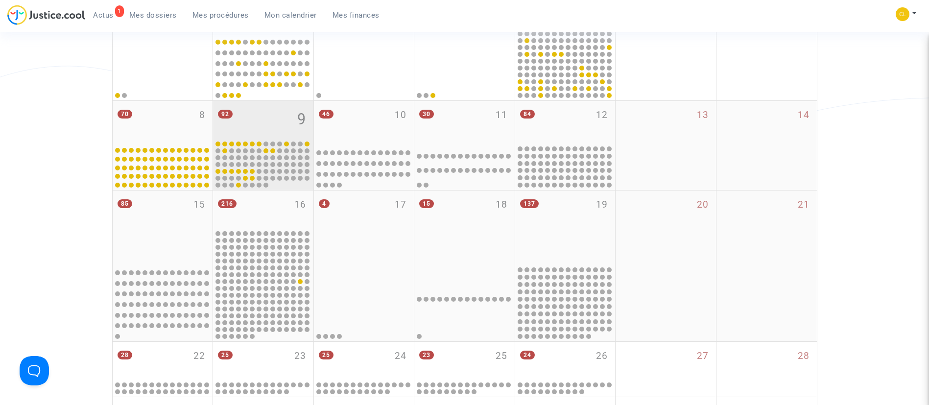
click at [283, 128] on div "92 9" at bounding box center [263, 120] width 100 height 38
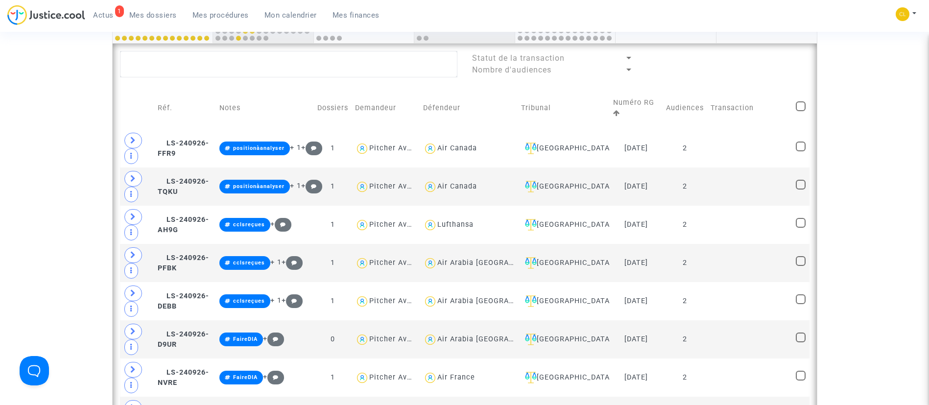
scroll to position [73, 0]
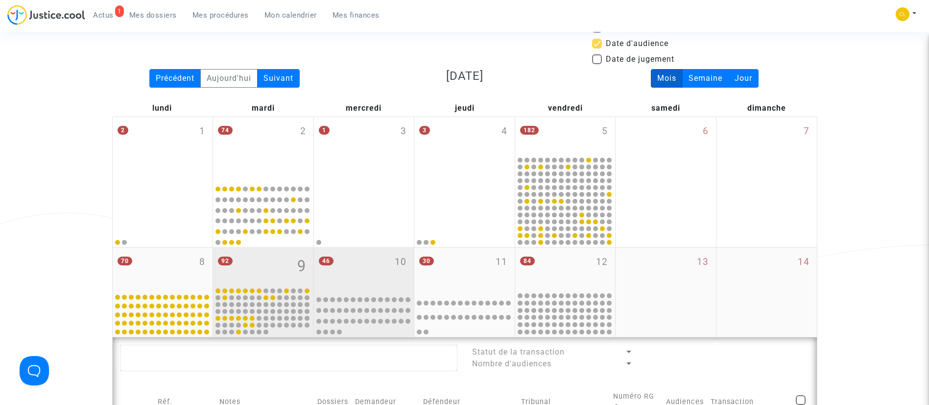
click at [387, 267] on div "46 10" at bounding box center [364, 269] width 100 height 43
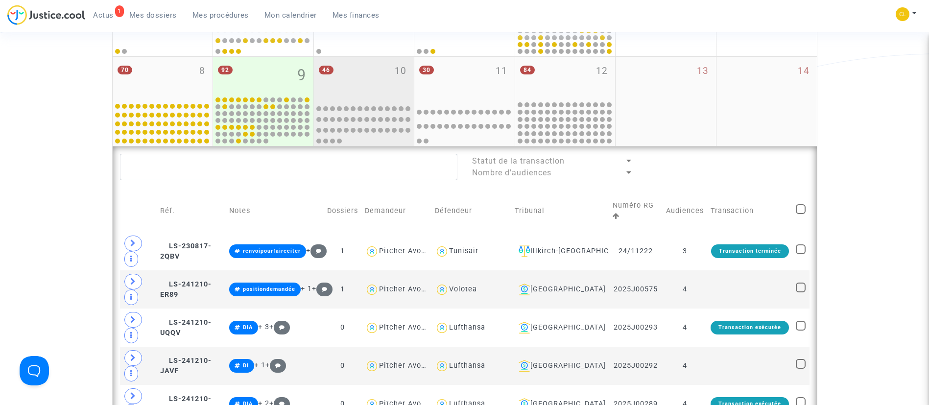
scroll to position [294, 0]
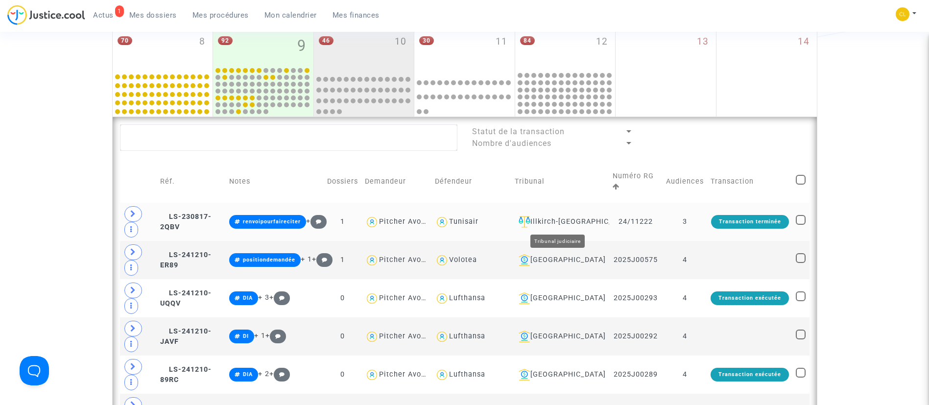
click at [550, 223] on div "Illkirch-[GEOGRAPHIC_DATA]" at bounding box center [560, 222] width 91 height 12
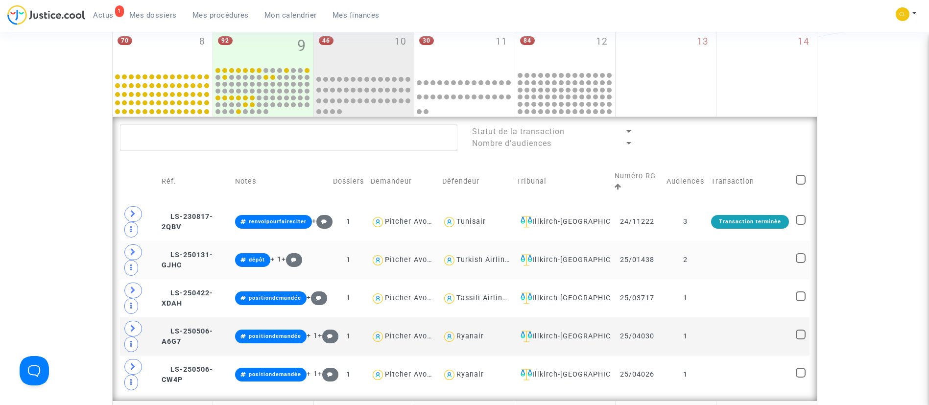
scroll to position [367, 0]
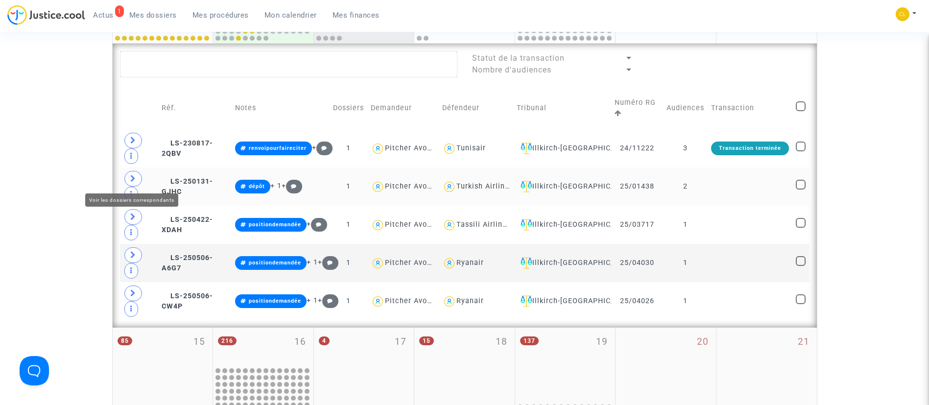
click at [132, 176] on icon at bounding box center [133, 178] width 6 height 7
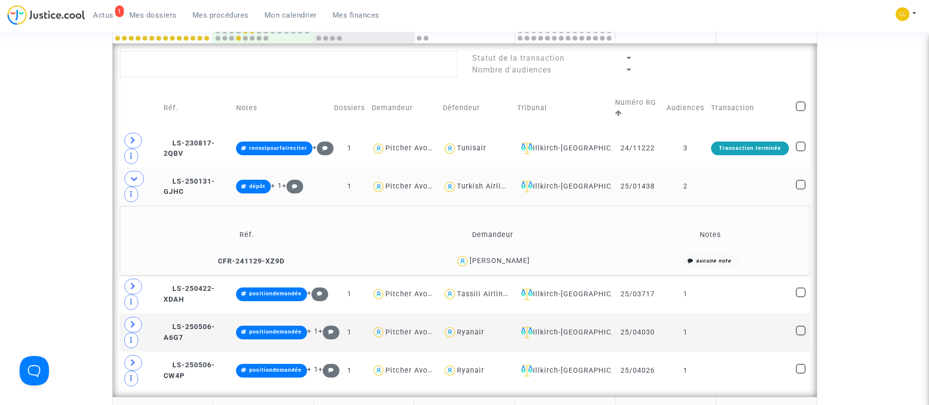
scroll to position [441, 0]
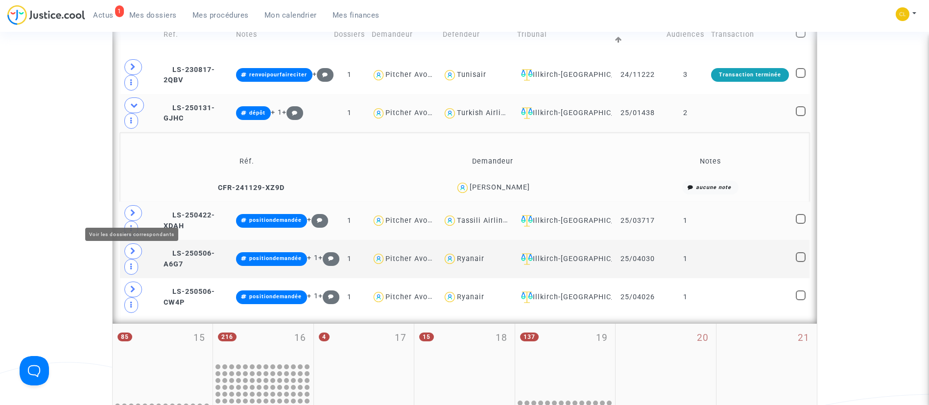
click at [127, 216] on span at bounding box center [133, 213] width 18 height 16
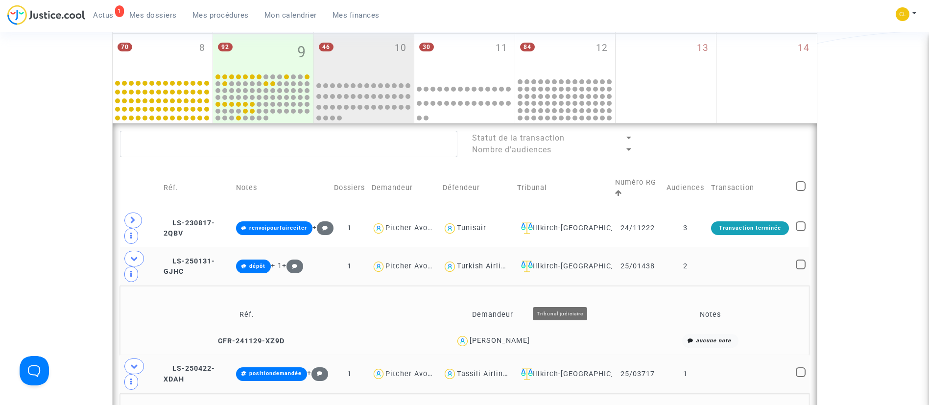
scroll to position [367, 0]
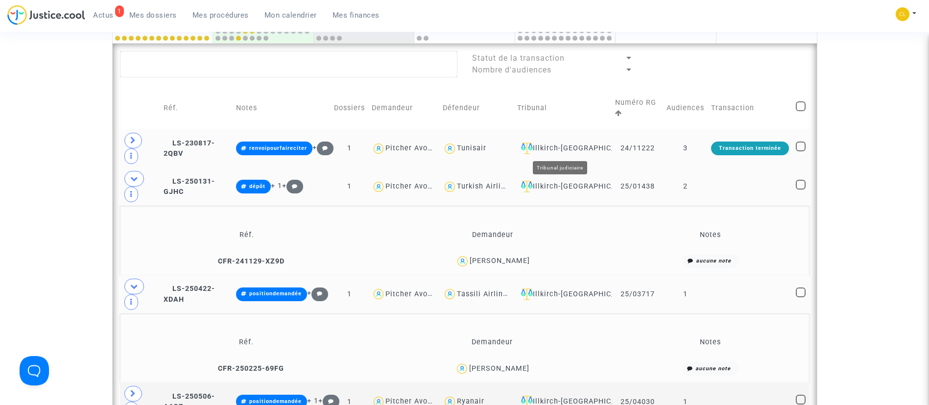
click at [575, 151] on div "Illkirch-[GEOGRAPHIC_DATA]" at bounding box center [562, 148] width 91 height 12
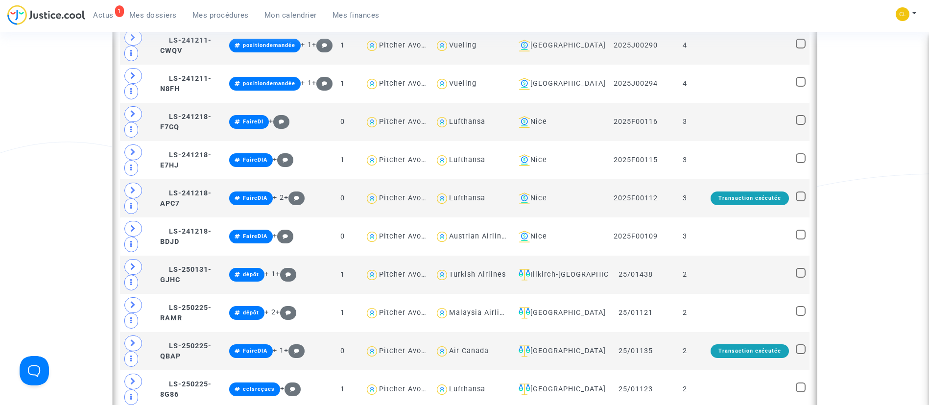
scroll to position [441, 0]
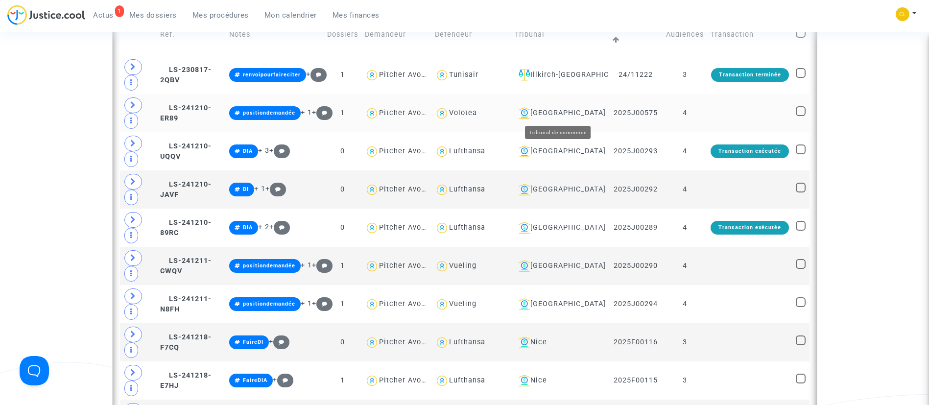
click at [546, 107] on div "[GEOGRAPHIC_DATA]" at bounding box center [560, 113] width 91 height 12
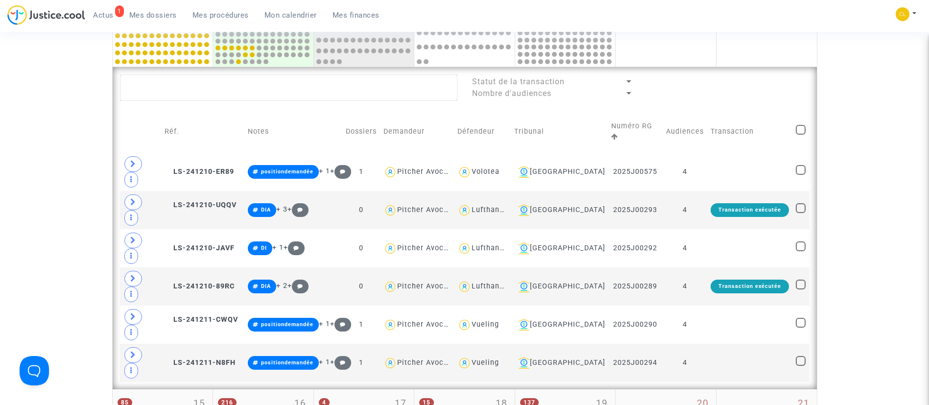
scroll to position [345, 0]
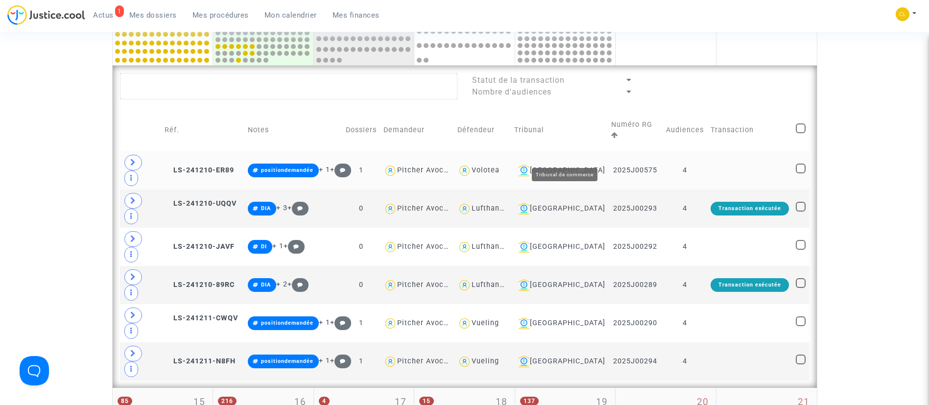
click at [581, 165] on div "[GEOGRAPHIC_DATA]" at bounding box center [559, 171] width 91 height 12
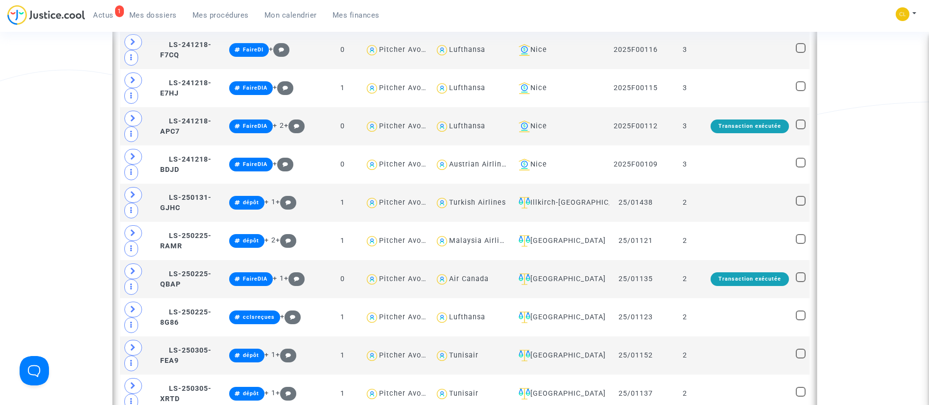
scroll to position [729, 0]
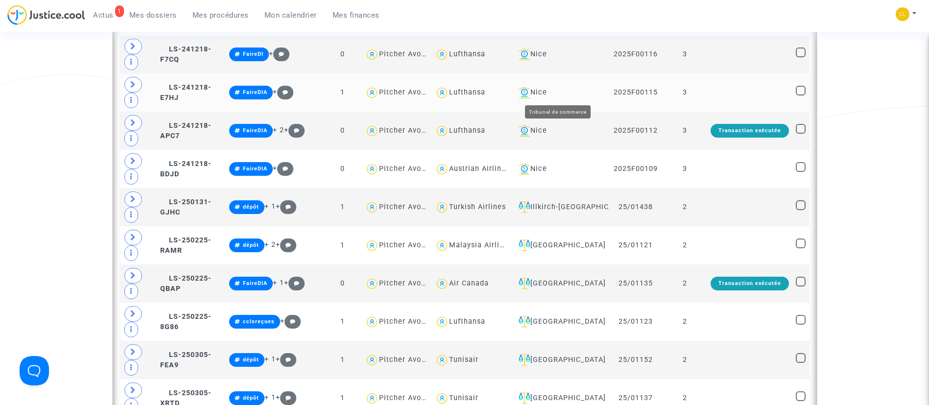
click at [545, 93] on div "Nice" at bounding box center [560, 93] width 91 height 12
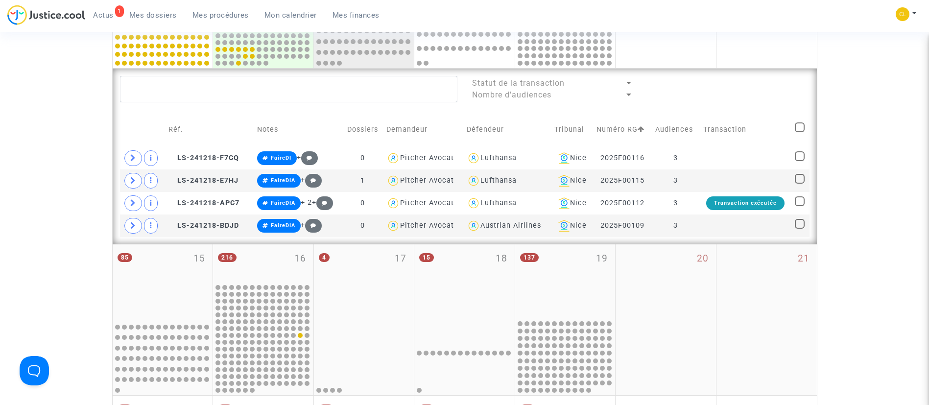
scroll to position [340, 0]
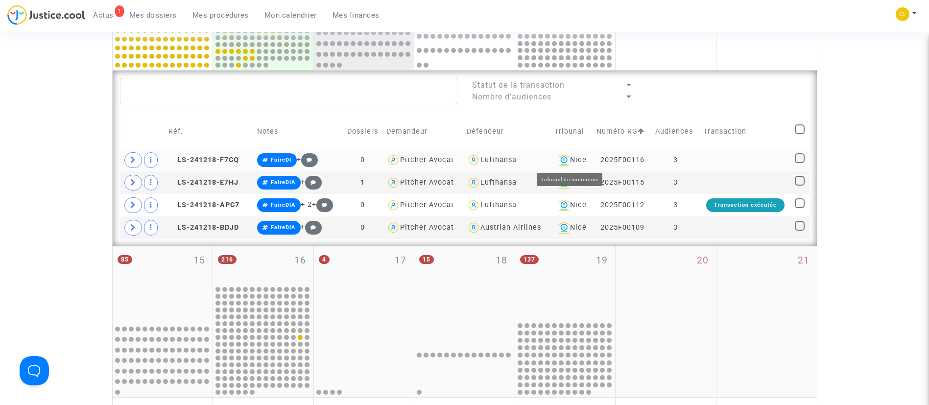
click at [584, 156] on div "Nice" at bounding box center [571, 160] width 35 height 12
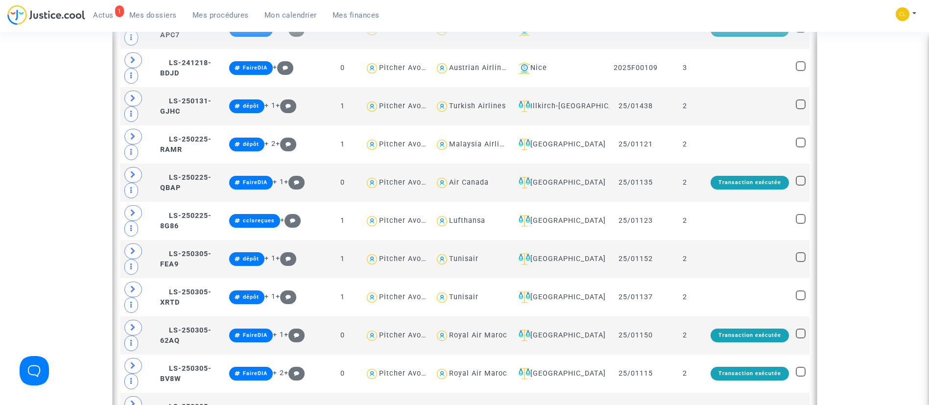
scroll to position [802, 0]
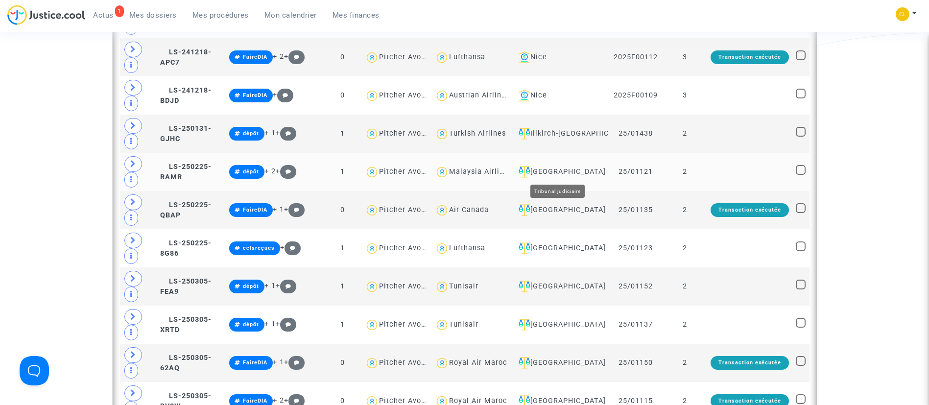
click at [561, 173] on div "[GEOGRAPHIC_DATA]" at bounding box center [560, 172] width 91 height 12
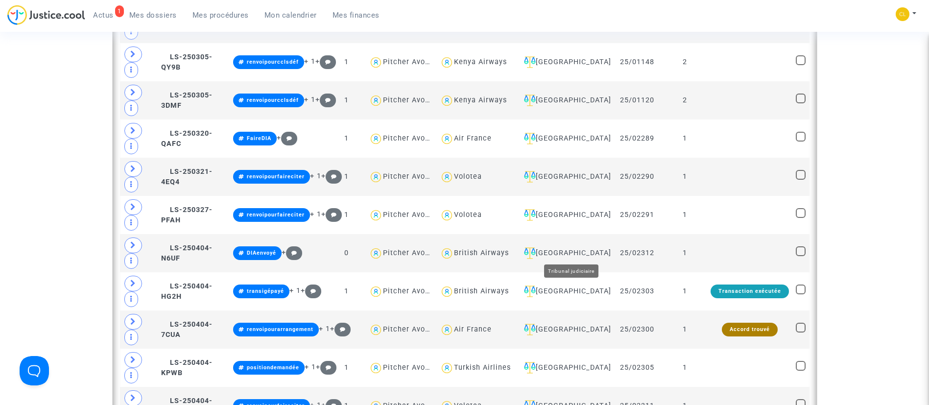
scroll to position [834, 0]
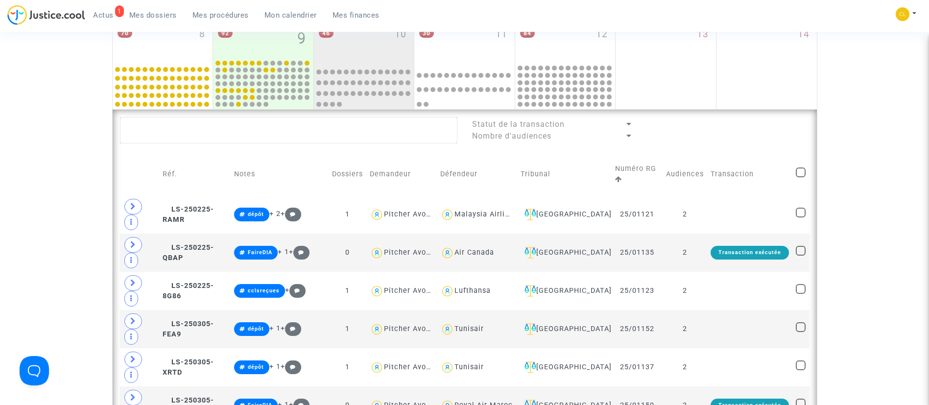
scroll to position [173, 0]
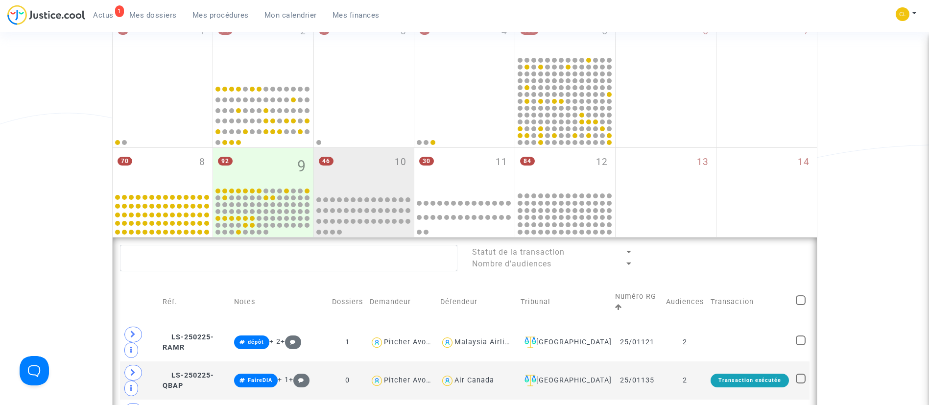
click at [798, 295] on span at bounding box center [801, 300] width 10 height 10
click at [800, 305] on input "checkbox" at bounding box center [800, 305] width 0 height 0
checkbox input "true"
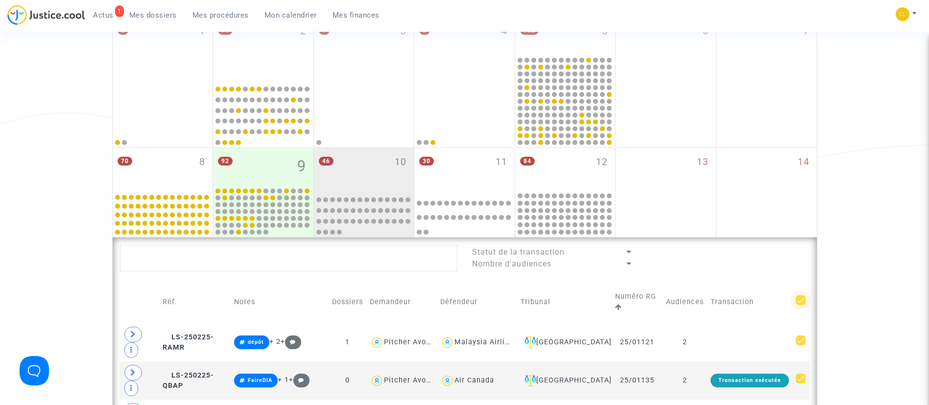
checkbox input "true"
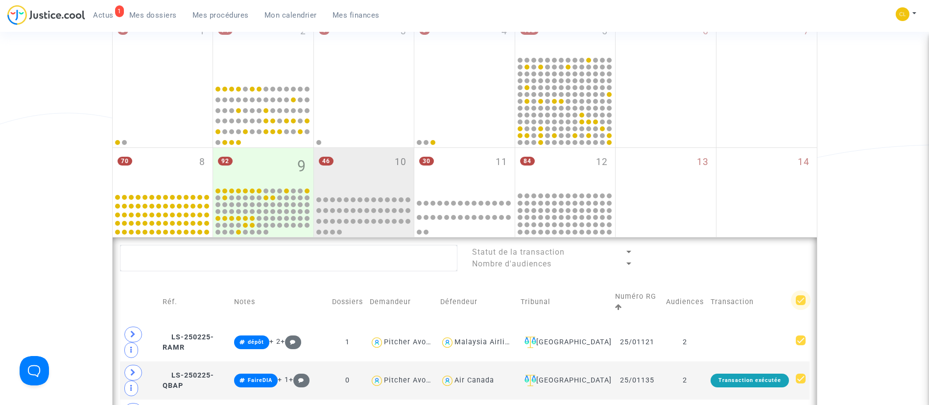
checkbox input "true"
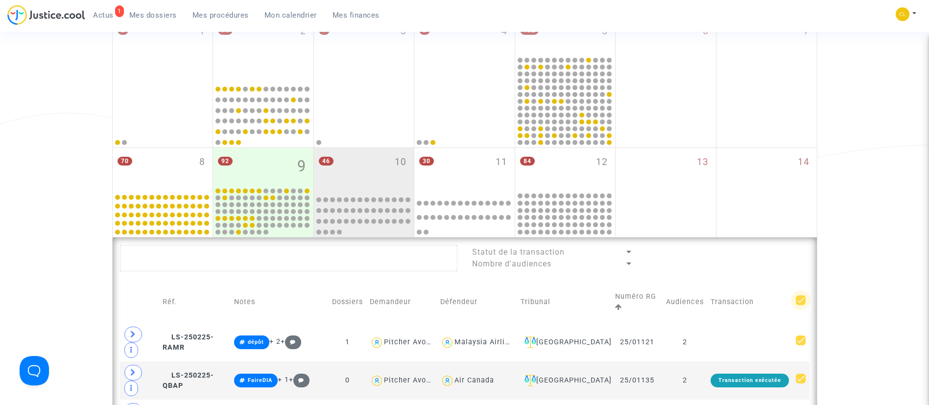
checkbox input "true"
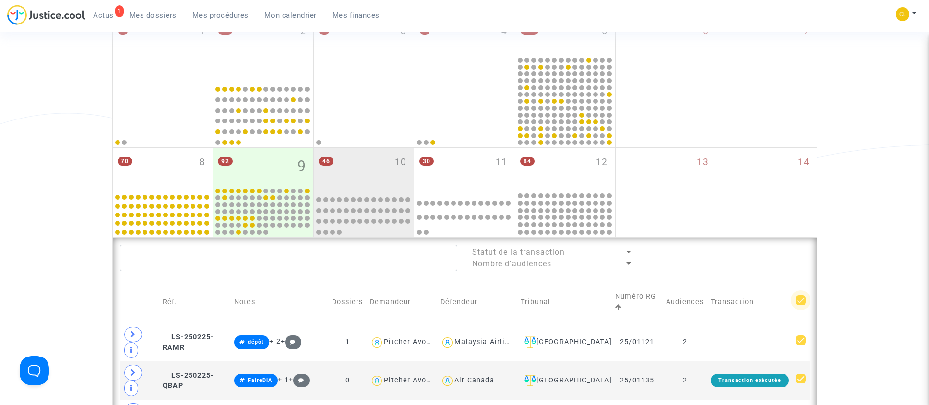
checkbox input "true"
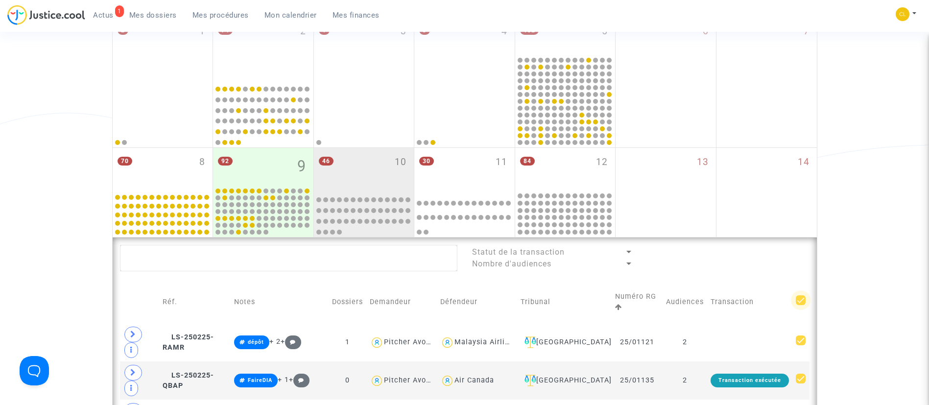
checkbox input "true"
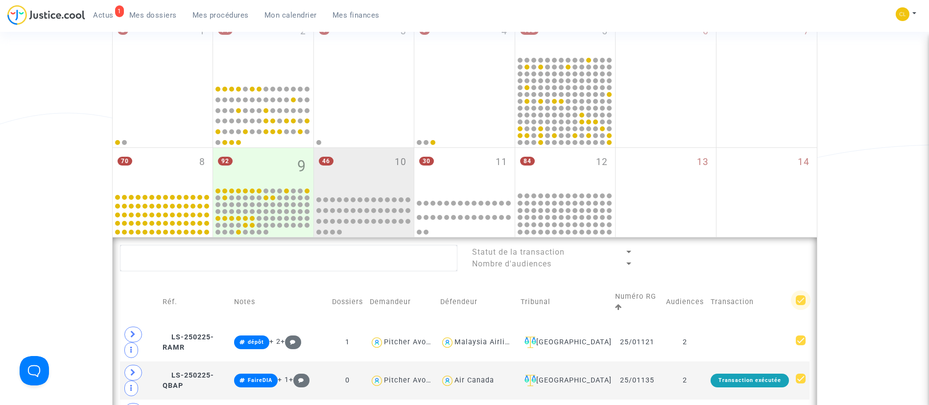
checkbox input "true"
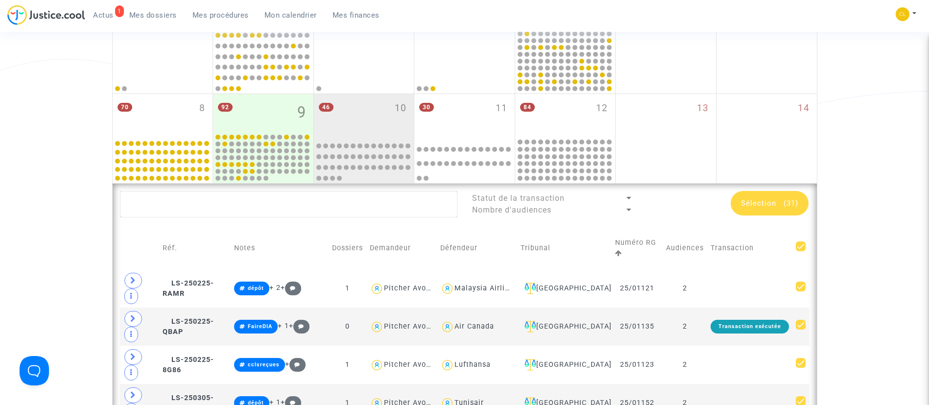
scroll to position [247, 0]
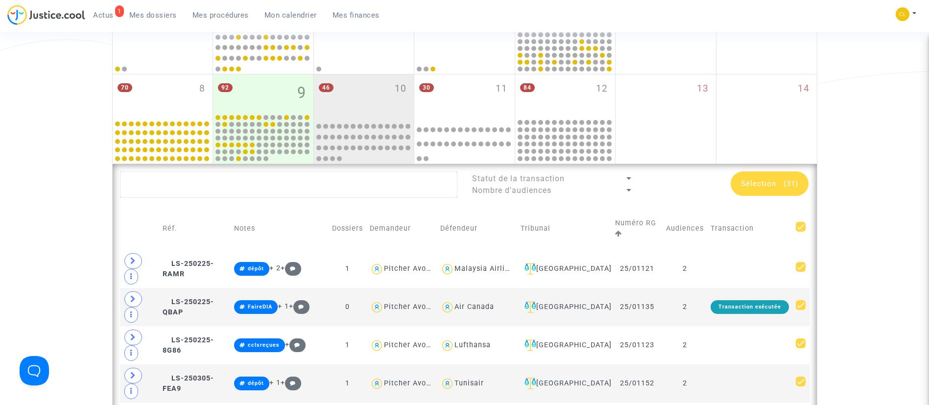
click at [799, 224] on span at bounding box center [801, 227] width 10 height 10
click at [800, 232] on input "checkbox" at bounding box center [800, 232] width 0 height 0
checkbox input "false"
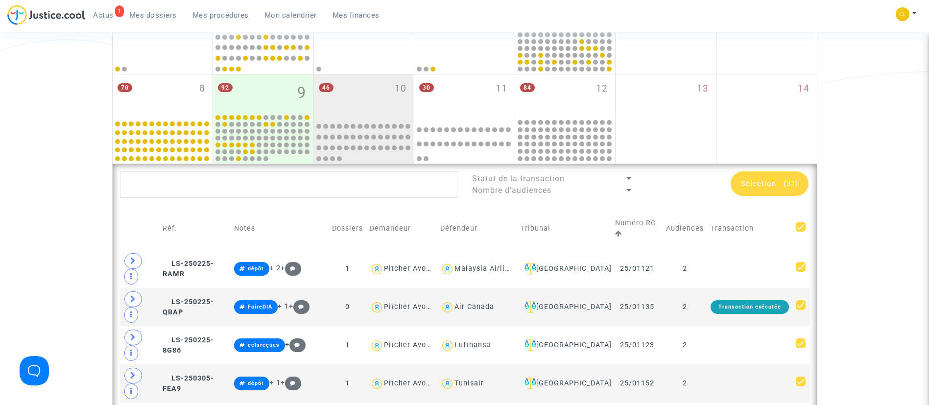
checkbox input "false"
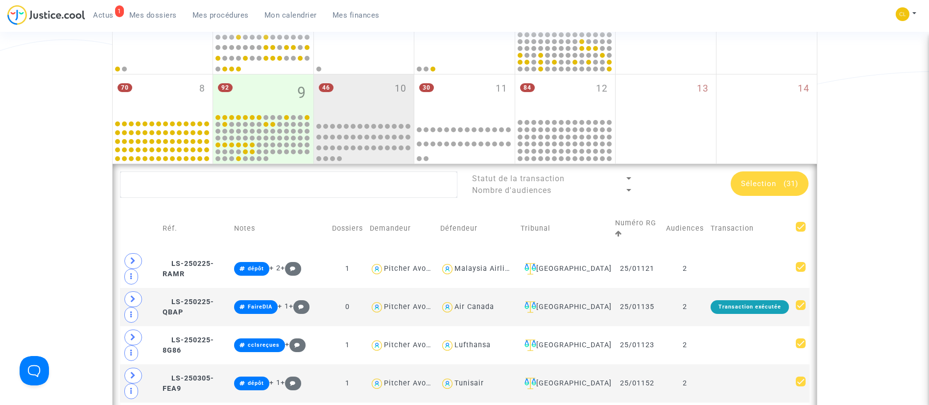
checkbox input "false"
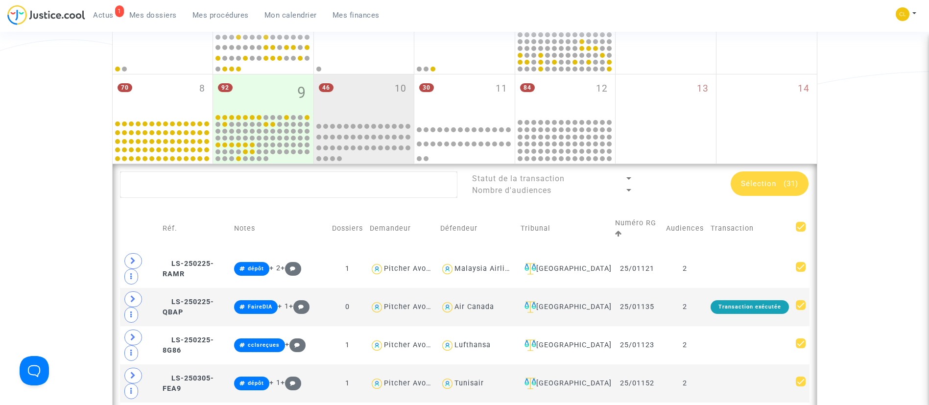
checkbox input "false"
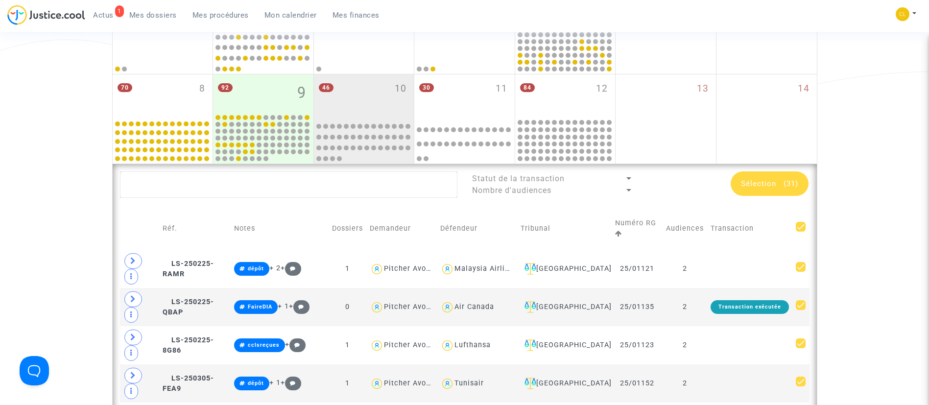
checkbox input "false"
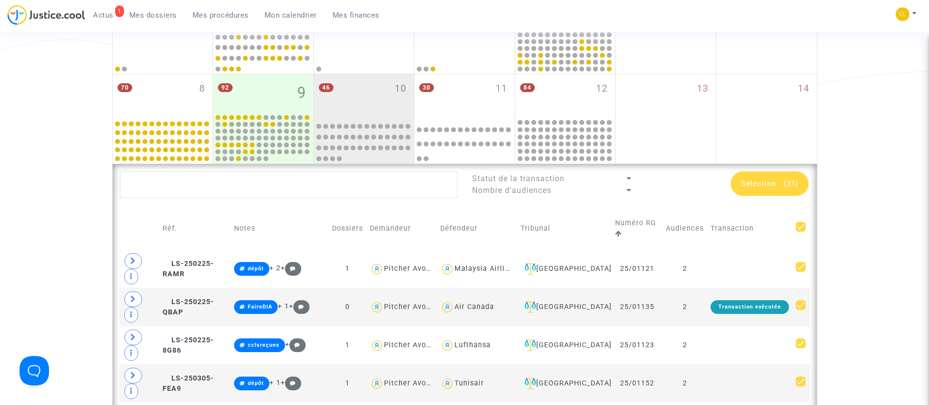
checkbox input "false"
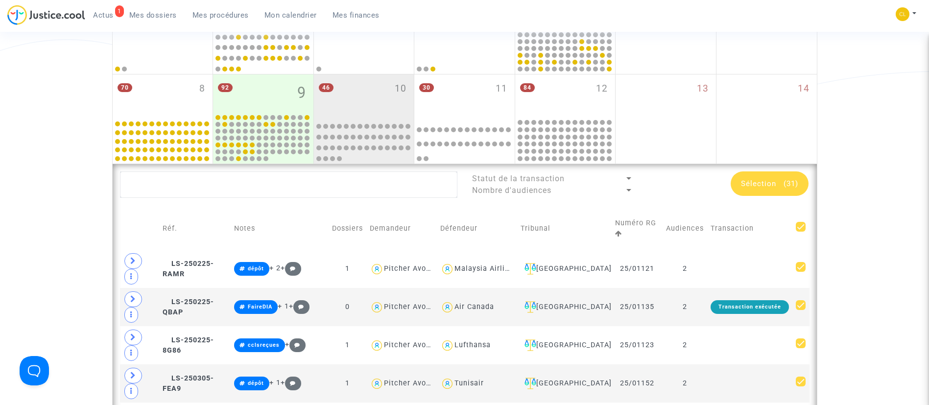
checkbox input "false"
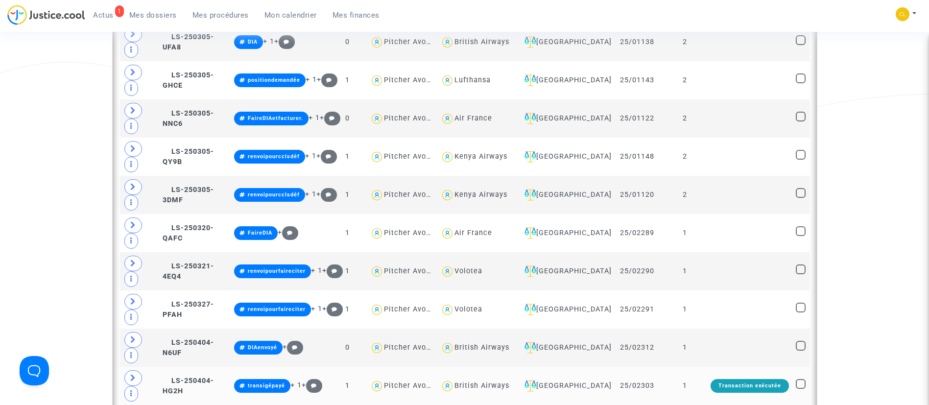
scroll to position [981, 0]
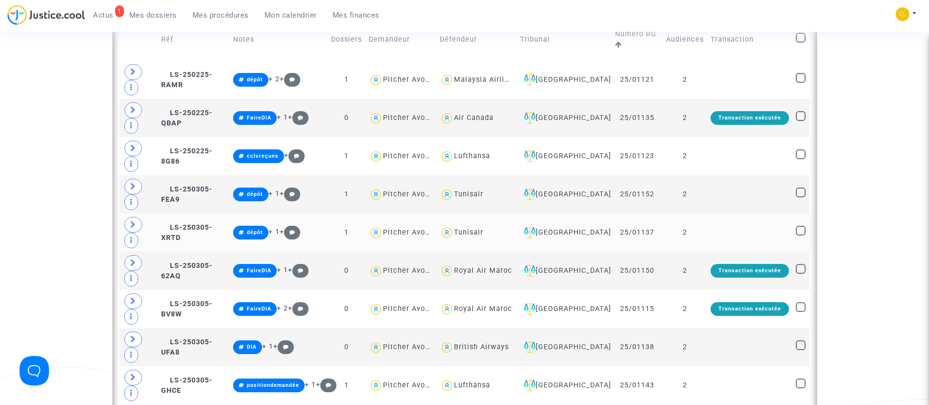
scroll to position [467, 0]
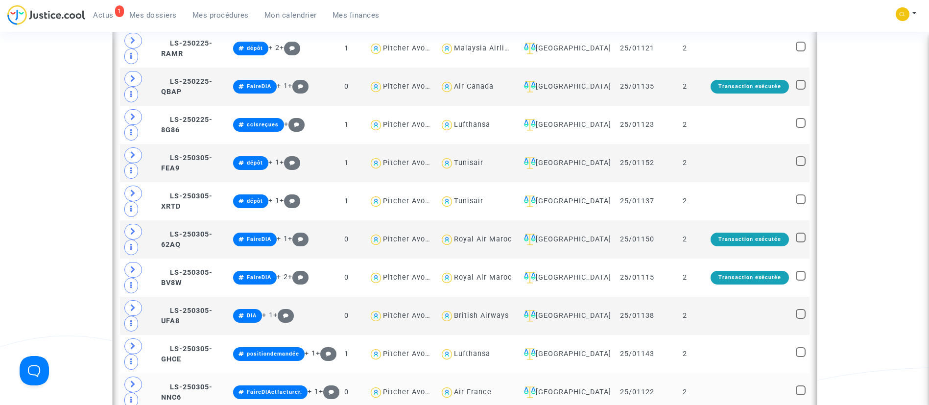
click at [492, 388] on div "Air France" at bounding box center [473, 392] width 38 height 8
type textarea "@"Air France""
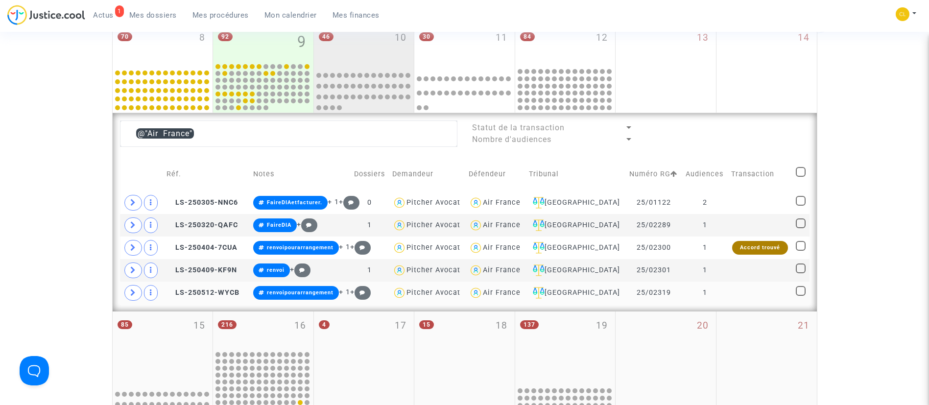
scroll to position [320, 0]
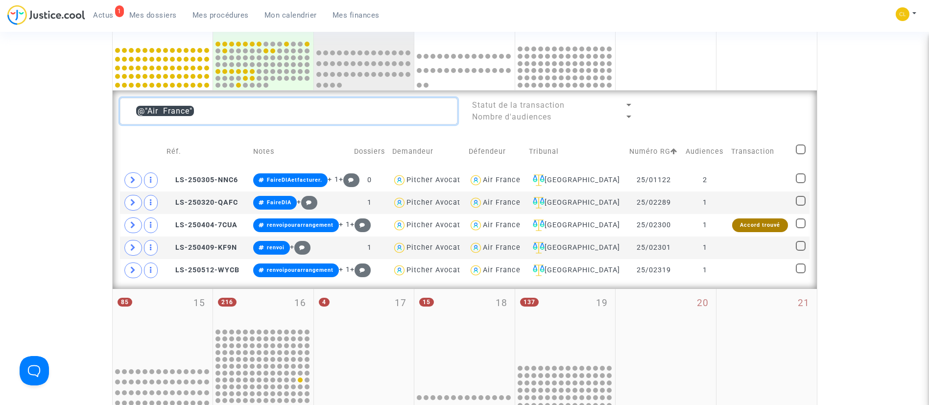
drag, startPoint x: 250, startPoint y: 105, endPoint x: 18, endPoint y: 109, distance: 232.1
click at [18, 109] on div "Date de clôture d'instruction Date de conciliation Date d'audience Date de juge…" at bounding box center [464, 200] width 929 height 880
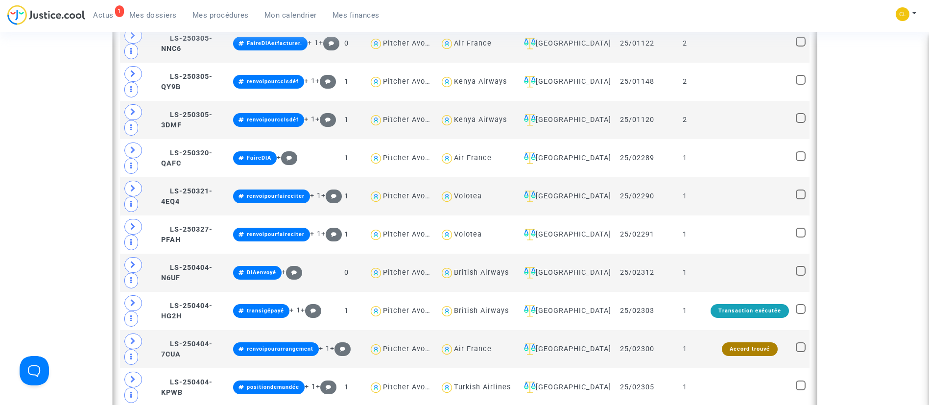
scroll to position [834, 0]
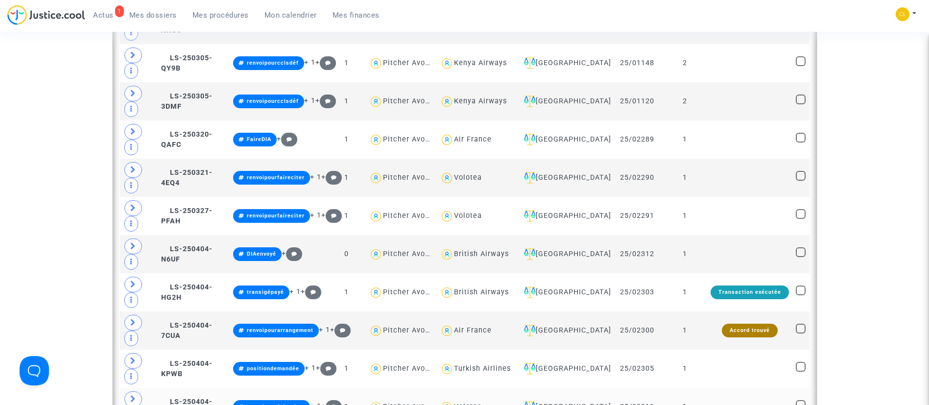
click at [482, 402] on div "Volotea" at bounding box center [468, 406] width 28 height 8
type textarea "@Volotea"
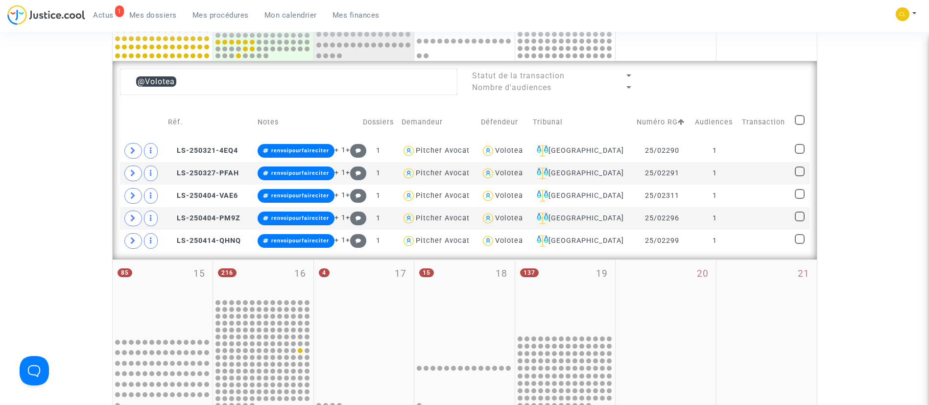
scroll to position [320, 0]
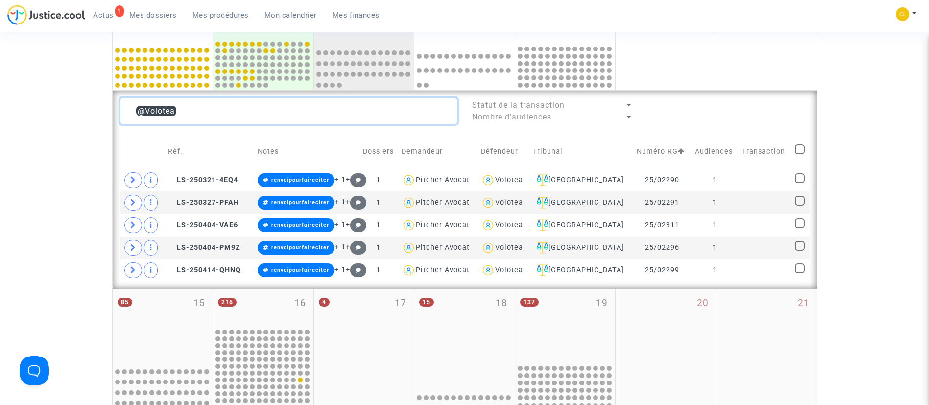
click at [235, 107] on textarea at bounding box center [288, 111] width 337 height 26
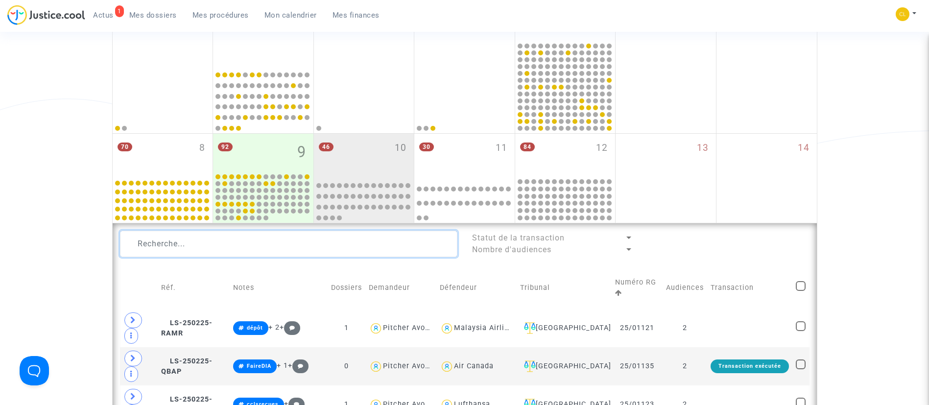
scroll to position [175, 0]
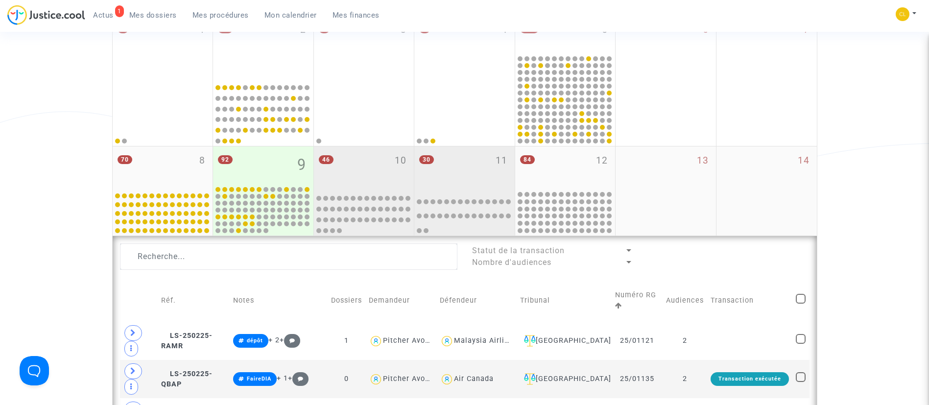
click at [462, 166] on div "30 11" at bounding box center [464, 167] width 100 height 43
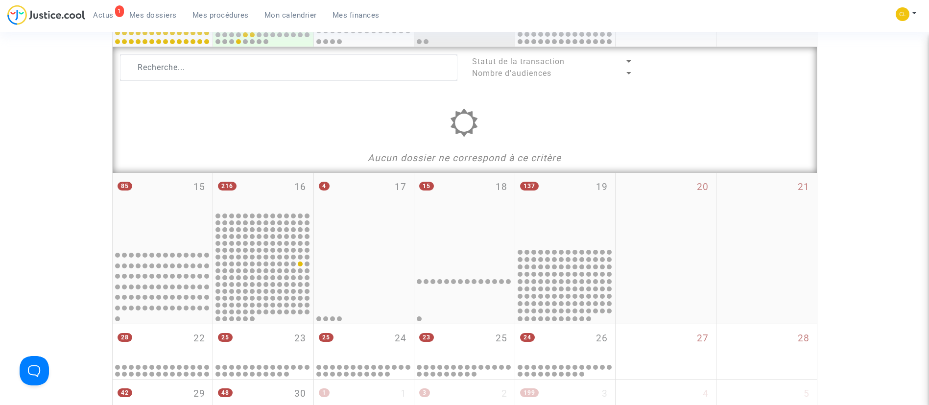
scroll to position [248, 0]
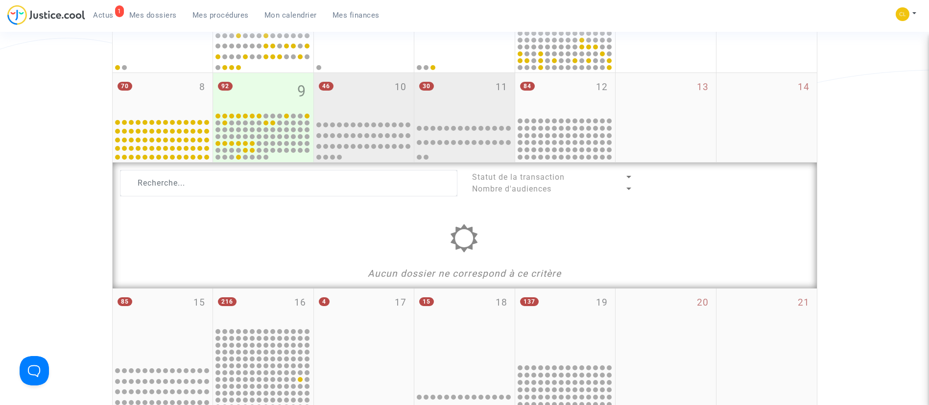
click at [372, 90] on div "46 10" at bounding box center [364, 94] width 100 height 43
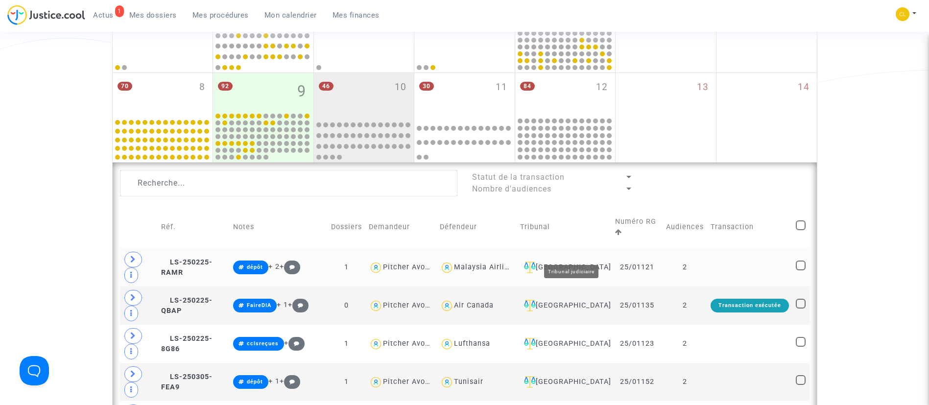
click at [577, 261] on div "[GEOGRAPHIC_DATA]" at bounding box center [564, 267] width 88 height 12
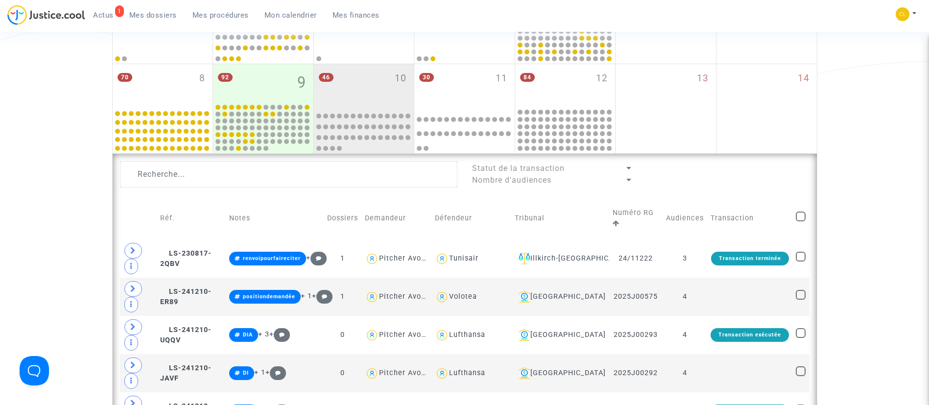
scroll to position [255, 0]
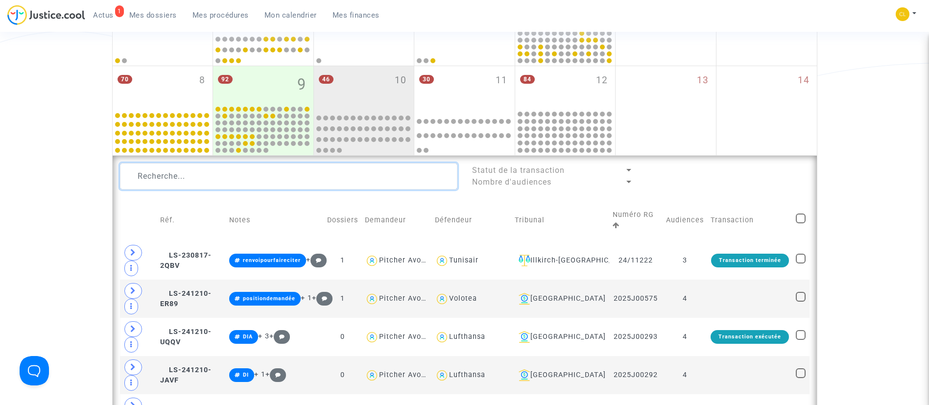
click at [326, 173] on textarea at bounding box center [288, 176] width 337 height 26
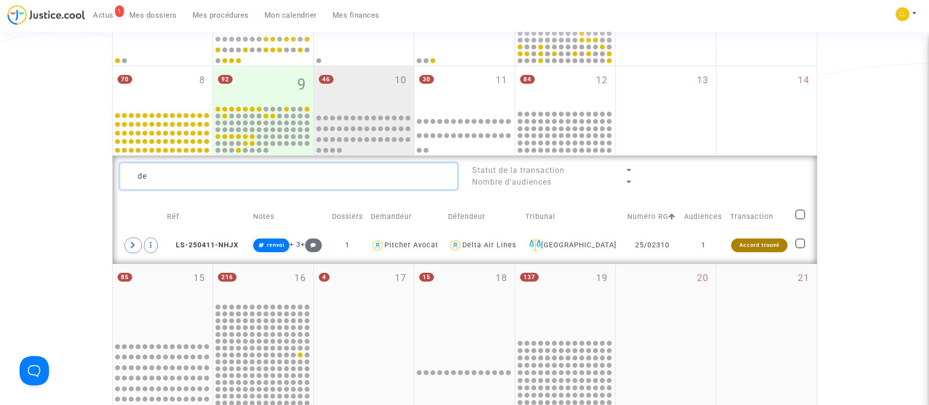
type textarea "d"
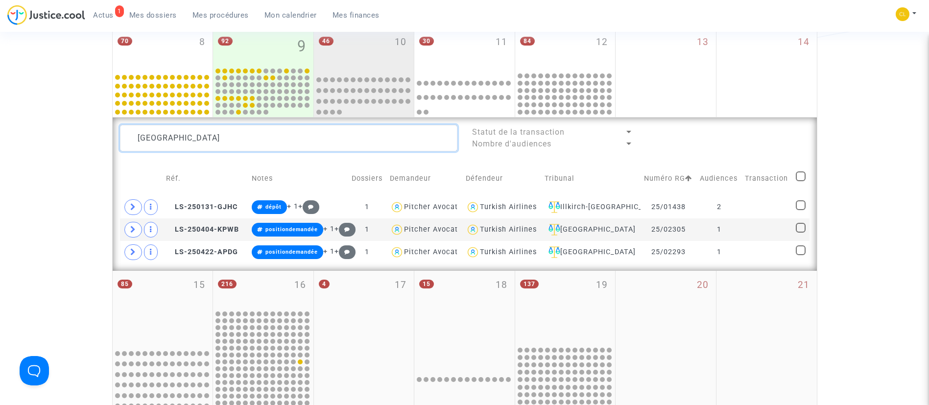
scroll to position [294, 0]
type textarea "turki"
click at [133, 225] on icon at bounding box center [133, 228] width 6 height 7
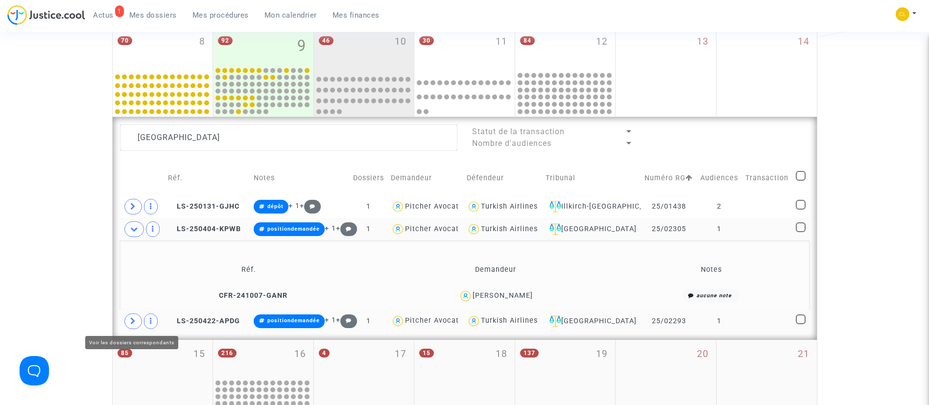
click at [134, 324] on icon at bounding box center [133, 320] width 6 height 7
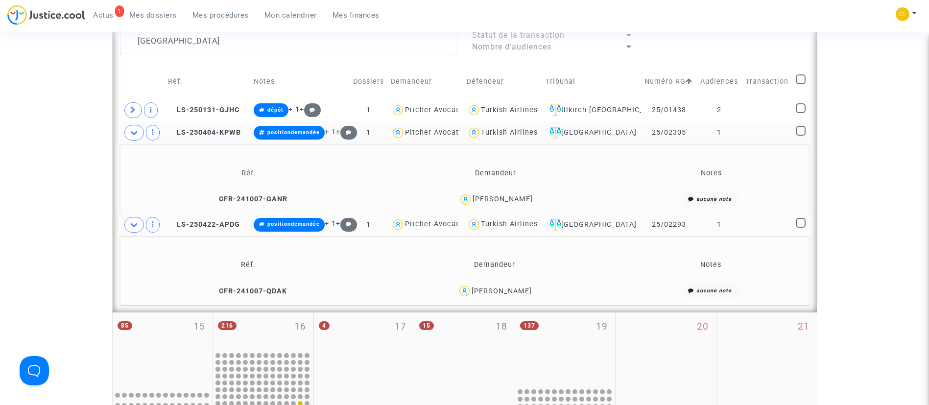
scroll to position [393, 0]
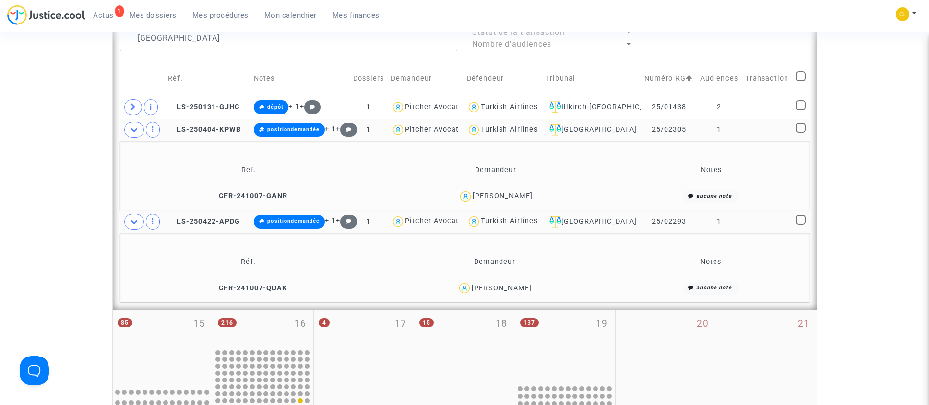
click at [773, 139] on td at bounding box center [767, 129] width 50 height 23
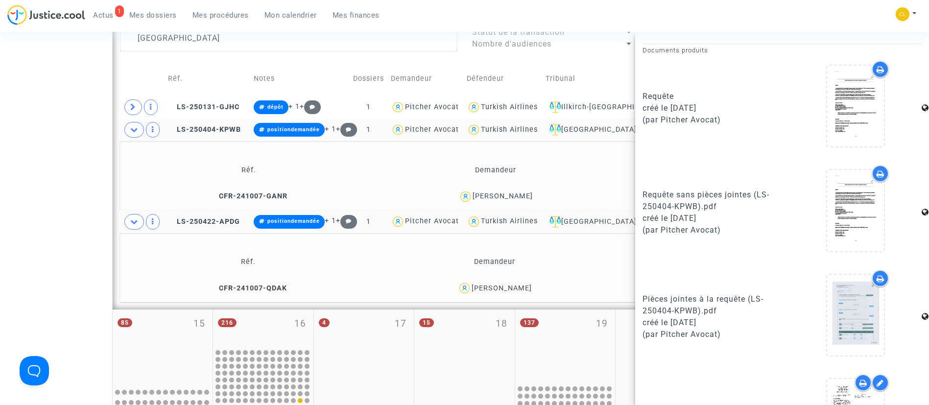
scroll to position [575, 0]
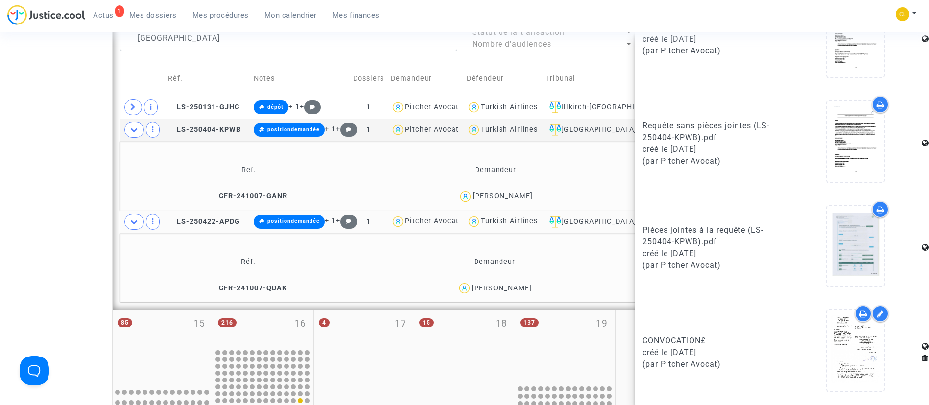
click at [145, 162] on td "Réf." at bounding box center [248, 170] width 251 height 32
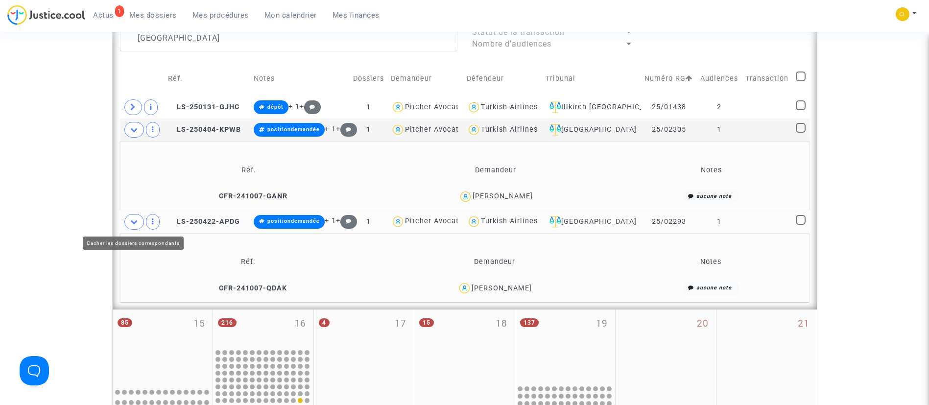
click at [129, 222] on span at bounding box center [134, 222] width 20 height 16
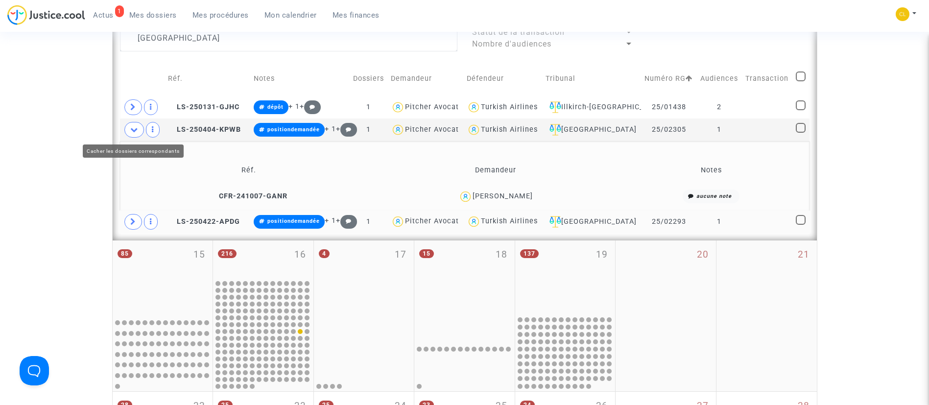
click at [138, 130] on icon at bounding box center [134, 129] width 8 height 7
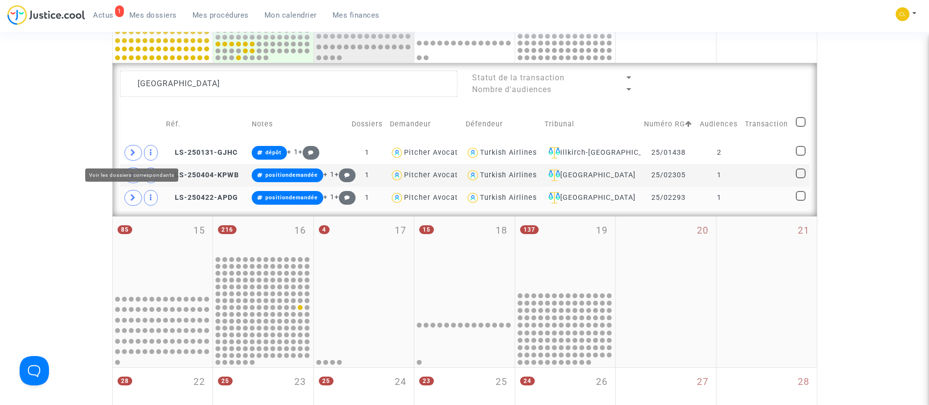
scroll to position [346, 0]
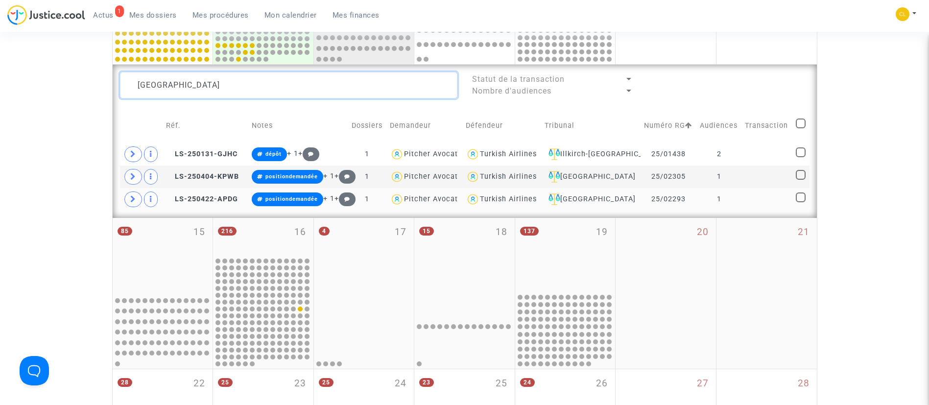
click at [196, 85] on textarea at bounding box center [288, 85] width 337 height 26
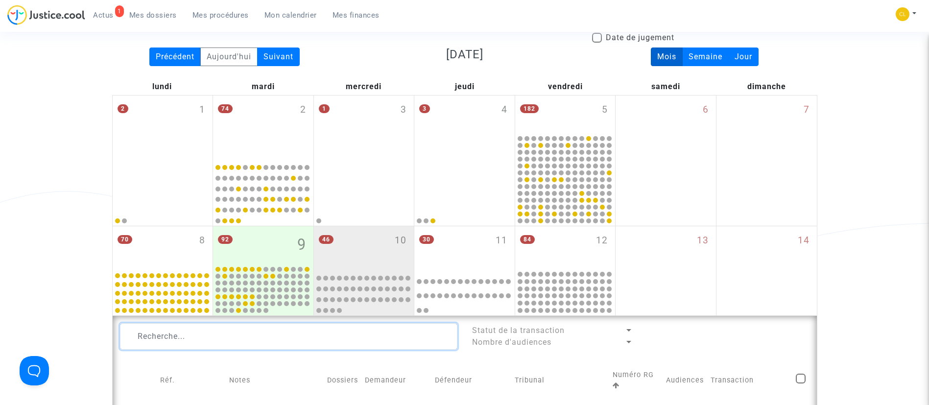
scroll to position [94, 0]
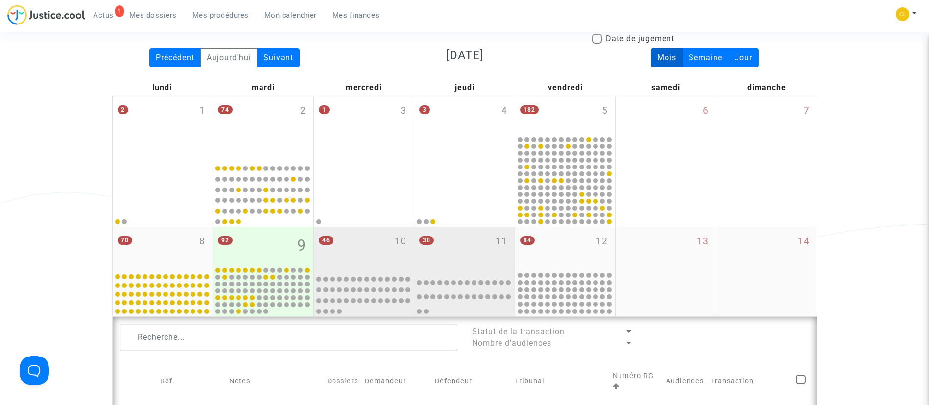
click at [487, 245] on div "30 11" at bounding box center [464, 248] width 100 height 43
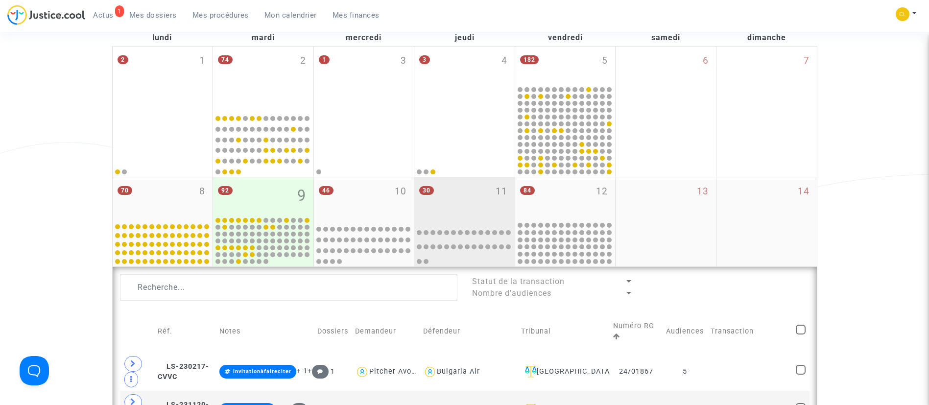
scroll to position [139, 0]
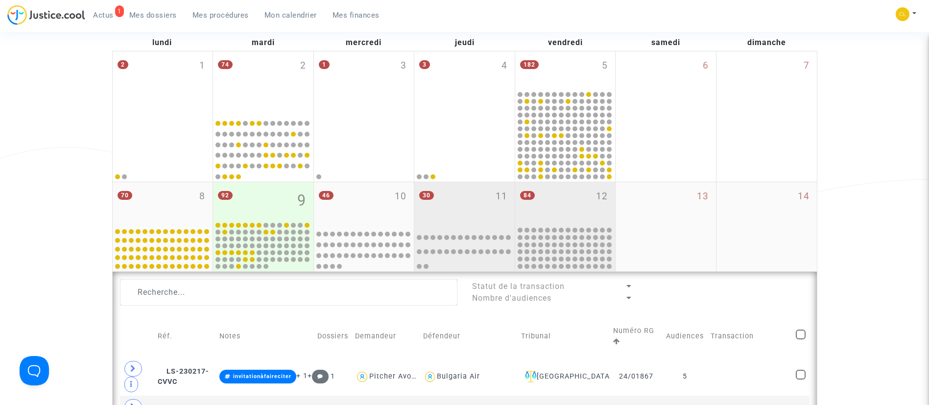
click at [571, 203] on div "84 12" at bounding box center [565, 203] width 100 height 43
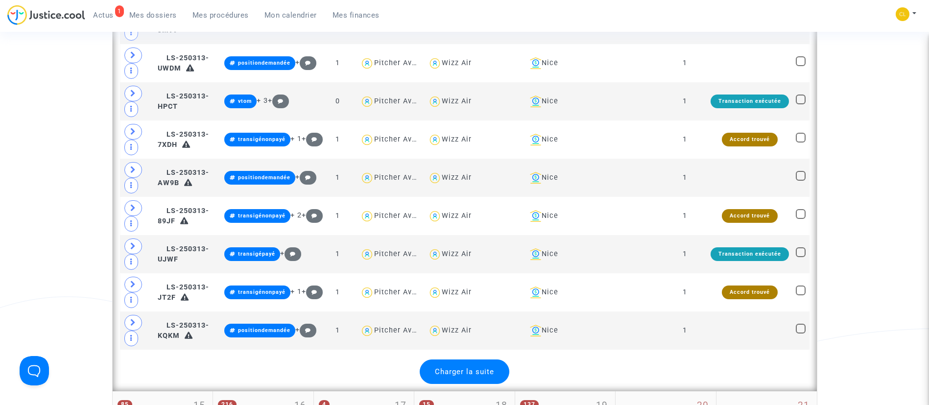
scroll to position [2065, 0]
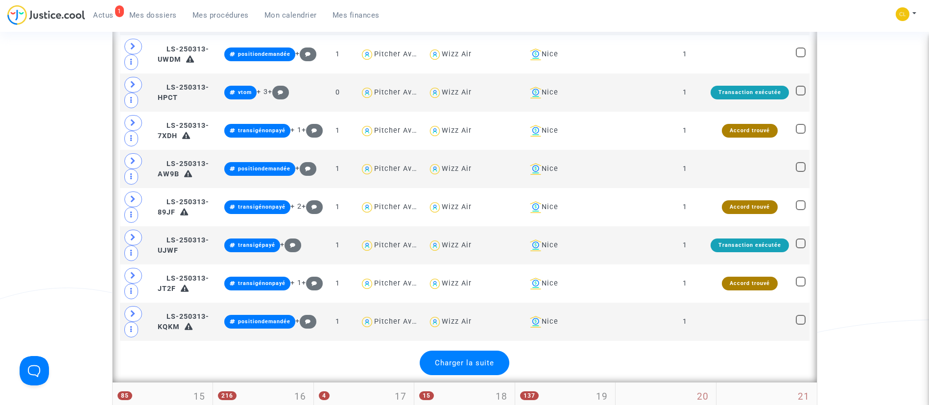
click at [465, 360] on span "Charger la suite" at bounding box center [464, 362] width 59 height 9
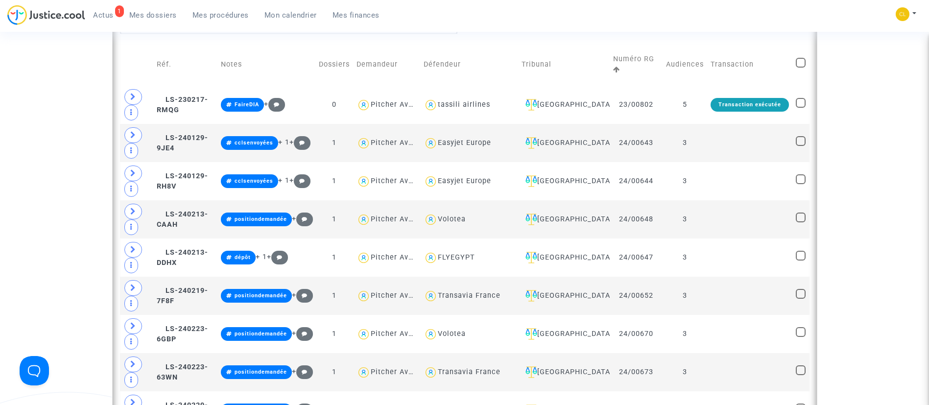
scroll to position [147, 0]
